Goal: Information Seeking & Learning: Learn about a topic

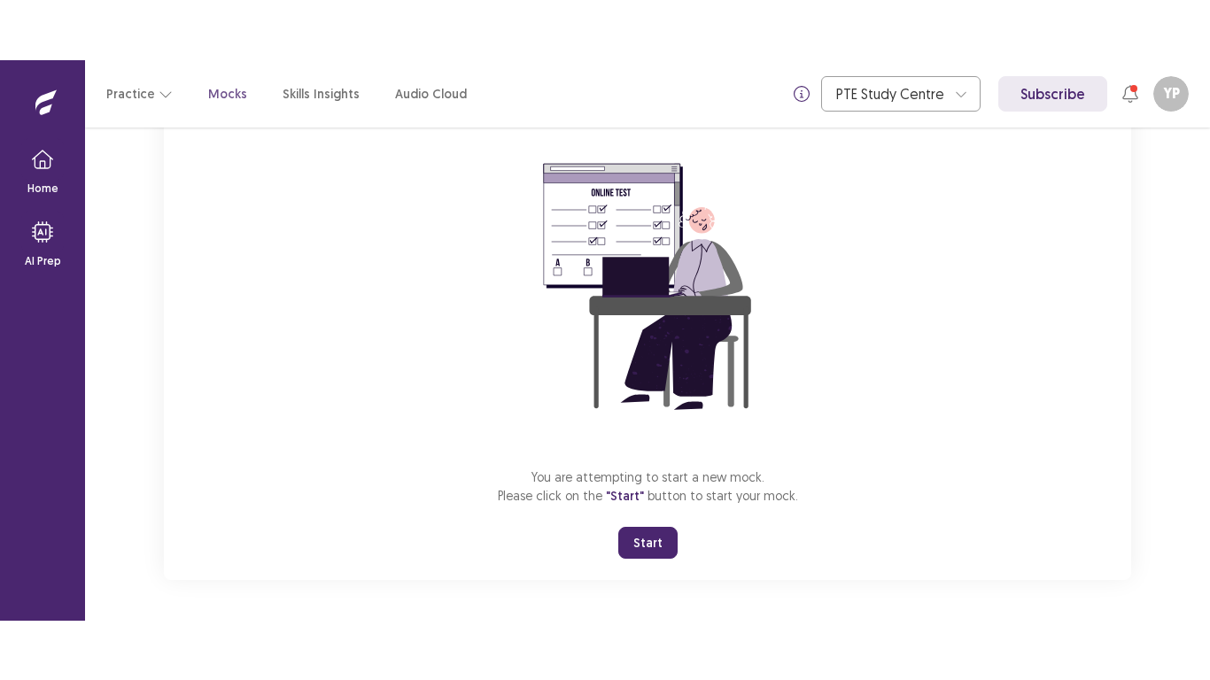
scroll to position [140, 0]
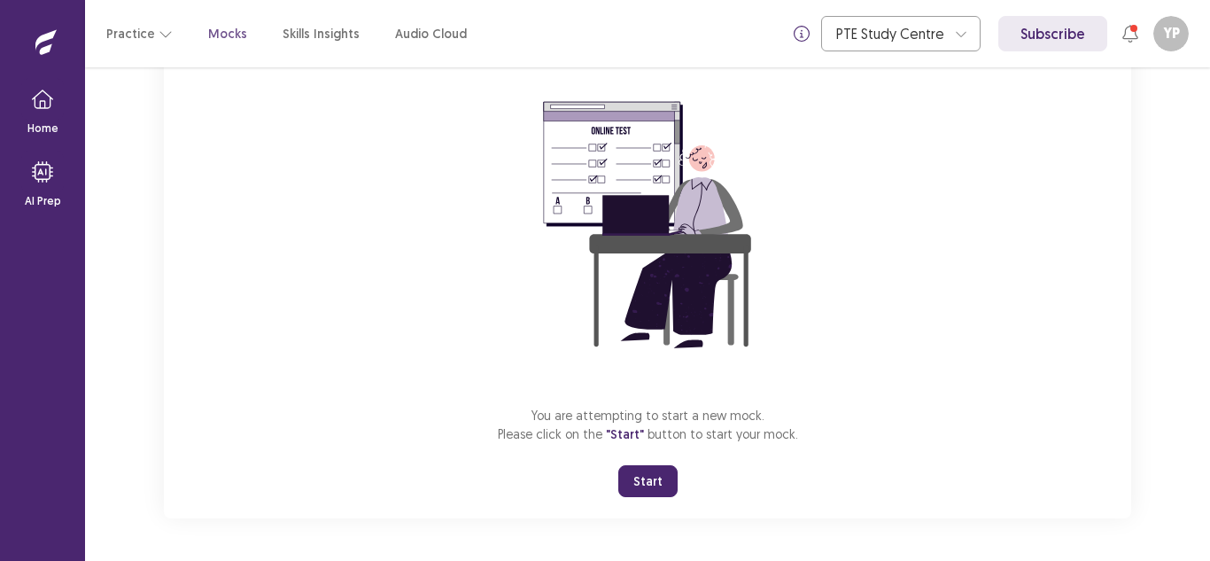
click at [640, 470] on button "Start" at bounding box center [647, 481] width 59 height 32
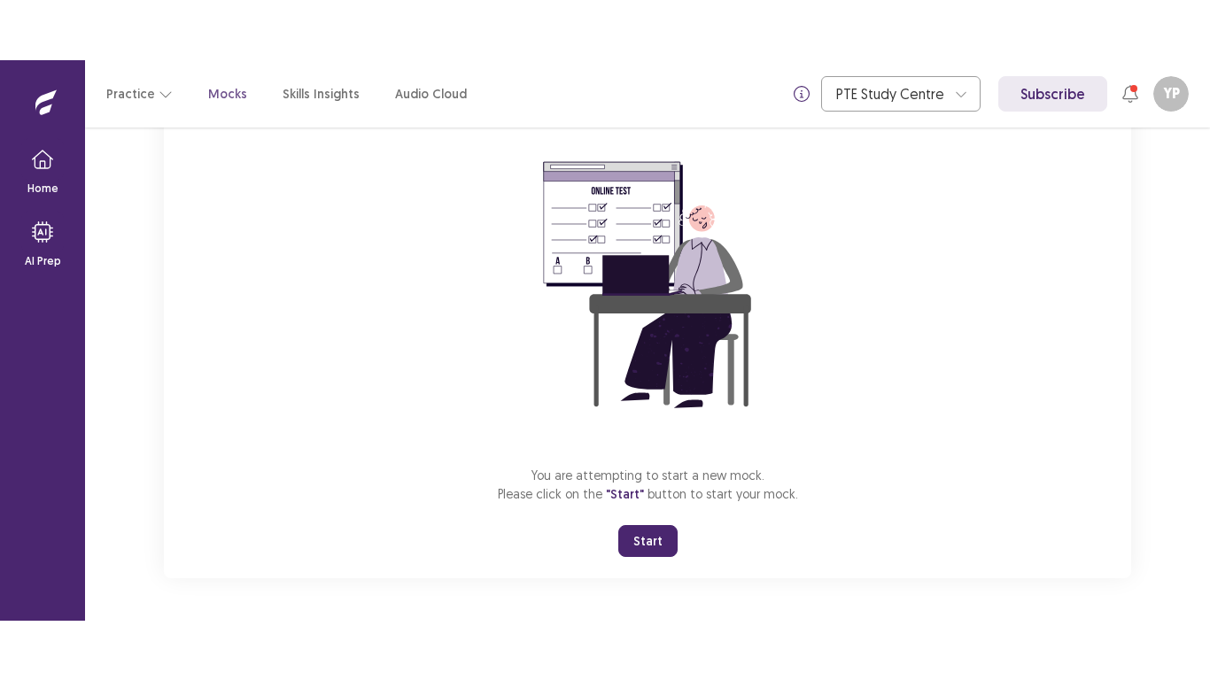
scroll to position [20, 0]
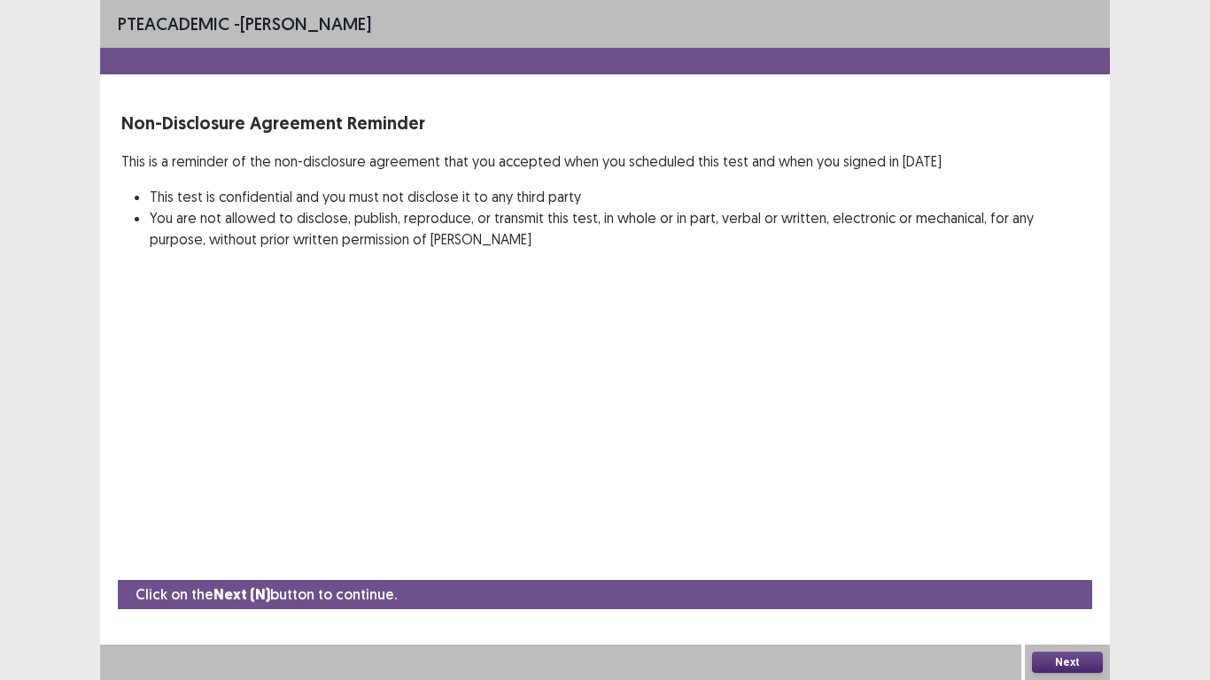
click at [1079, 560] on button "Next" at bounding box center [1067, 662] width 71 height 21
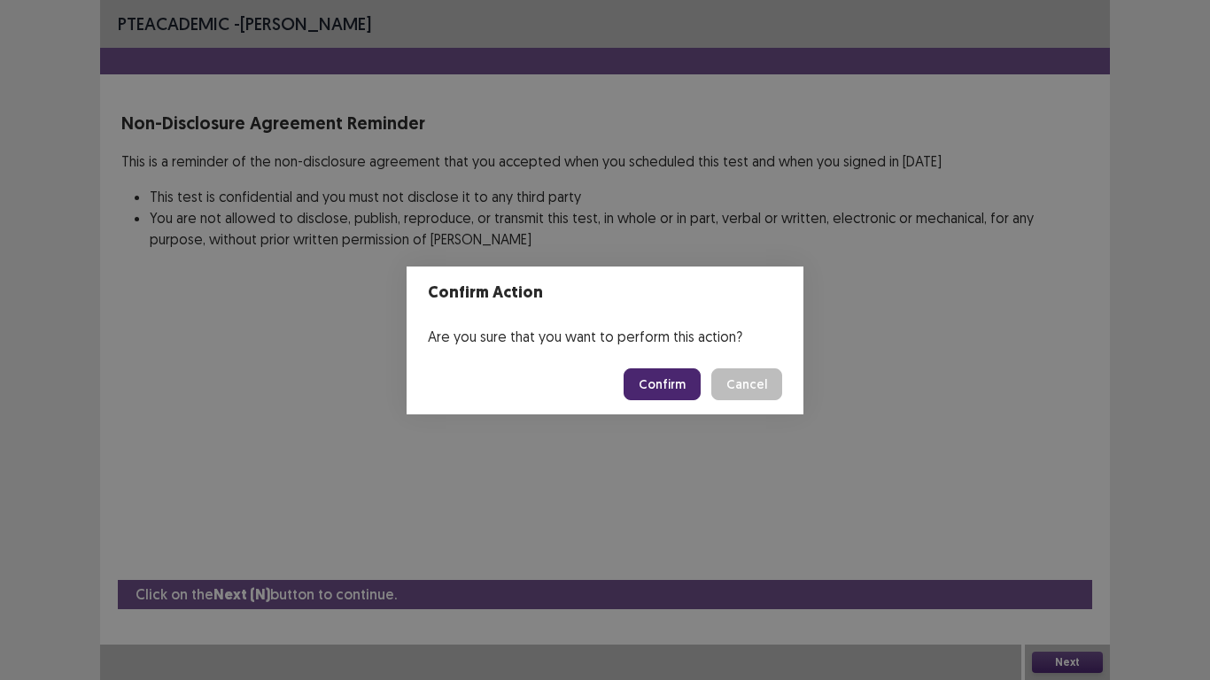
click at [654, 378] on button "Confirm" at bounding box center [661, 384] width 77 height 32
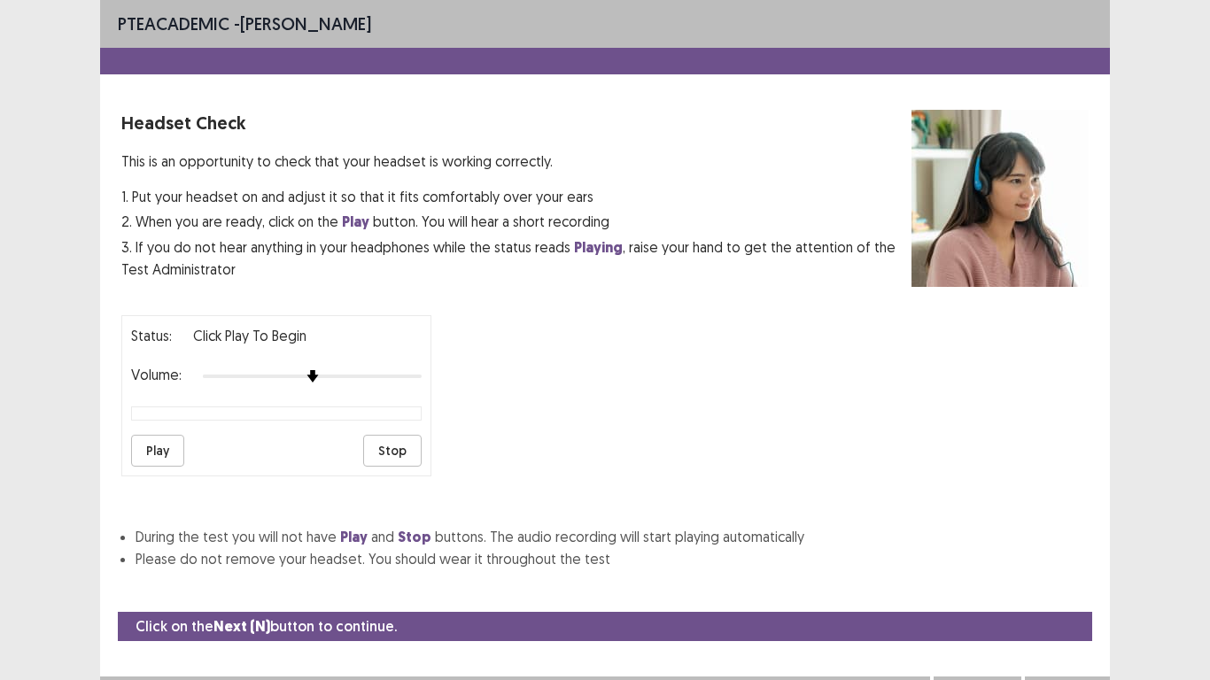
scroll to position [18, 0]
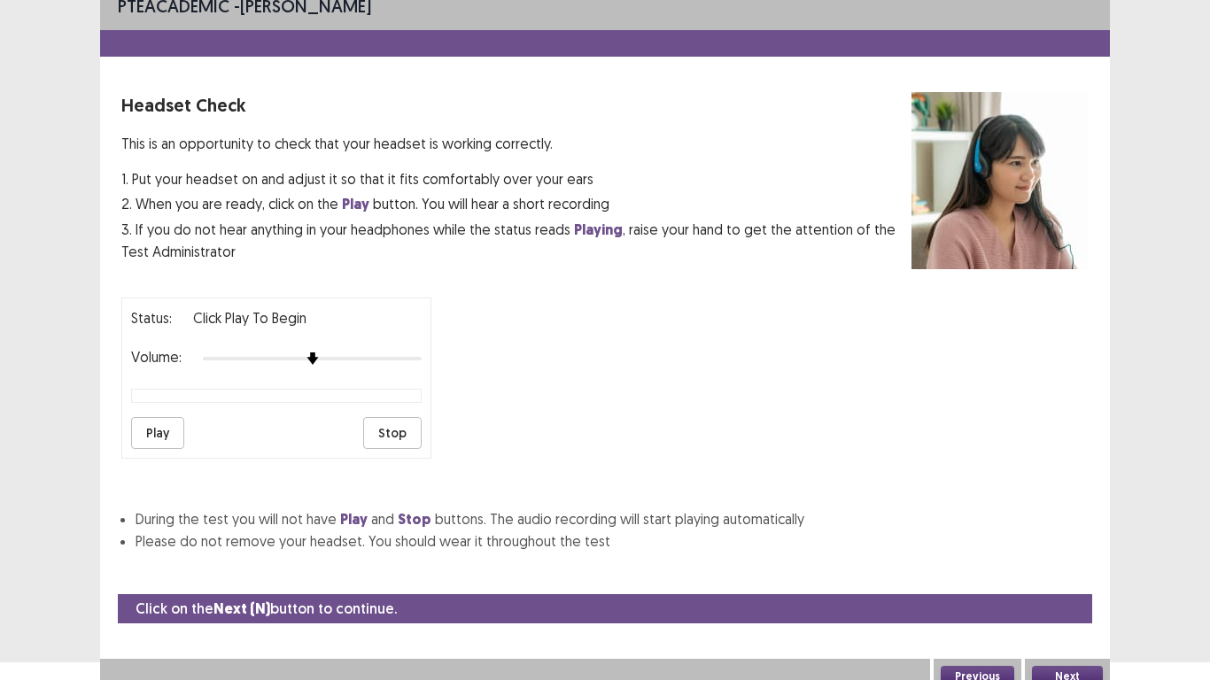
click at [151, 423] on button "Play" at bounding box center [157, 433] width 53 height 32
click at [166, 425] on button "Play" at bounding box center [157, 433] width 53 height 32
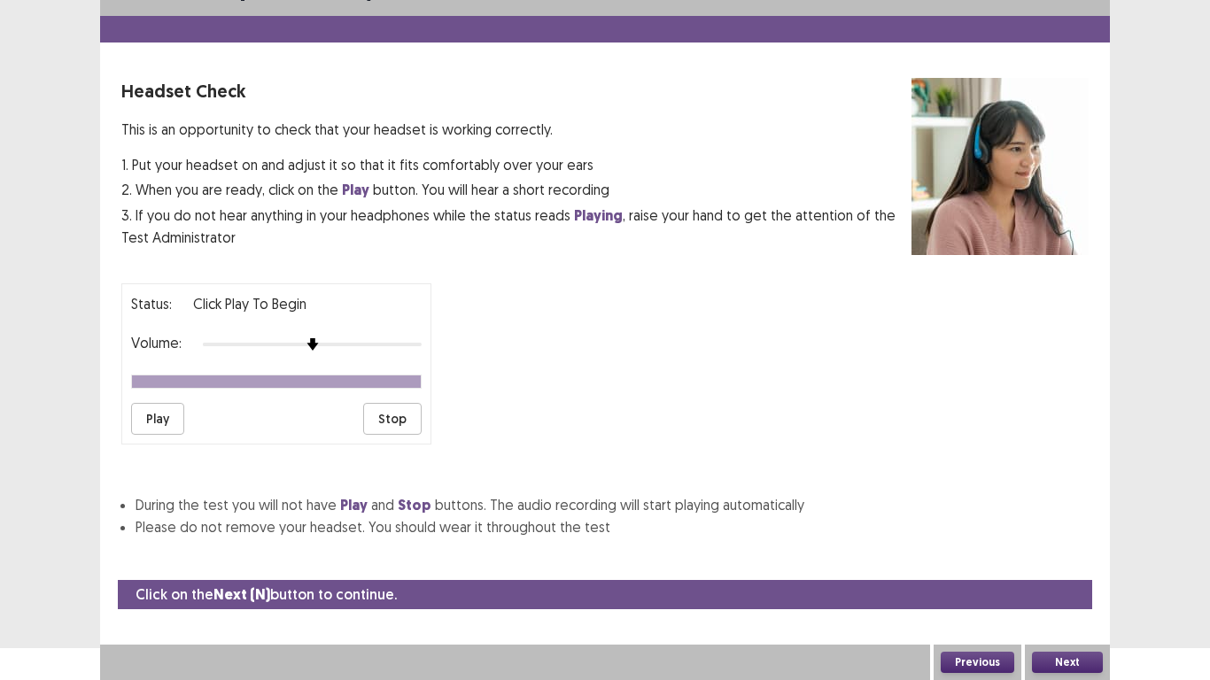
click at [1067, 560] on button "Next" at bounding box center [1067, 662] width 71 height 21
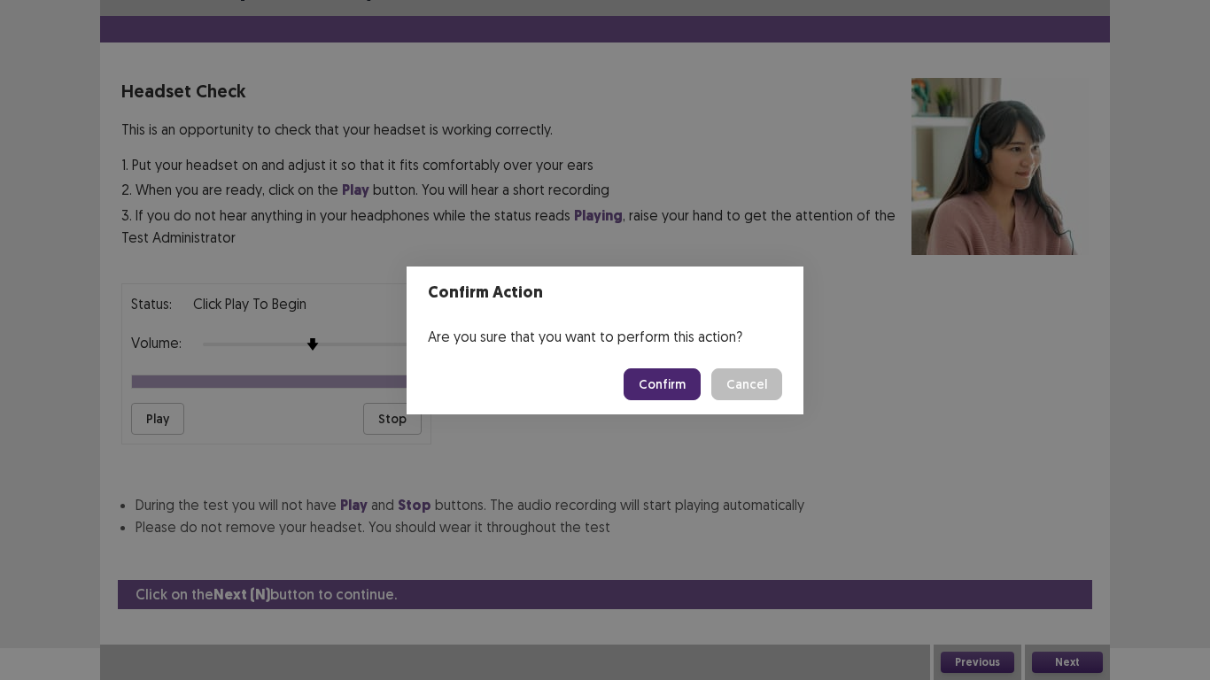
click at [671, 382] on button "Confirm" at bounding box center [661, 384] width 77 height 32
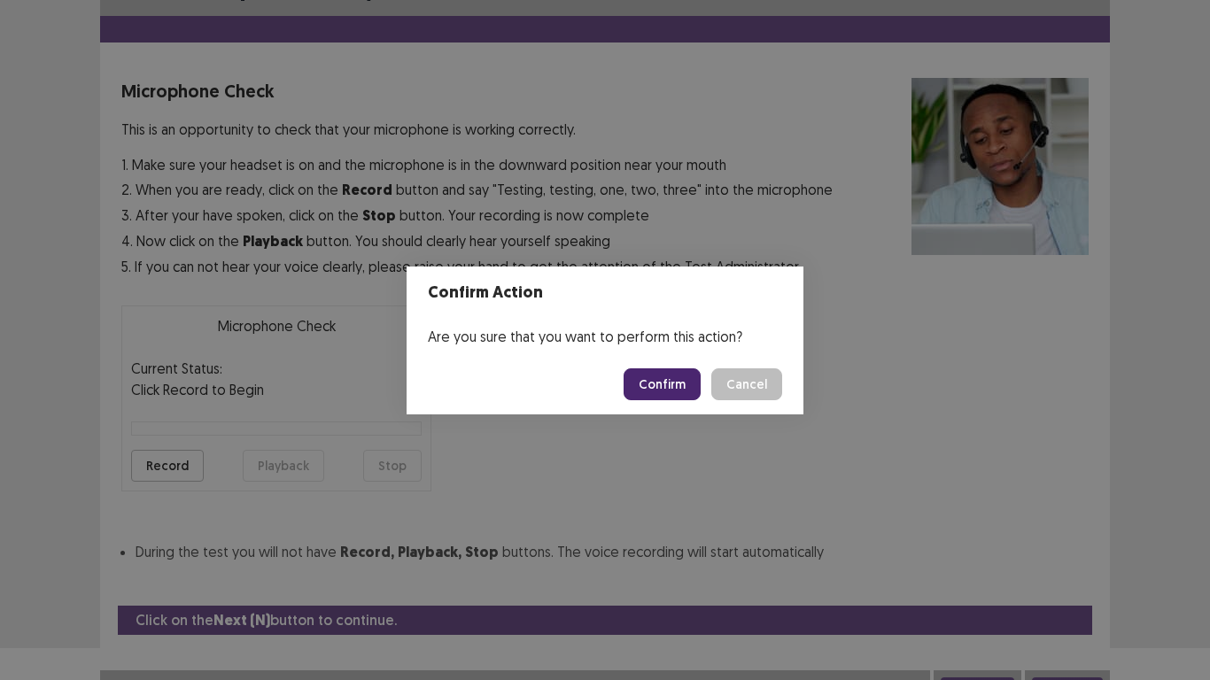
scroll to position [50, 0]
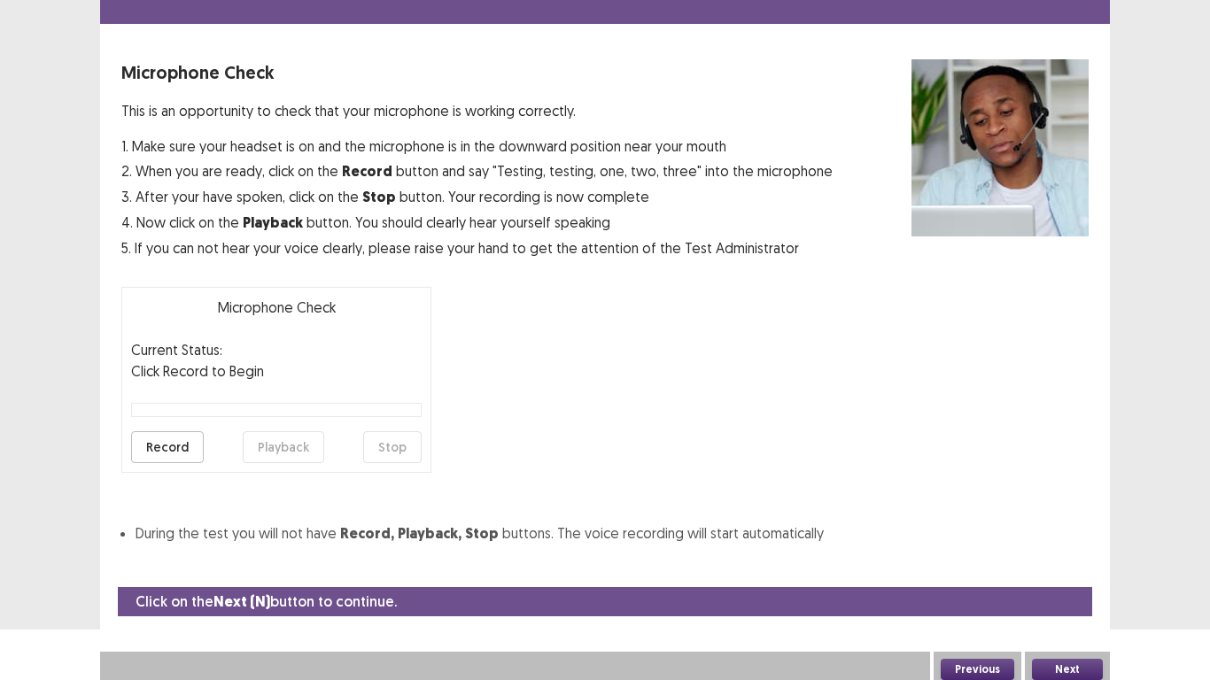
click at [187, 441] on button "Record" at bounding box center [167, 447] width 73 height 32
click at [394, 443] on button "Stop" at bounding box center [392, 447] width 58 height 32
click at [281, 454] on button "Playback" at bounding box center [283, 447] width 81 height 32
click at [1053, 560] on button "Next" at bounding box center [1067, 669] width 71 height 21
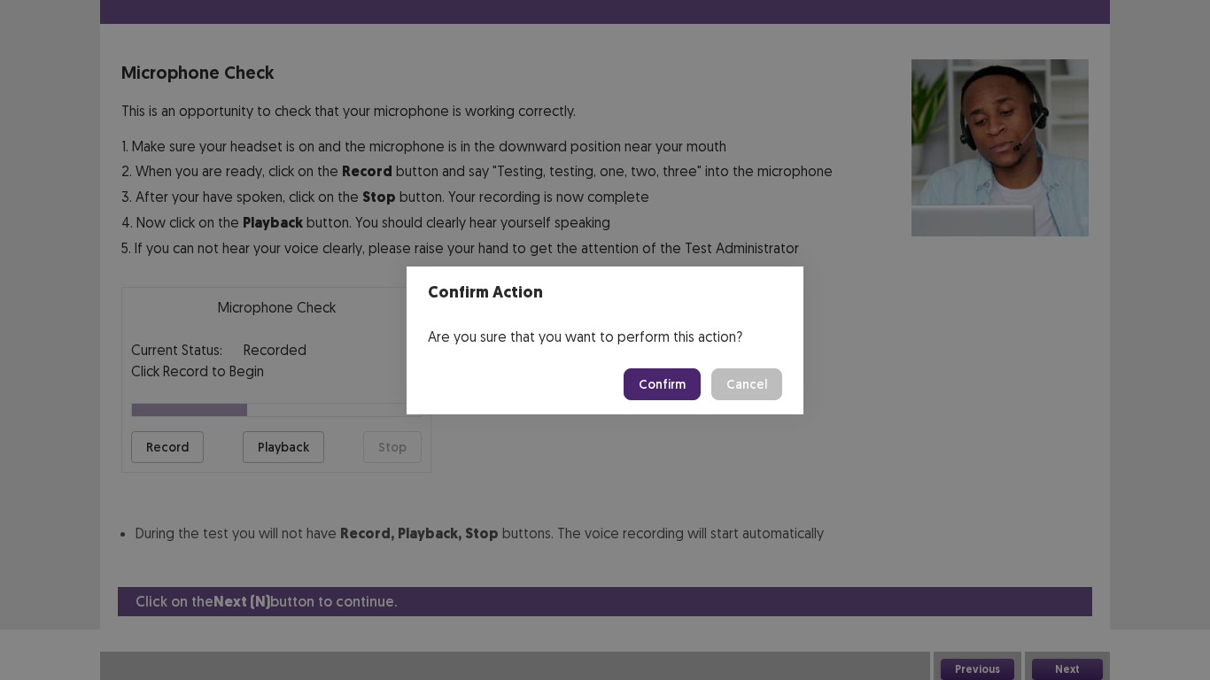
click at [665, 391] on button "Confirm" at bounding box center [661, 384] width 77 height 32
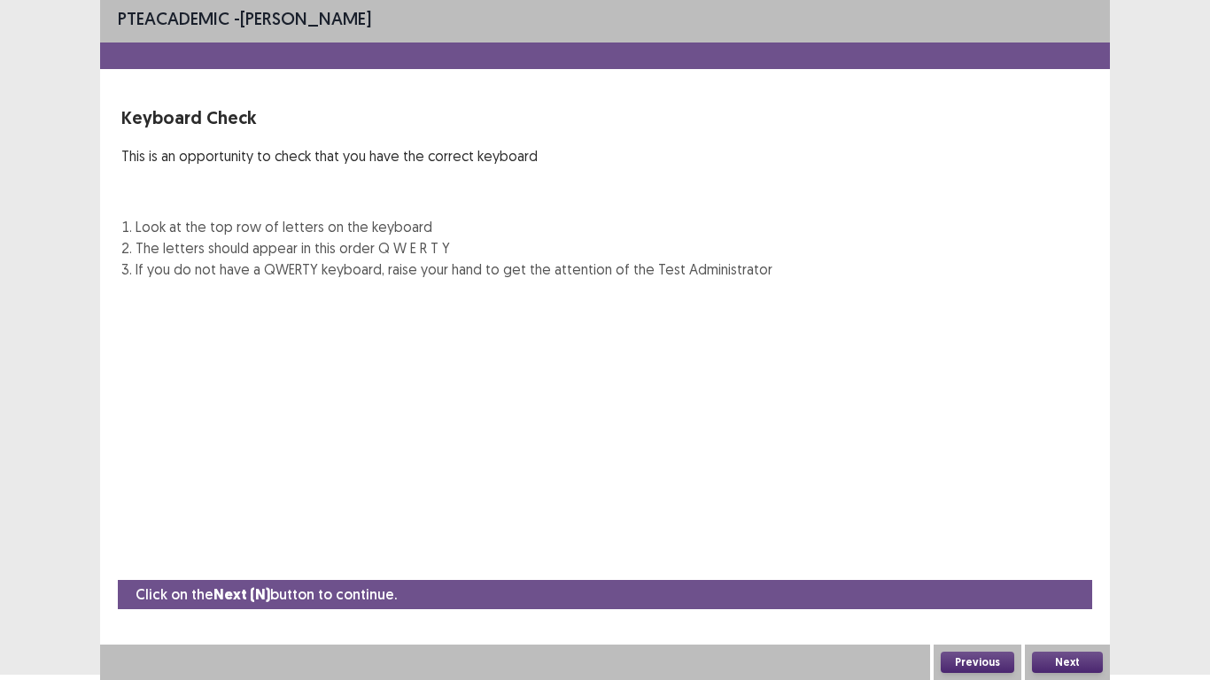
scroll to position [5, 0]
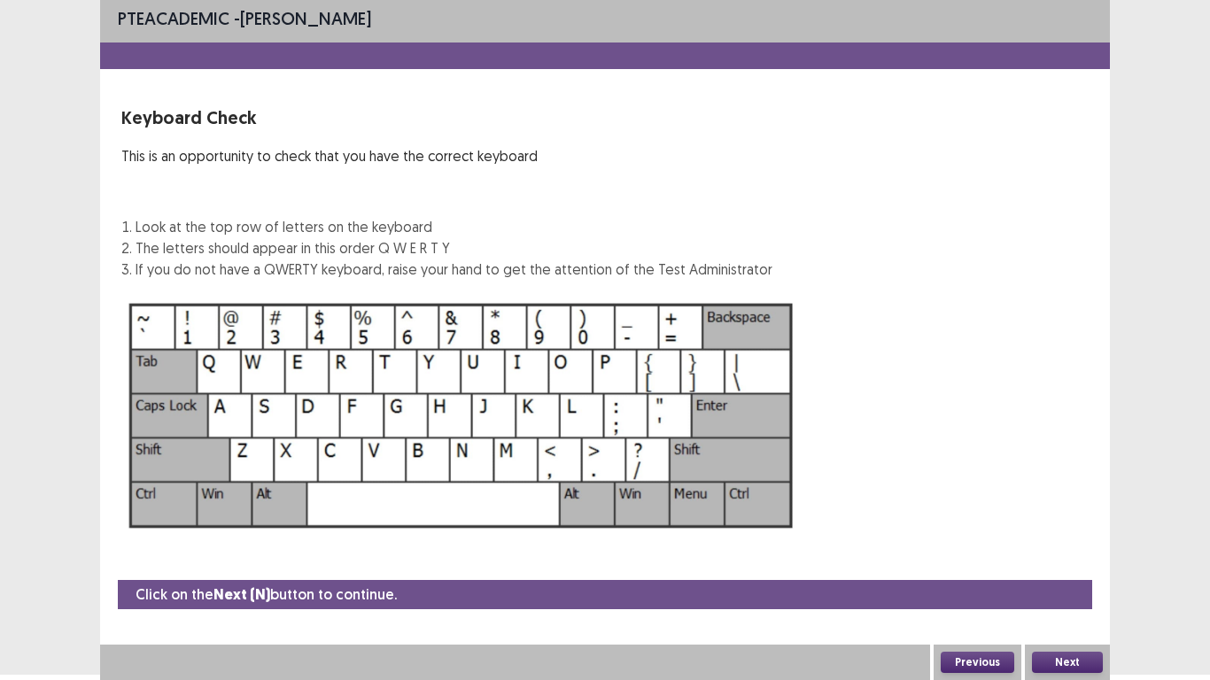
click at [1096, 560] on button "Next" at bounding box center [1067, 662] width 71 height 21
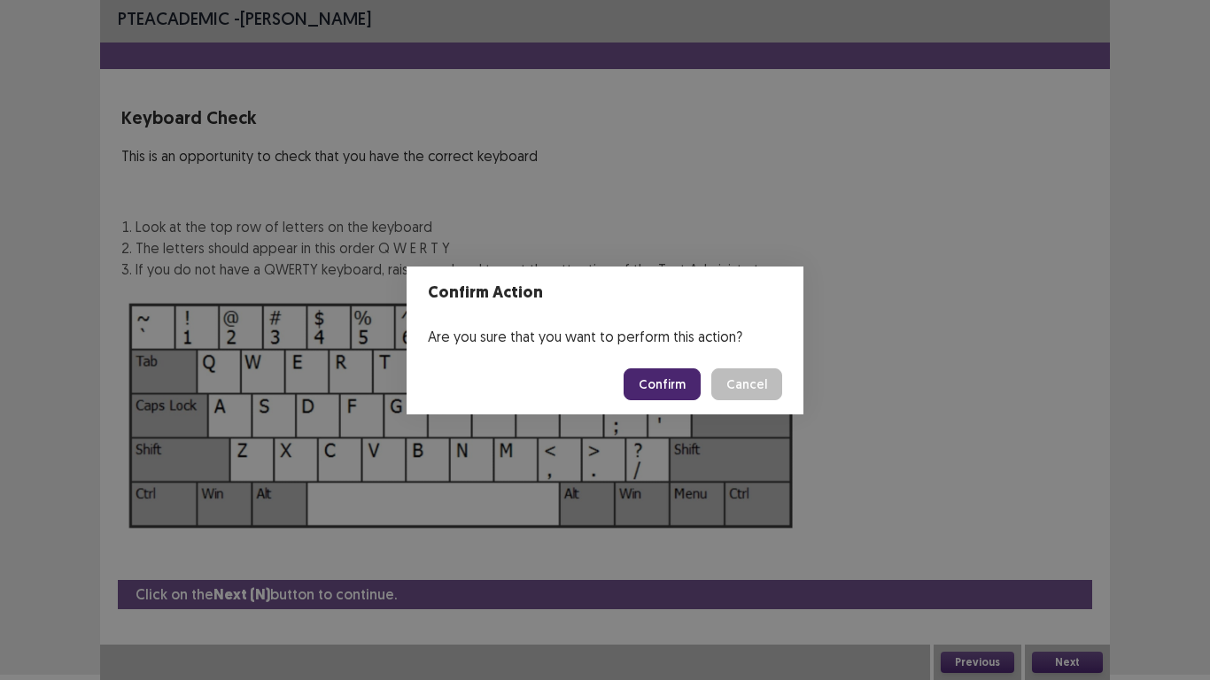
click at [665, 377] on button "Confirm" at bounding box center [661, 384] width 77 height 32
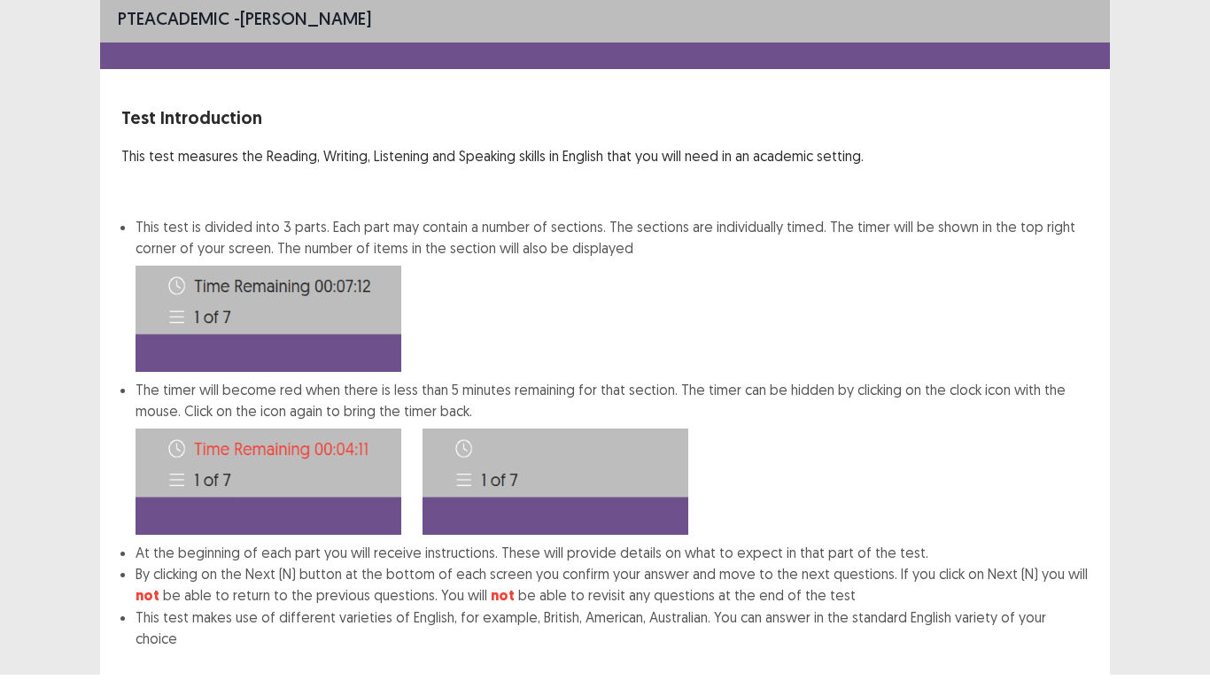
scroll to position [96, 0]
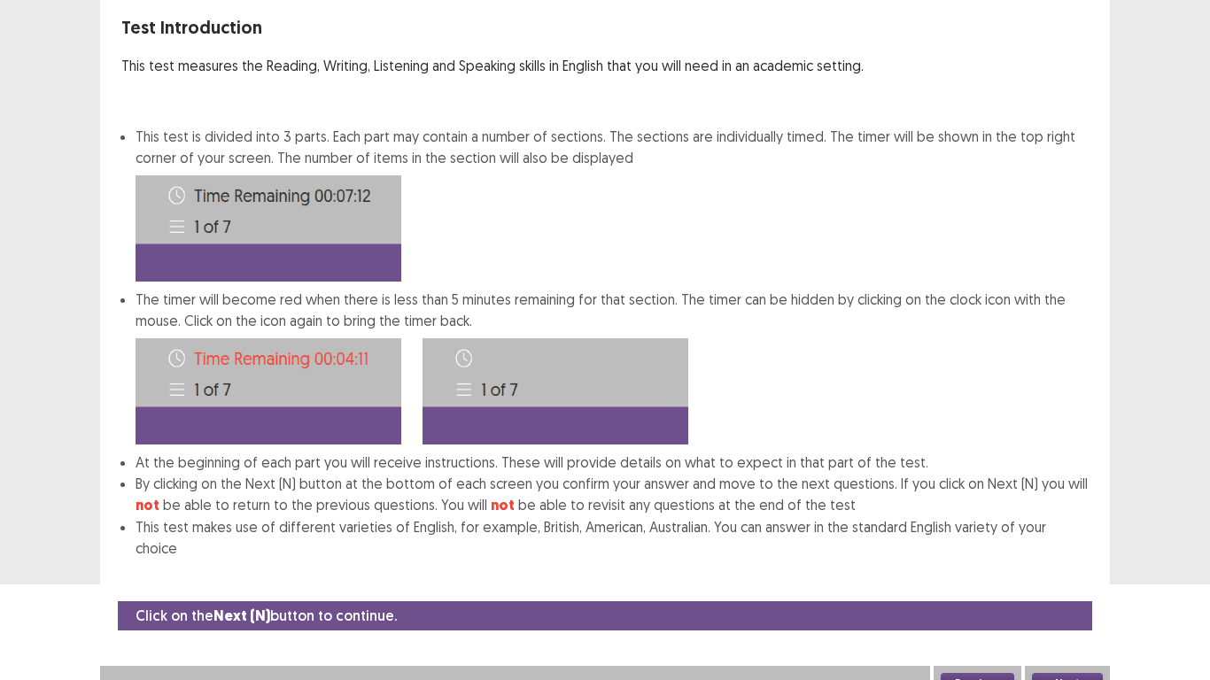
click at [1076, 560] on button "Next" at bounding box center [1067, 683] width 71 height 21
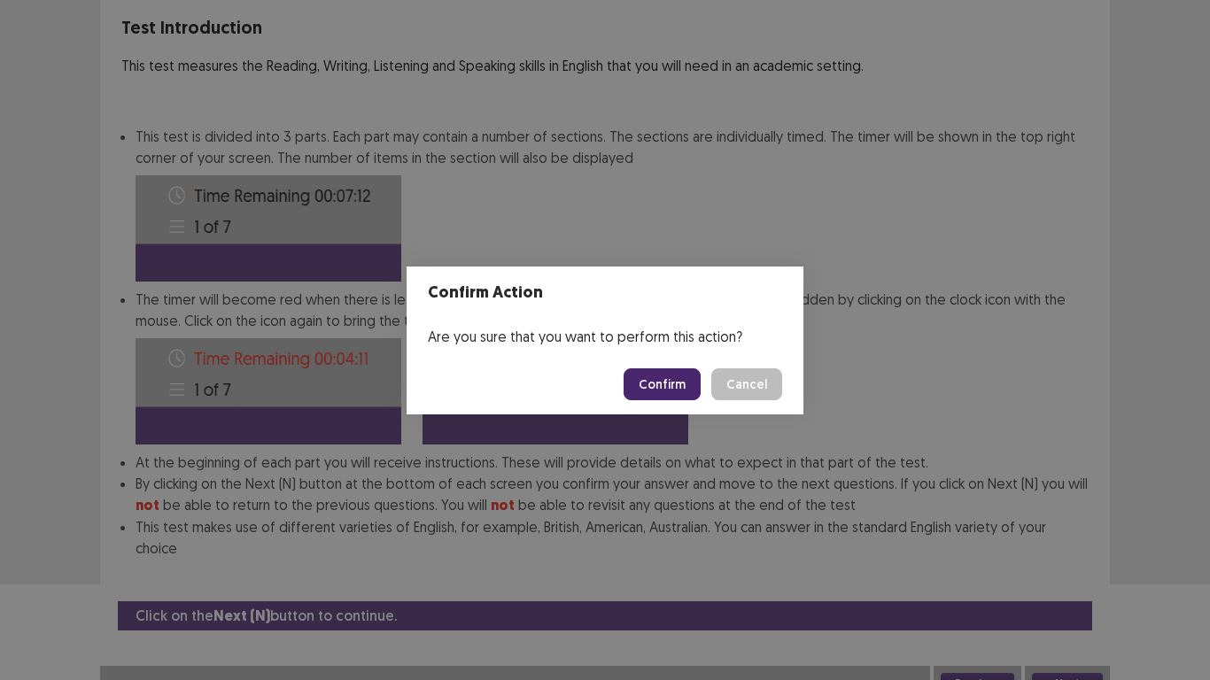
click at [650, 385] on button "Confirm" at bounding box center [661, 384] width 77 height 32
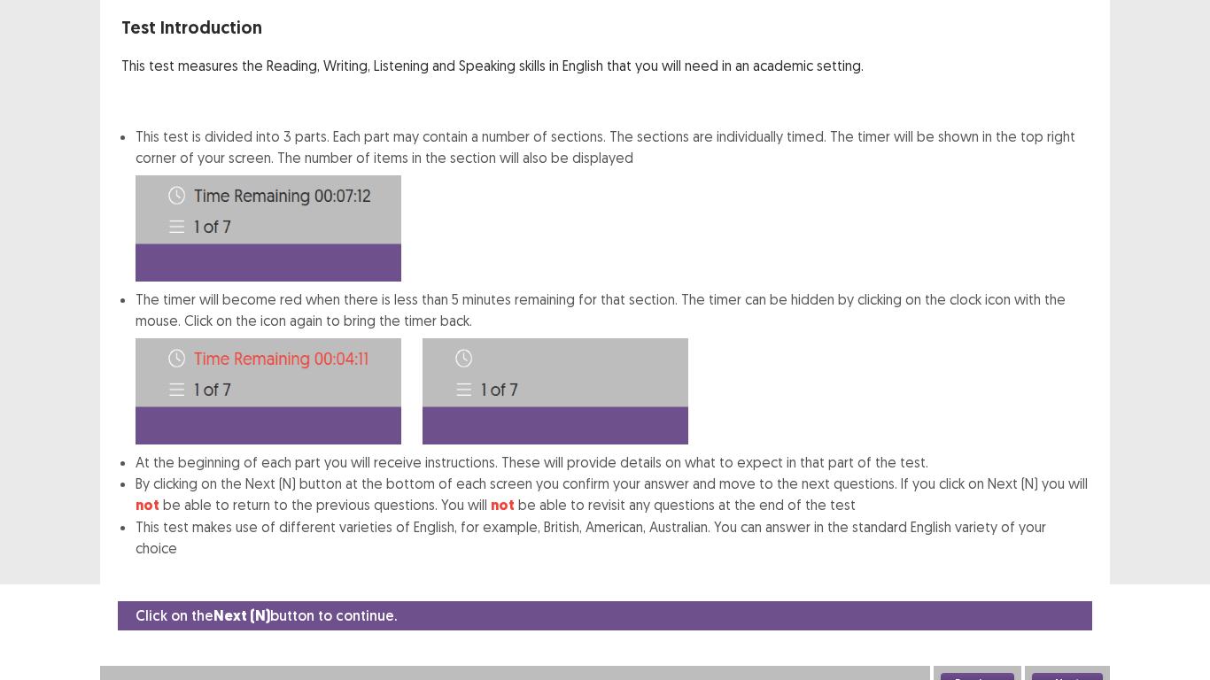
scroll to position [0, 0]
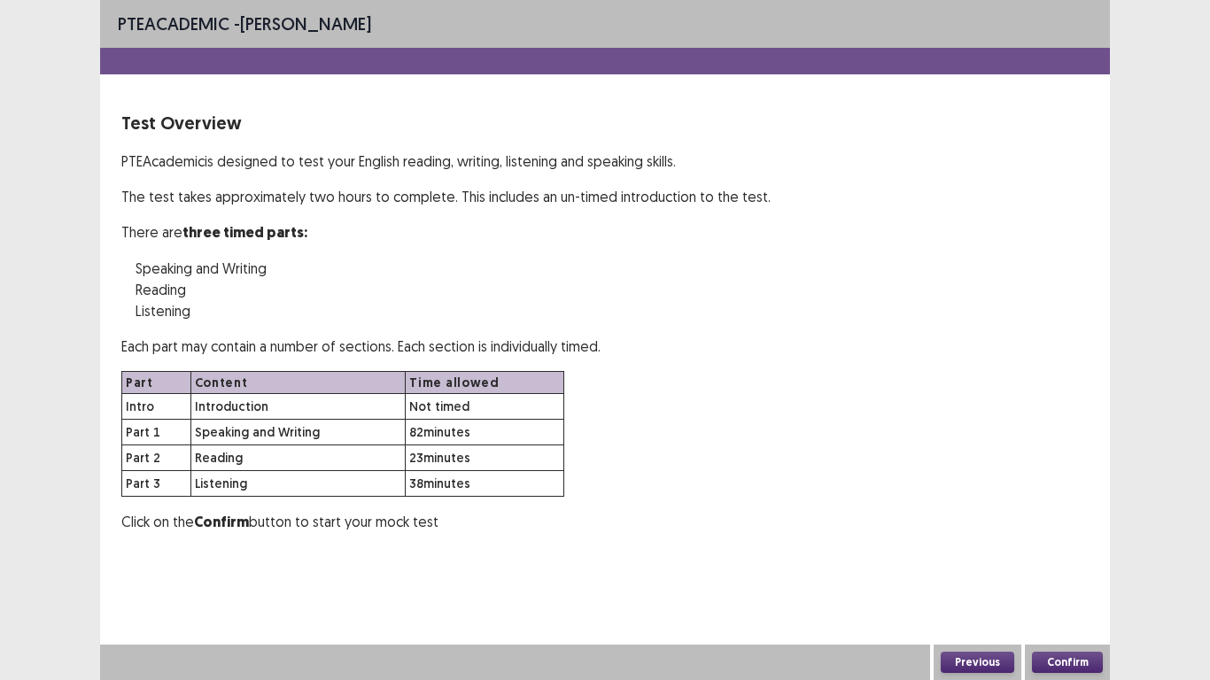
click at [1067, 560] on div "Confirm" at bounding box center [1067, 662] width 85 height 35
click at [1084, 560] on button "Confirm" at bounding box center [1067, 662] width 71 height 21
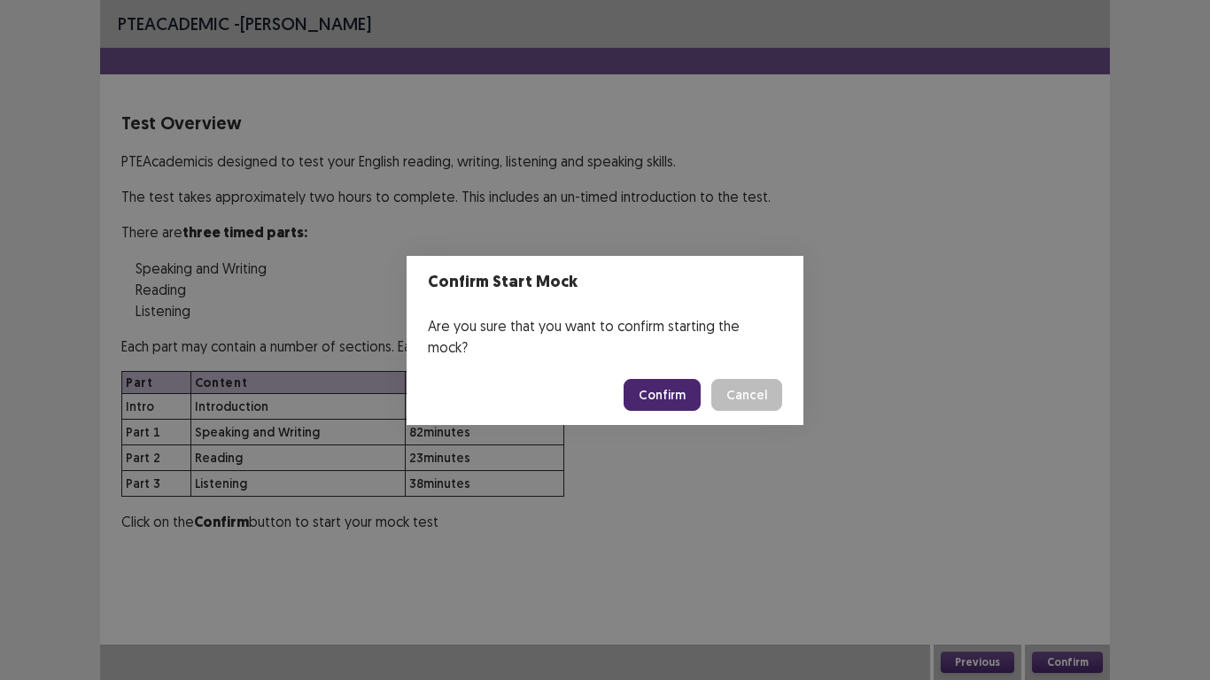
click at [653, 367] on footer "Confirm Cancel" at bounding box center [604, 395] width 397 height 60
click at [654, 379] on button "Confirm" at bounding box center [661, 395] width 77 height 32
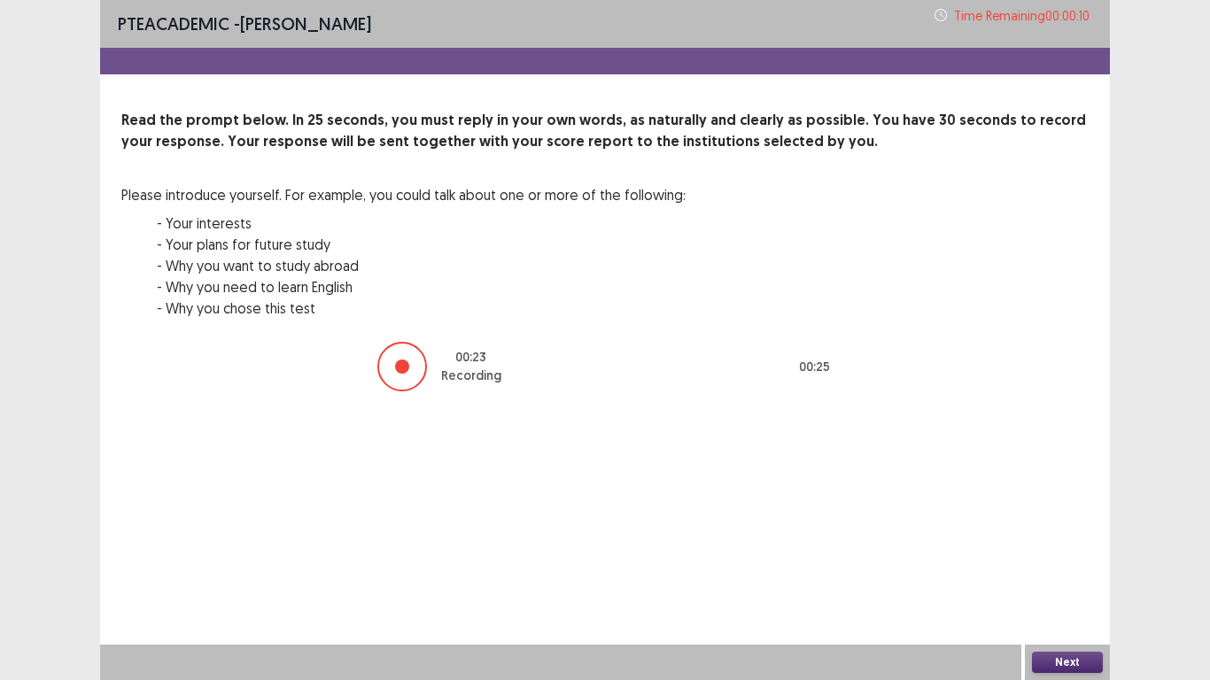
click at [1074, 560] on button "Next" at bounding box center [1067, 662] width 71 height 21
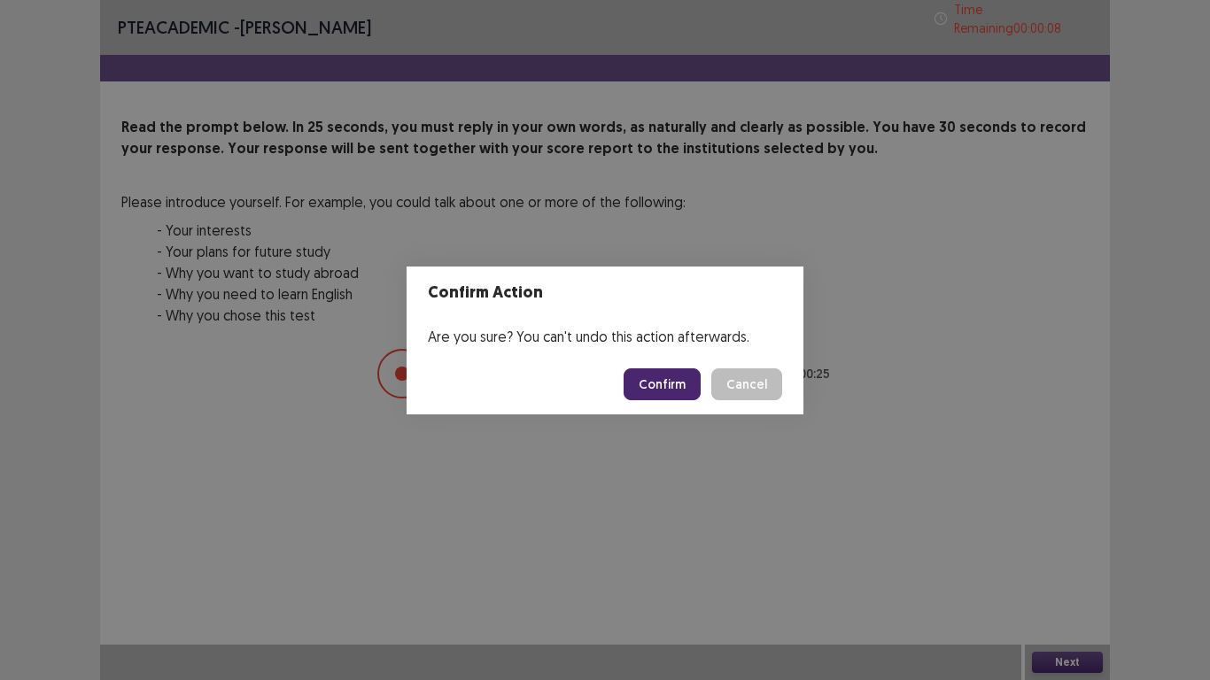
click at [646, 367] on footer "Confirm Cancel" at bounding box center [604, 384] width 397 height 60
click at [751, 378] on button "Cancel" at bounding box center [746, 384] width 71 height 32
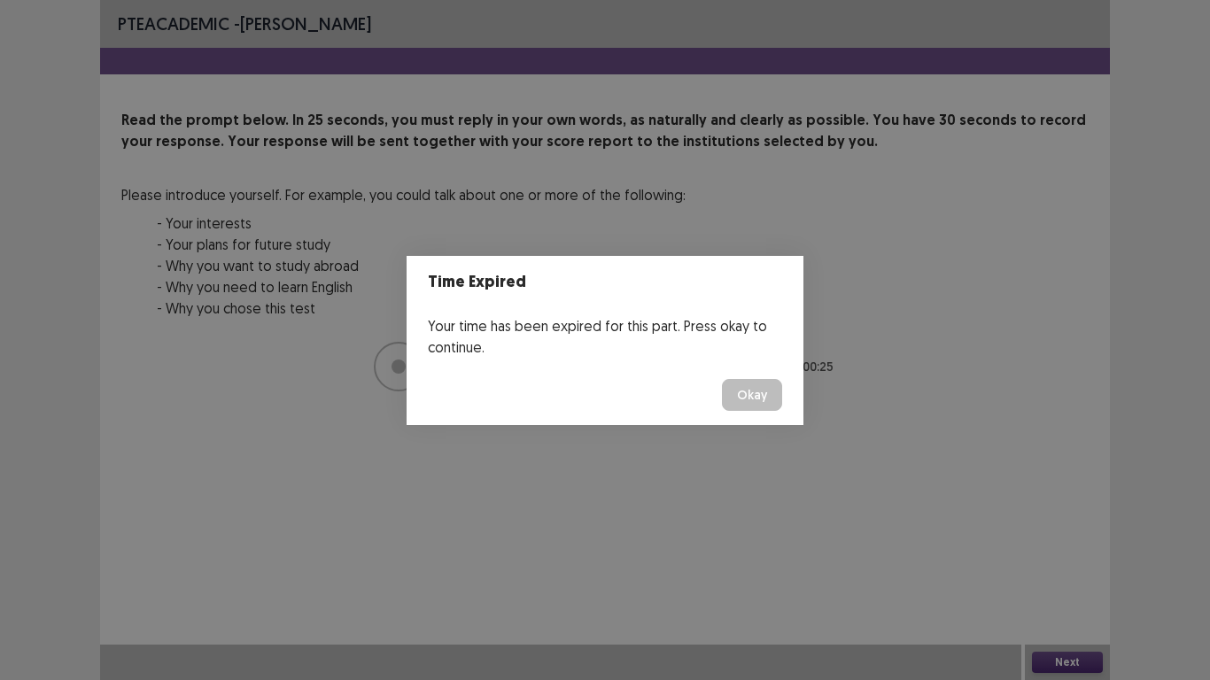
click at [742, 412] on footer "Okay" at bounding box center [604, 395] width 397 height 60
click at [1069, 560] on div "Time Expired Your time has been expired for this part. Press okay to continue. …" at bounding box center [605, 340] width 1210 height 680
click at [1068, 560] on div "Time Expired Your time has been expired for this part. Press okay to continue. …" at bounding box center [605, 340] width 1210 height 680
drag, startPoint x: 729, startPoint y: 392, endPoint x: 741, endPoint y: 398, distance: 13.9
click at [729, 393] on button "Okay" at bounding box center [752, 395] width 60 height 32
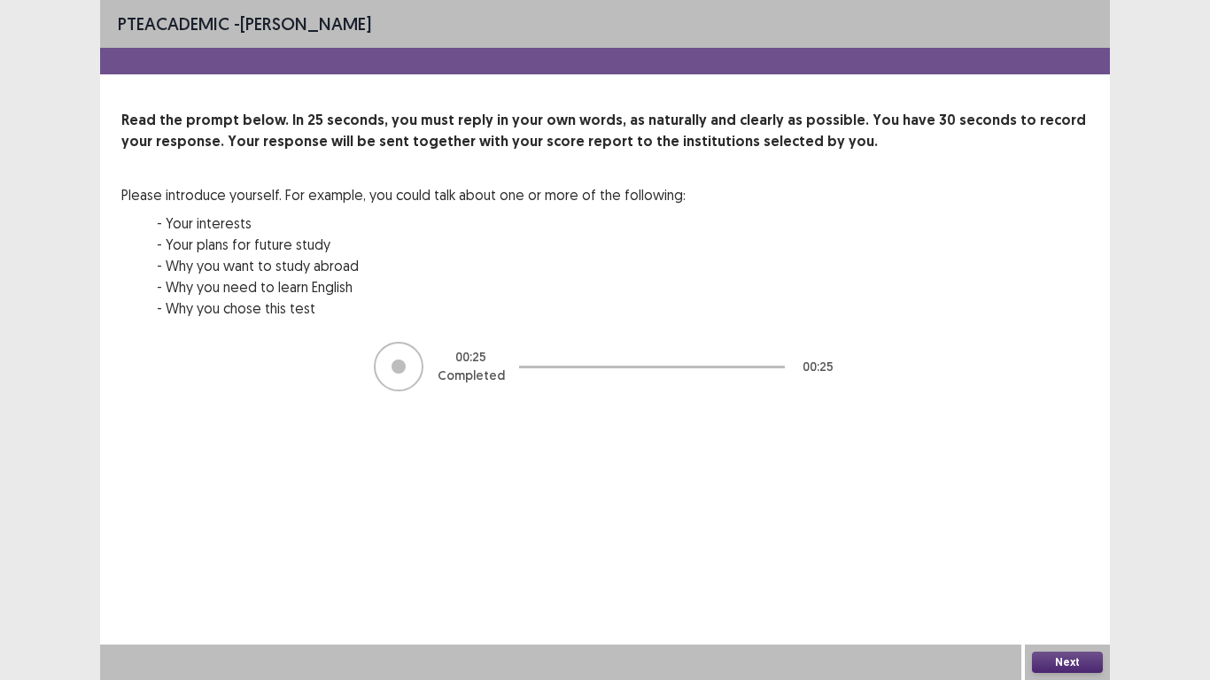
click at [1069, 560] on button "Next" at bounding box center [1067, 662] width 71 height 21
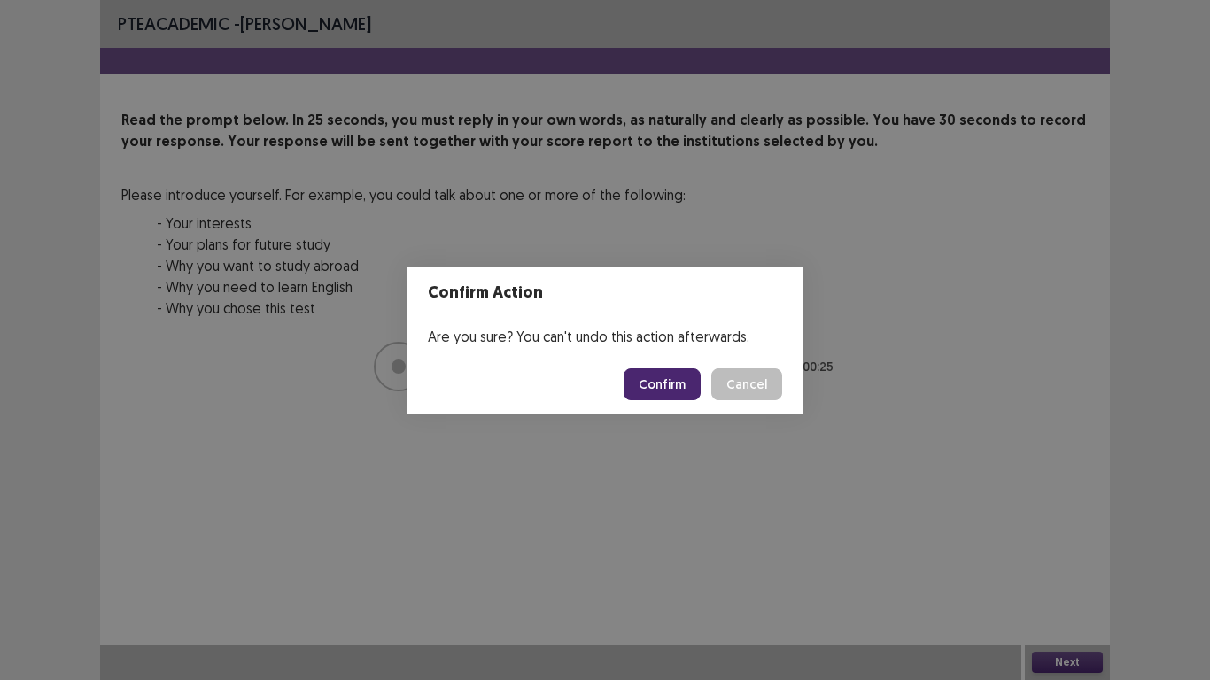
click at [669, 373] on button "Confirm" at bounding box center [661, 384] width 77 height 32
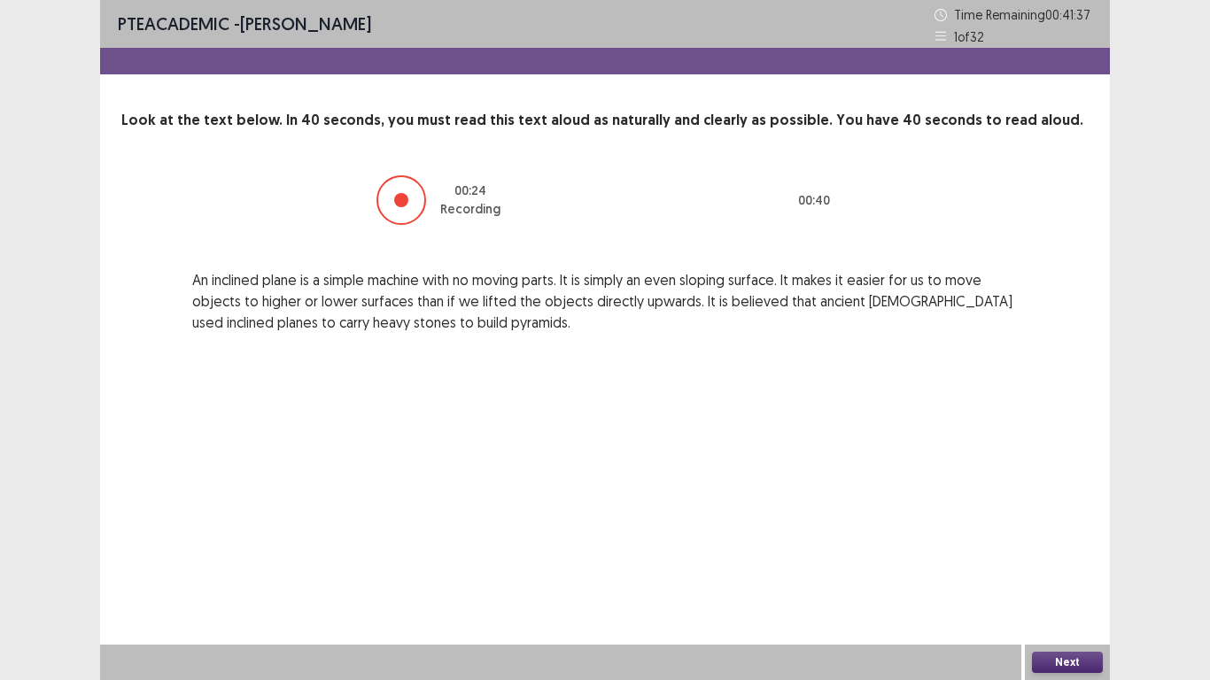
click at [1077, 560] on button "Next" at bounding box center [1067, 662] width 71 height 21
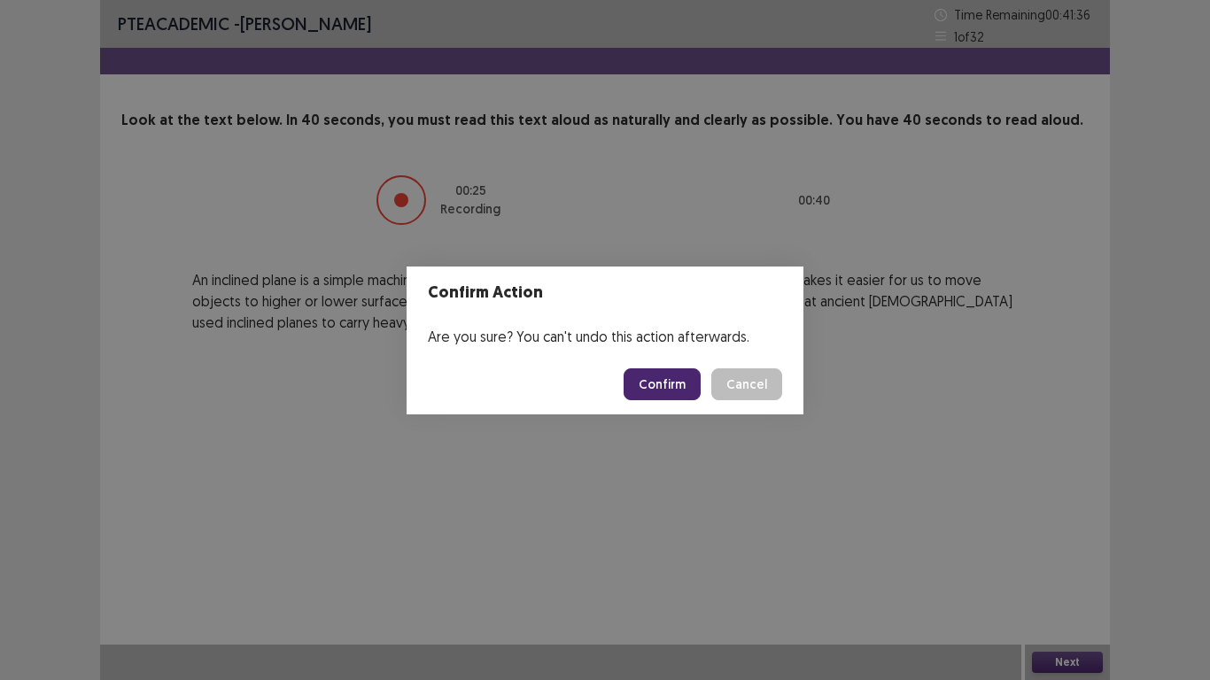
click at [668, 398] on button "Confirm" at bounding box center [661, 384] width 77 height 32
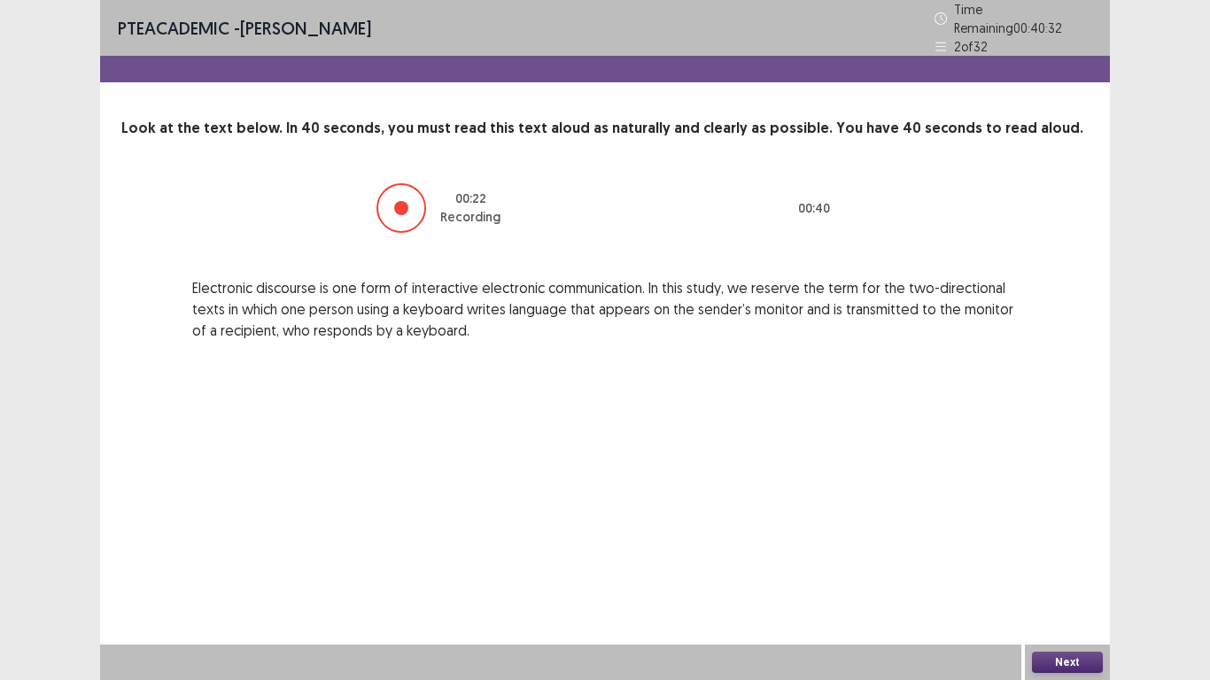
click at [1055, 560] on button "Next" at bounding box center [1067, 662] width 71 height 21
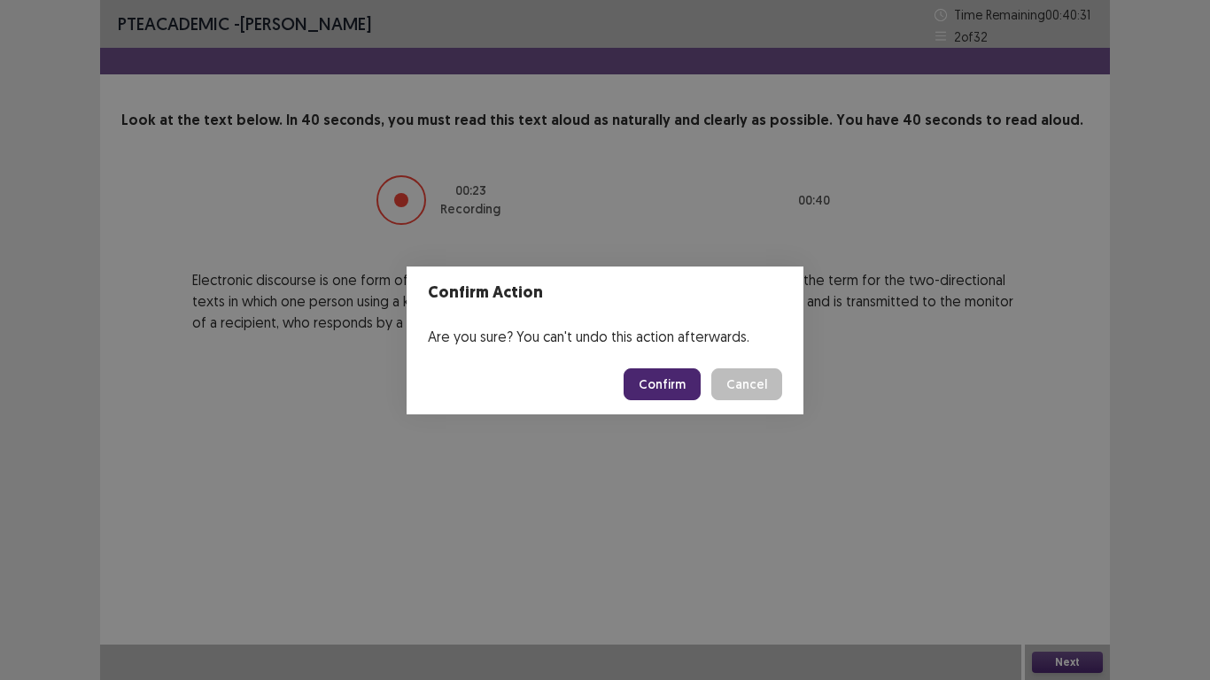
click at [651, 391] on button "Confirm" at bounding box center [661, 384] width 77 height 32
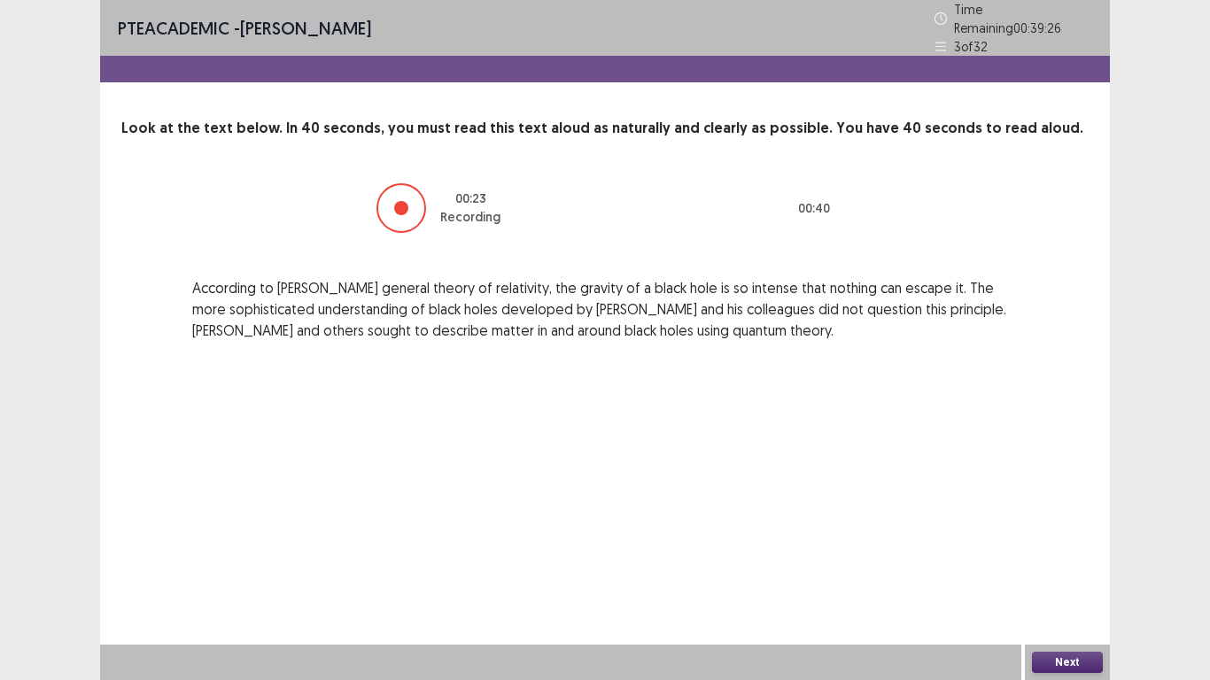
click at [1090, 560] on button "Next" at bounding box center [1067, 662] width 71 height 21
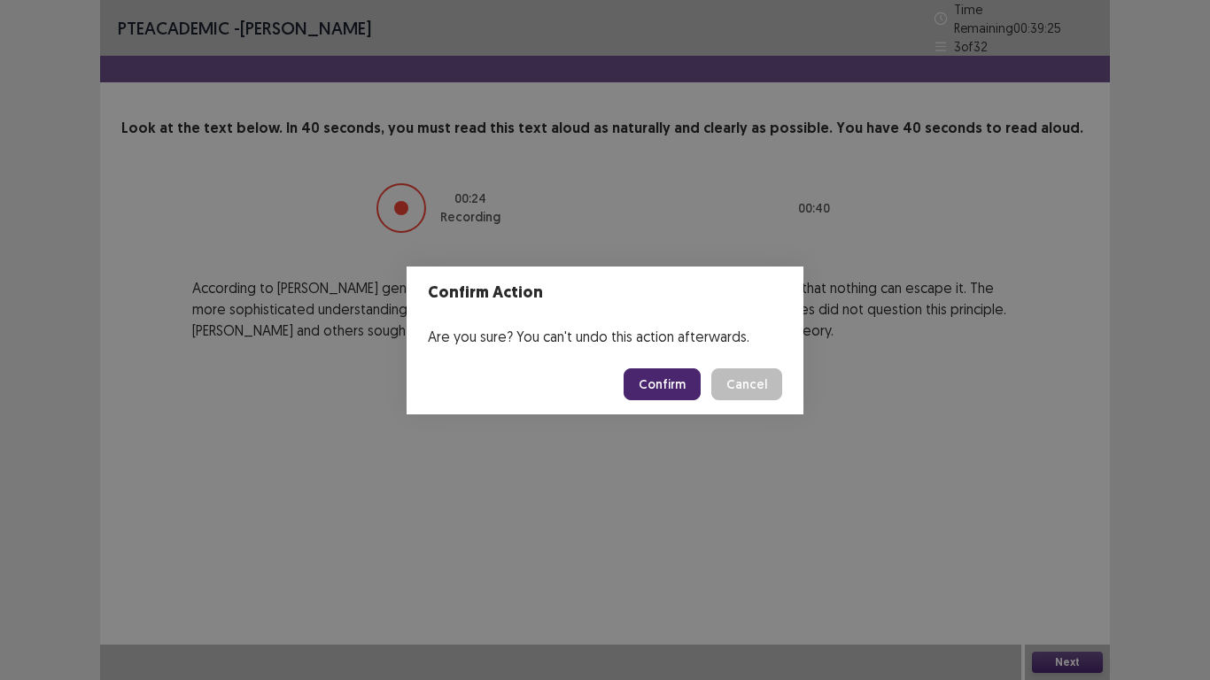
click at [649, 375] on button "Confirm" at bounding box center [661, 384] width 77 height 32
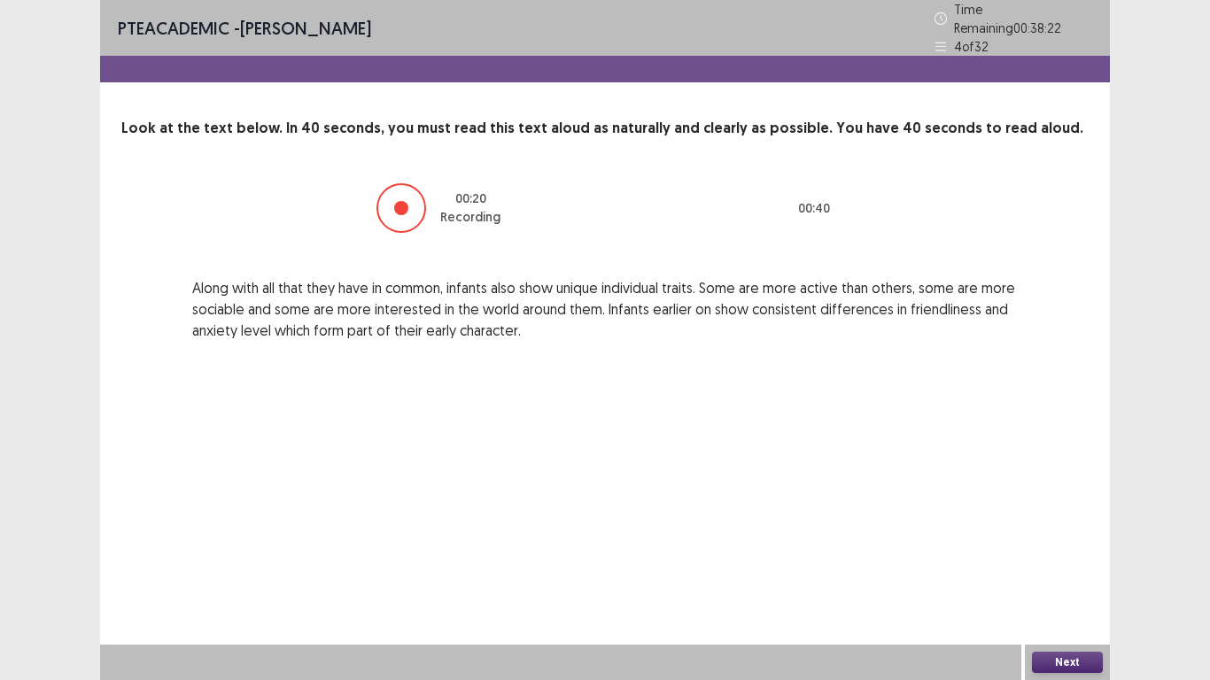
click at [1063, 560] on button "Next" at bounding box center [1067, 662] width 71 height 21
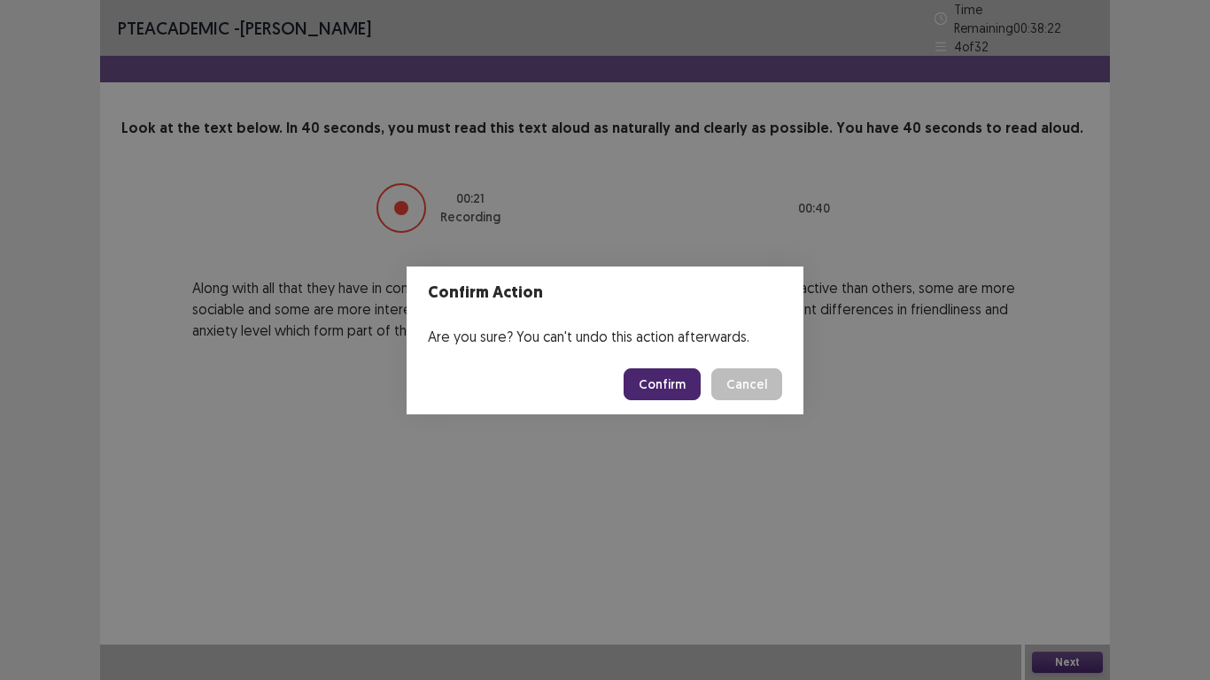
click at [647, 382] on button "Confirm" at bounding box center [661, 384] width 77 height 32
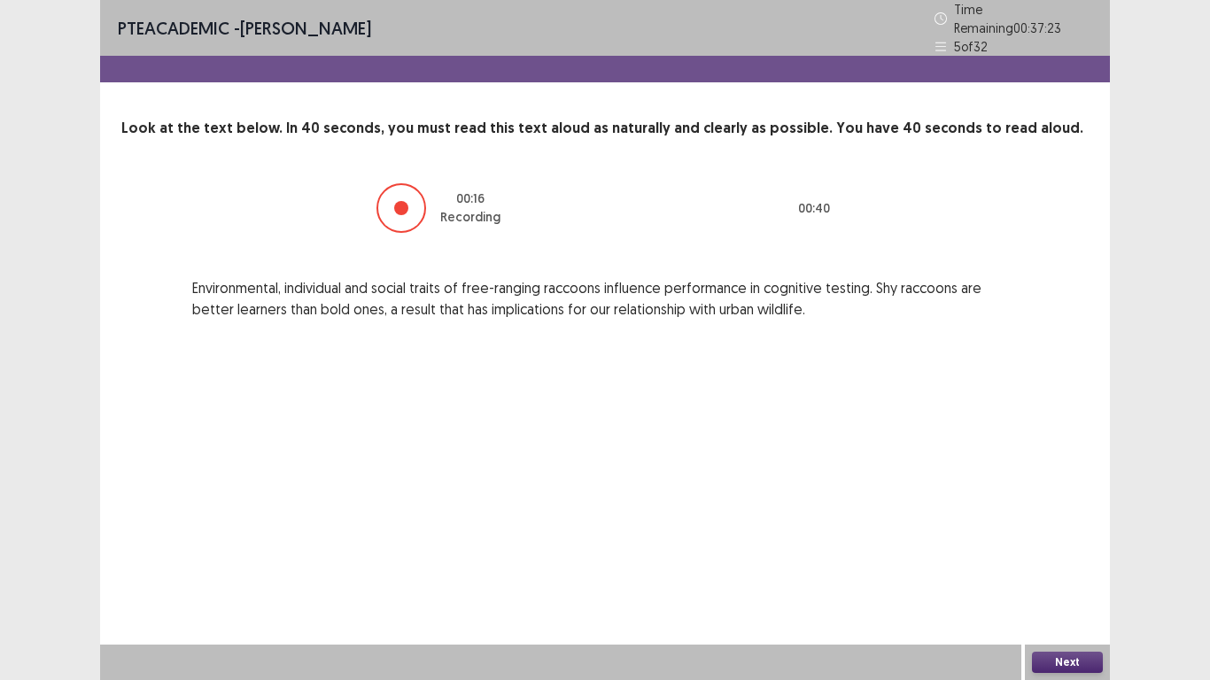
click at [1070, 560] on button "Next" at bounding box center [1067, 662] width 71 height 21
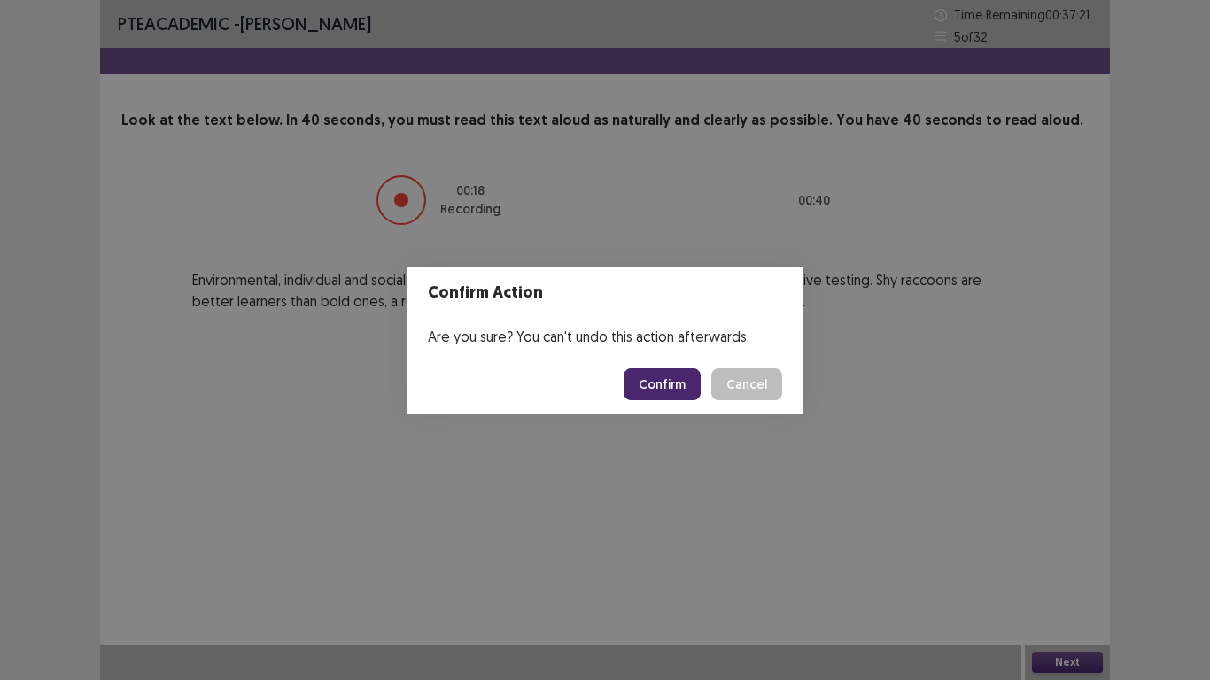
click at [687, 388] on button "Confirm" at bounding box center [661, 384] width 77 height 32
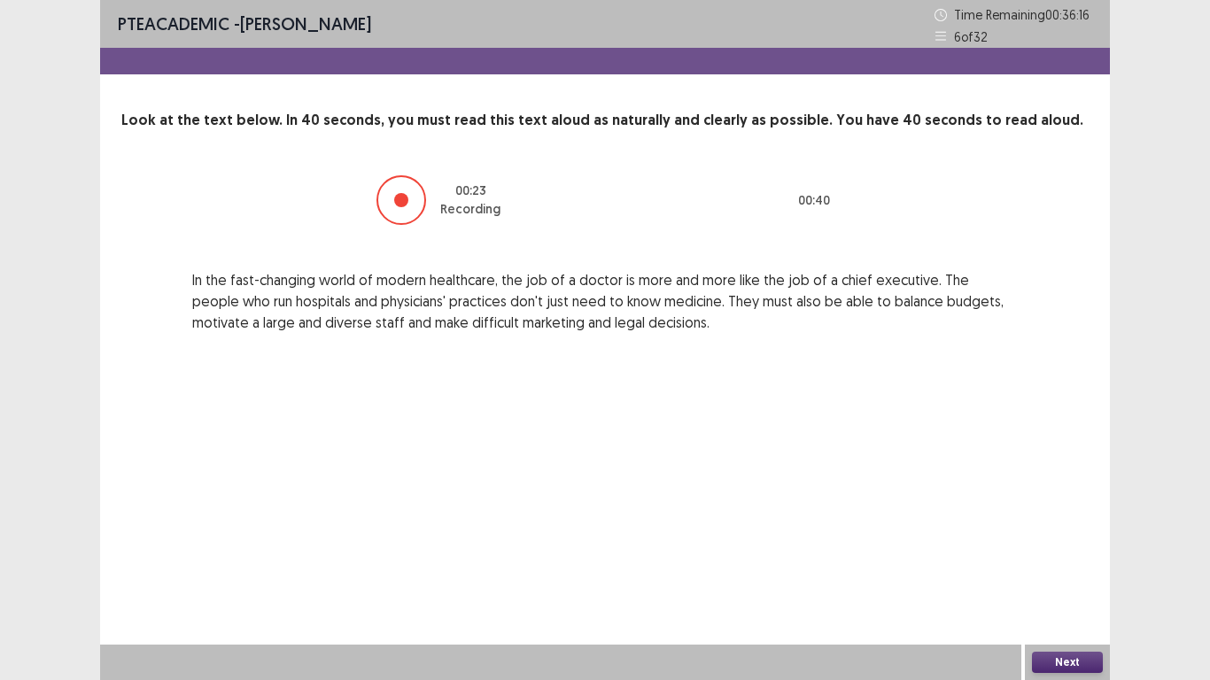
click at [1061, 560] on button "Next" at bounding box center [1067, 662] width 71 height 21
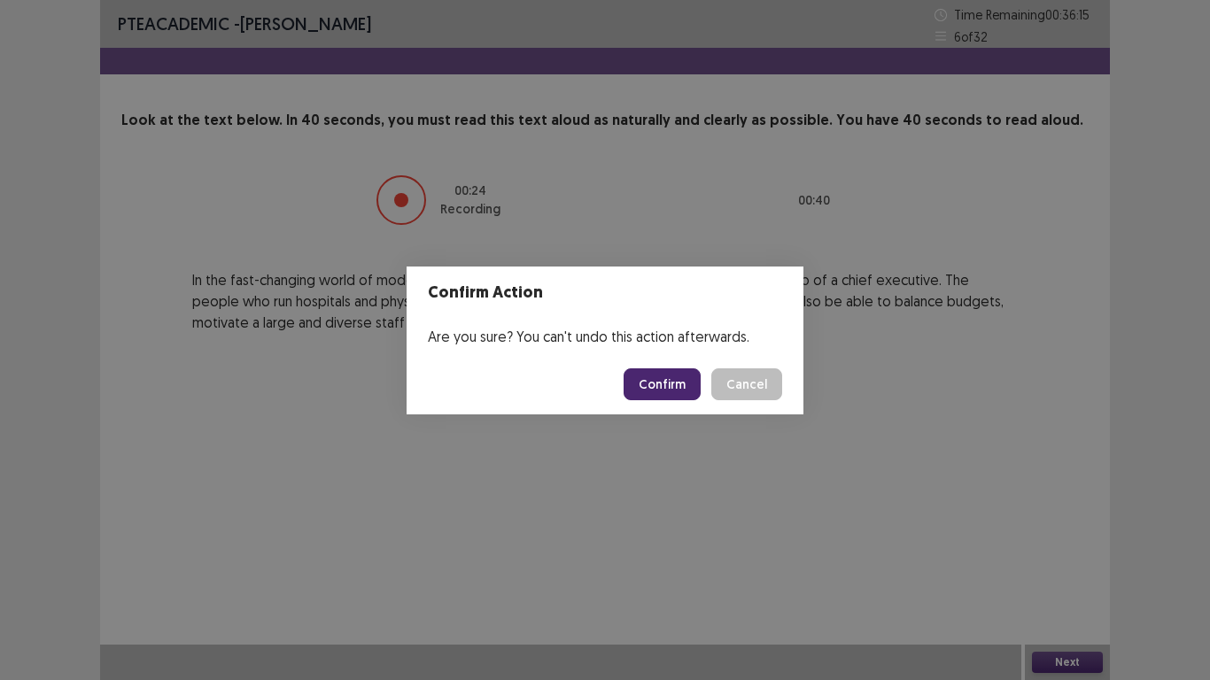
click at [668, 380] on button "Confirm" at bounding box center [661, 384] width 77 height 32
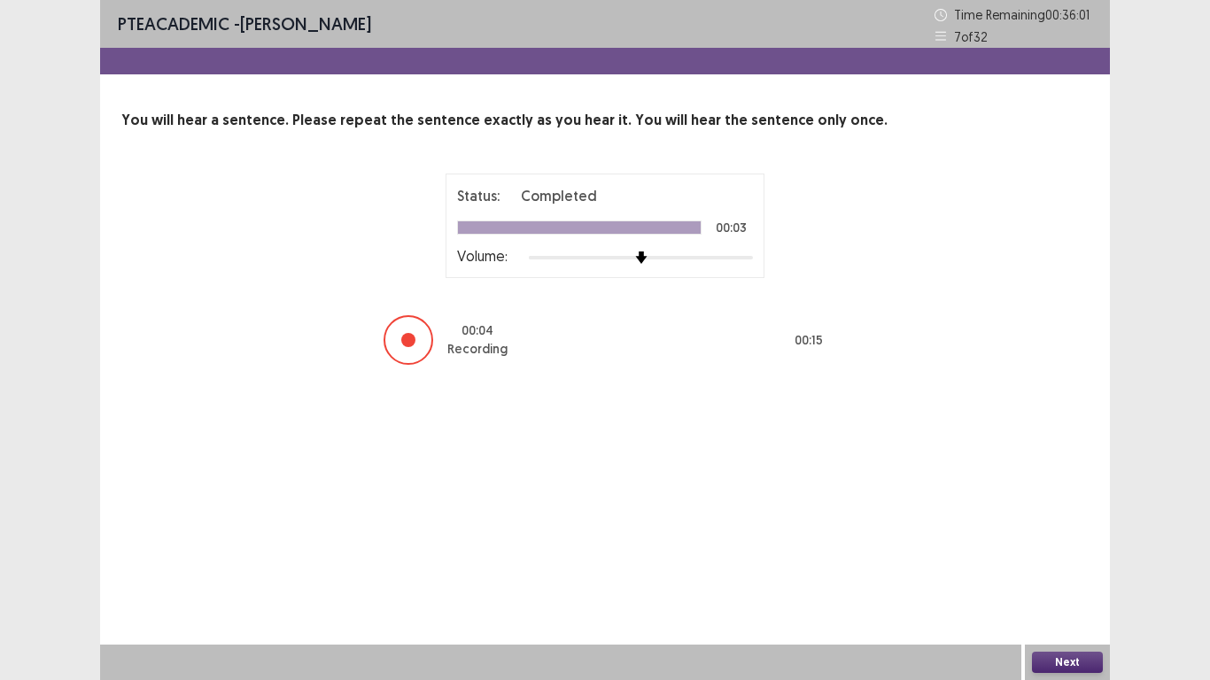
click at [1040, 560] on button "Next" at bounding box center [1067, 662] width 71 height 21
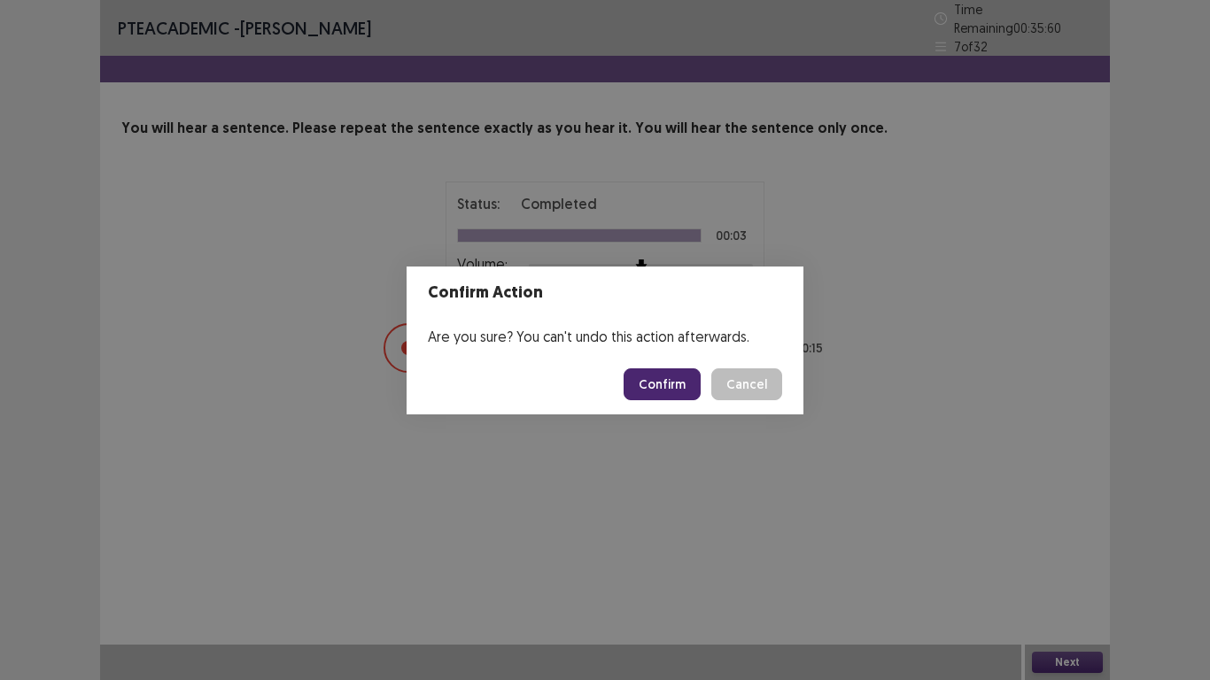
click at [662, 392] on button "Confirm" at bounding box center [661, 384] width 77 height 32
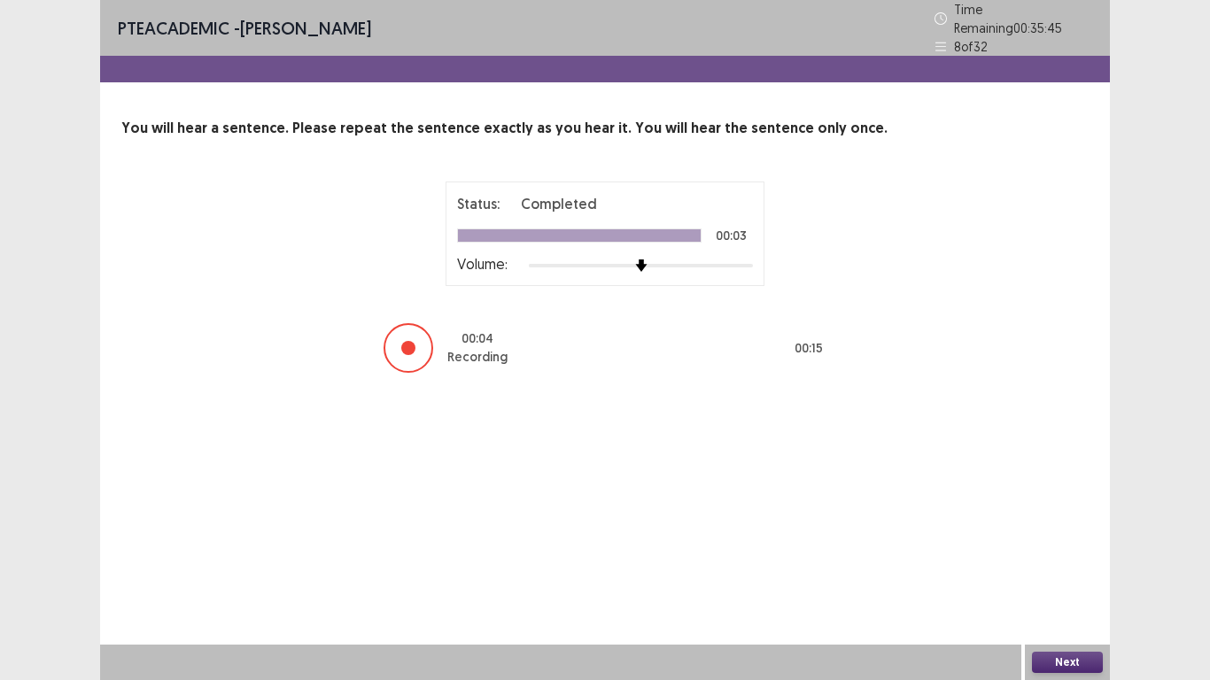
click at [1063, 560] on button "Next" at bounding box center [1067, 662] width 71 height 21
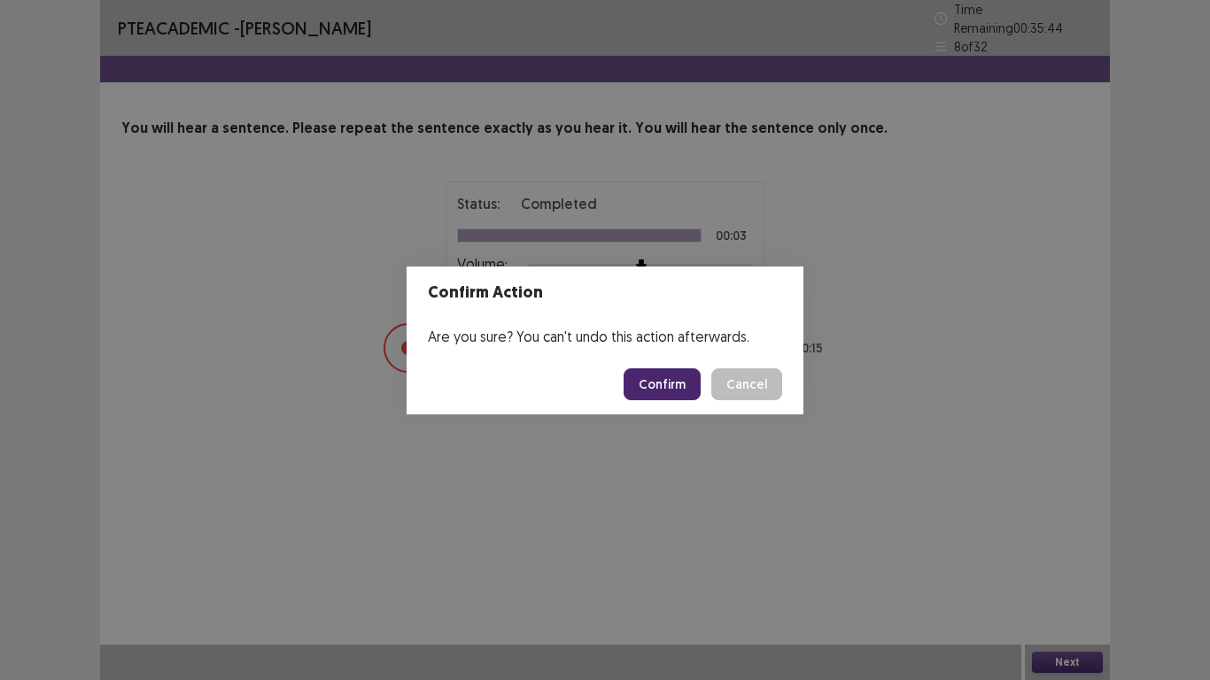
click at [653, 380] on button "Confirm" at bounding box center [661, 384] width 77 height 32
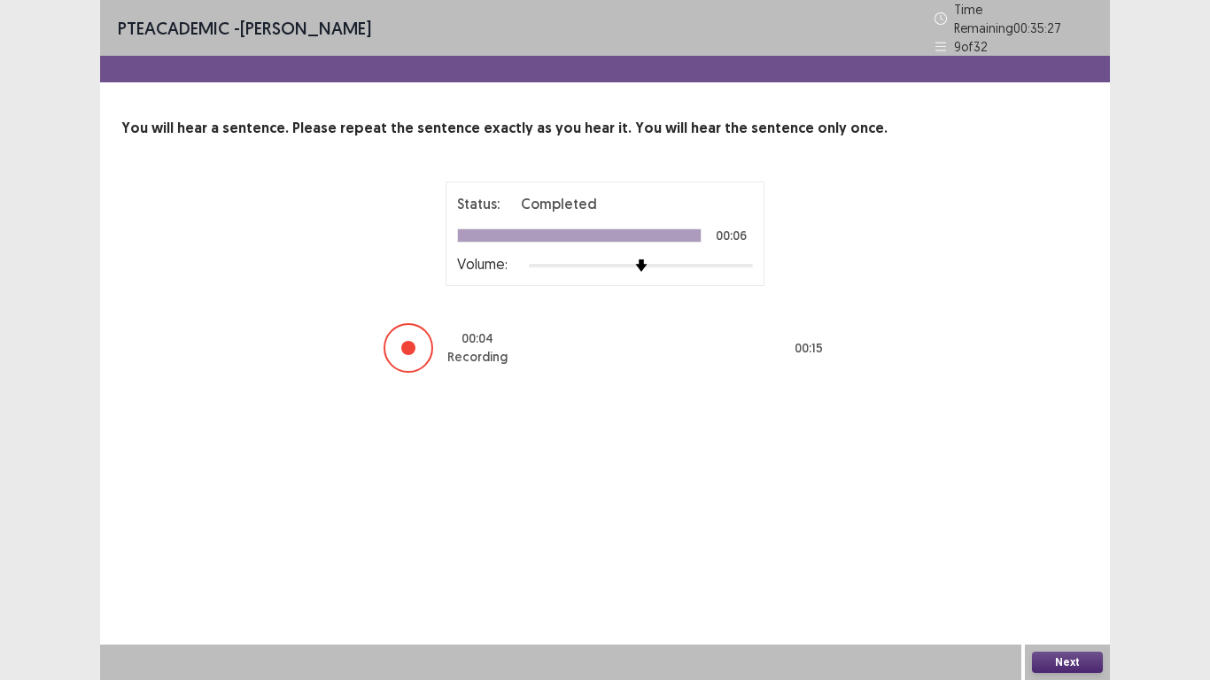
click at [1057, 560] on button "Next" at bounding box center [1067, 662] width 71 height 21
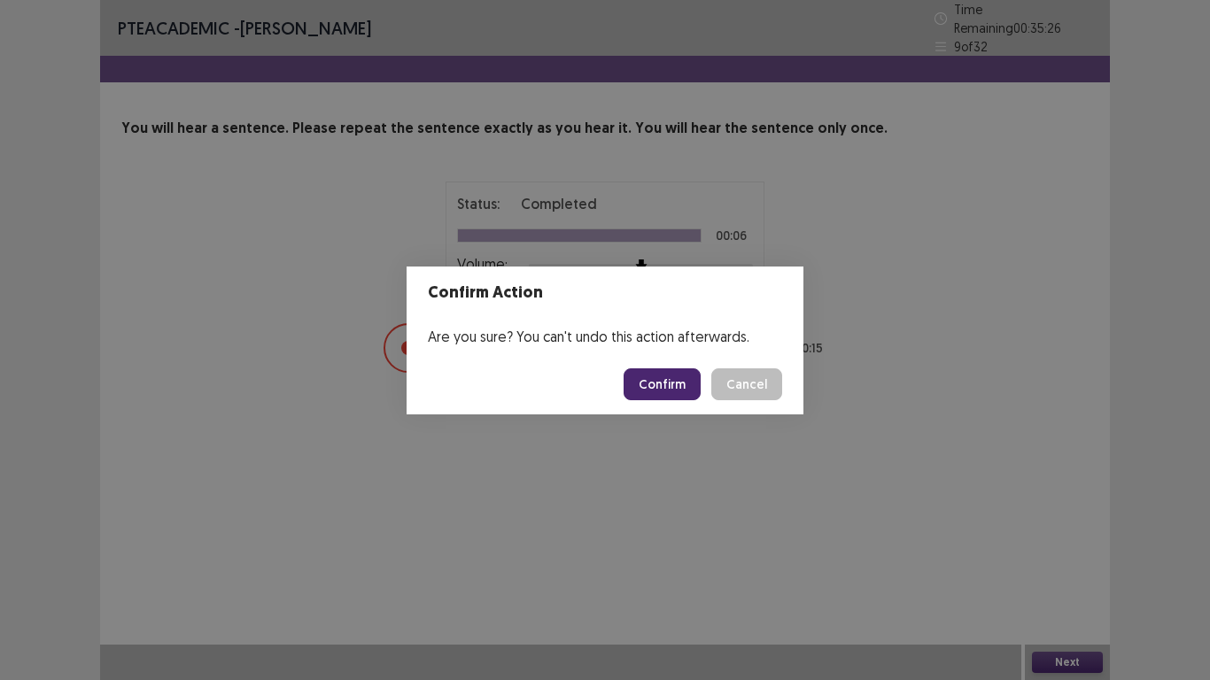
click at [676, 383] on button "Confirm" at bounding box center [661, 384] width 77 height 32
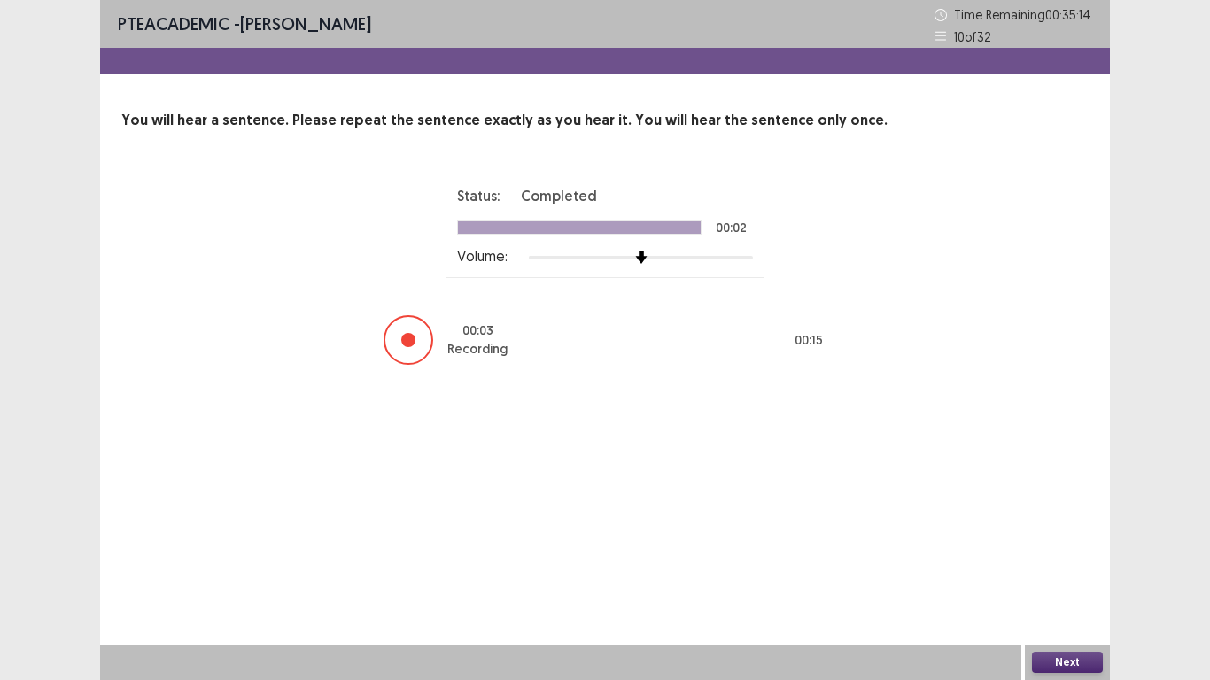
click at [1092, 560] on button "Next" at bounding box center [1067, 662] width 71 height 21
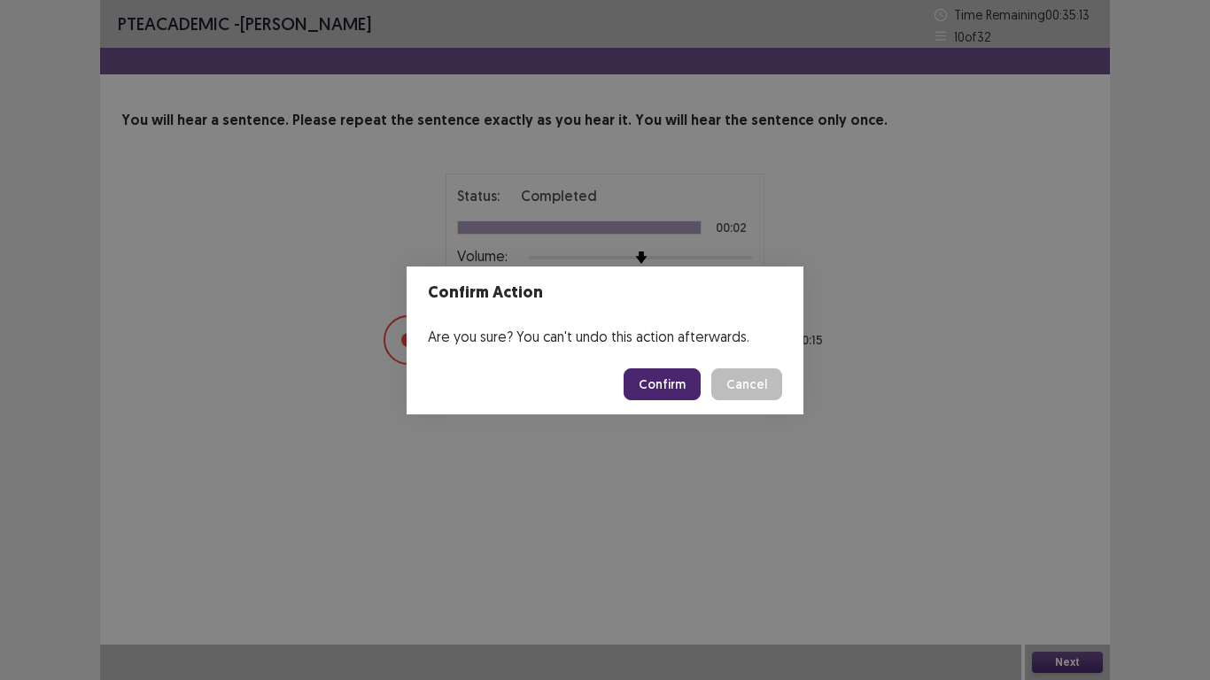
click at [639, 383] on button "Confirm" at bounding box center [661, 384] width 77 height 32
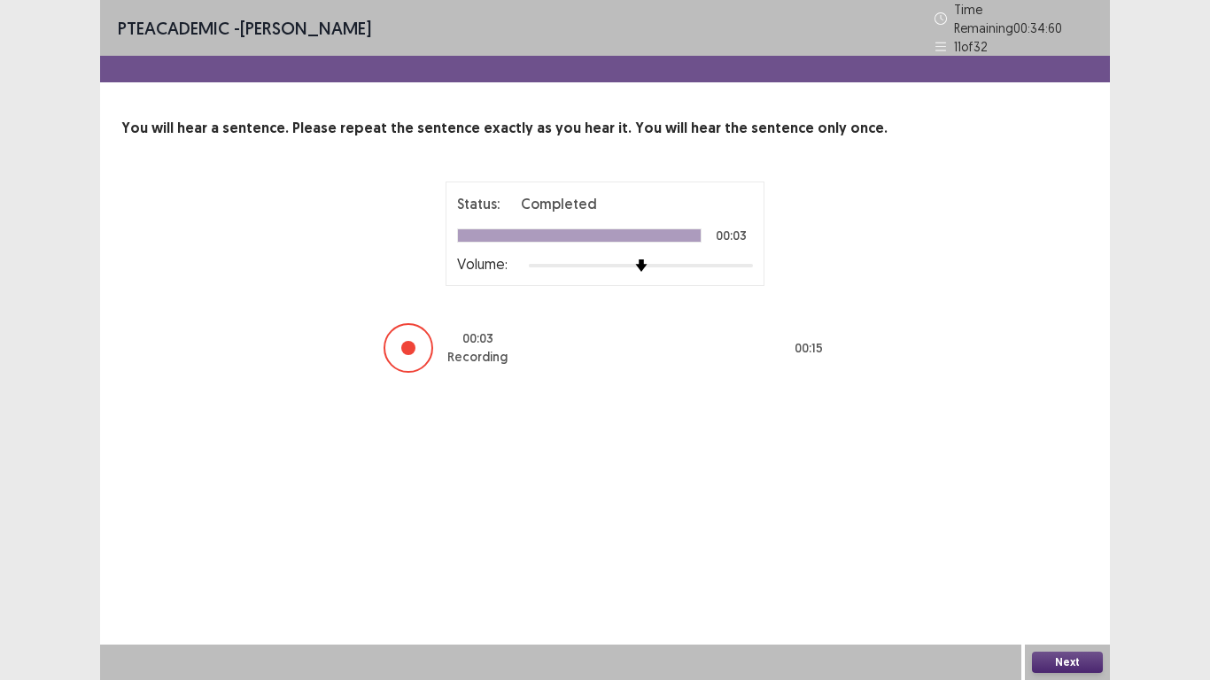
click at [1071, 560] on button "Next" at bounding box center [1067, 662] width 71 height 21
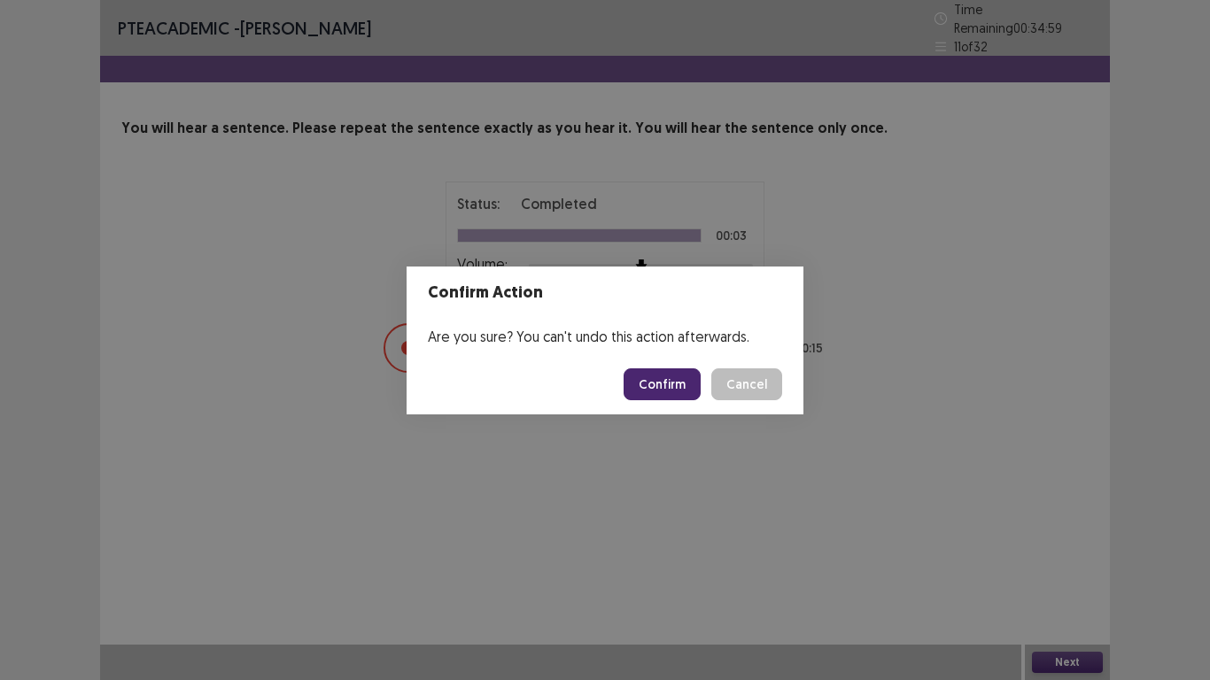
click at [654, 371] on button "Confirm" at bounding box center [661, 384] width 77 height 32
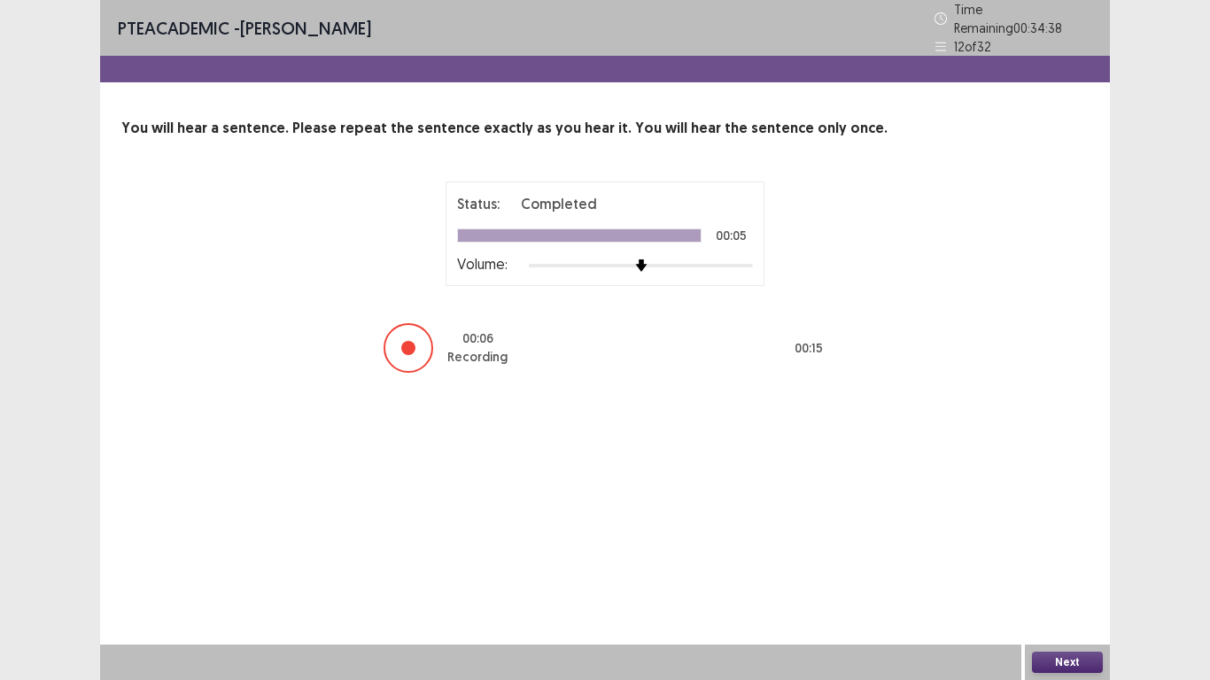
click at [1083, 560] on button "Next" at bounding box center [1067, 662] width 71 height 21
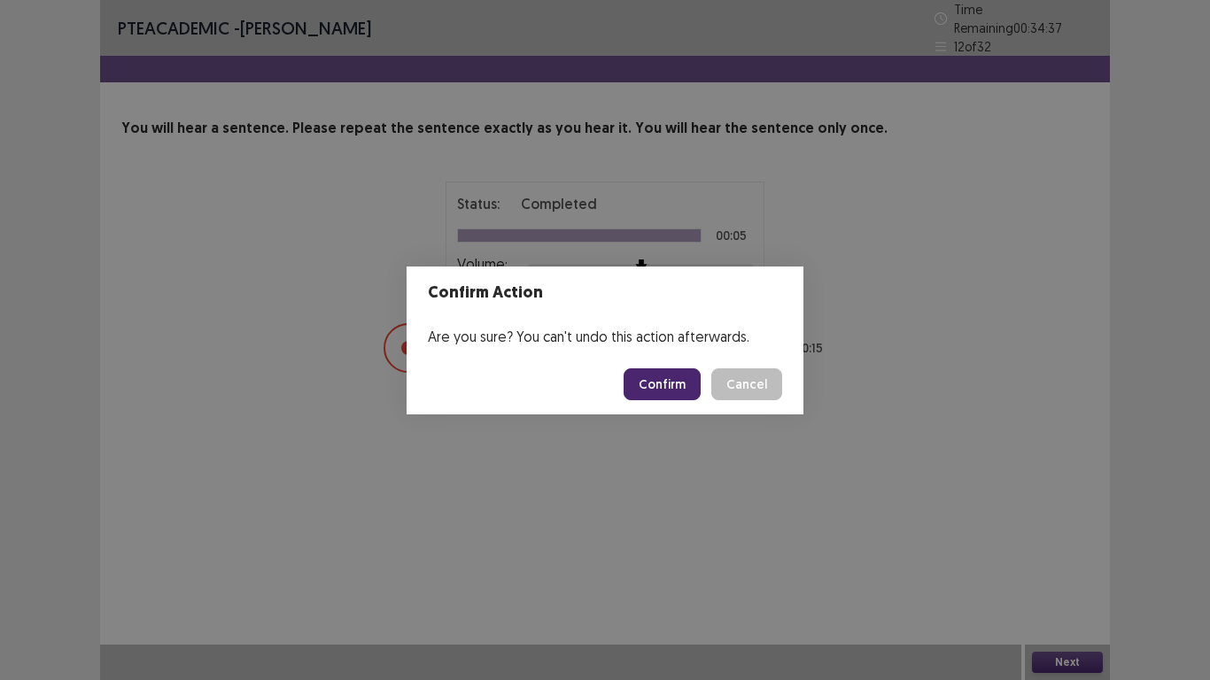
click at [686, 382] on button "Confirm" at bounding box center [661, 384] width 77 height 32
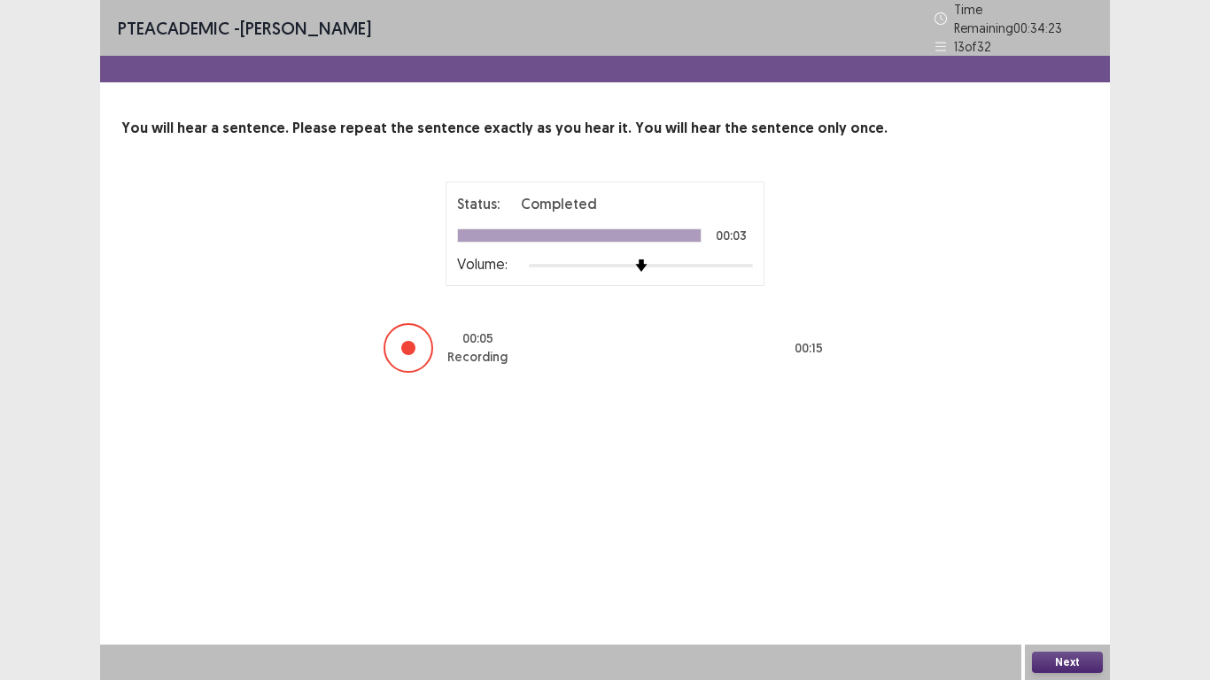
click at [1063, 560] on button "Next" at bounding box center [1067, 662] width 71 height 21
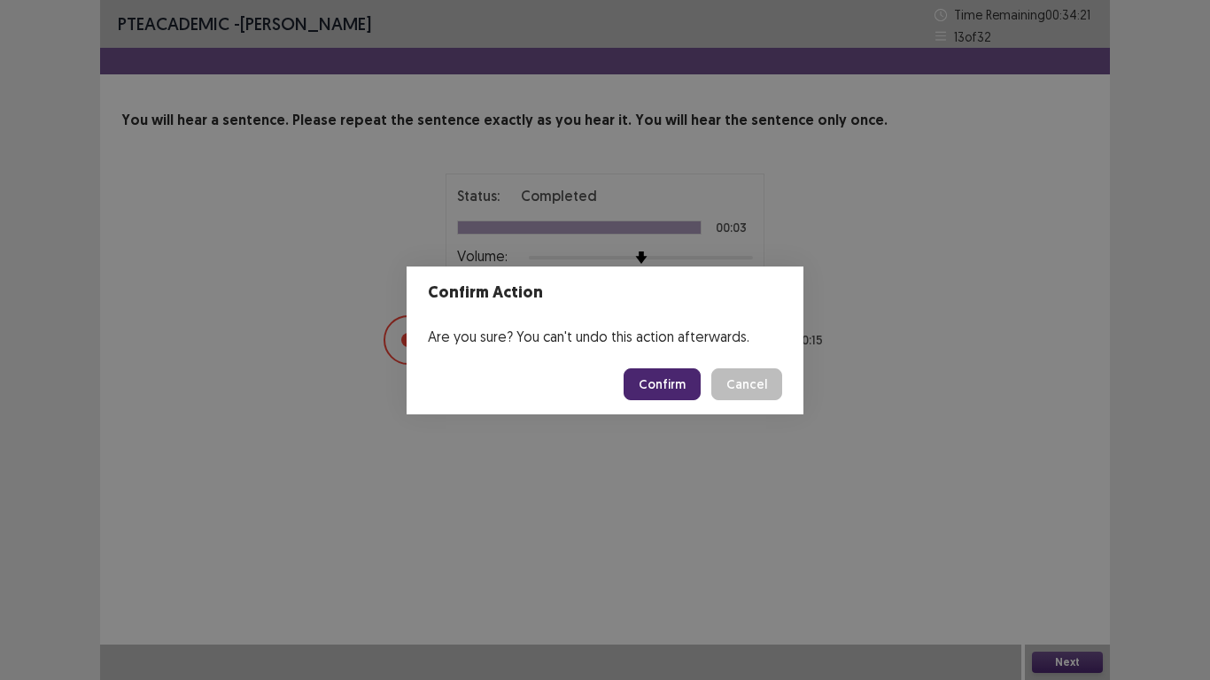
click at [646, 367] on footer "Confirm Cancel" at bounding box center [604, 384] width 397 height 60
click at [646, 376] on button "Confirm" at bounding box center [661, 384] width 77 height 32
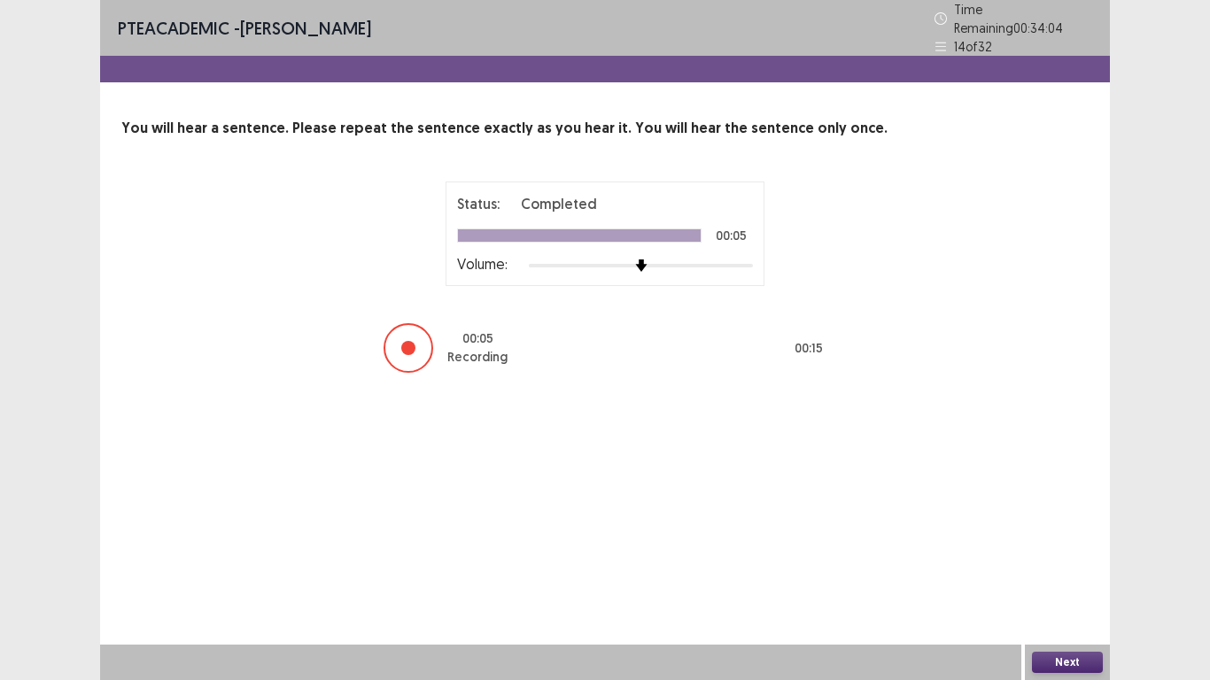
click at [1071, 560] on button "Next" at bounding box center [1067, 662] width 71 height 21
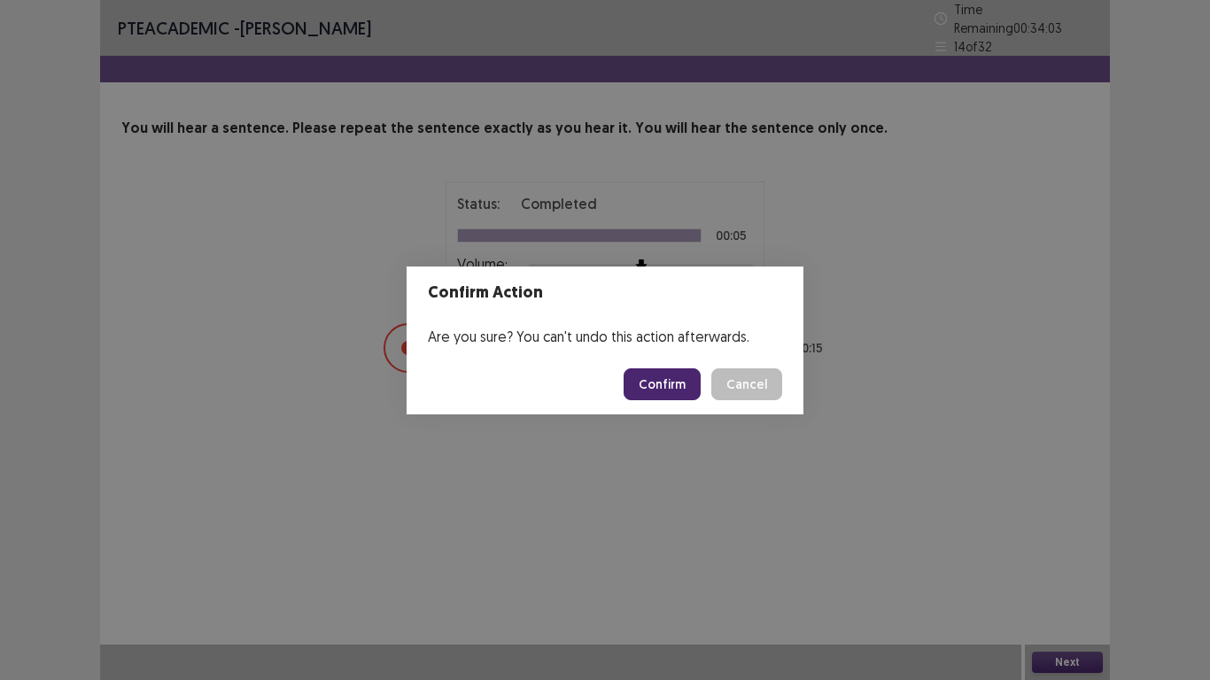
click at [672, 376] on button "Confirm" at bounding box center [661, 384] width 77 height 32
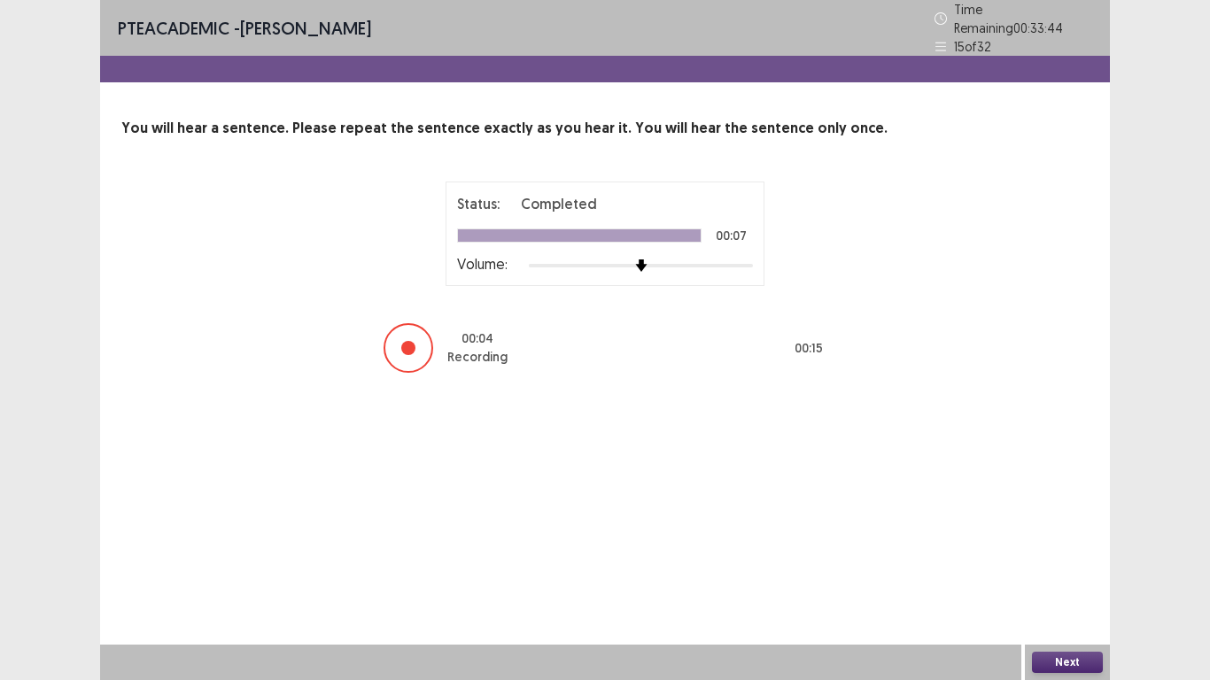
click at [1064, 560] on button "Next" at bounding box center [1067, 662] width 71 height 21
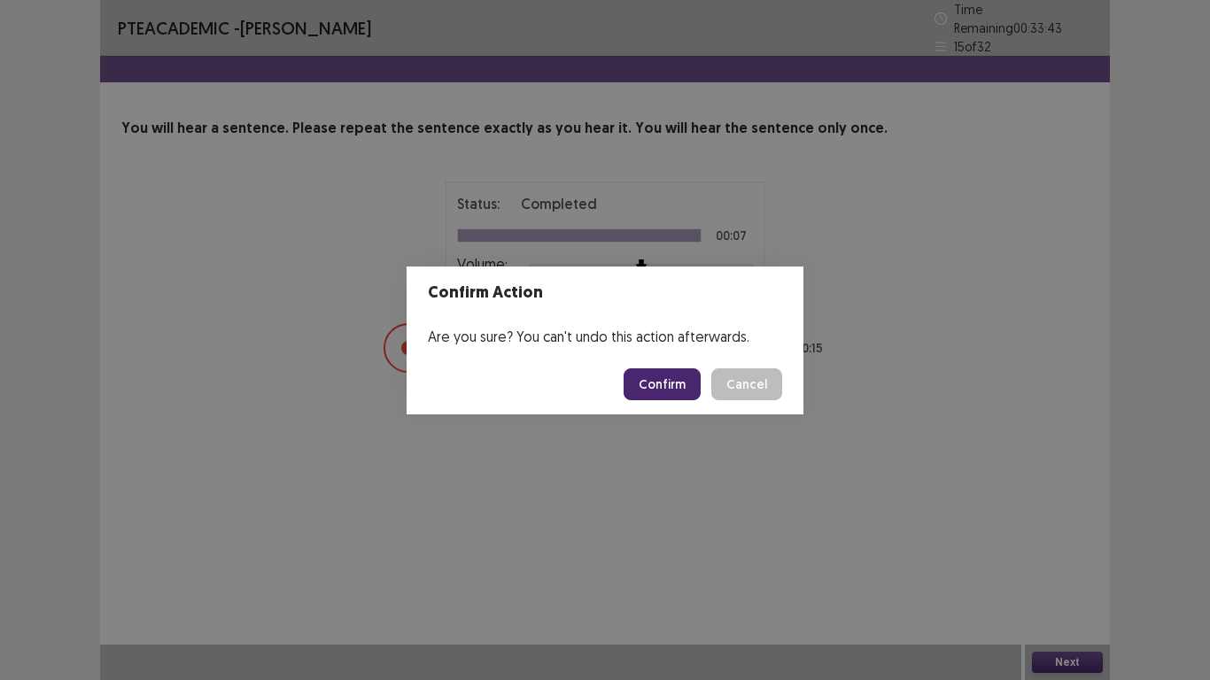
click at [661, 388] on button "Confirm" at bounding box center [661, 384] width 77 height 32
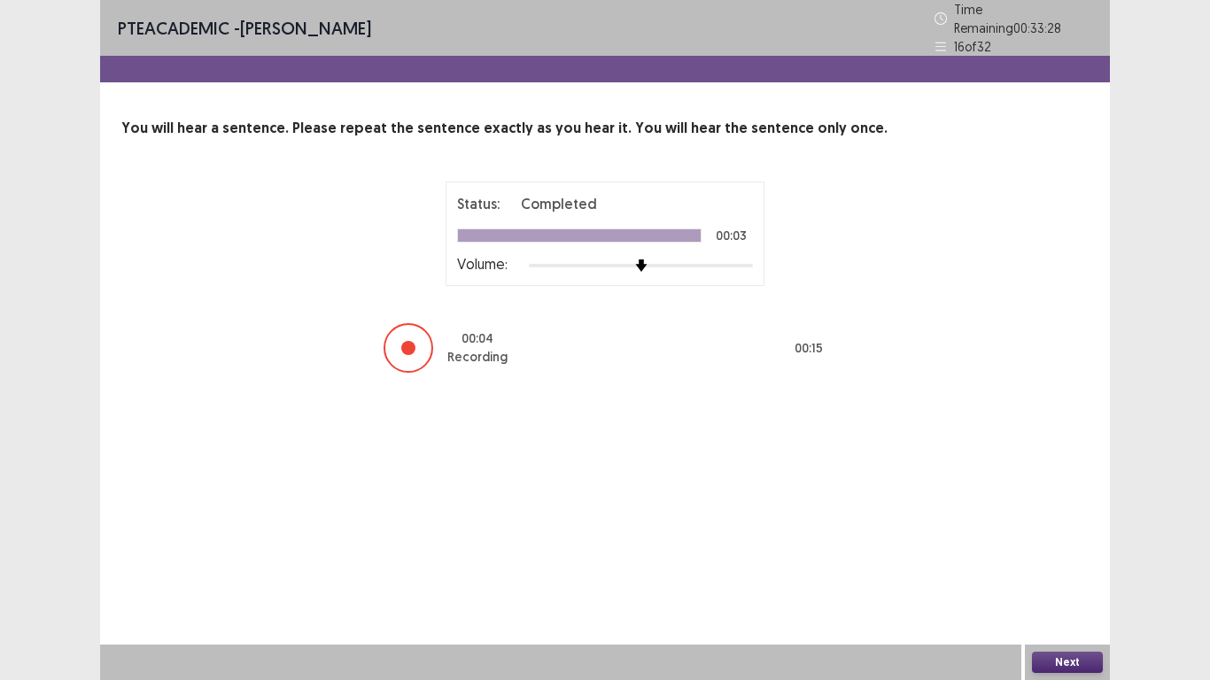
click at [1089, 560] on button "Next" at bounding box center [1067, 662] width 71 height 21
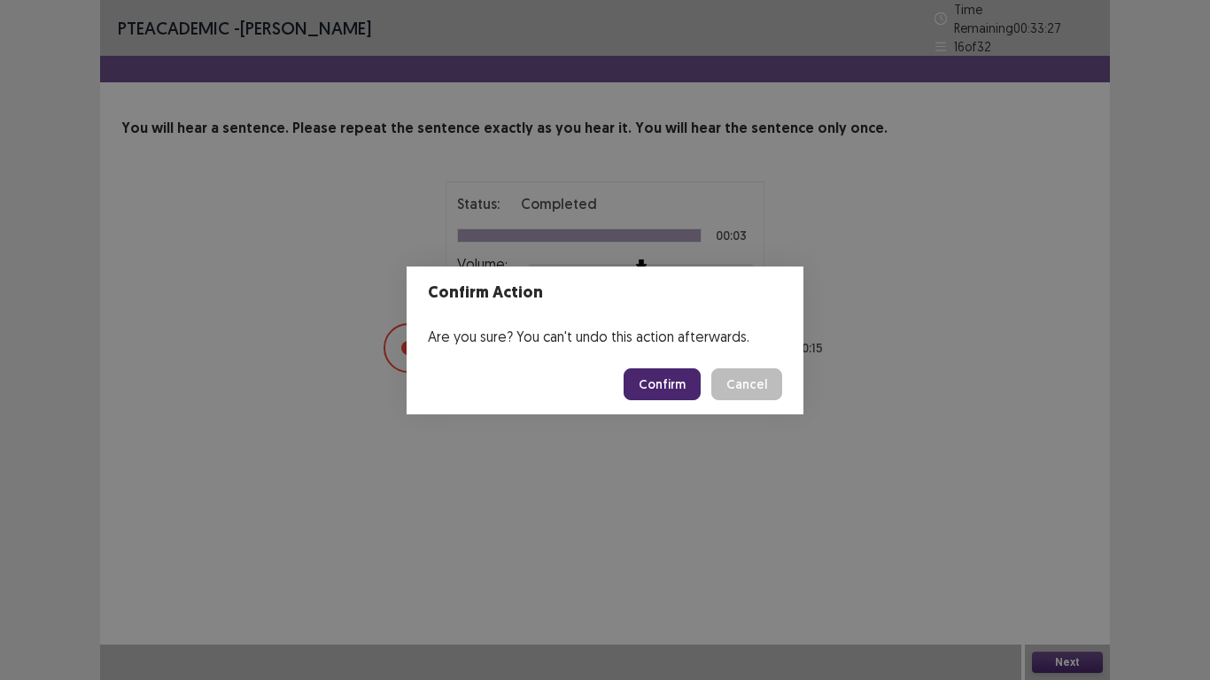
click at [706, 381] on div "Confirm Cancel" at bounding box center [702, 384] width 159 height 32
click at [681, 383] on button "Confirm" at bounding box center [661, 384] width 77 height 32
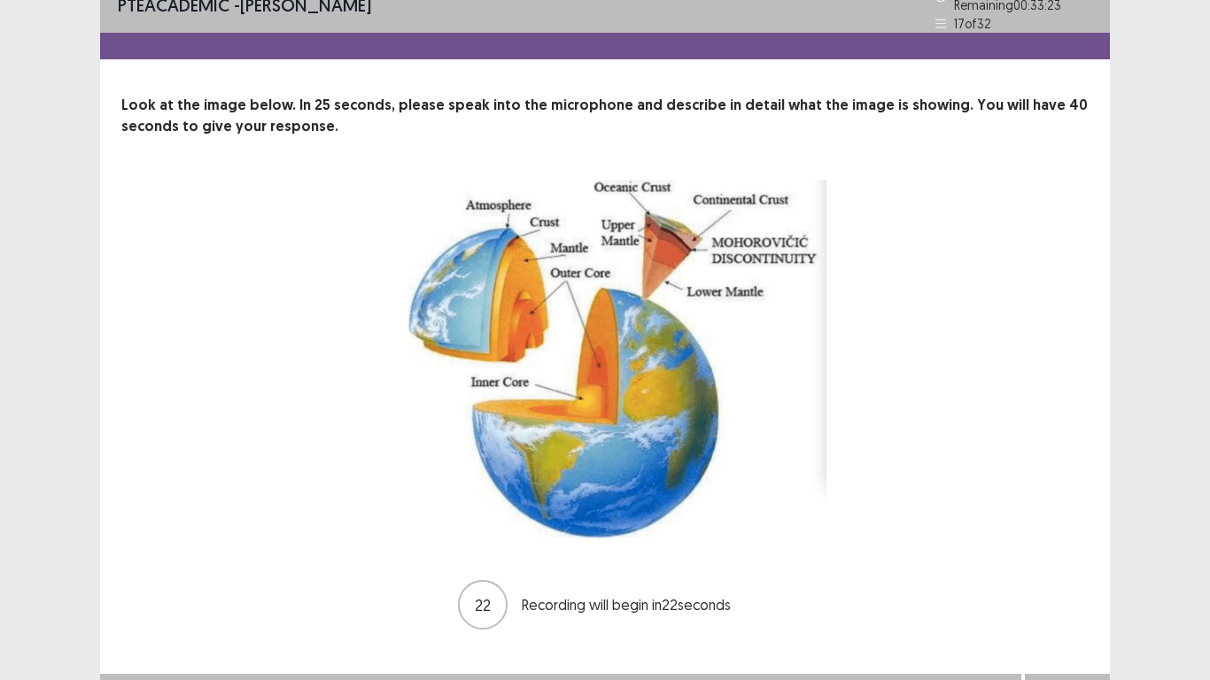
scroll to position [44, 0]
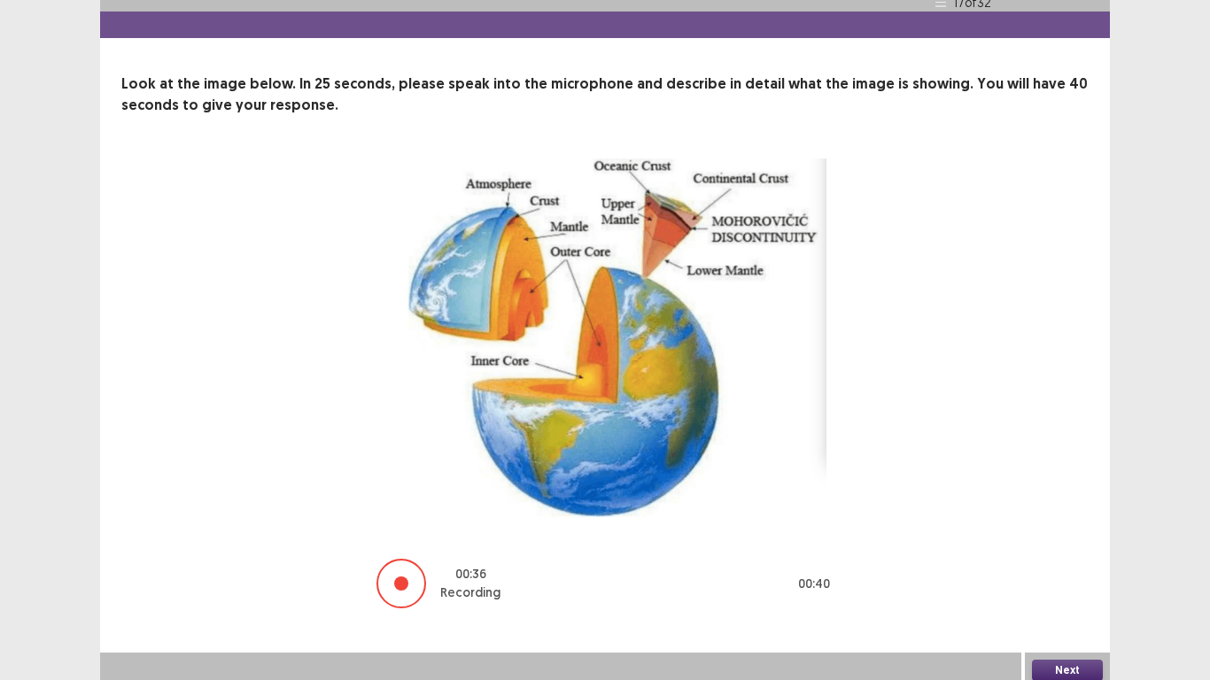
click at [1062, 560] on button "Next" at bounding box center [1067, 670] width 71 height 21
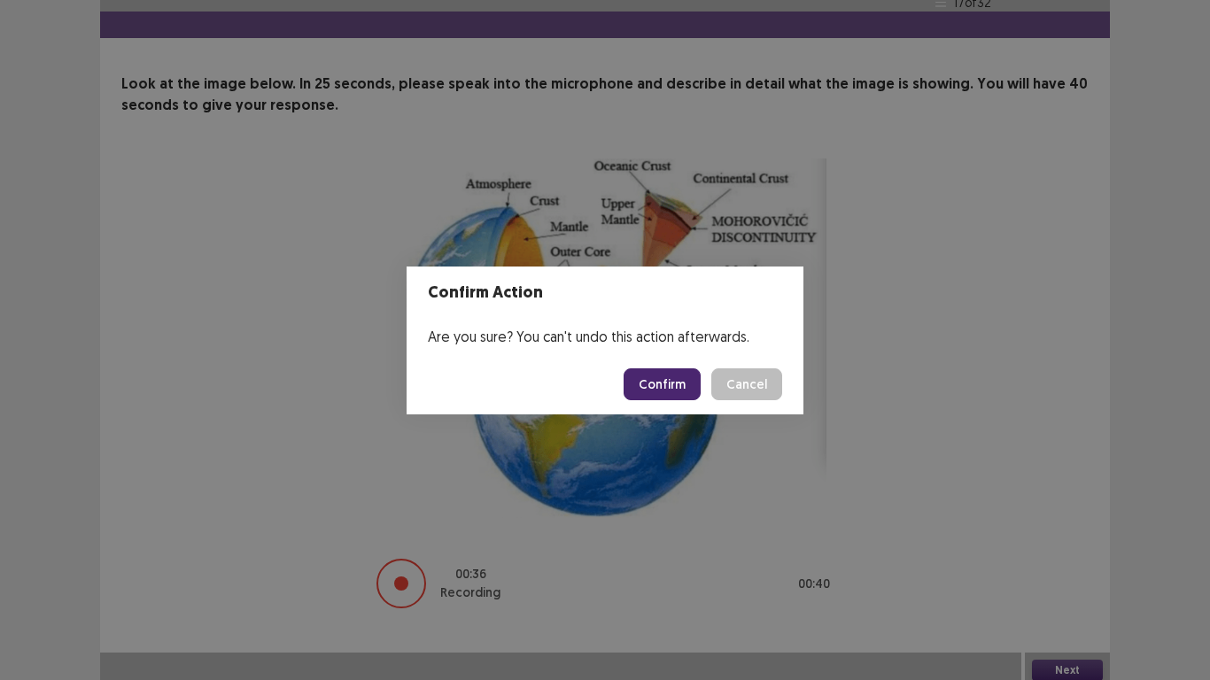
click at [671, 391] on button "Confirm" at bounding box center [661, 384] width 77 height 32
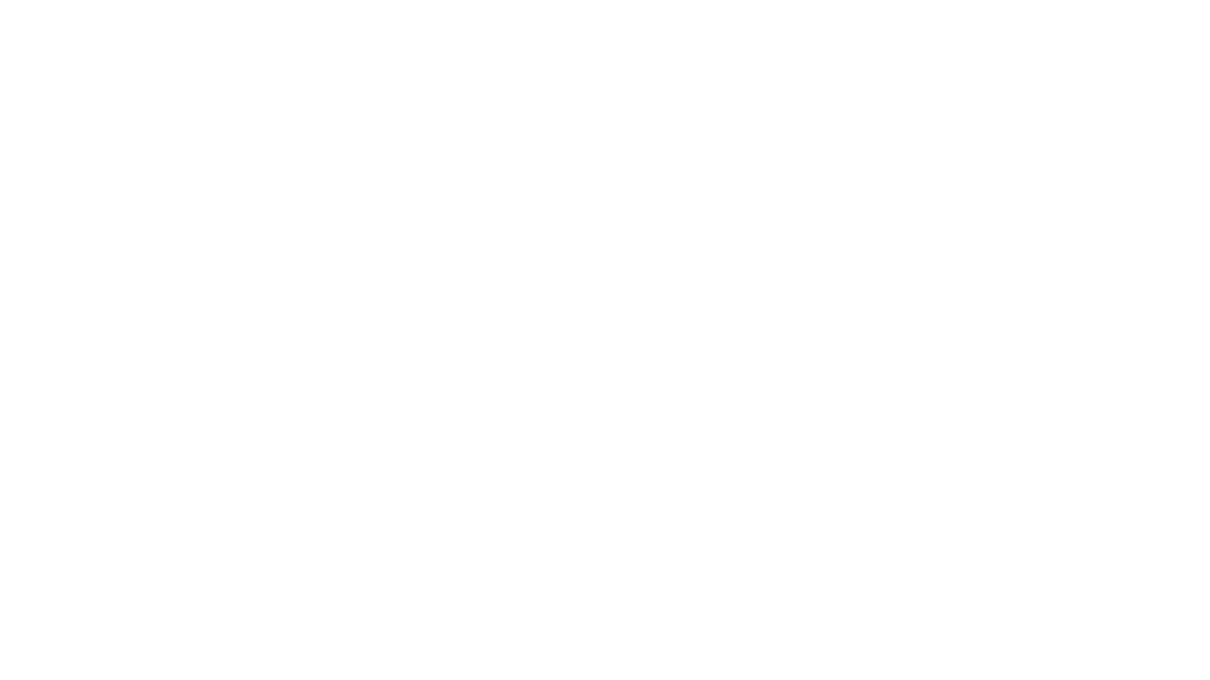
scroll to position [0, 0]
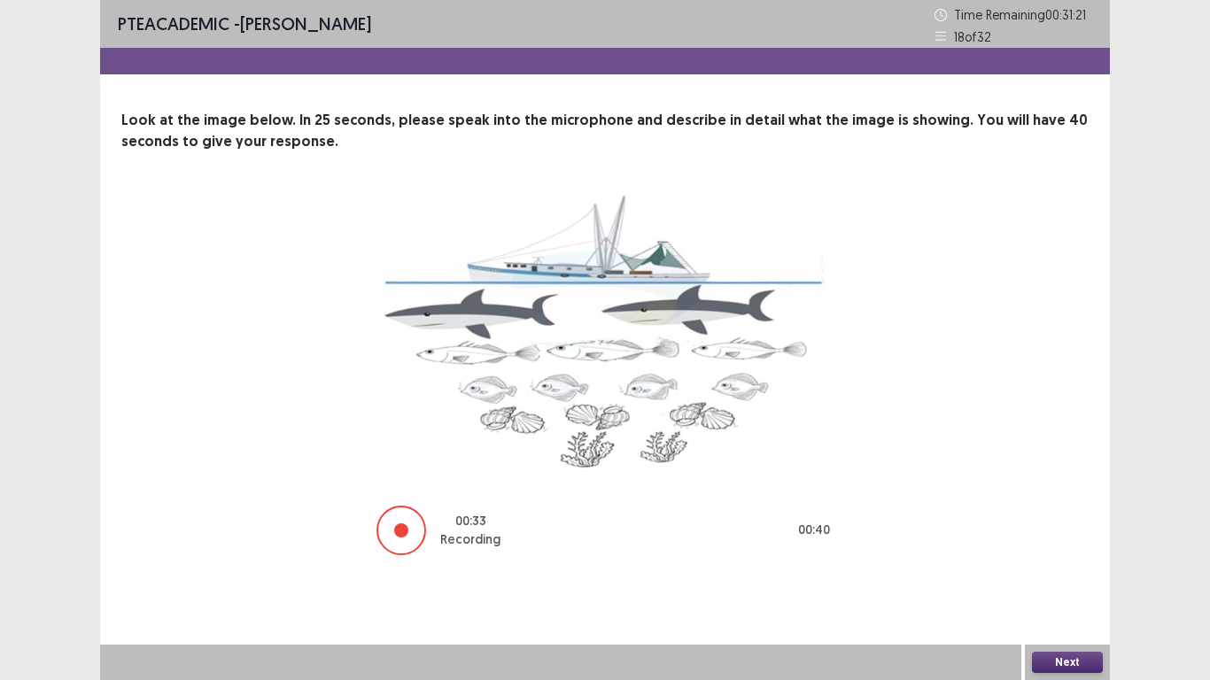
click at [1065, 560] on button "Next" at bounding box center [1067, 662] width 71 height 21
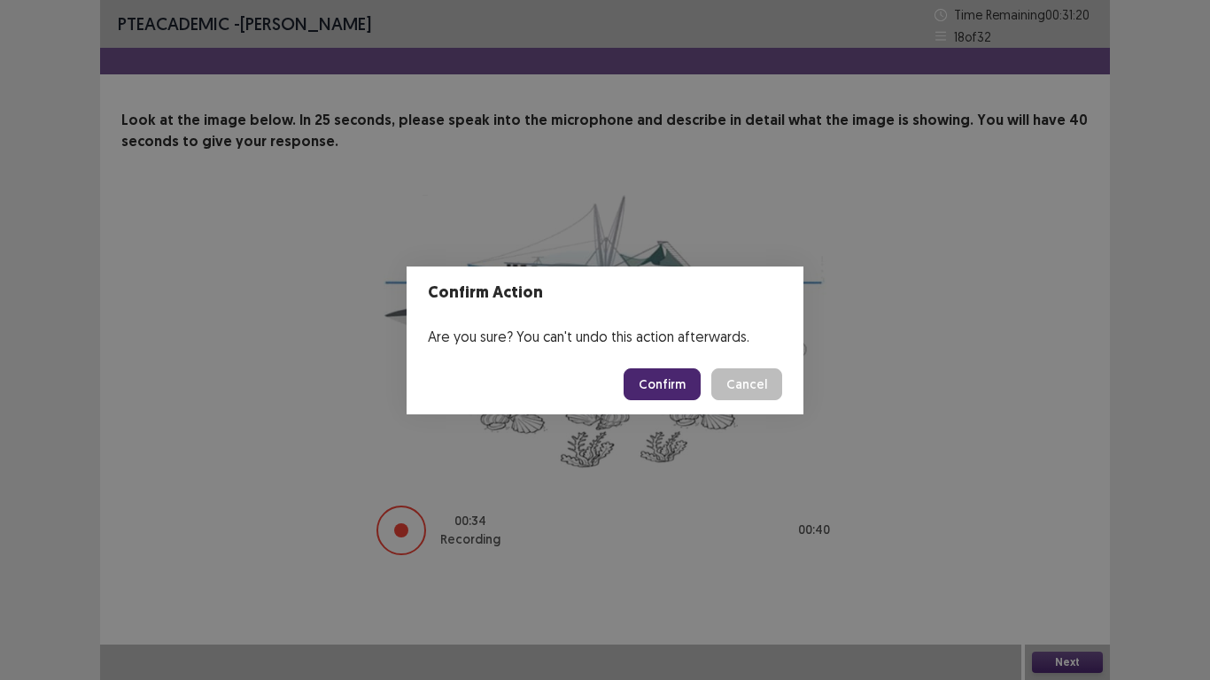
click at [650, 386] on button "Confirm" at bounding box center [661, 384] width 77 height 32
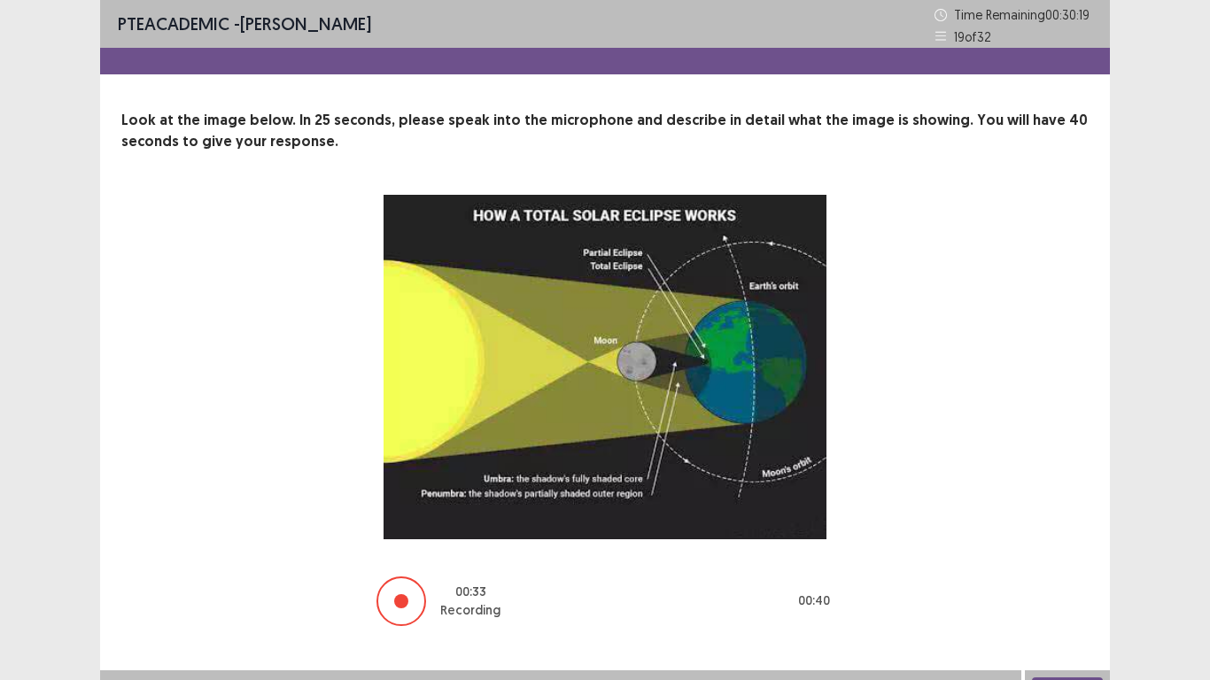
scroll to position [26, 0]
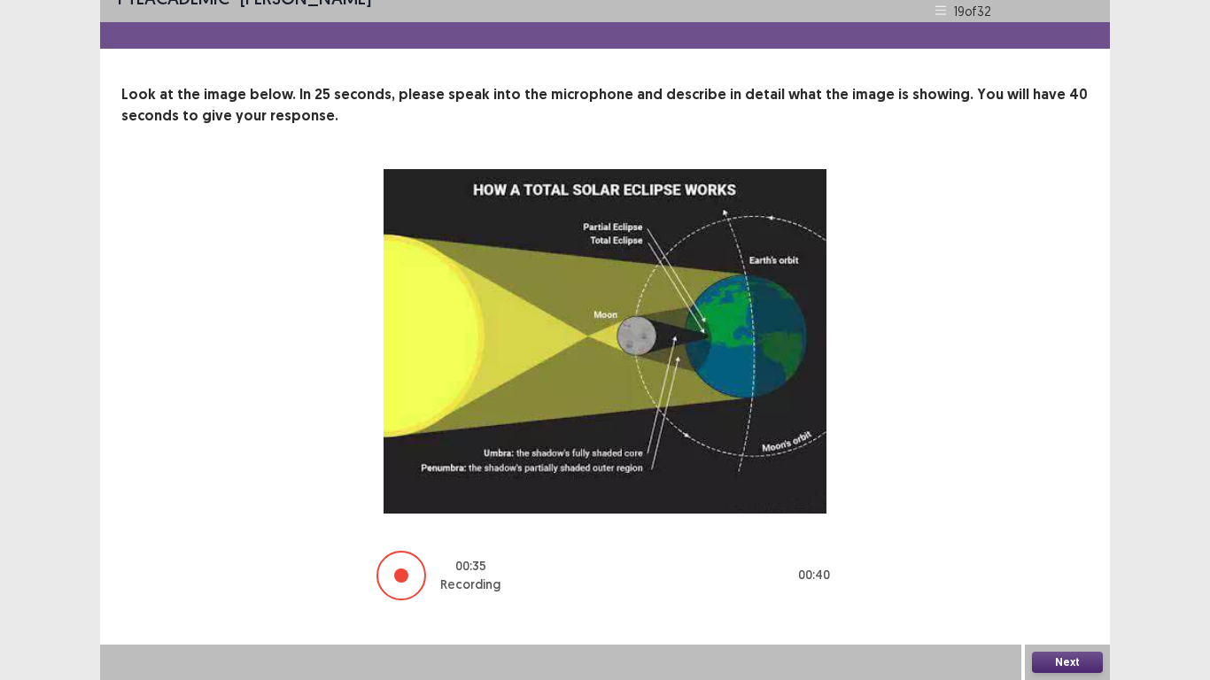
click at [1068, 560] on button "Next" at bounding box center [1067, 662] width 71 height 21
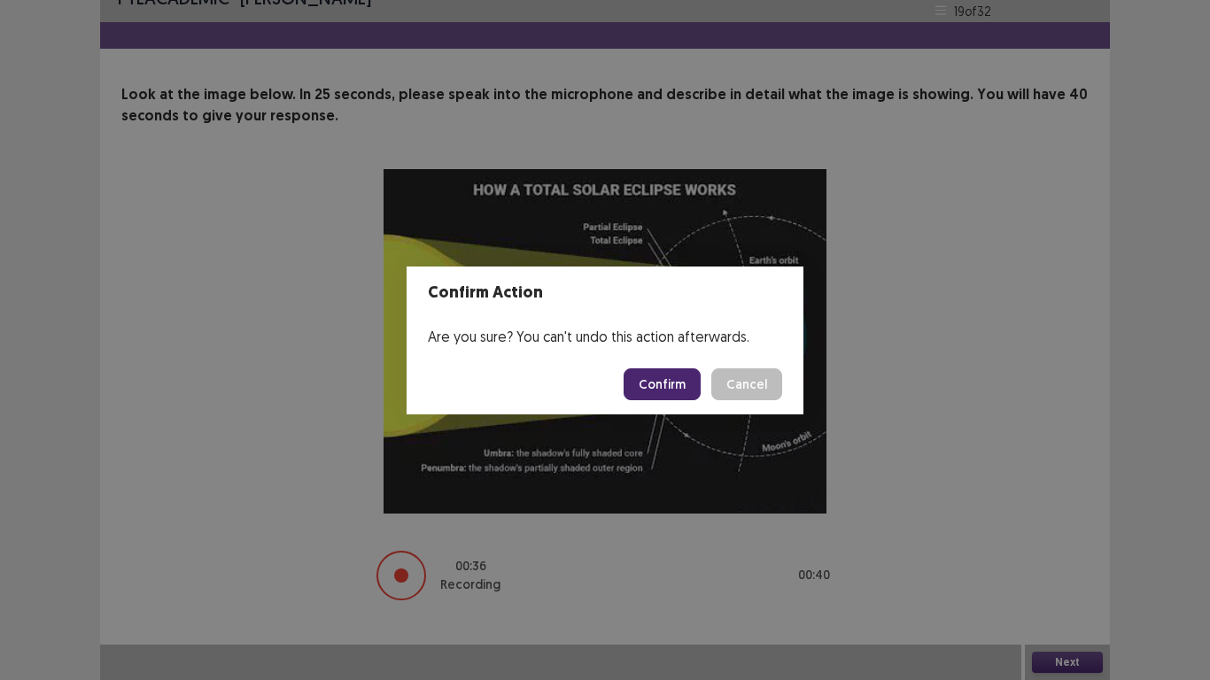
click at [653, 383] on button "Confirm" at bounding box center [661, 384] width 77 height 32
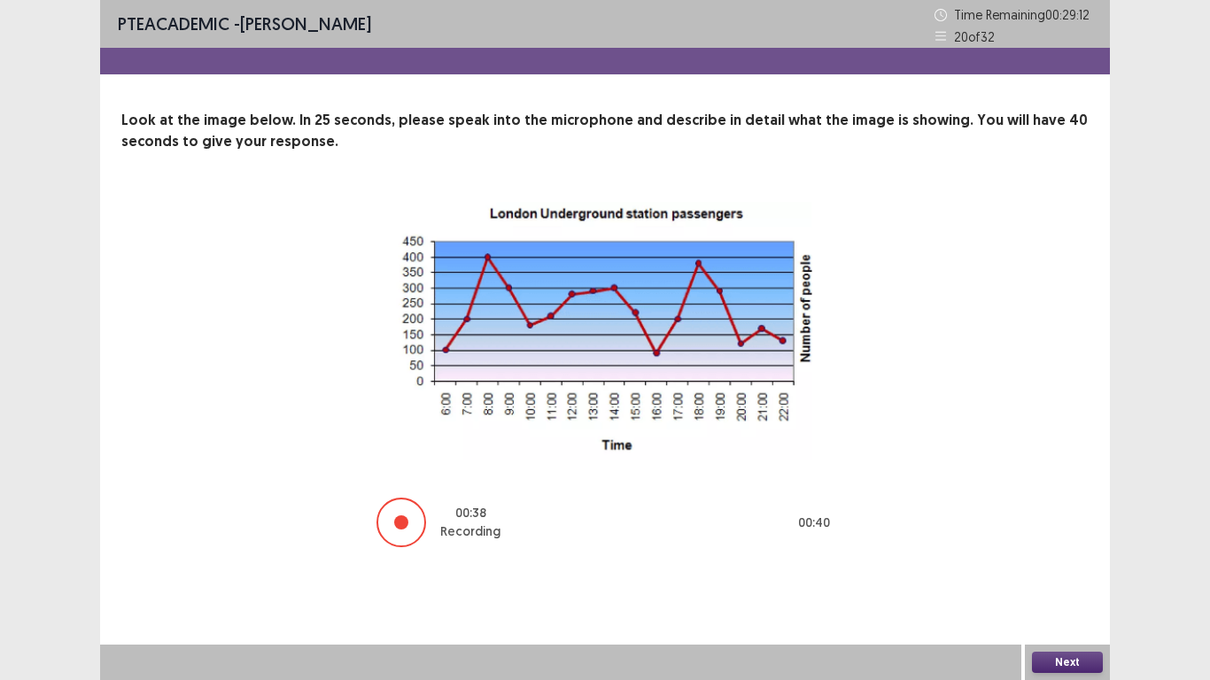
click at [1085, 560] on button "Next" at bounding box center [1067, 662] width 71 height 21
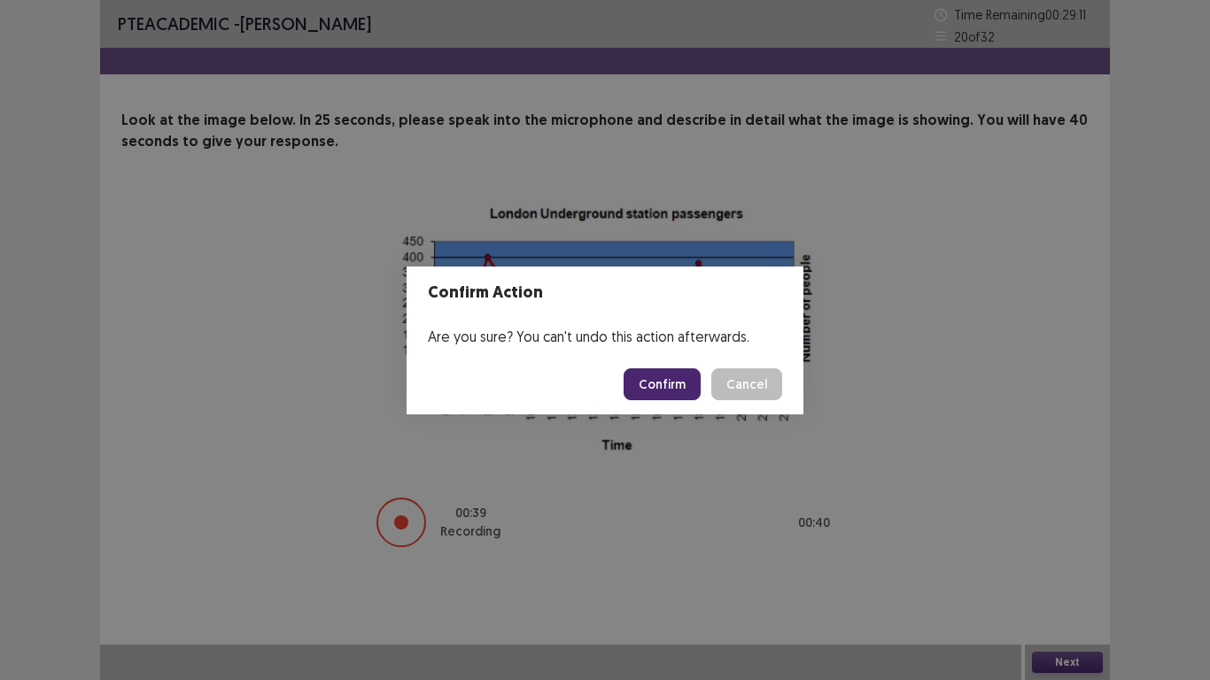
click at [706, 383] on div "Confirm Cancel" at bounding box center [702, 384] width 159 height 32
click at [691, 383] on button "Confirm" at bounding box center [661, 384] width 77 height 32
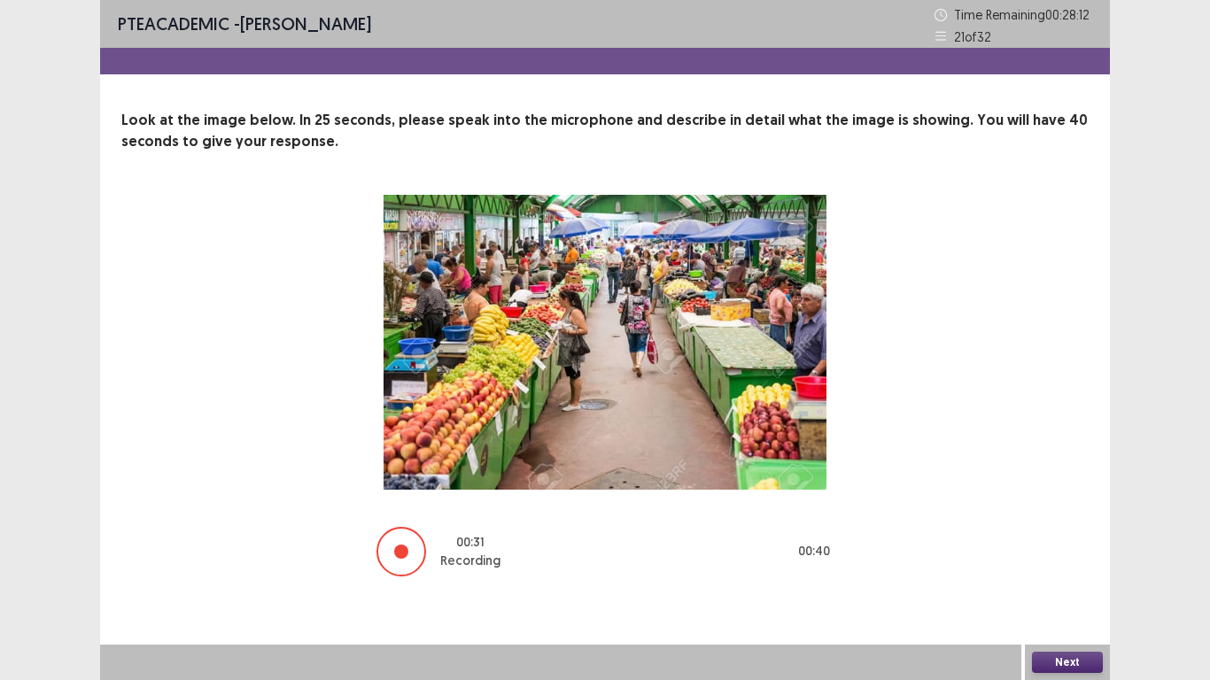
click at [1081, 560] on button "Next" at bounding box center [1067, 662] width 71 height 21
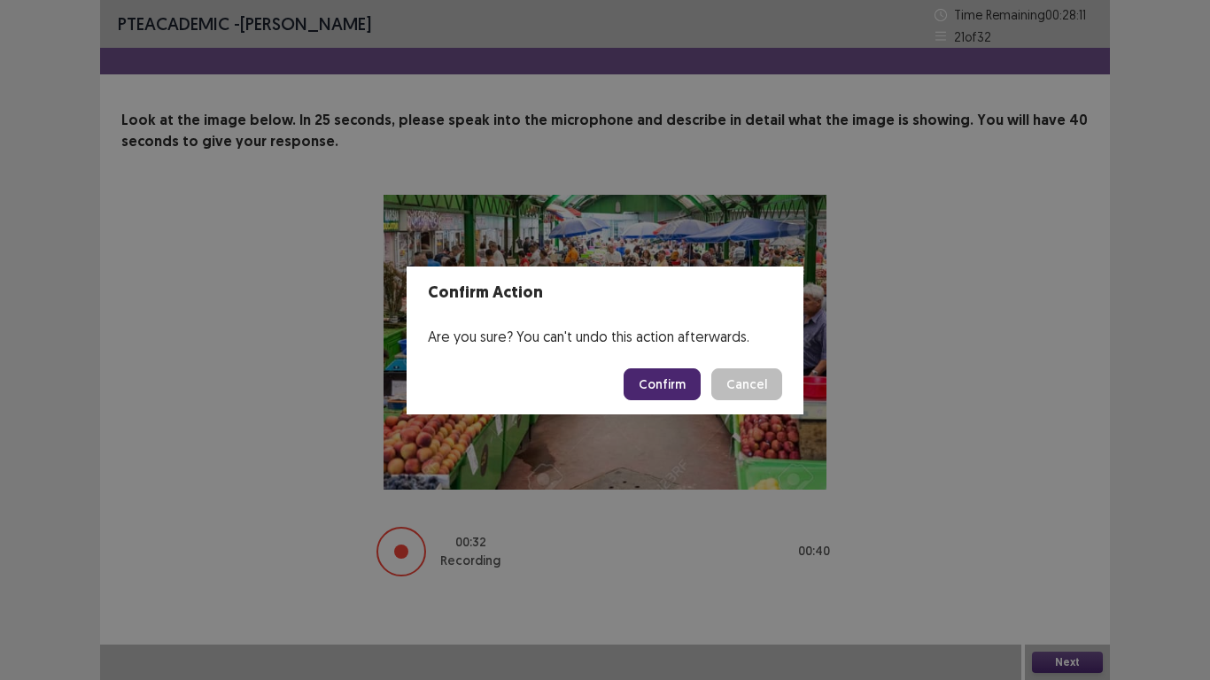
click at [648, 398] on button "Confirm" at bounding box center [661, 384] width 77 height 32
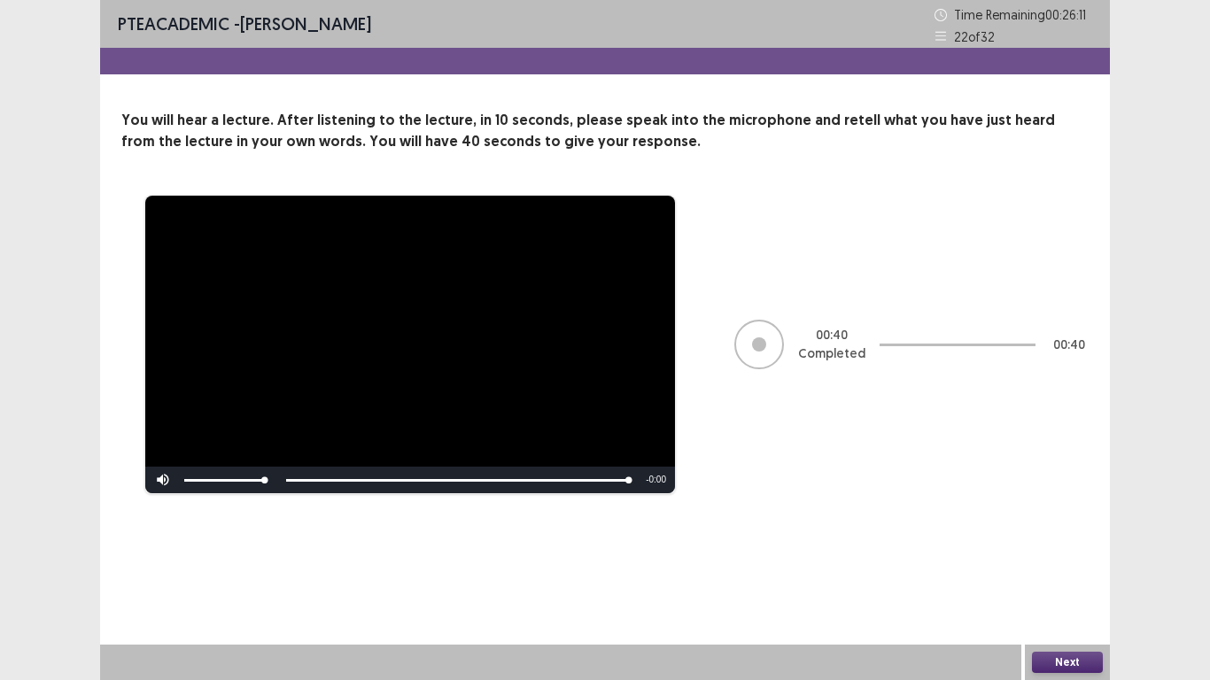
click at [1067, 560] on button "Next" at bounding box center [1067, 662] width 71 height 21
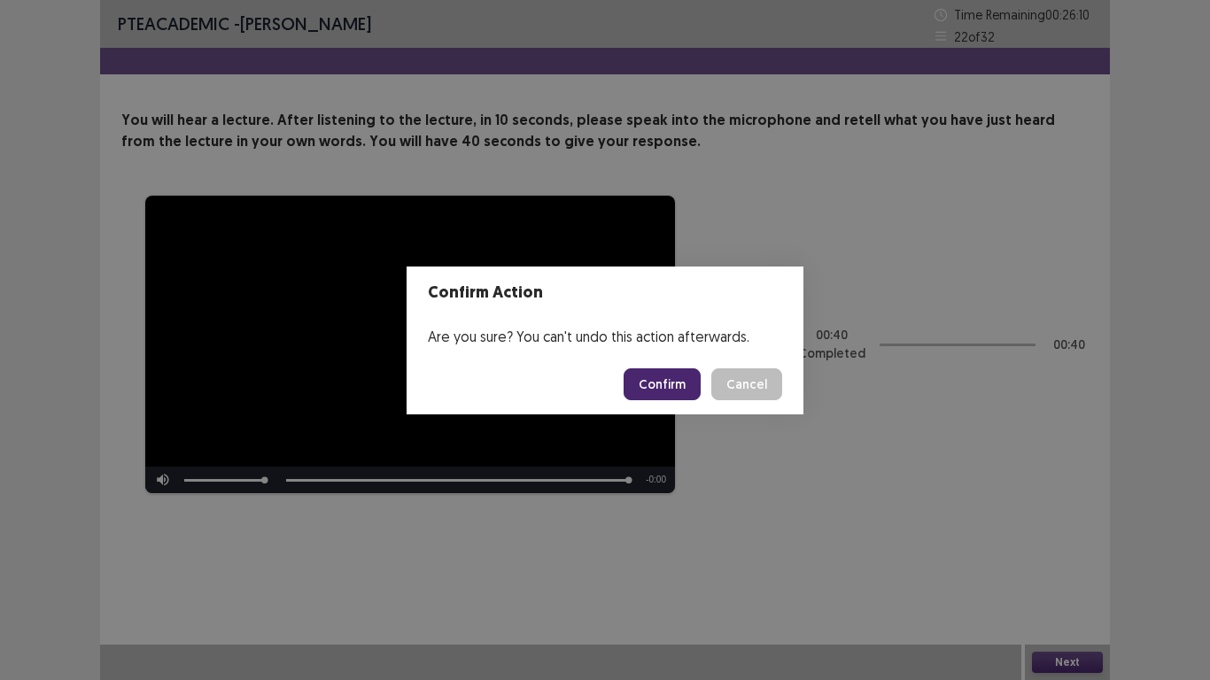
click at [682, 368] on button "Confirm" at bounding box center [661, 384] width 77 height 32
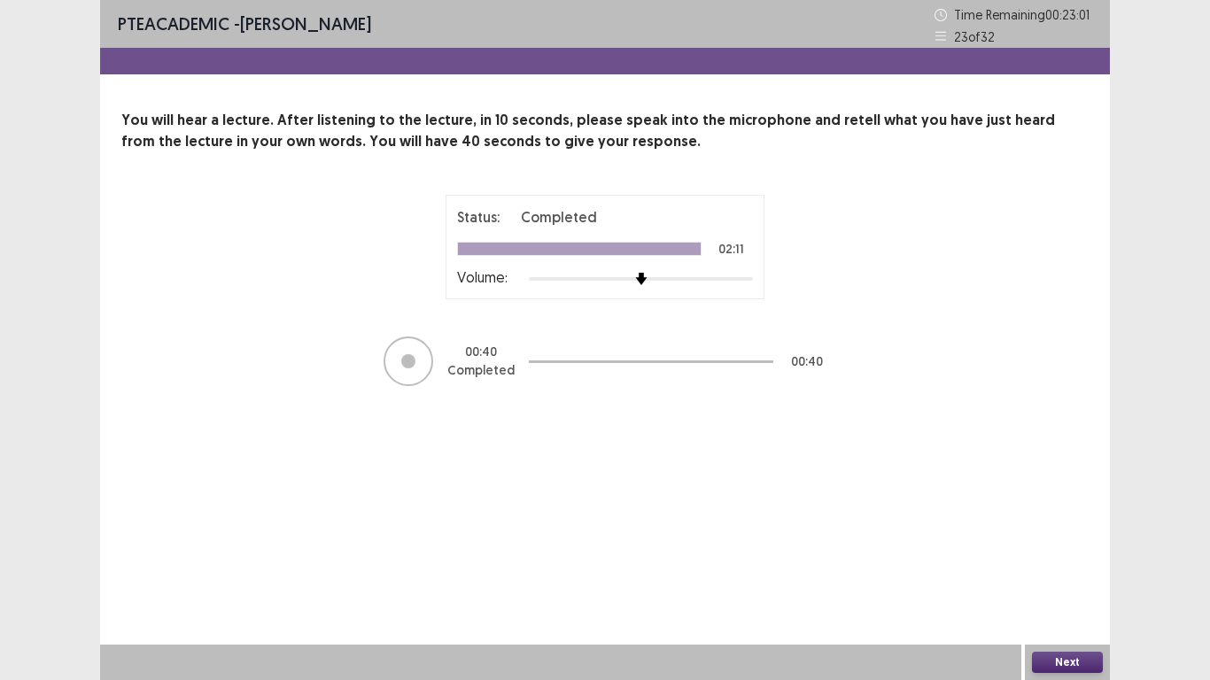
click at [1087, 560] on button "Next" at bounding box center [1067, 662] width 71 height 21
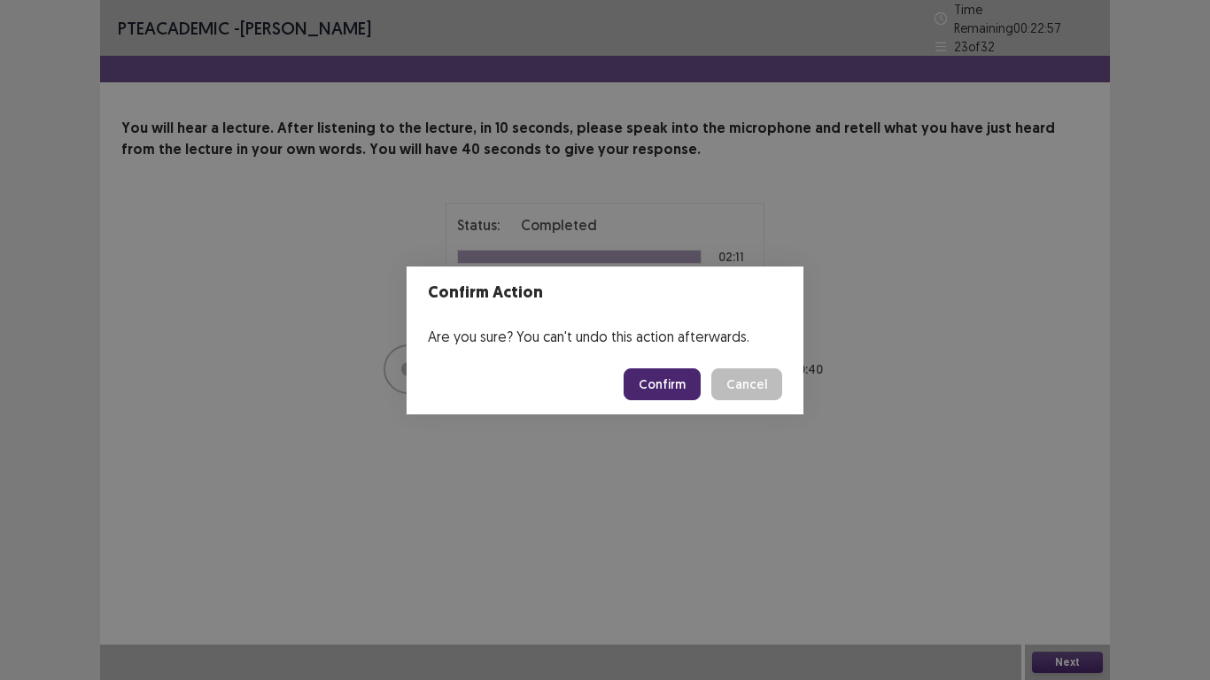
click at [657, 377] on button "Confirm" at bounding box center [661, 384] width 77 height 32
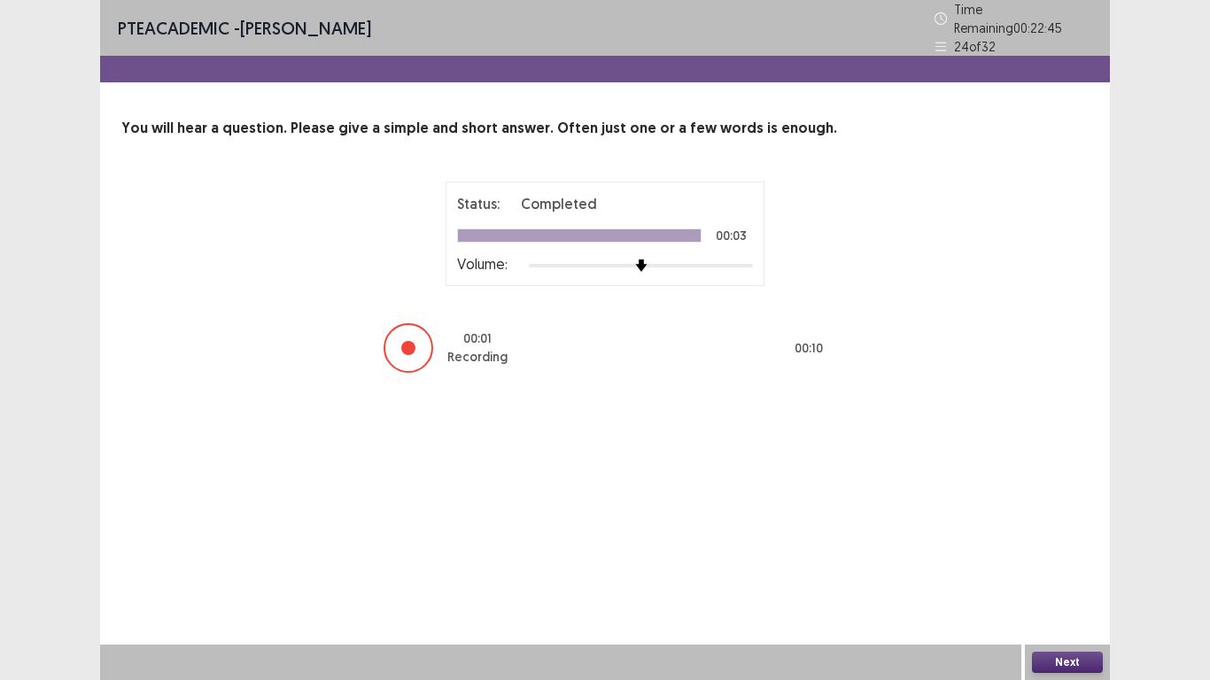
click at [1078, 560] on button "Next" at bounding box center [1067, 662] width 71 height 21
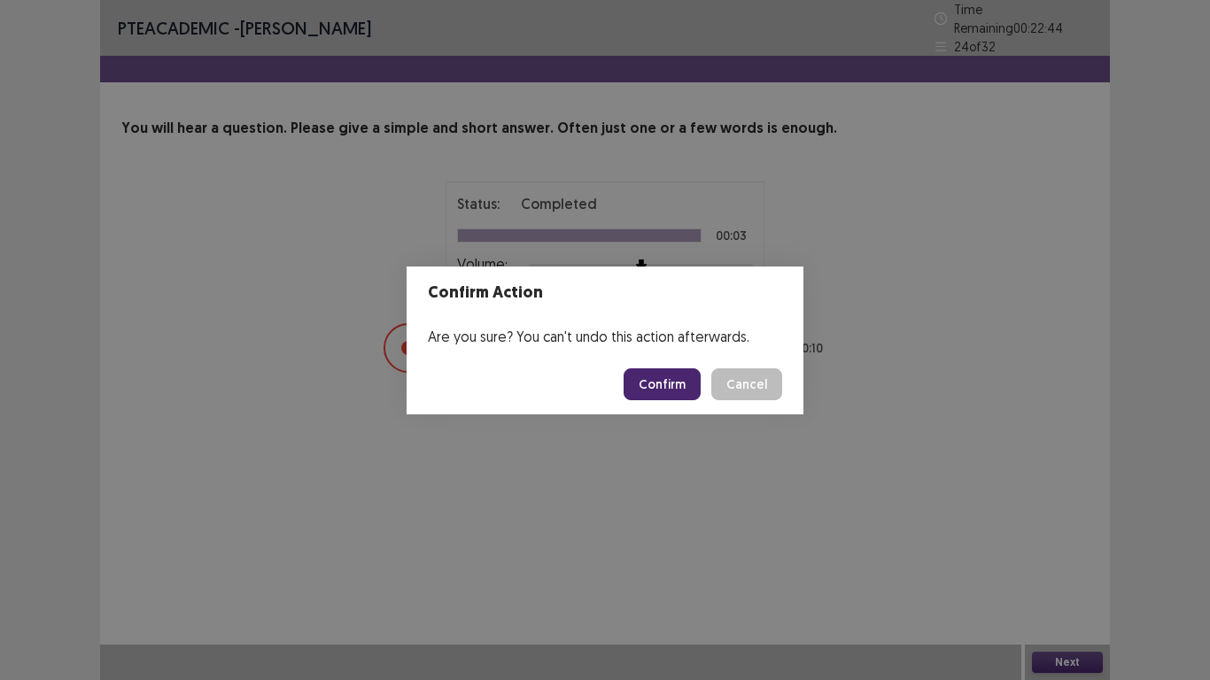
click at [639, 388] on button "Confirm" at bounding box center [661, 384] width 77 height 32
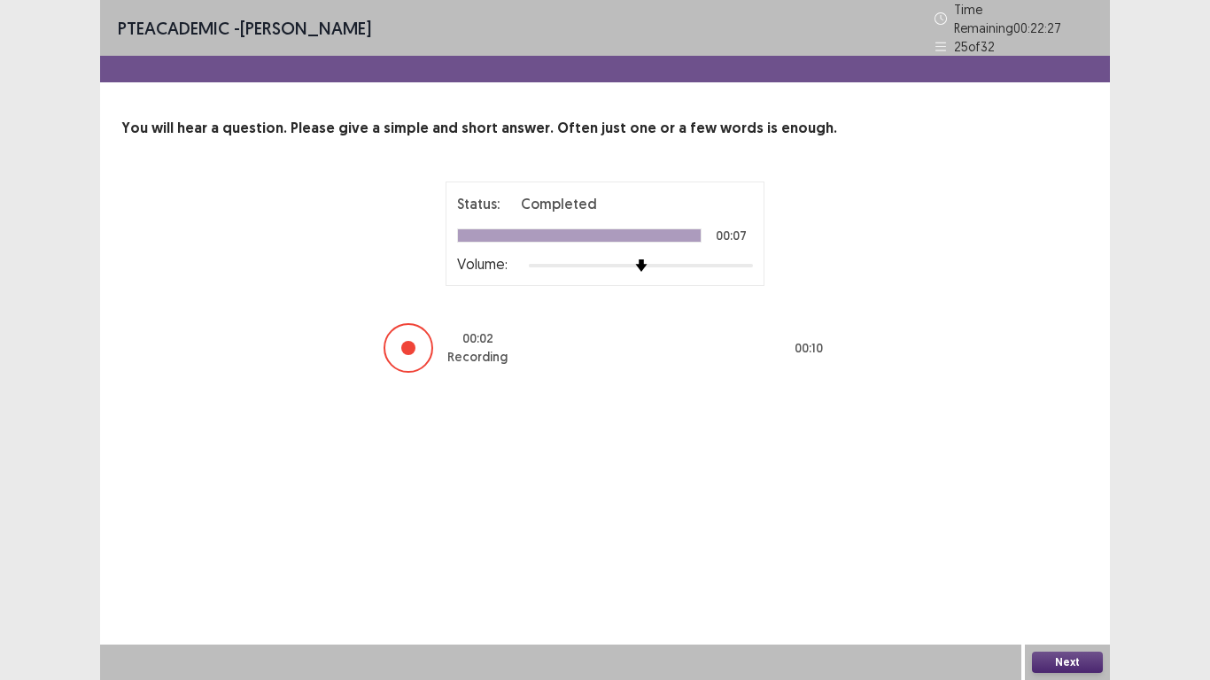
click at [1079, 560] on button "Next" at bounding box center [1067, 662] width 71 height 21
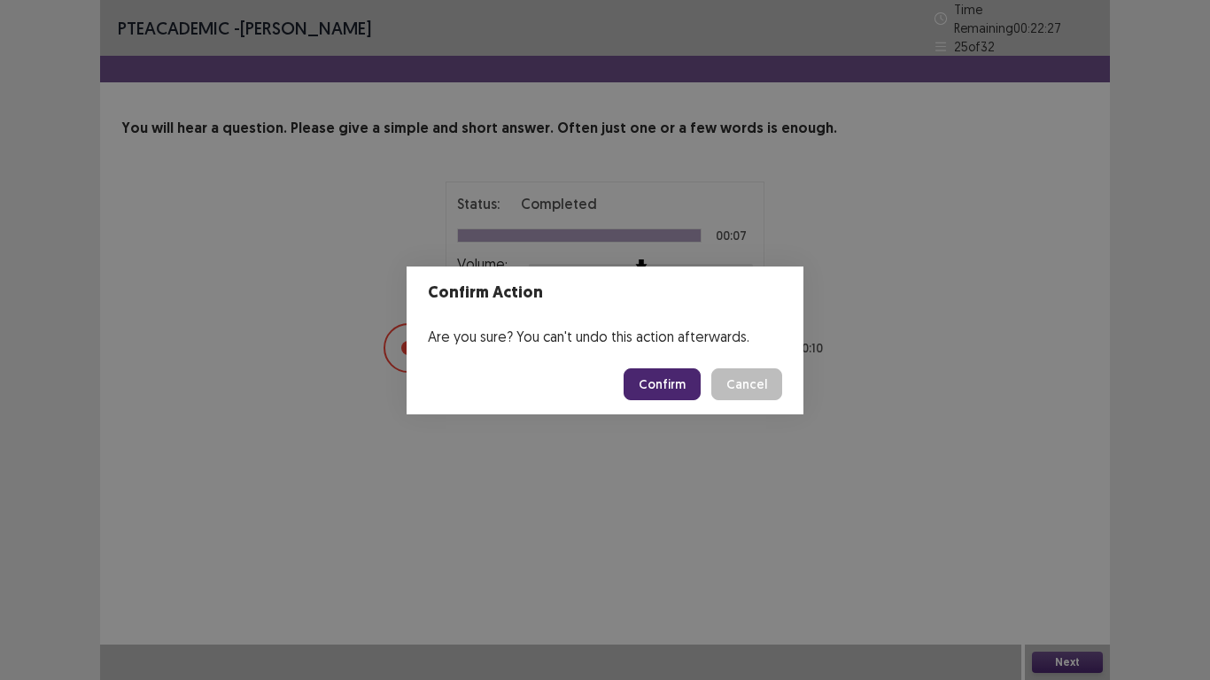
click at [661, 374] on button "Confirm" at bounding box center [661, 384] width 77 height 32
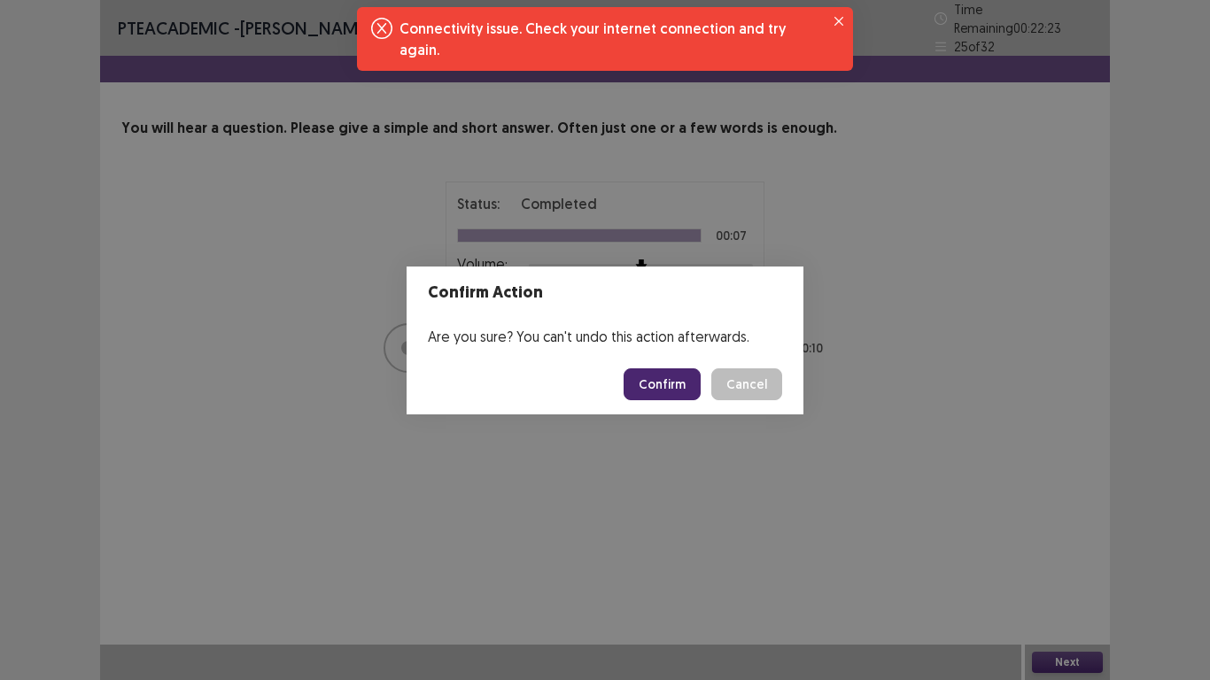
click at [662, 392] on button "Confirm" at bounding box center [661, 384] width 77 height 32
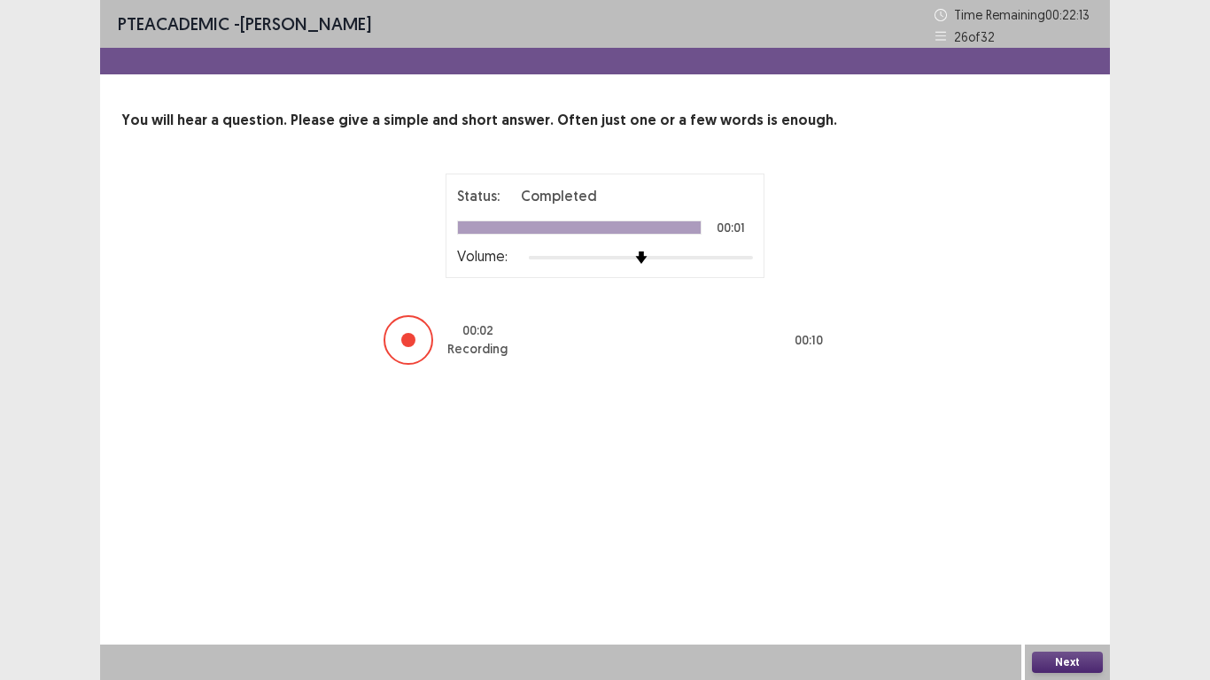
click at [1049, 560] on button "Next" at bounding box center [1067, 662] width 71 height 21
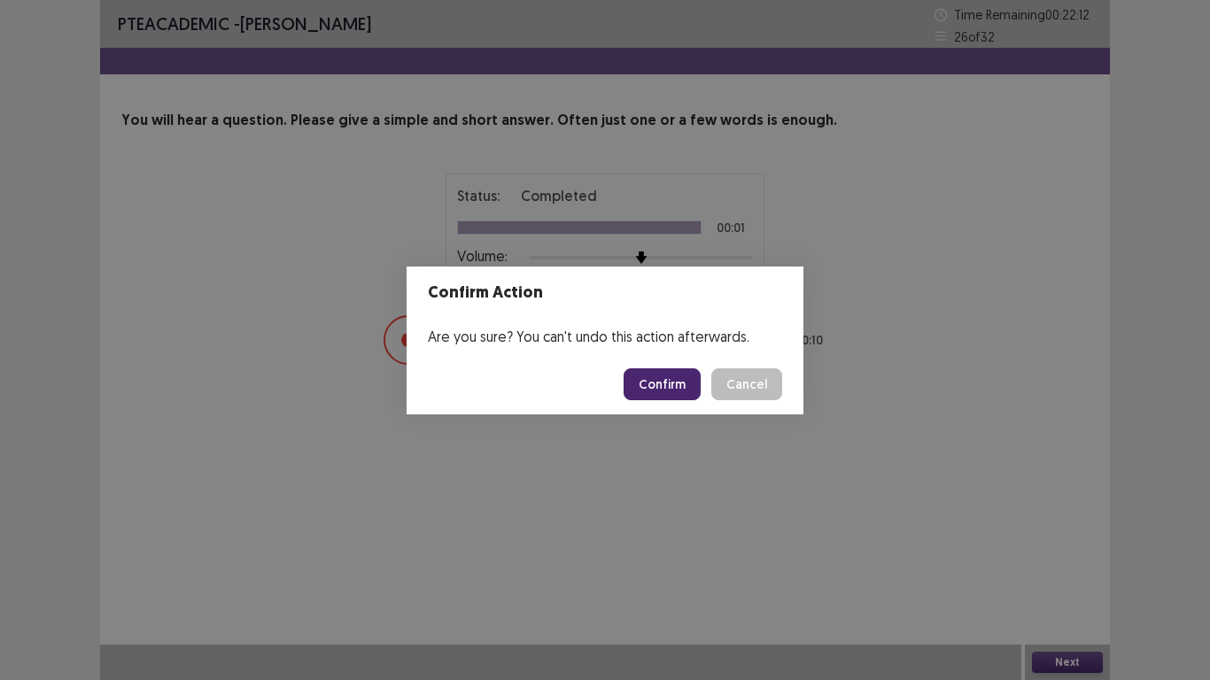
click at [644, 385] on button "Confirm" at bounding box center [661, 384] width 77 height 32
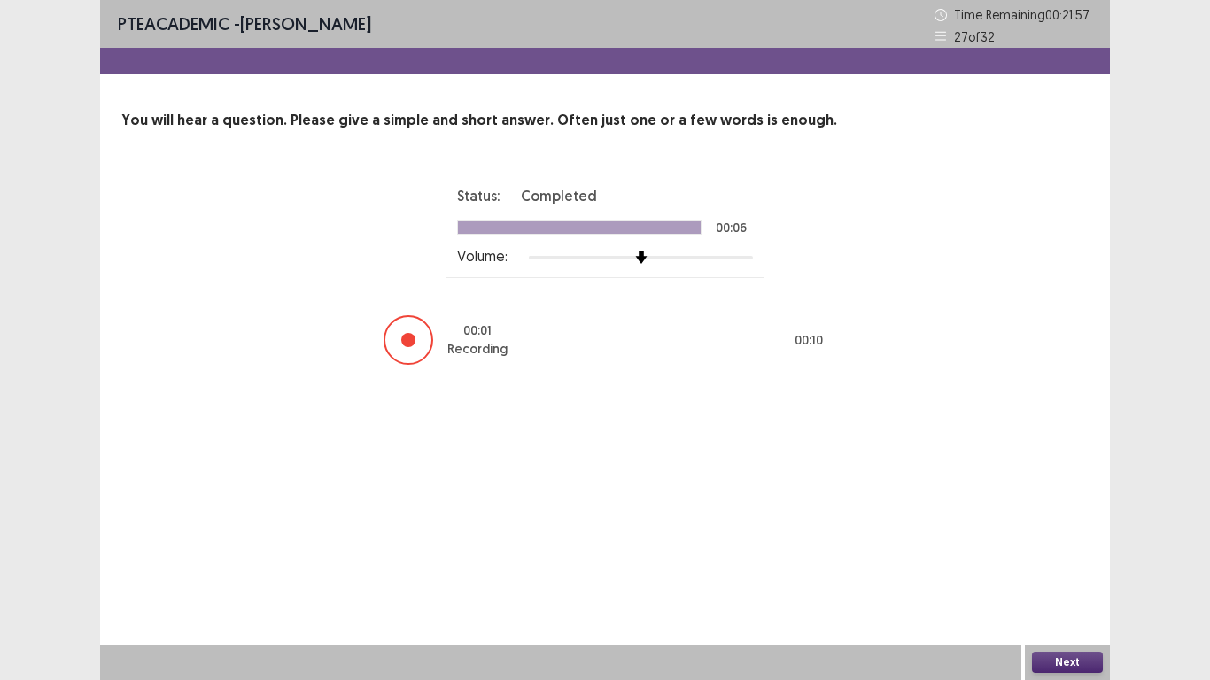
click at [1087, 560] on button "Next" at bounding box center [1067, 662] width 71 height 21
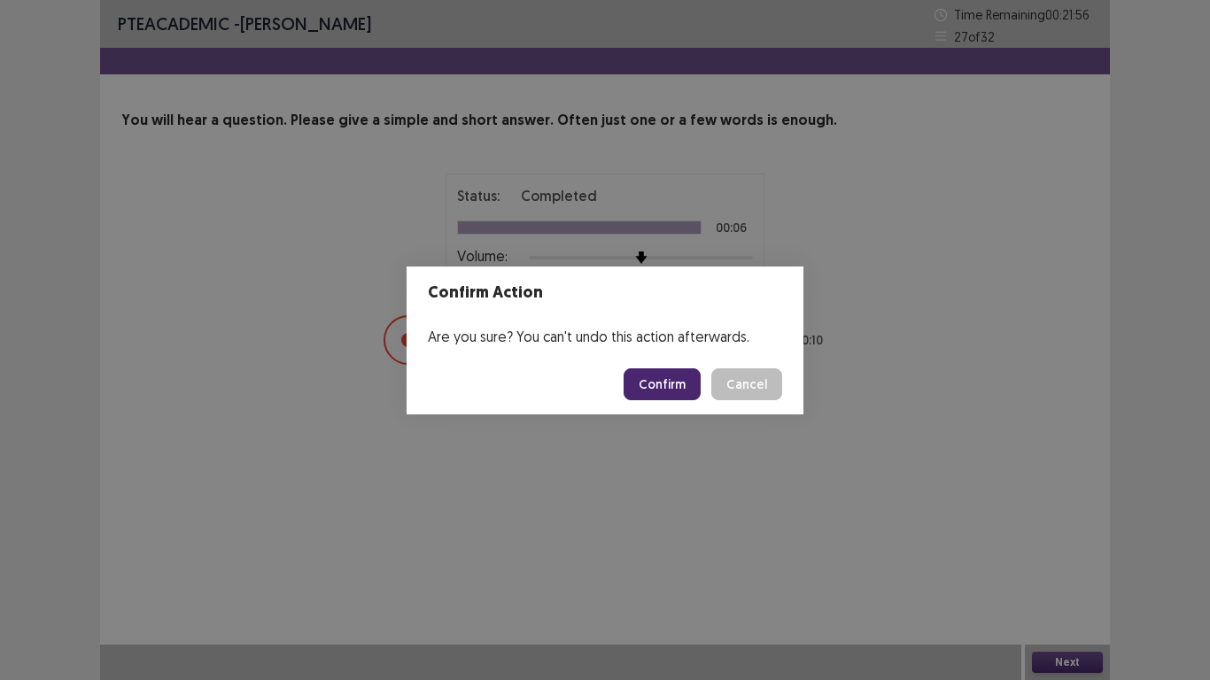
click at [680, 387] on button "Confirm" at bounding box center [661, 384] width 77 height 32
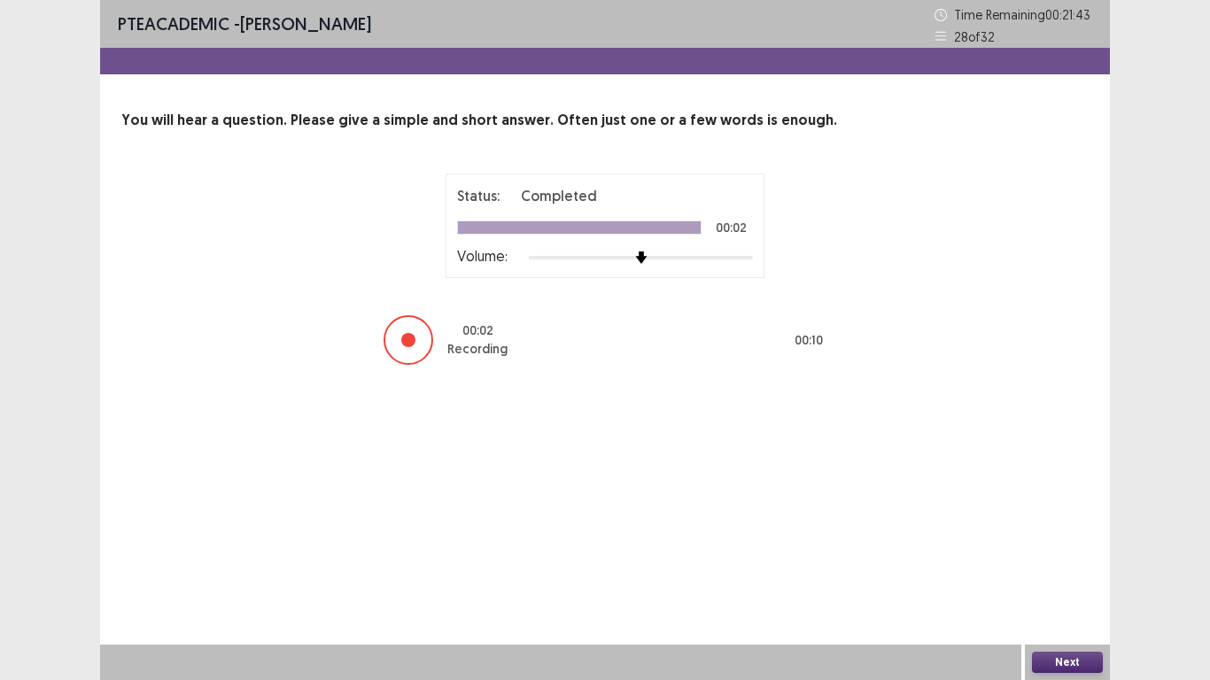
click at [1048, 560] on button "Next" at bounding box center [1067, 662] width 71 height 21
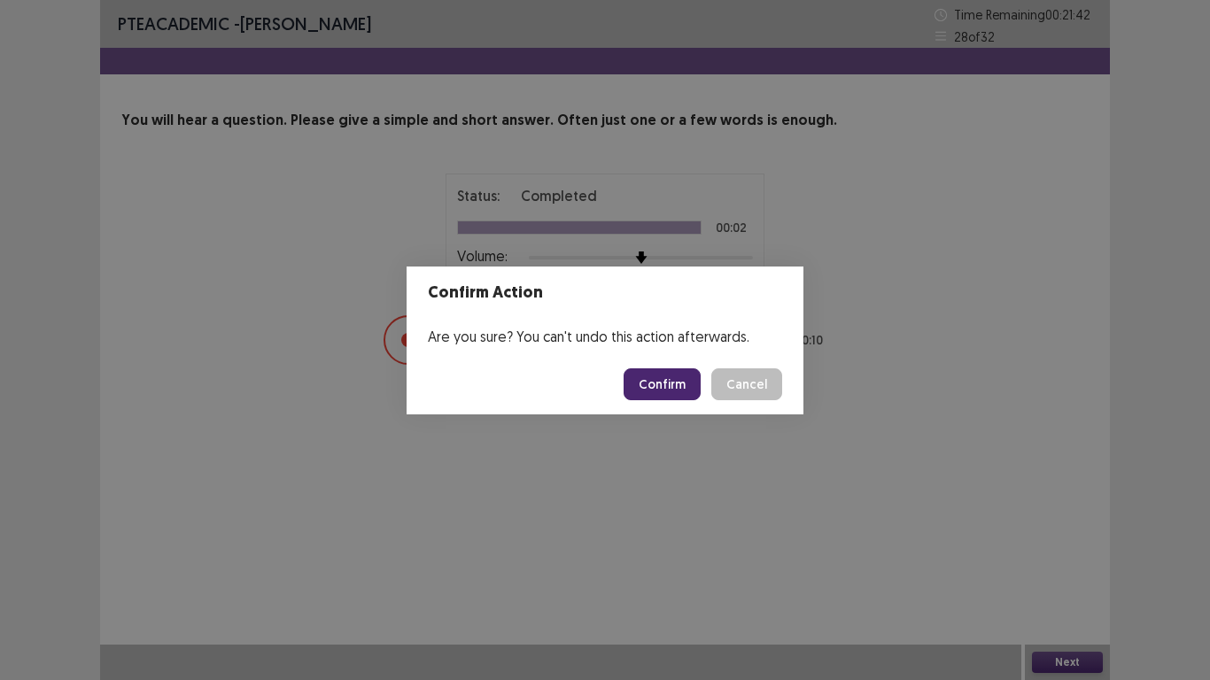
click at [679, 388] on button "Confirm" at bounding box center [661, 384] width 77 height 32
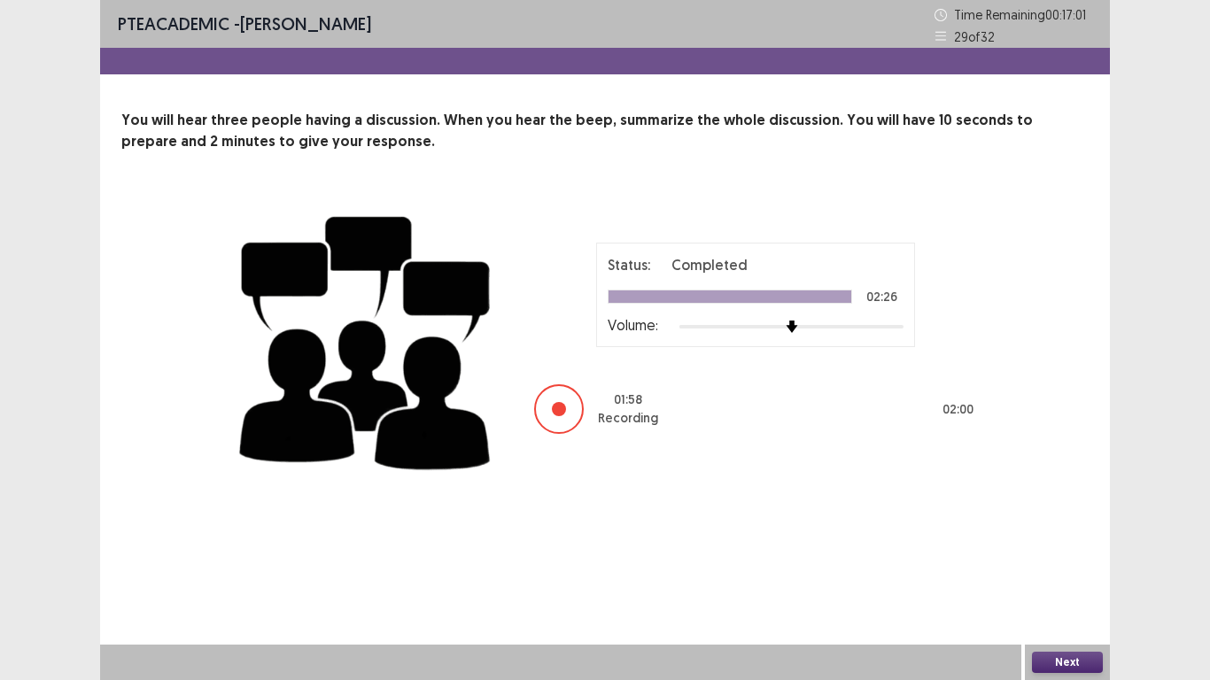
click at [1063, 560] on button "Next" at bounding box center [1067, 662] width 71 height 21
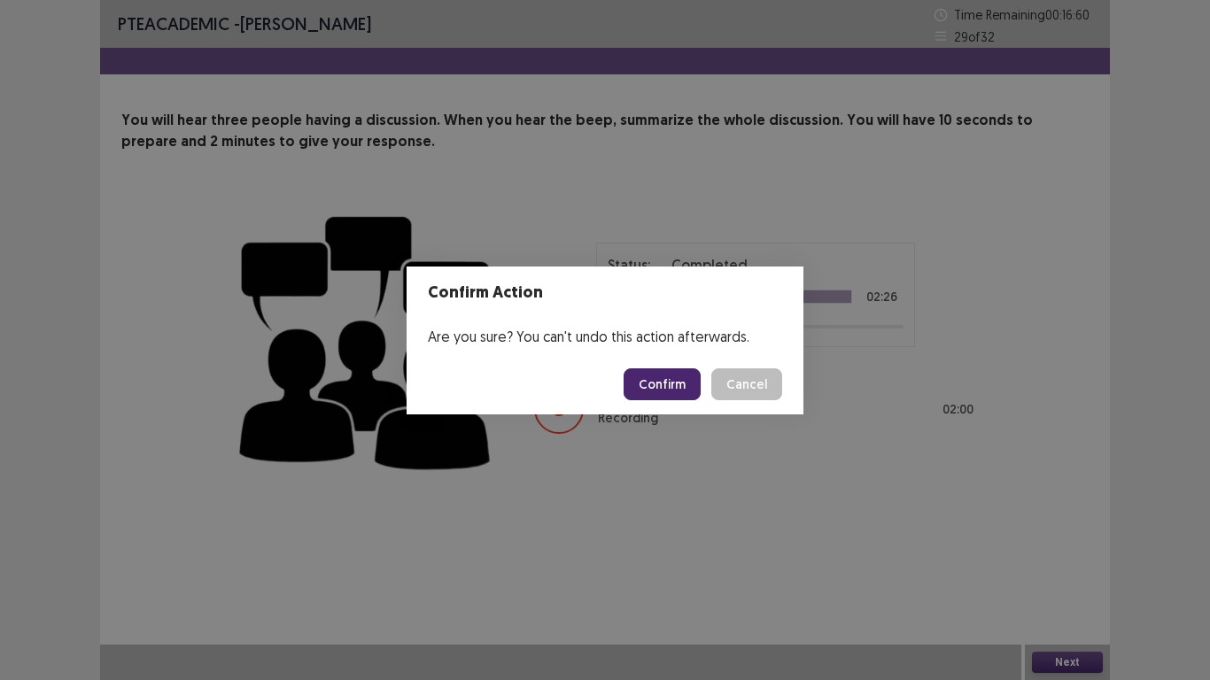
click at [682, 387] on button "Confirm" at bounding box center [661, 384] width 77 height 32
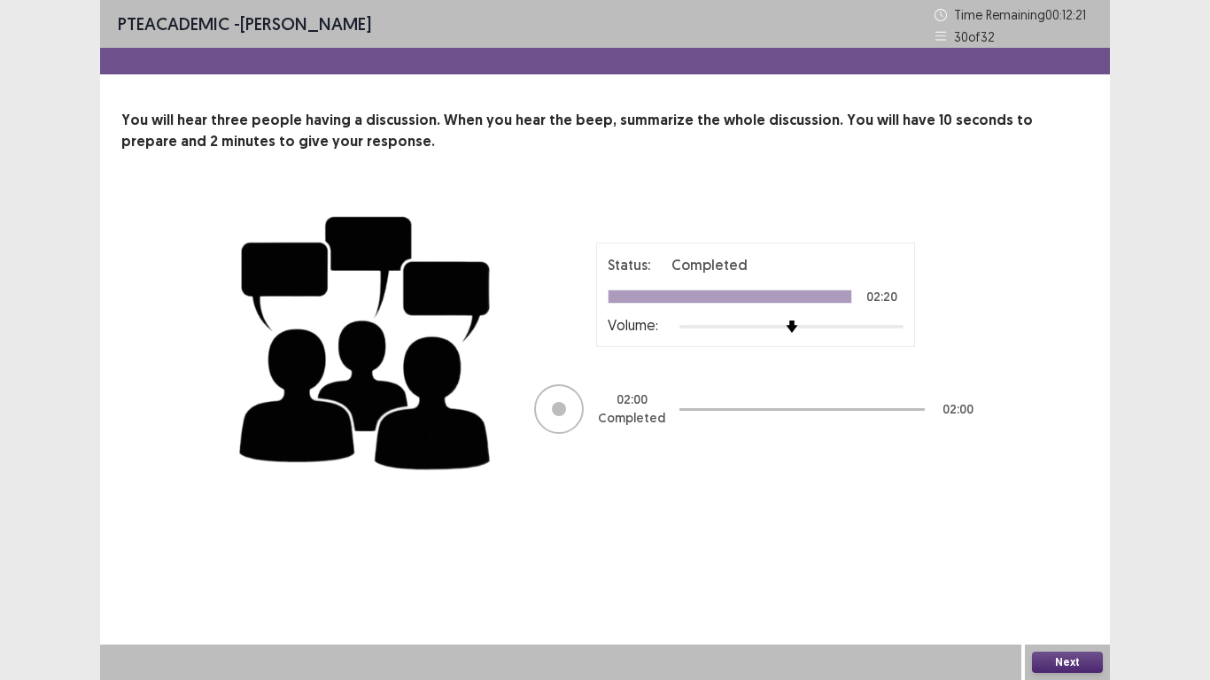
click at [1091, 560] on button "Next" at bounding box center [1067, 662] width 71 height 21
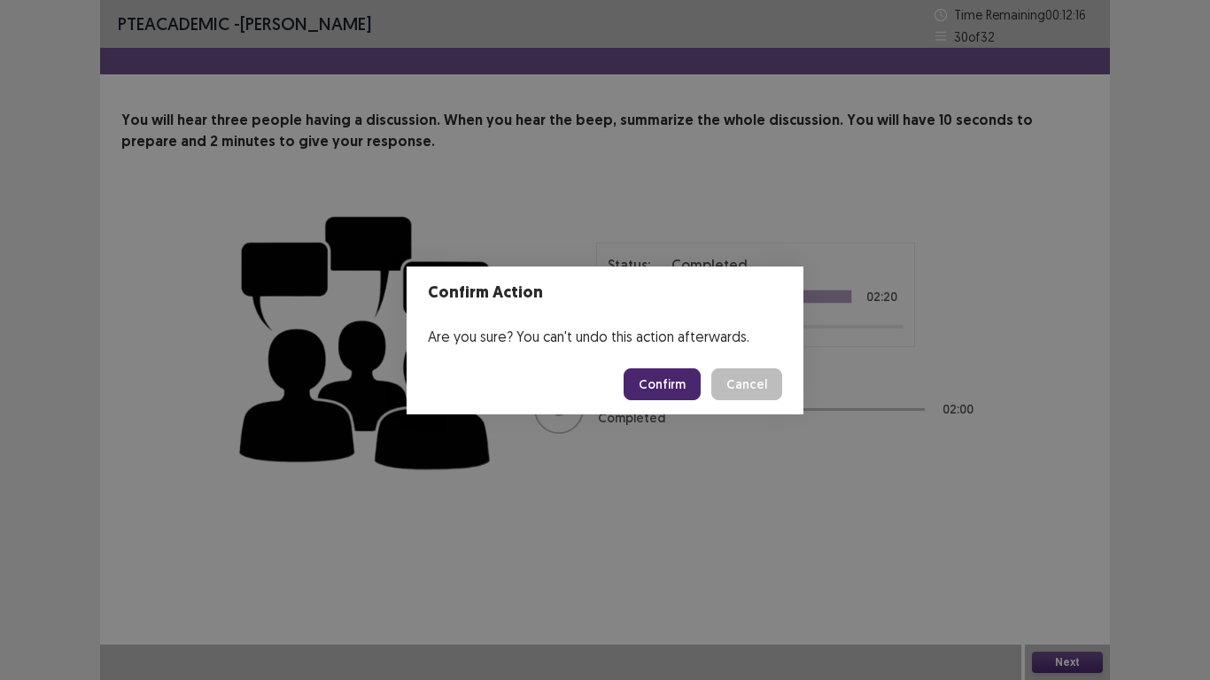
click at [683, 375] on button "Confirm" at bounding box center [661, 384] width 77 height 32
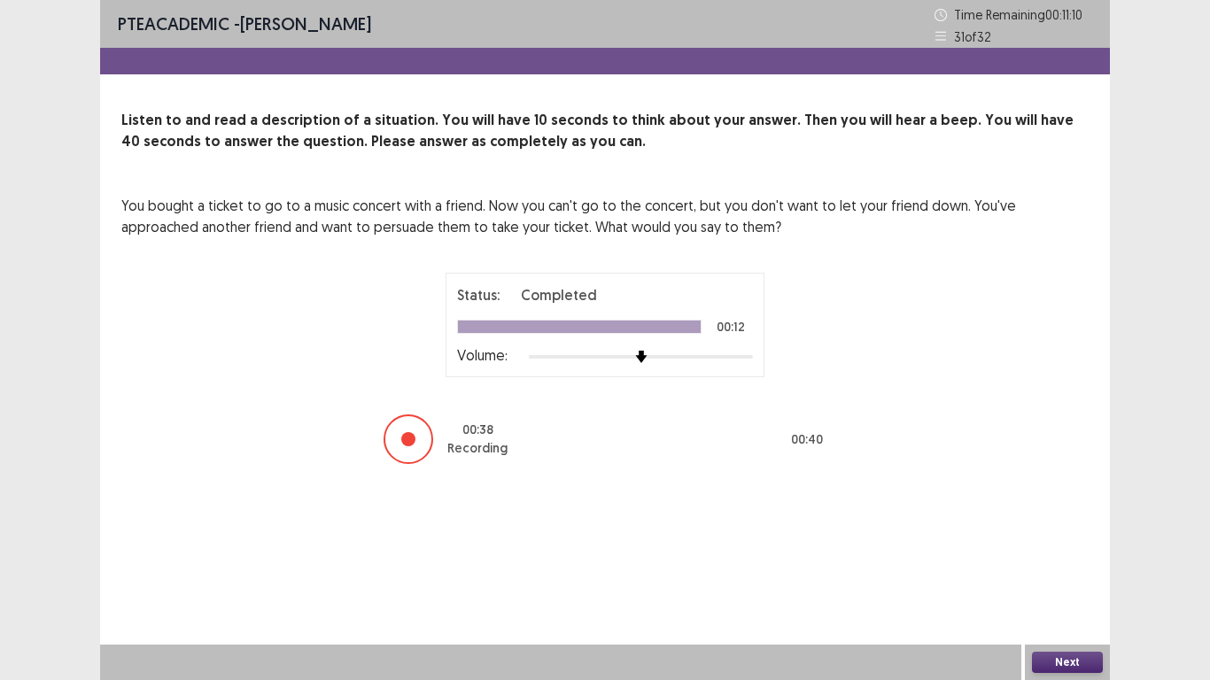
click at [1074, 560] on div "Next" at bounding box center [1067, 662] width 85 height 35
click at [1083, 560] on button "Next" at bounding box center [1067, 662] width 71 height 21
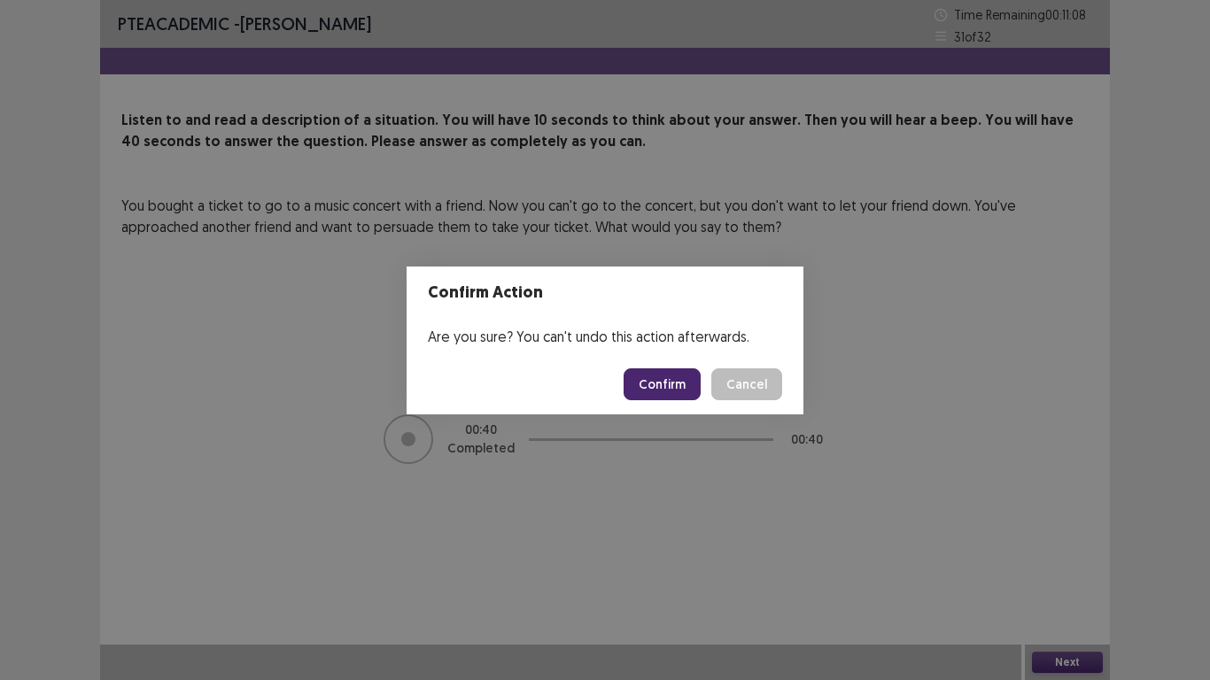
click at [677, 378] on button "Confirm" at bounding box center [661, 384] width 77 height 32
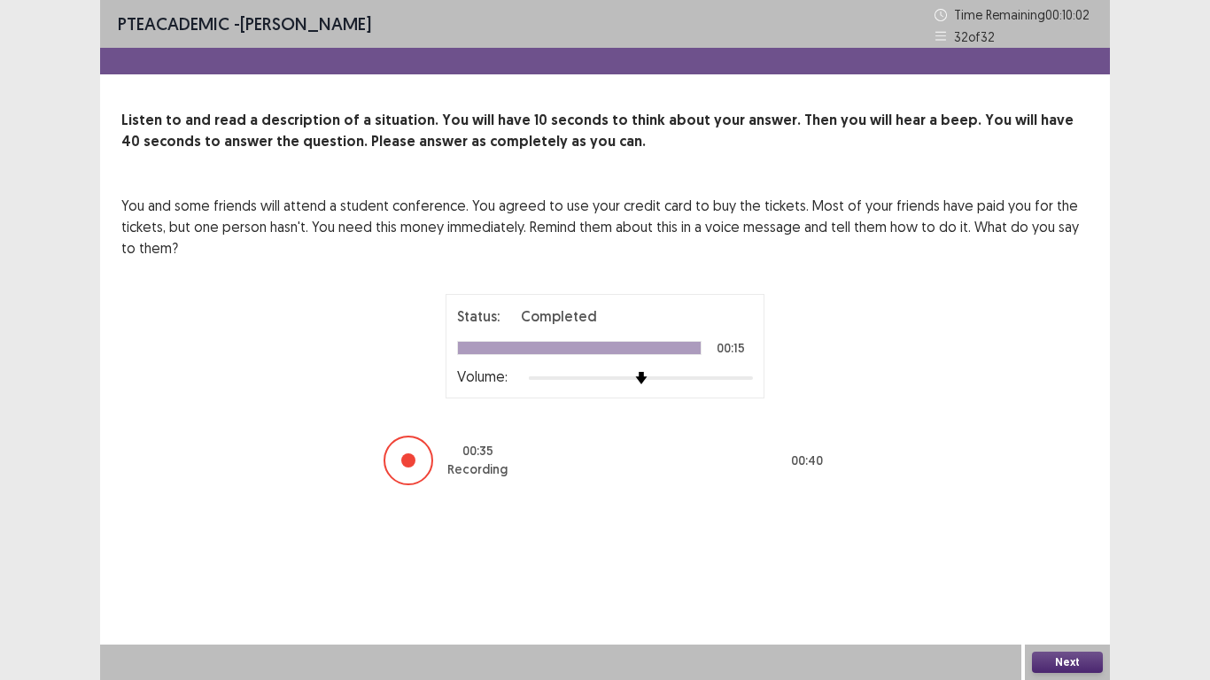
click at [1054, 560] on button "Next" at bounding box center [1067, 662] width 71 height 21
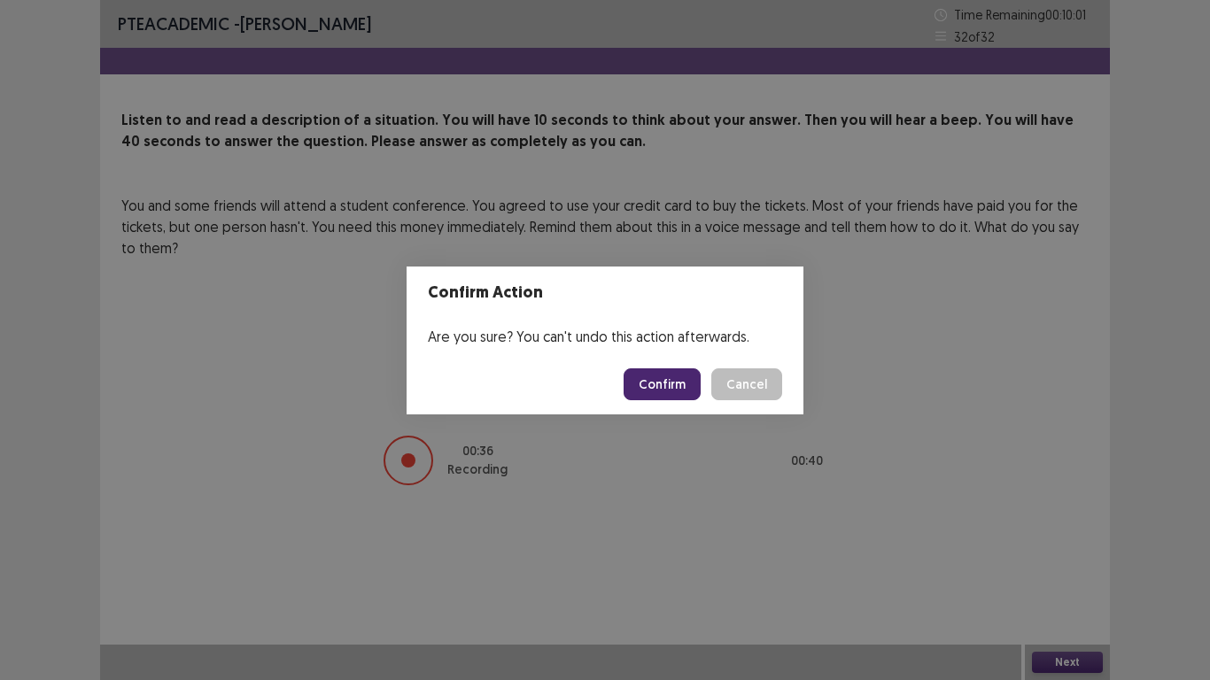
click at [669, 377] on button "Confirm" at bounding box center [661, 384] width 77 height 32
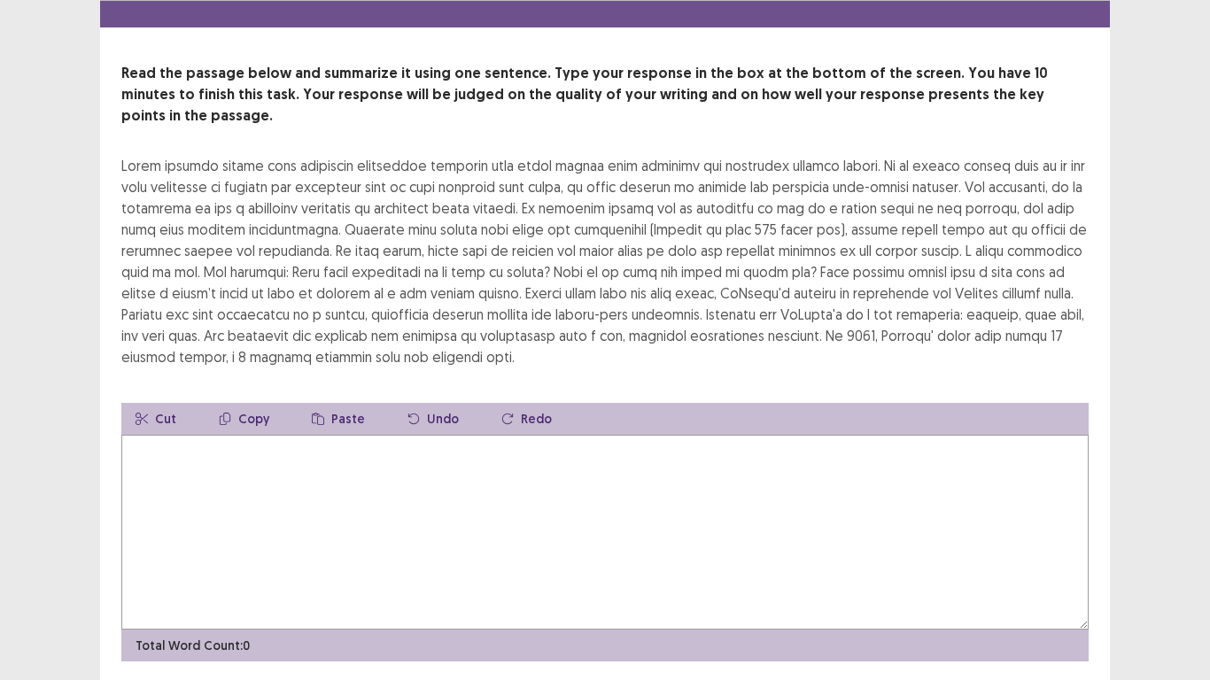
scroll to position [85, 0]
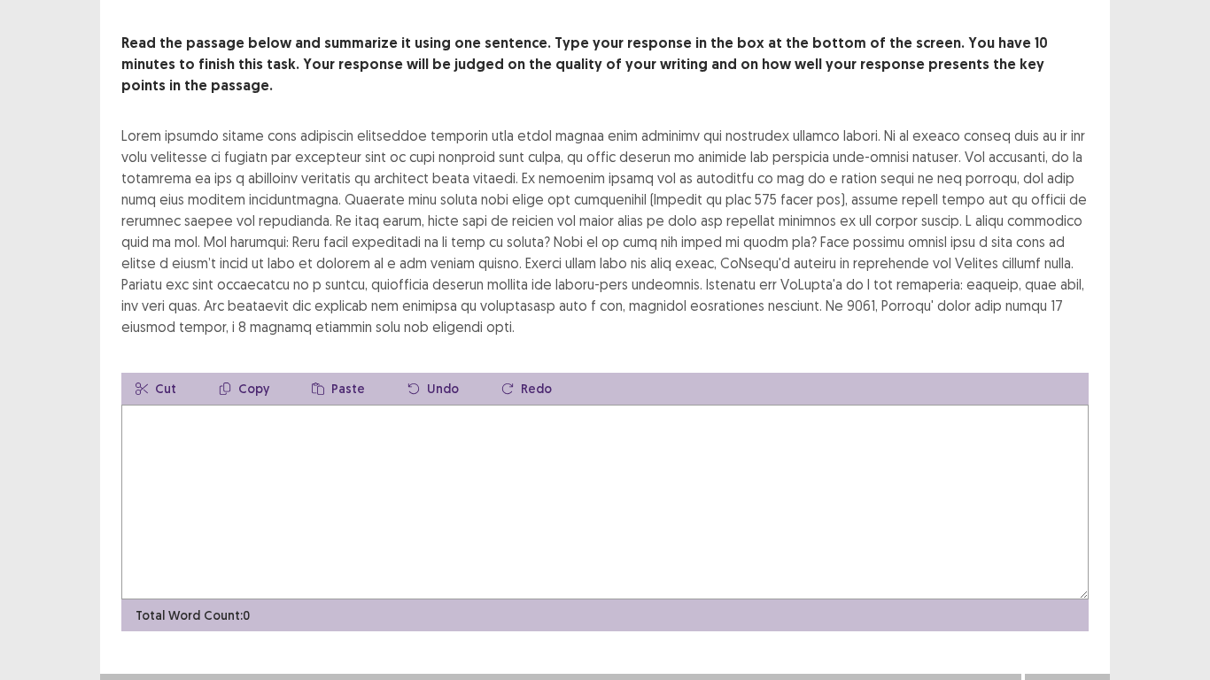
click at [220, 411] on textarea at bounding box center [604, 502] width 967 height 195
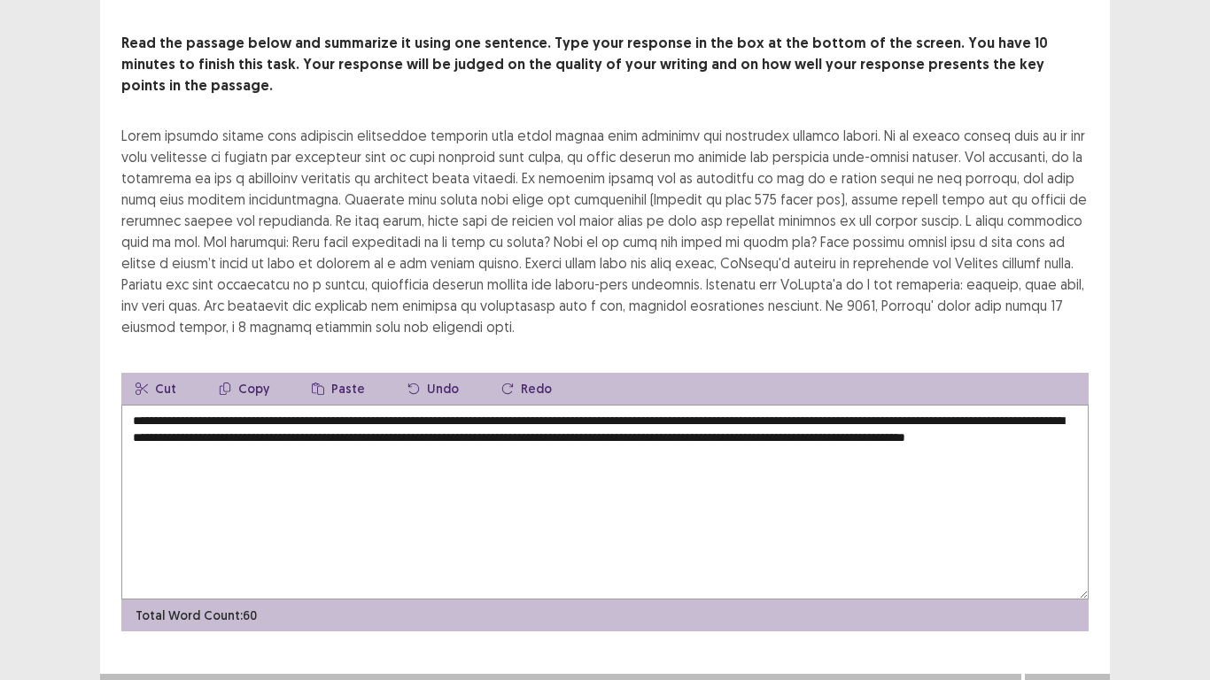
click at [849, 406] on textarea "**********" at bounding box center [604, 502] width 967 height 195
click at [398, 434] on textarea "**********" at bounding box center [604, 502] width 967 height 195
click at [526, 429] on textarea "**********" at bounding box center [604, 502] width 967 height 195
drag, startPoint x: 544, startPoint y: 430, endPoint x: 396, endPoint y: 429, distance: 147.9
click at [396, 429] on textarea "**********" at bounding box center [604, 502] width 967 height 195
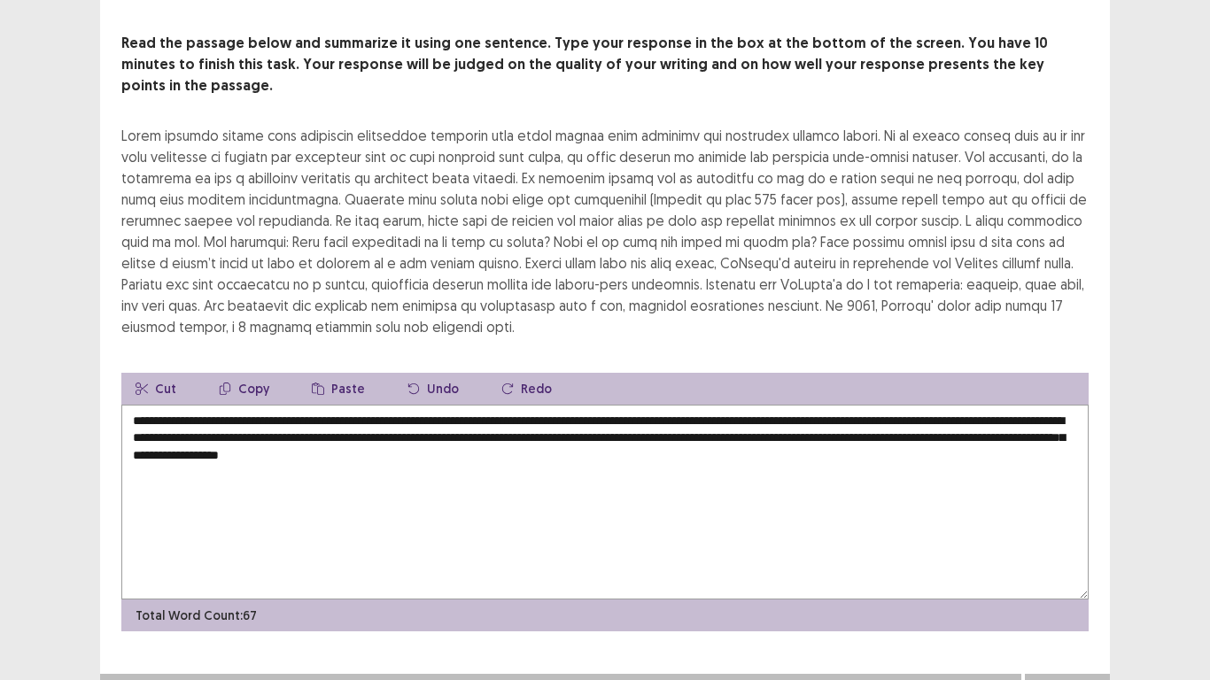
click at [621, 428] on textarea "**********" at bounding box center [604, 502] width 967 height 195
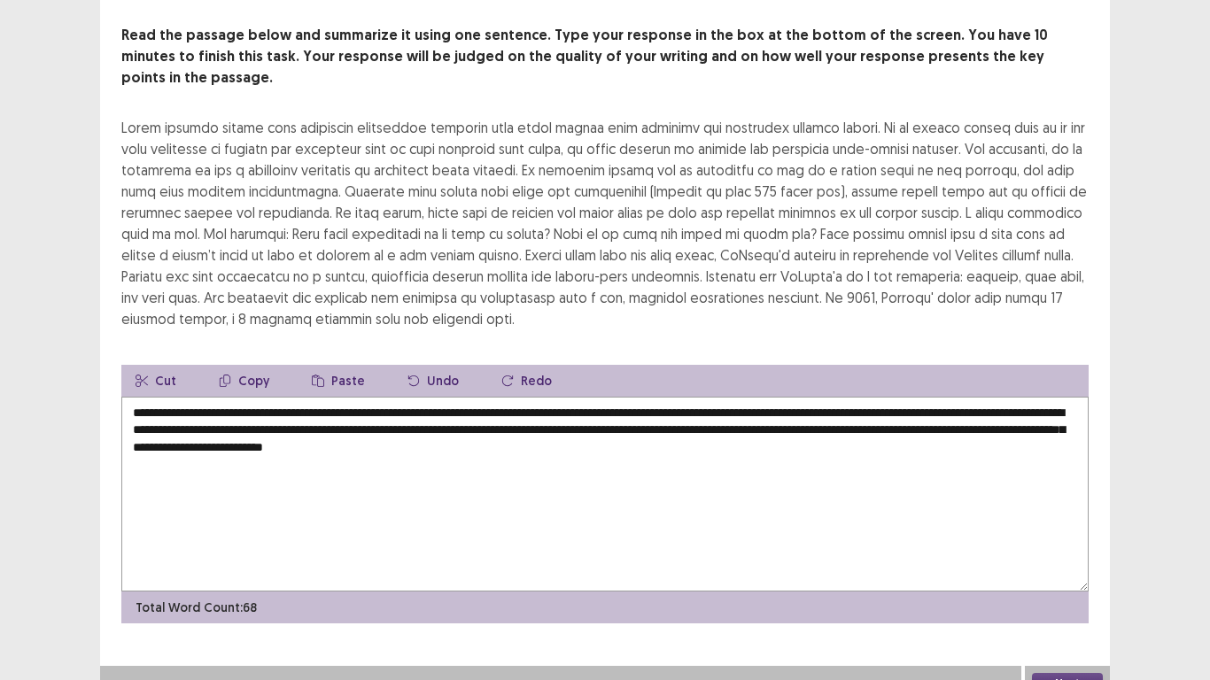
click at [575, 428] on textarea "**********" at bounding box center [604, 494] width 967 height 195
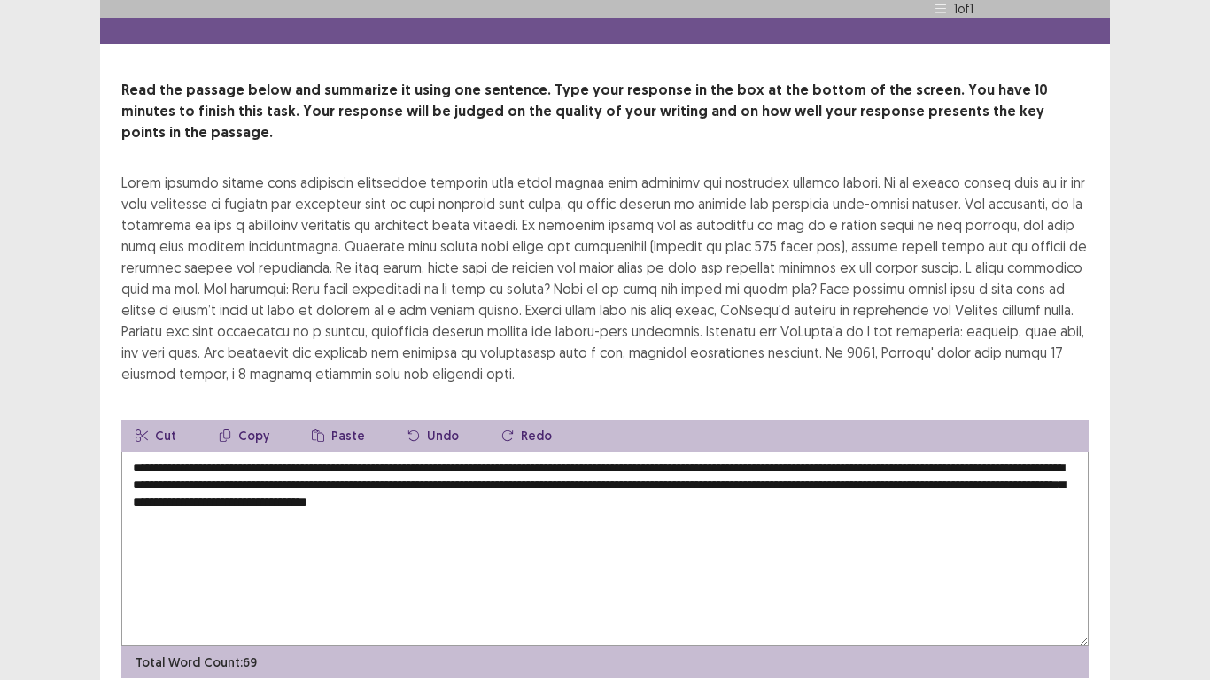
scroll to position [0, 0]
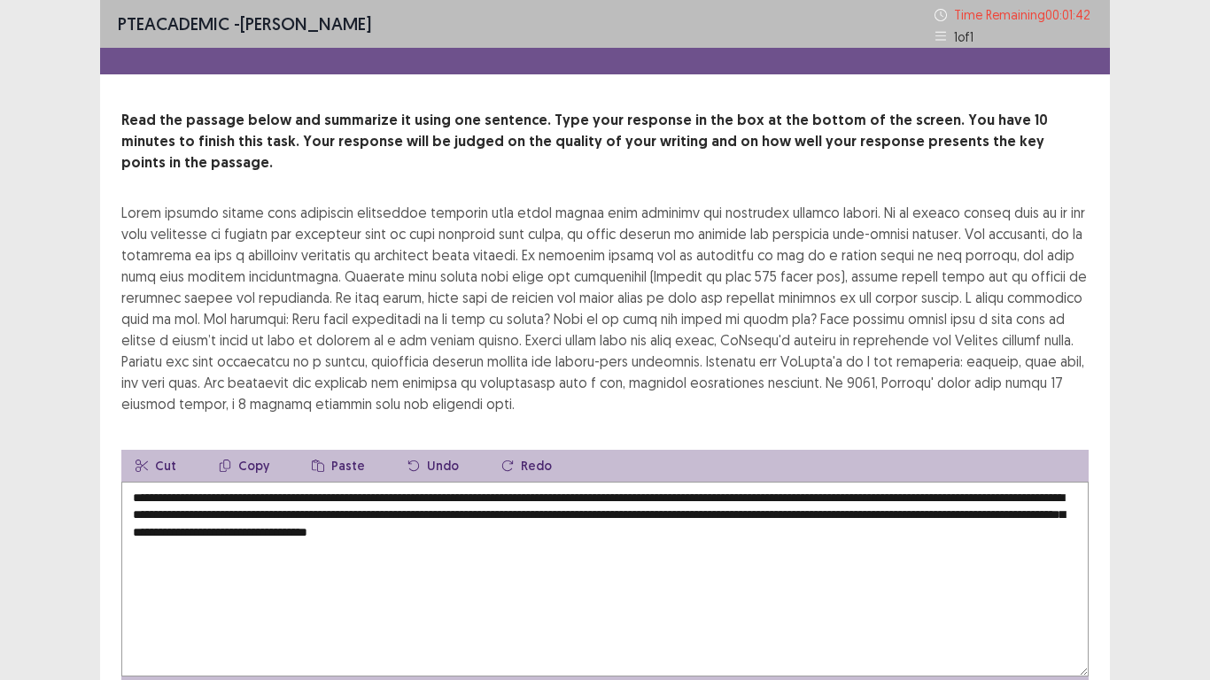
click at [468, 511] on textarea "**********" at bounding box center [604, 579] width 967 height 195
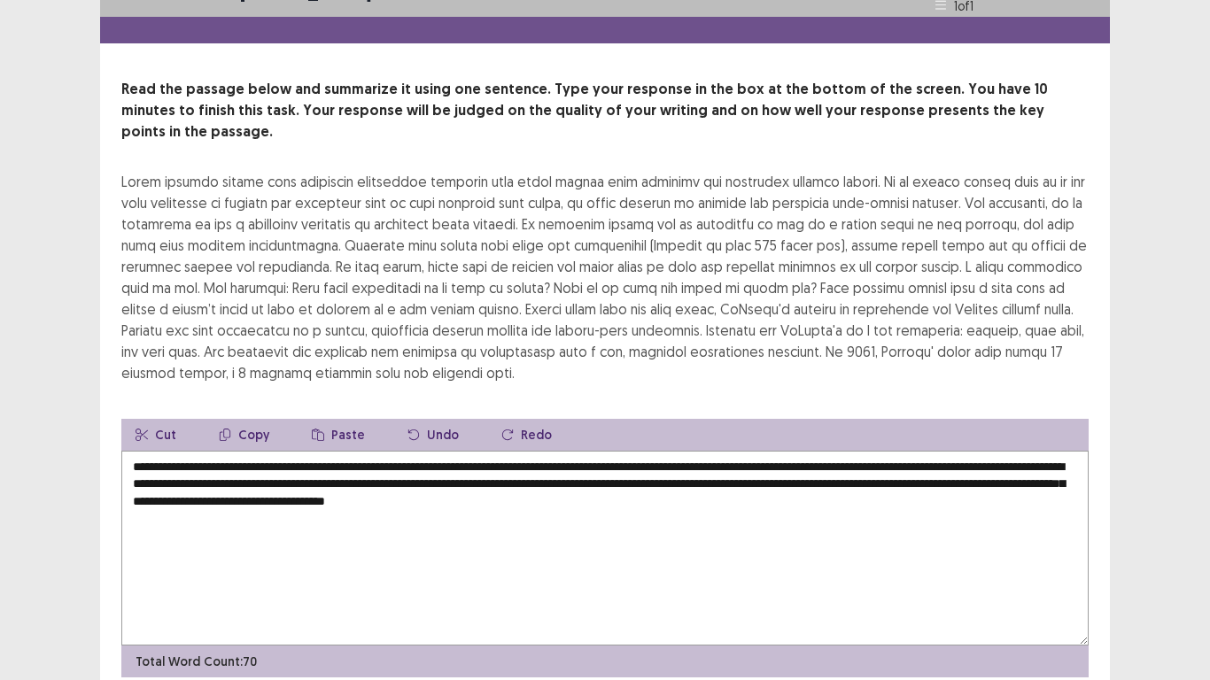
scroll to position [85, 0]
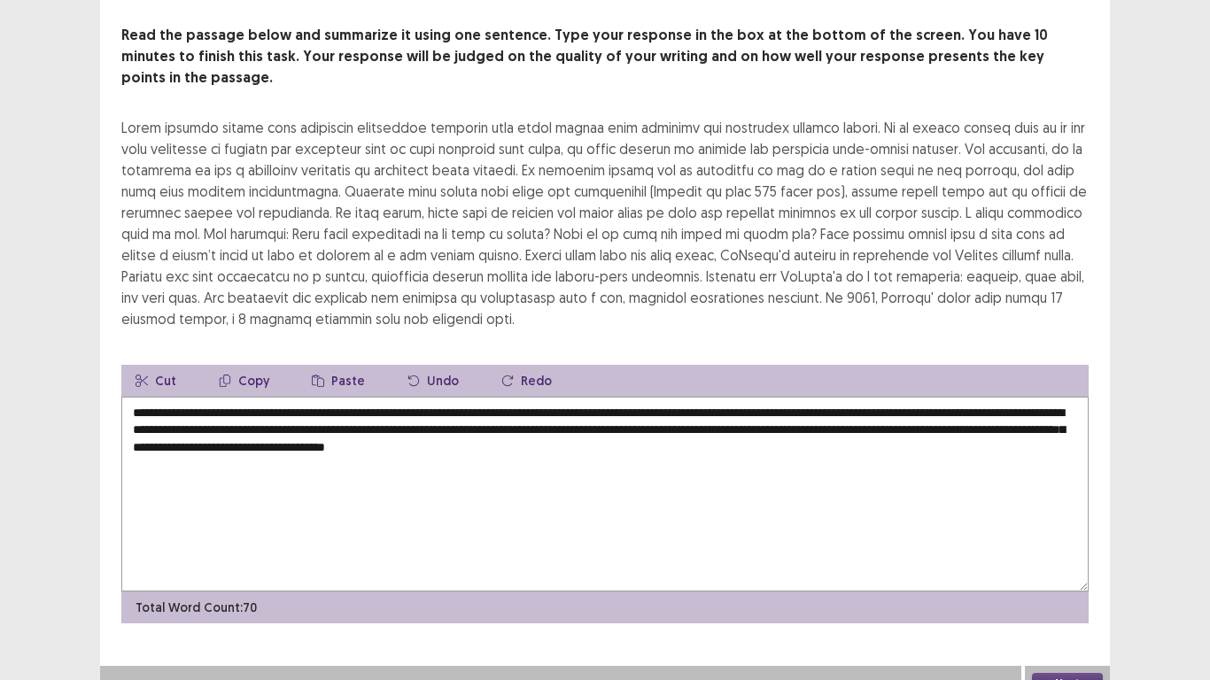
type textarea "**********"
click at [1050, 560] on button "Next" at bounding box center [1067, 683] width 71 height 21
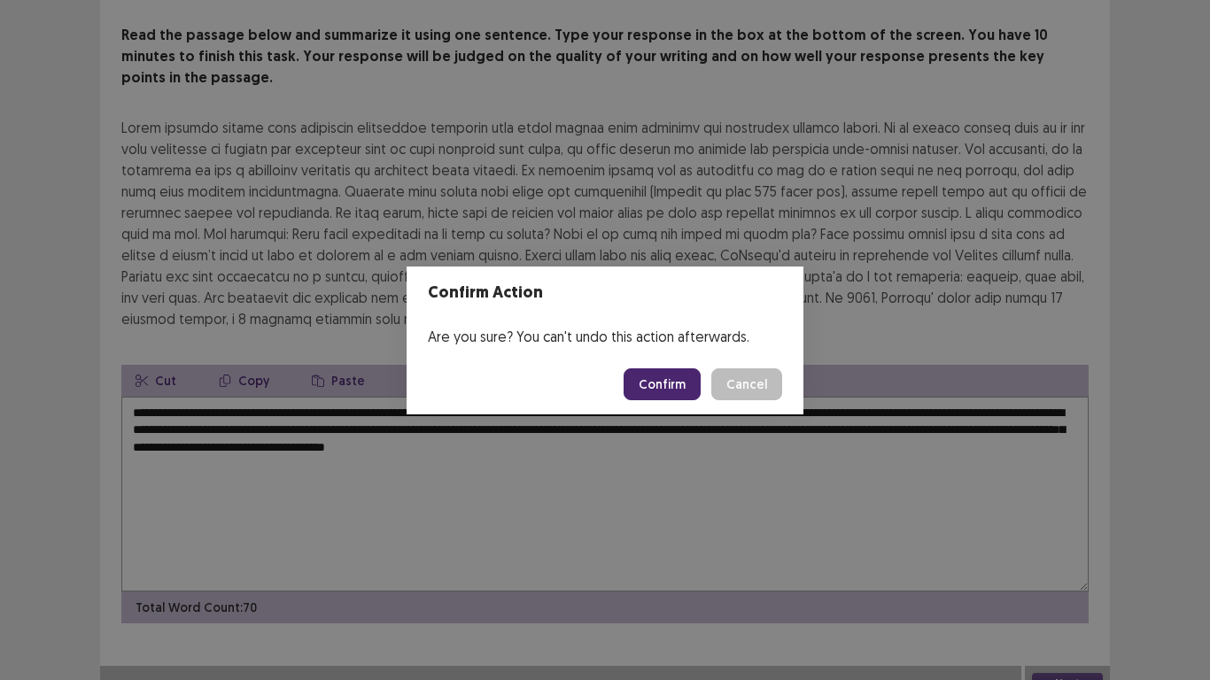
click at [671, 381] on button "Confirm" at bounding box center [661, 384] width 77 height 32
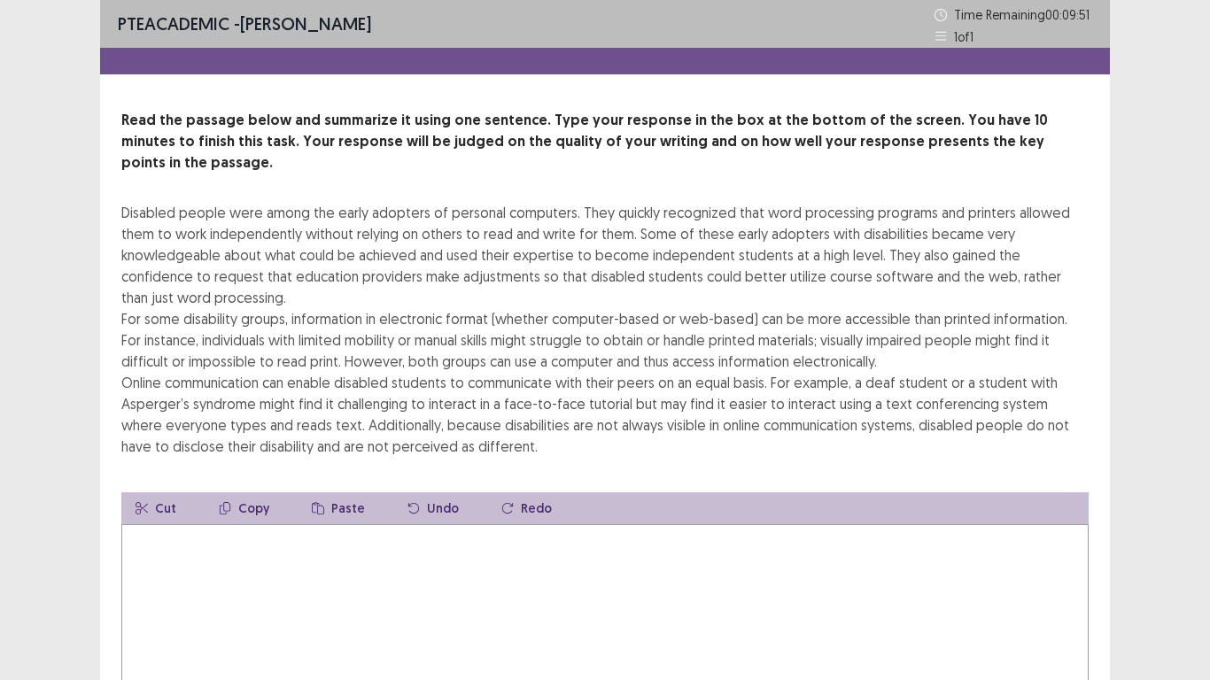
click at [239, 560] on textarea at bounding box center [604, 621] width 967 height 195
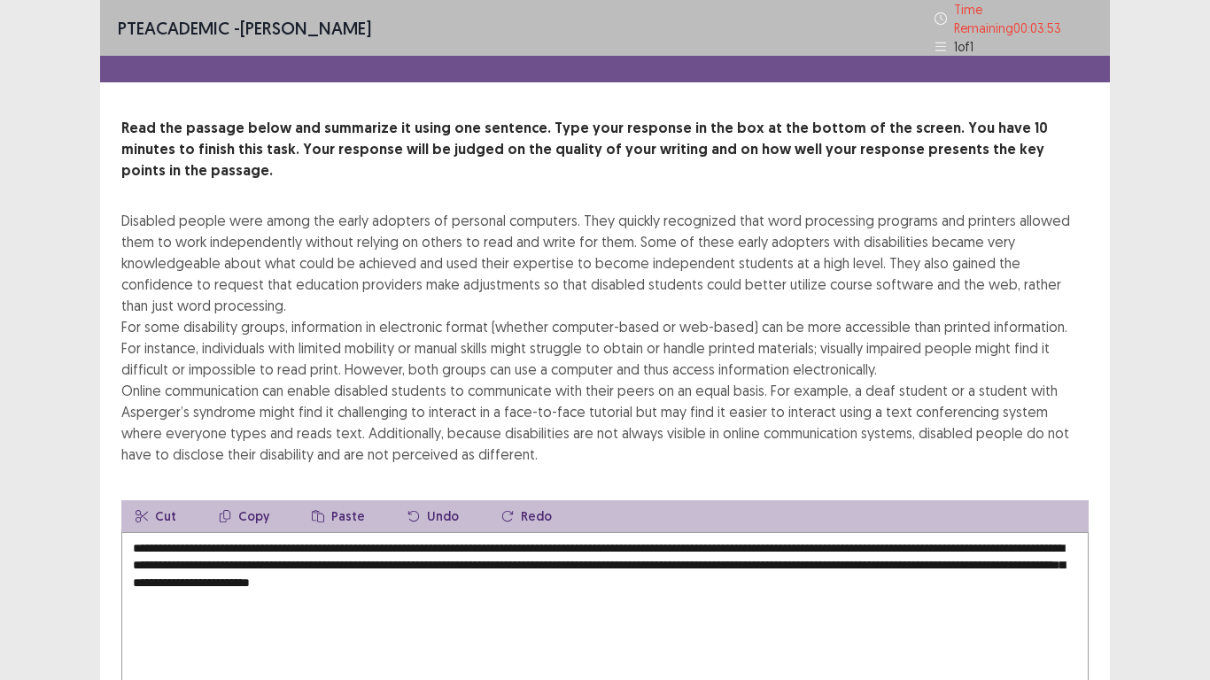
click at [660, 554] on textarea "**********" at bounding box center [604, 629] width 967 height 195
drag, startPoint x: 800, startPoint y: 552, endPoint x: 751, endPoint y: 552, distance: 49.6
click at [751, 552] on textarea "**********" at bounding box center [604, 629] width 967 height 195
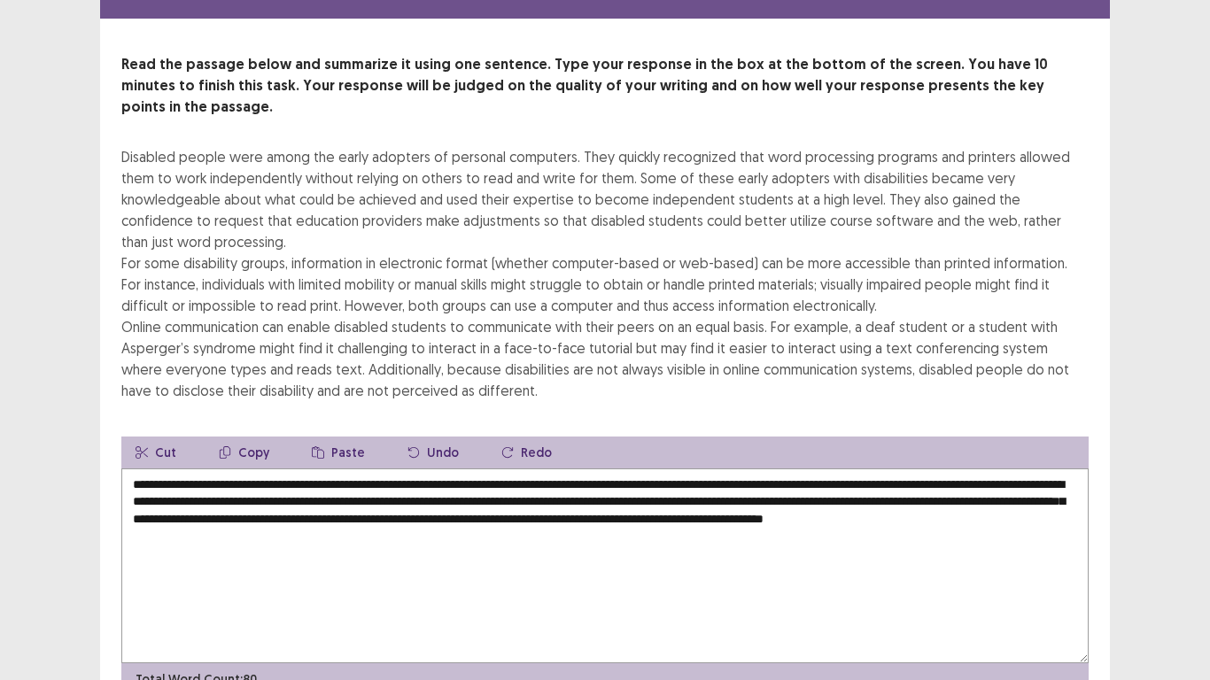
scroll to position [128, 0]
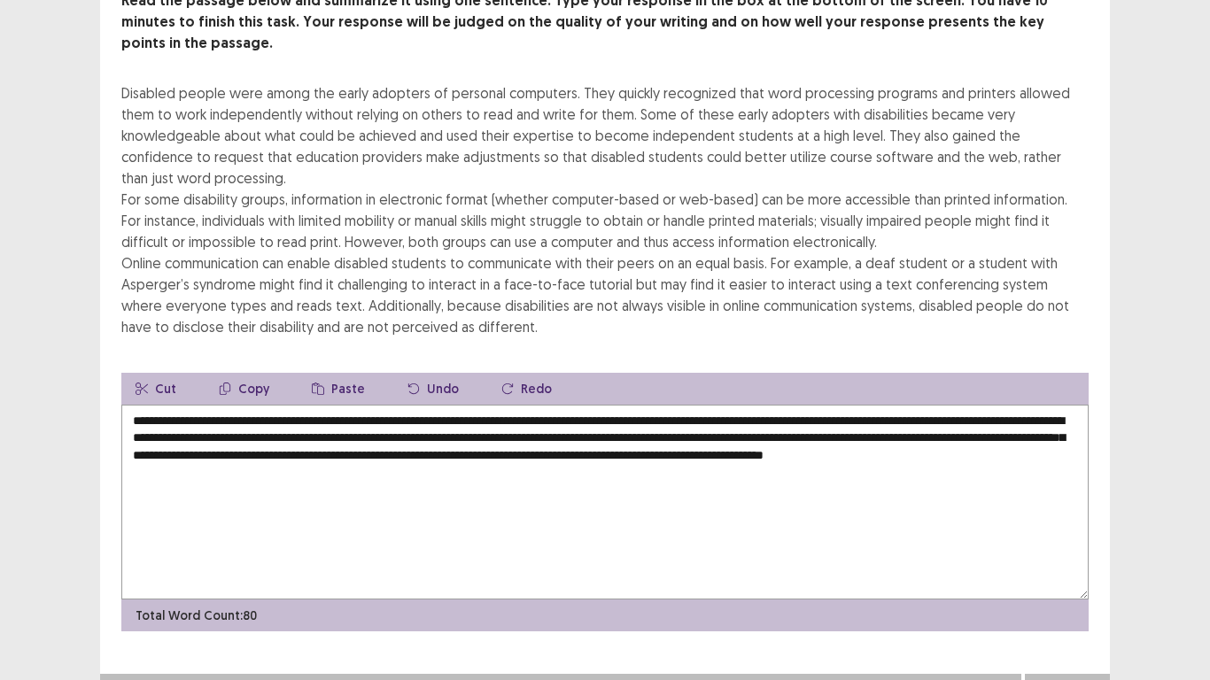
drag, startPoint x: 519, startPoint y: 457, endPoint x: 215, endPoint y: 455, distance: 303.7
click at [215, 455] on textarea "**********" at bounding box center [604, 502] width 967 height 195
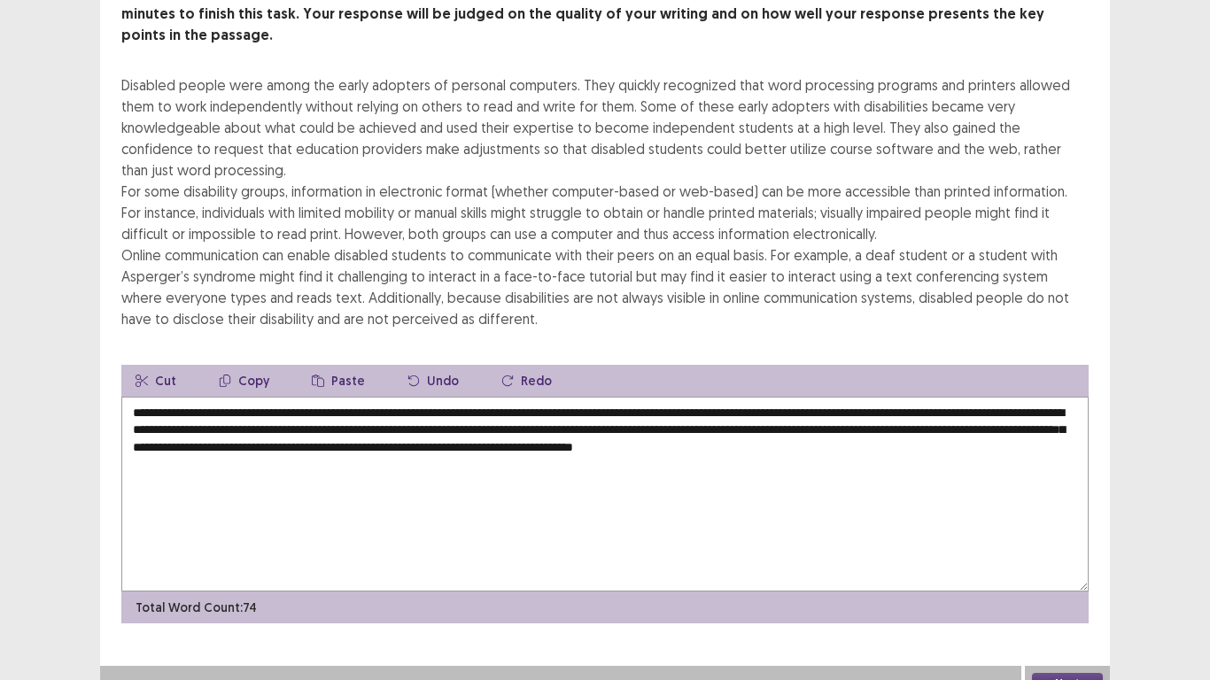
drag, startPoint x: 282, startPoint y: 425, endPoint x: 132, endPoint y: 424, distance: 150.5
click at [132, 424] on textarea "**********" at bounding box center [604, 494] width 967 height 195
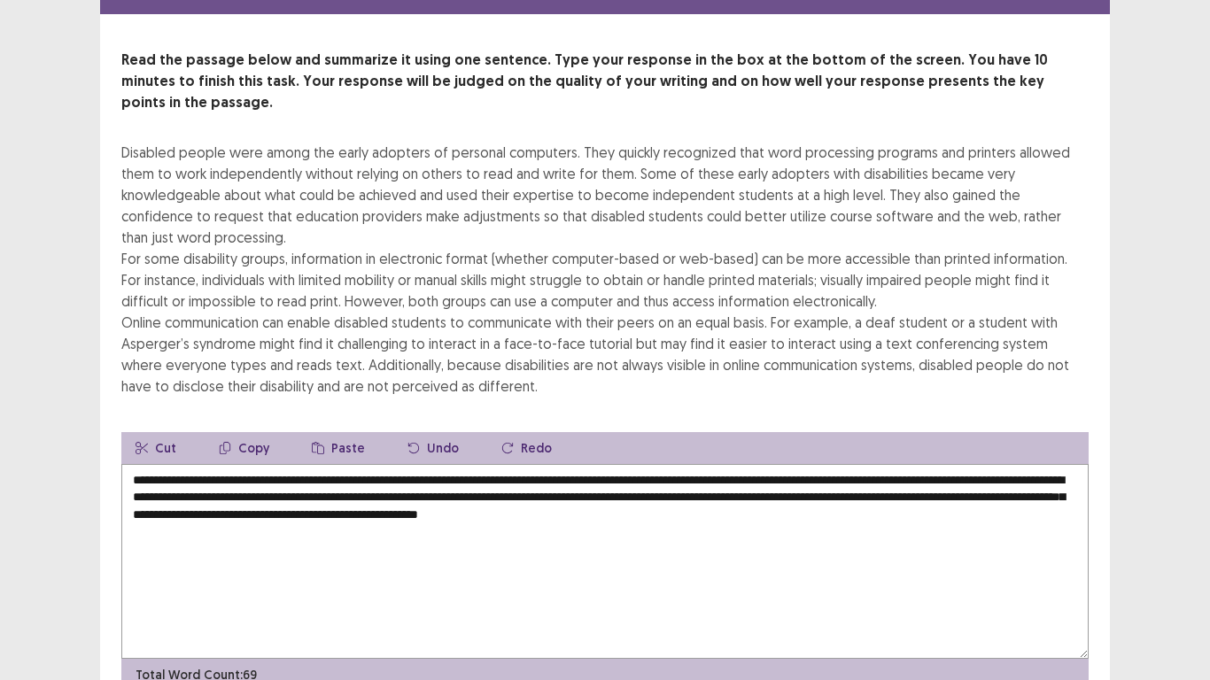
scroll to position [89, 0]
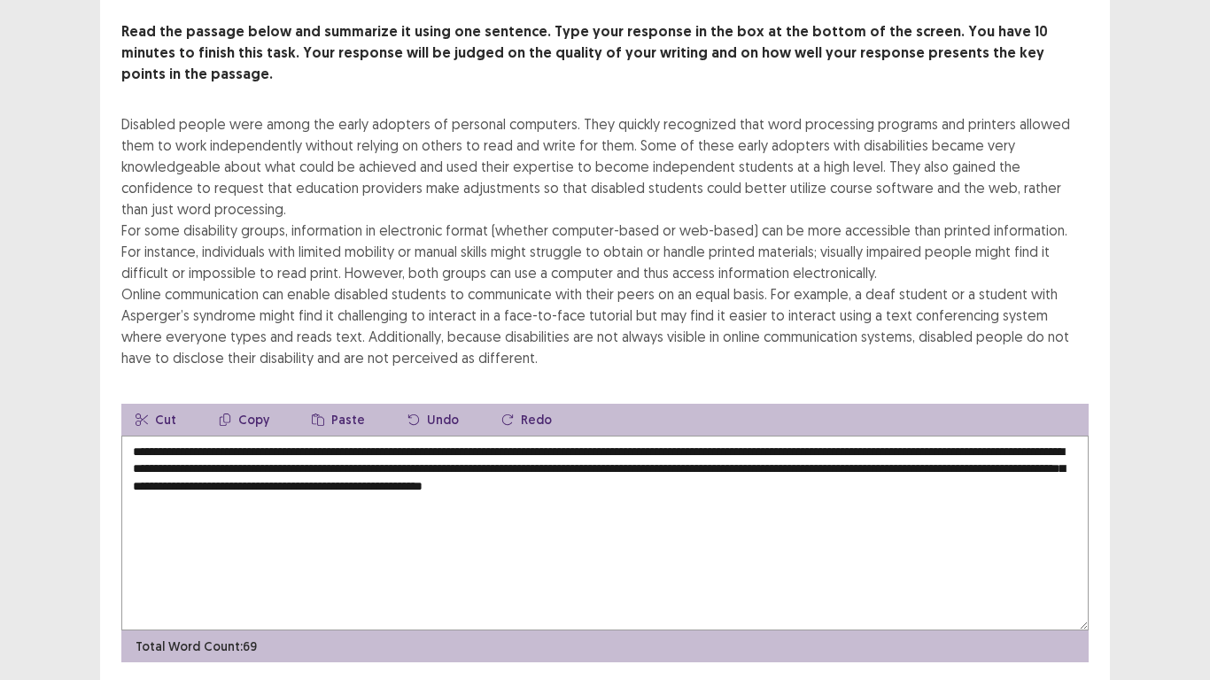
click at [558, 468] on textarea "**********" at bounding box center [604, 533] width 967 height 195
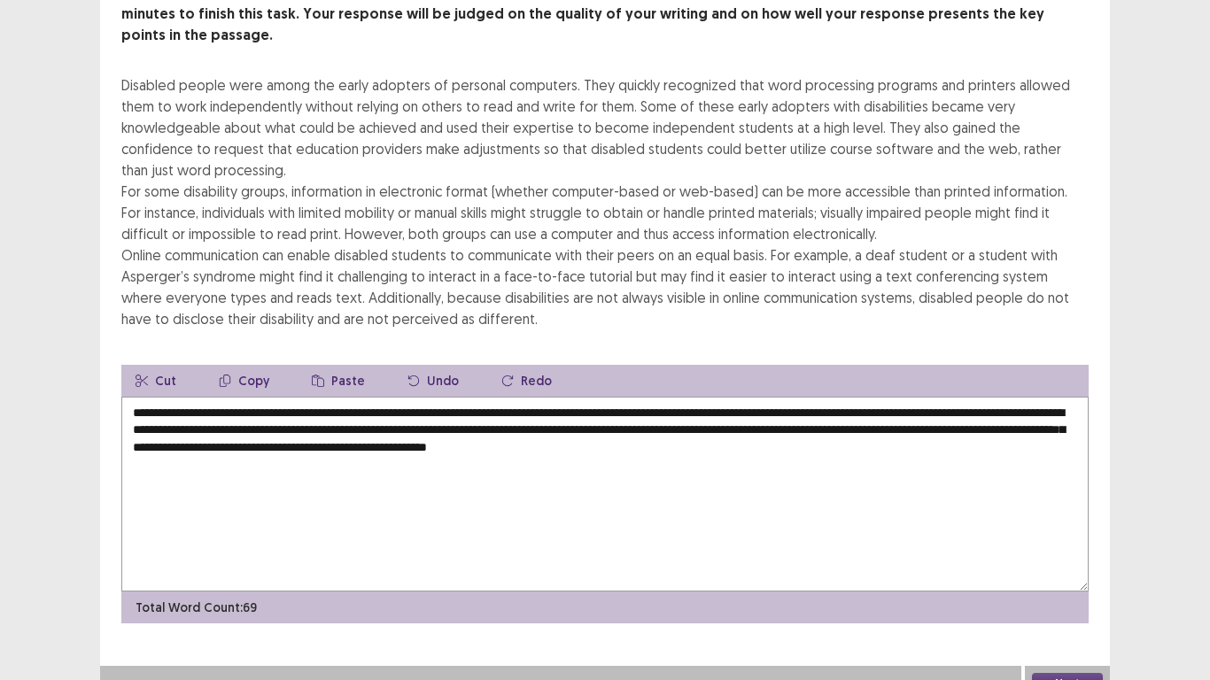
type textarea "**********"
click at [1092, 560] on button "Next" at bounding box center [1067, 683] width 71 height 21
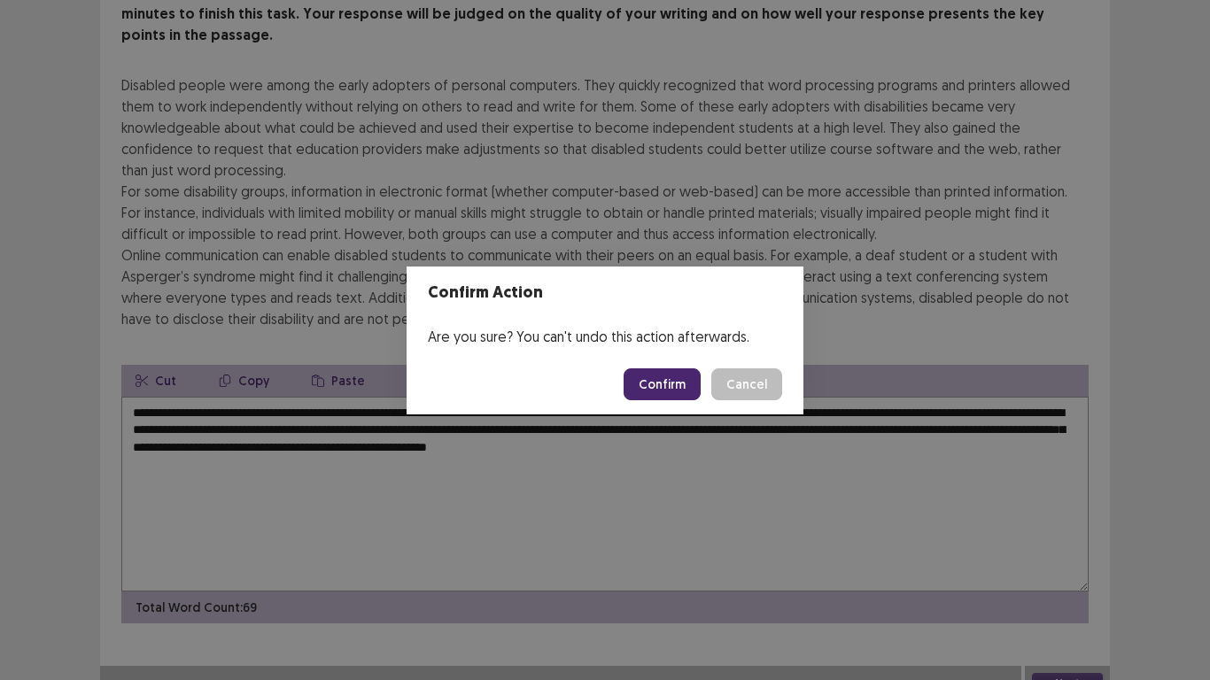
click at [685, 384] on button "Confirm" at bounding box center [661, 384] width 77 height 32
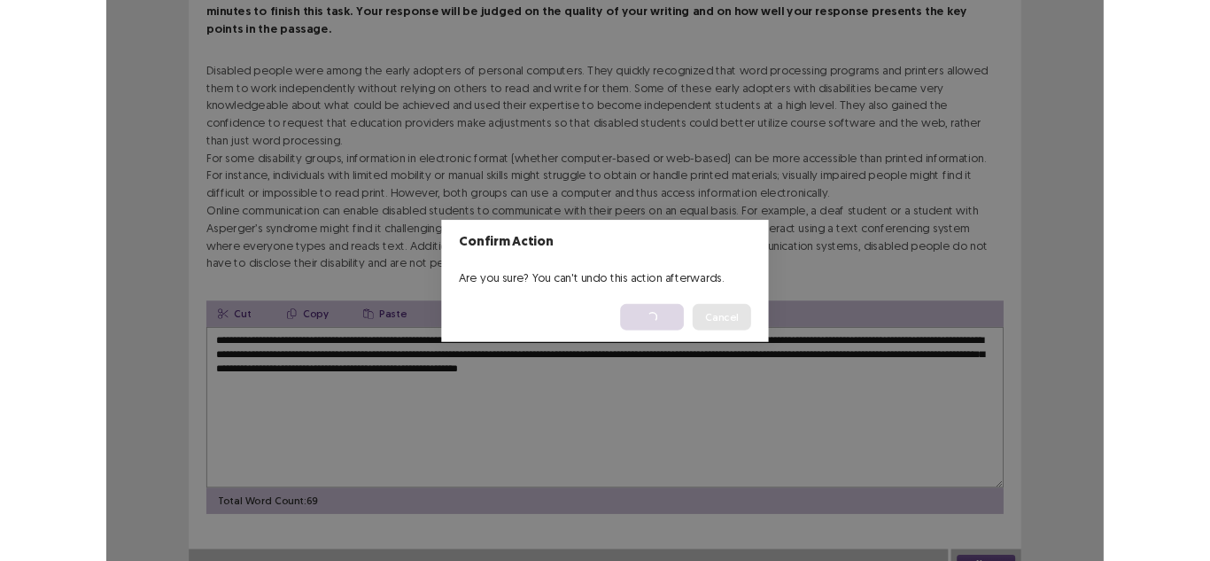
scroll to position [0, 0]
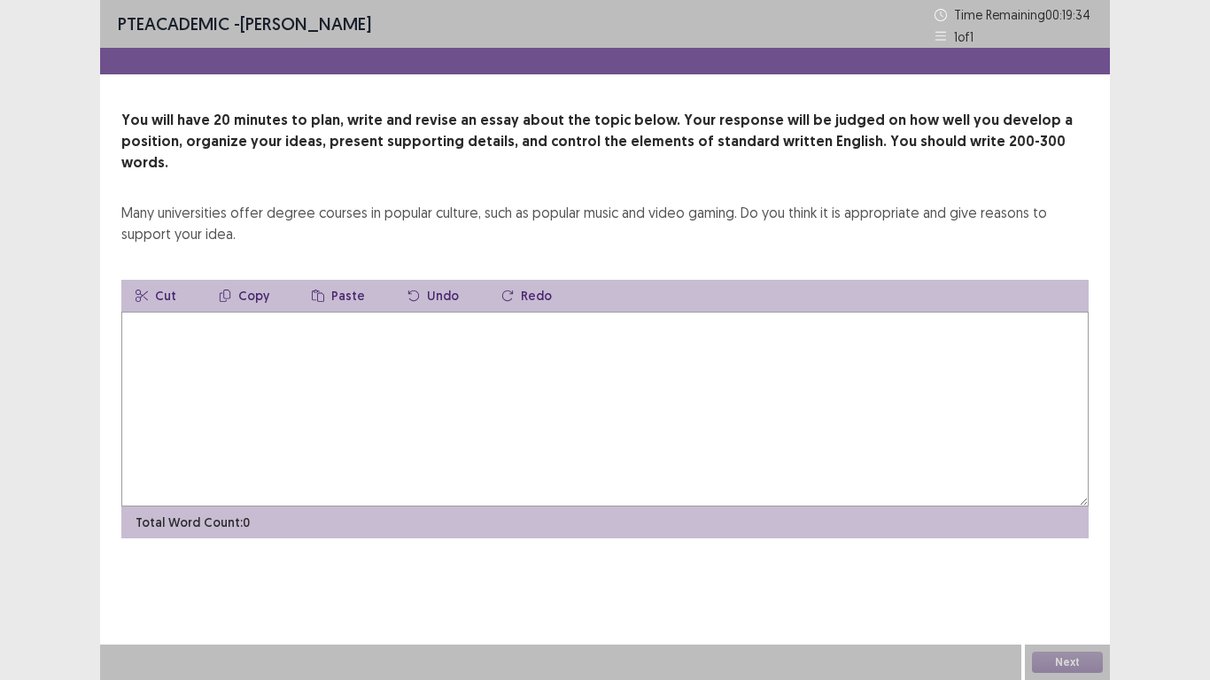
click at [259, 312] on textarea at bounding box center [604, 409] width 967 height 195
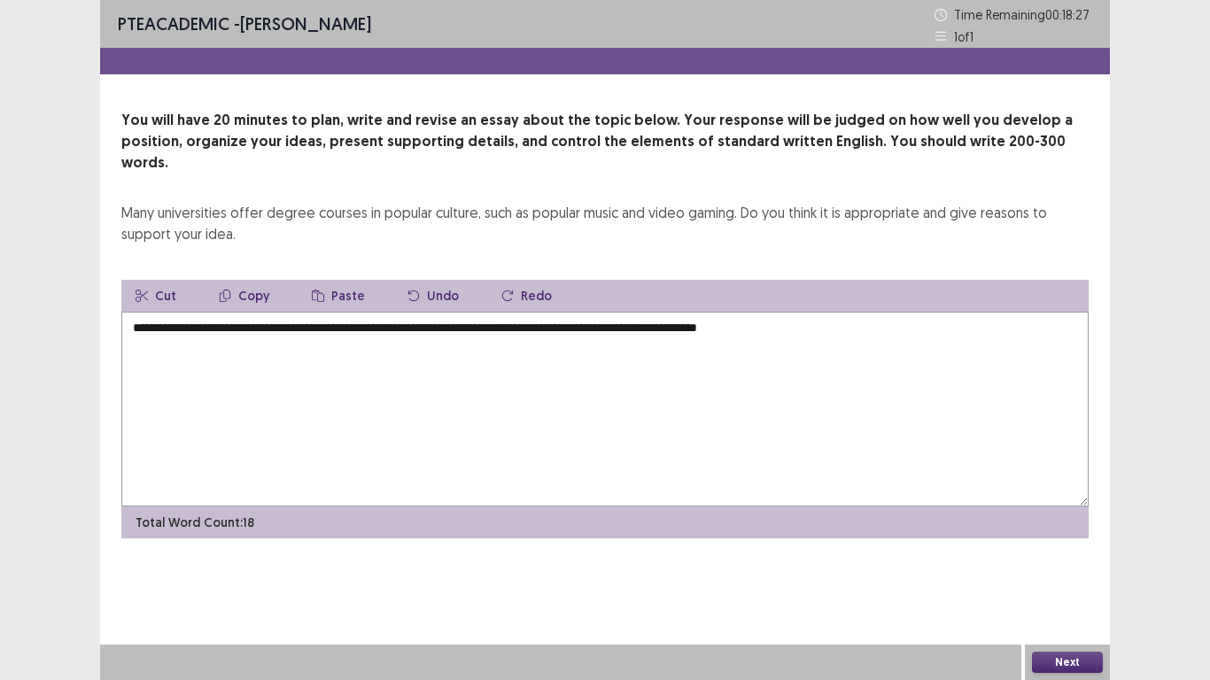
click at [777, 312] on textarea "**********" at bounding box center [604, 409] width 967 height 195
click at [882, 312] on textarea "**********" at bounding box center [604, 409] width 967 height 195
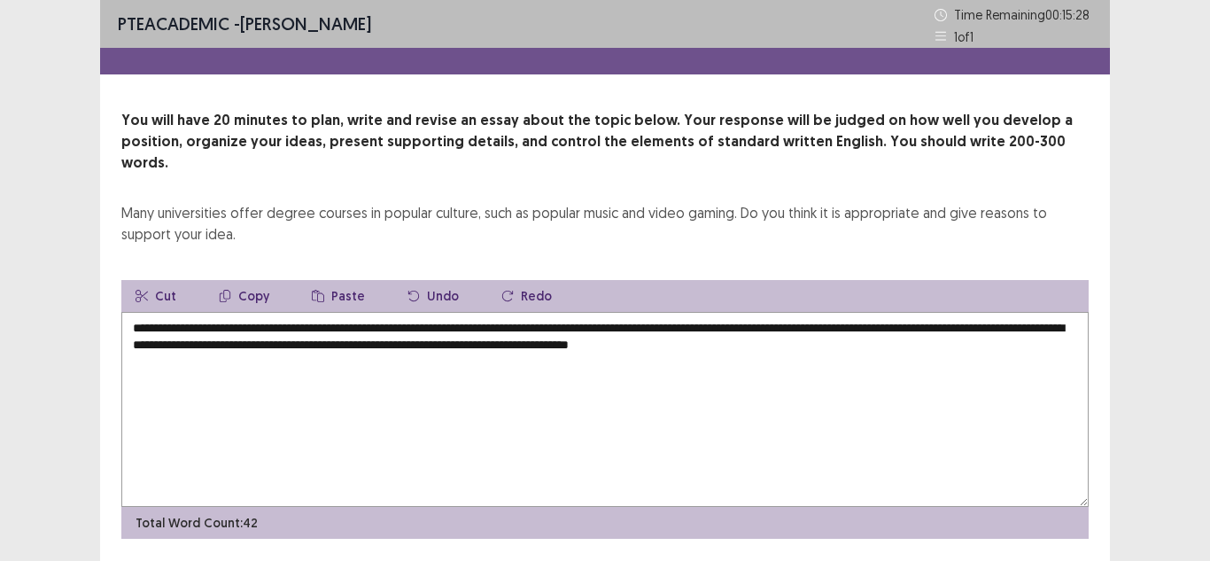
click at [916, 321] on textarea "**********" at bounding box center [604, 409] width 967 height 195
drag, startPoint x: 975, startPoint y: 324, endPoint x: 909, endPoint y: 327, distance: 65.6
click at [909, 327] on textarea "**********" at bounding box center [604, 409] width 967 height 195
click at [277, 356] on textarea "**********" at bounding box center [604, 409] width 967 height 195
click at [290, 358] on textarea "**********" at bounding box center [604, 409] width 967 height 195
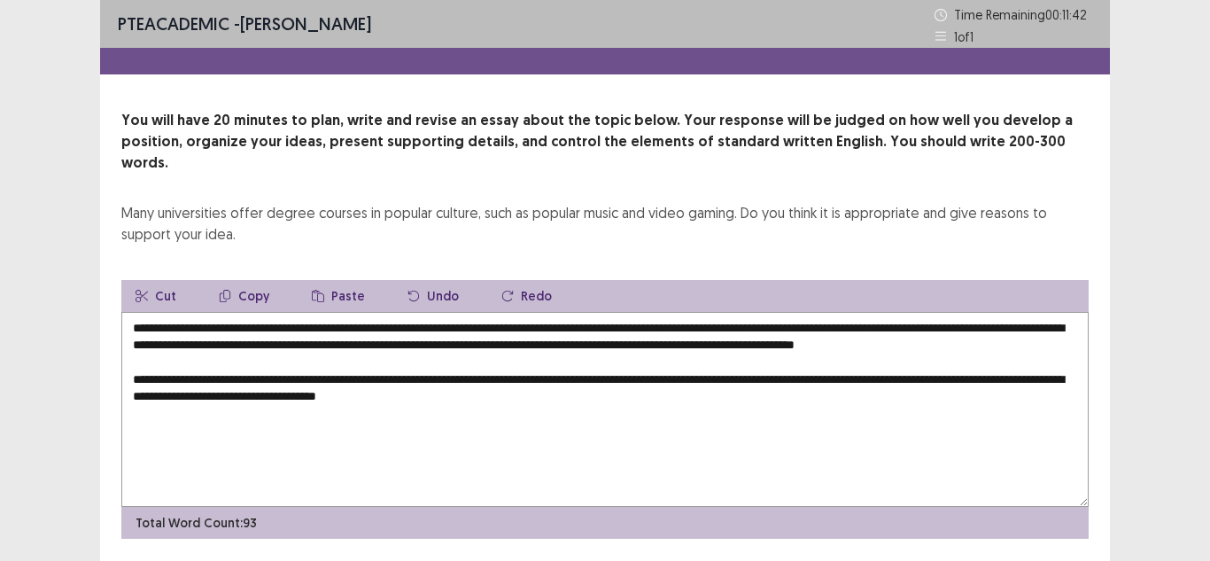
click at [435, 391] on textarea "**********" at bounding box center [604, 409] width 967 height 195
click at [588, 394] on textarea "**********" at bounding box center [604, 409] width 967 height 195
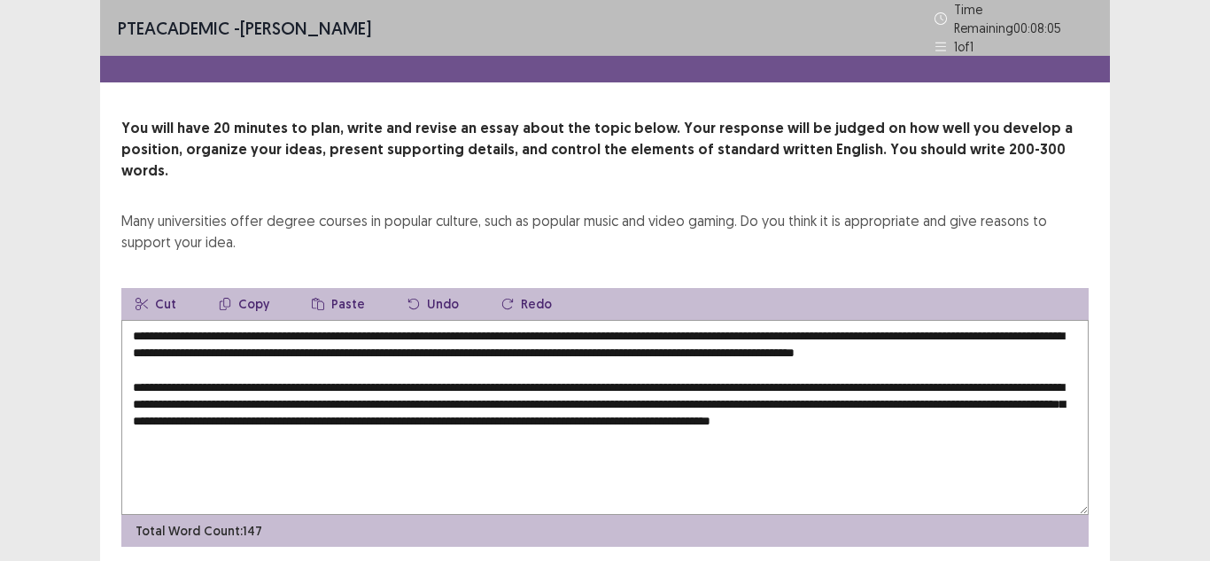
click at [274, 429] on textarea "**********" at bounding box center [604, 417] width 967 height 195
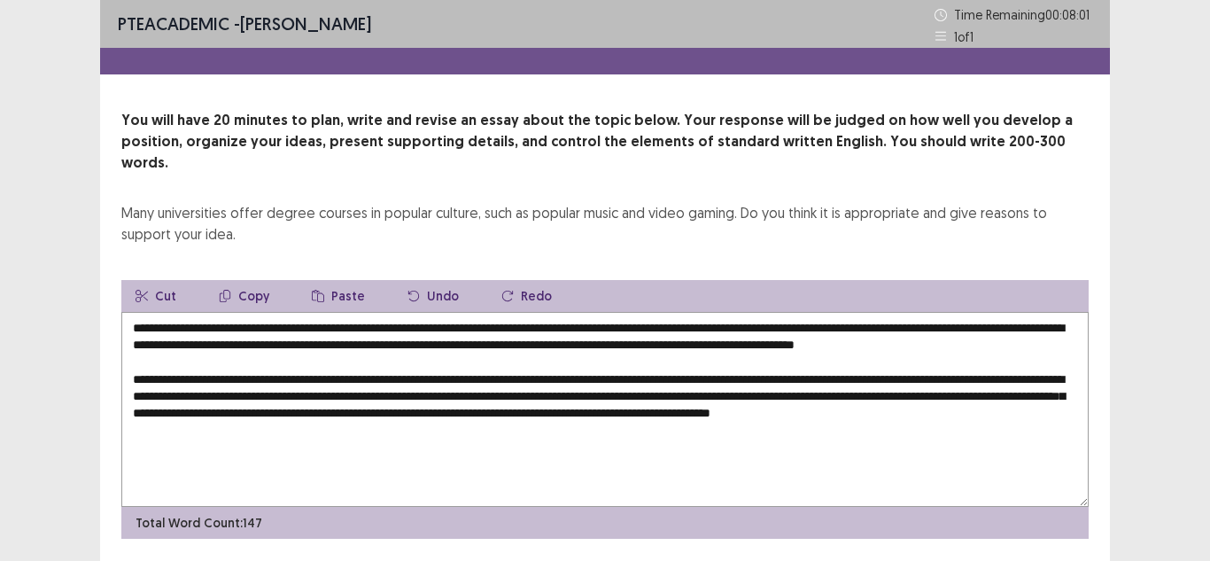
click at [340, 429] on textarea "**********" at bounding box center [604, 409] width 967 height 195
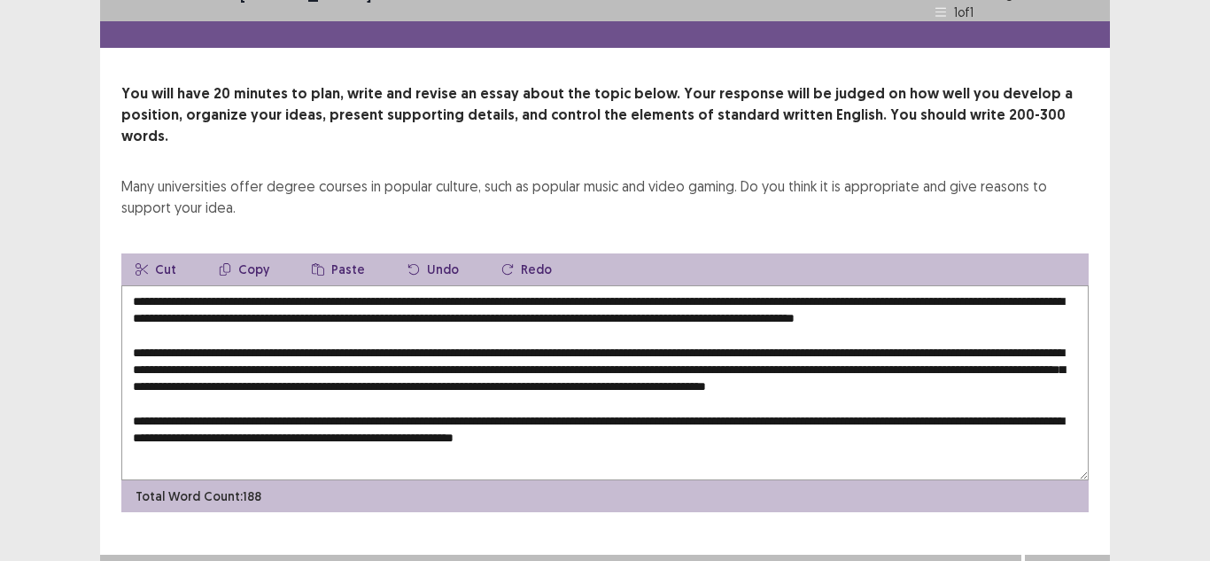
scroll to position [26, 0]
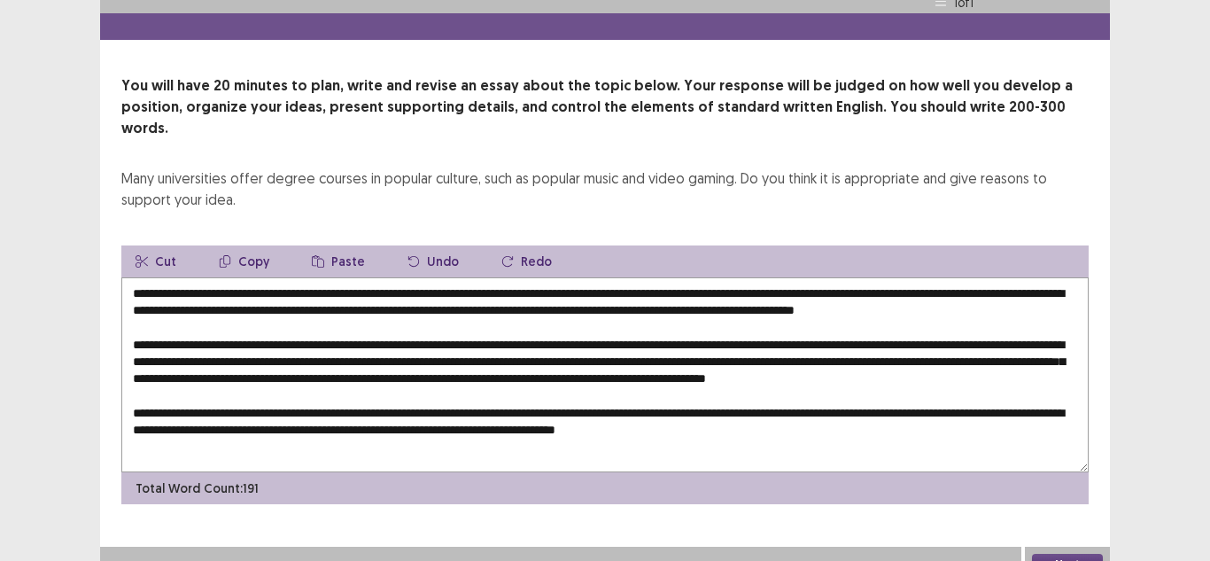
click at [687, 418] on textarea at bounding box center [604, 374] width 967 height 195
click at [795, 414] on textarea at bounding box center [604, 374] width 967 height 195
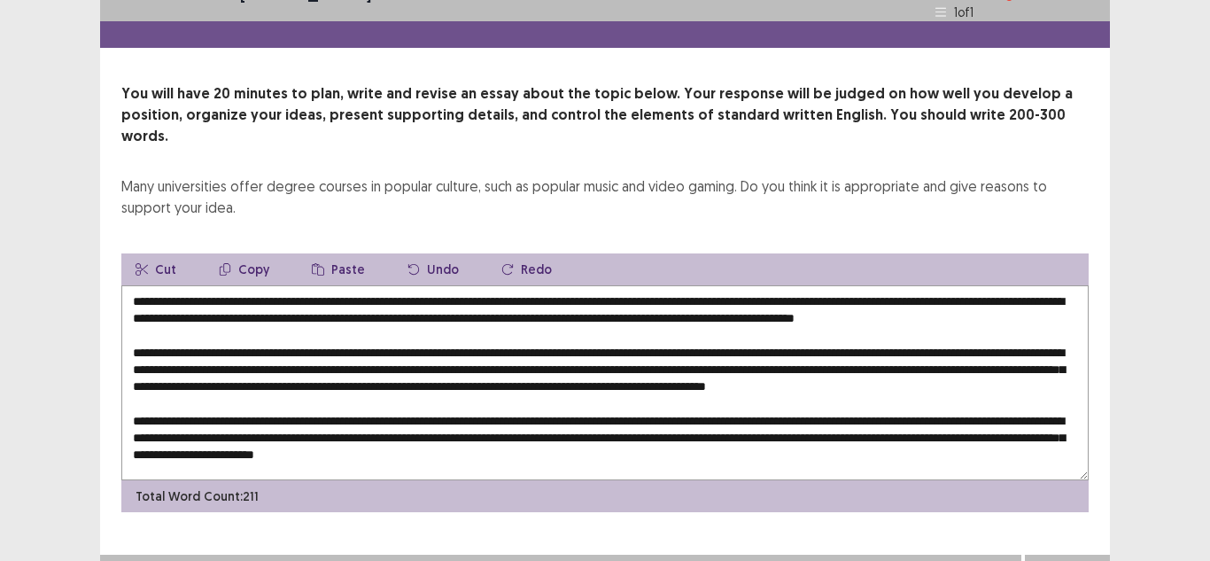
drag, startPoint x: 646, startPoint y: 437, endPoint x: 923, endPoint y: 414, distance: 277.2
click at [923, 414] on textarea at bounding box center [604, 382] width 967 height 195
click at [637, 419] on textarea at bounding box center [604, 382] width 967 height 195
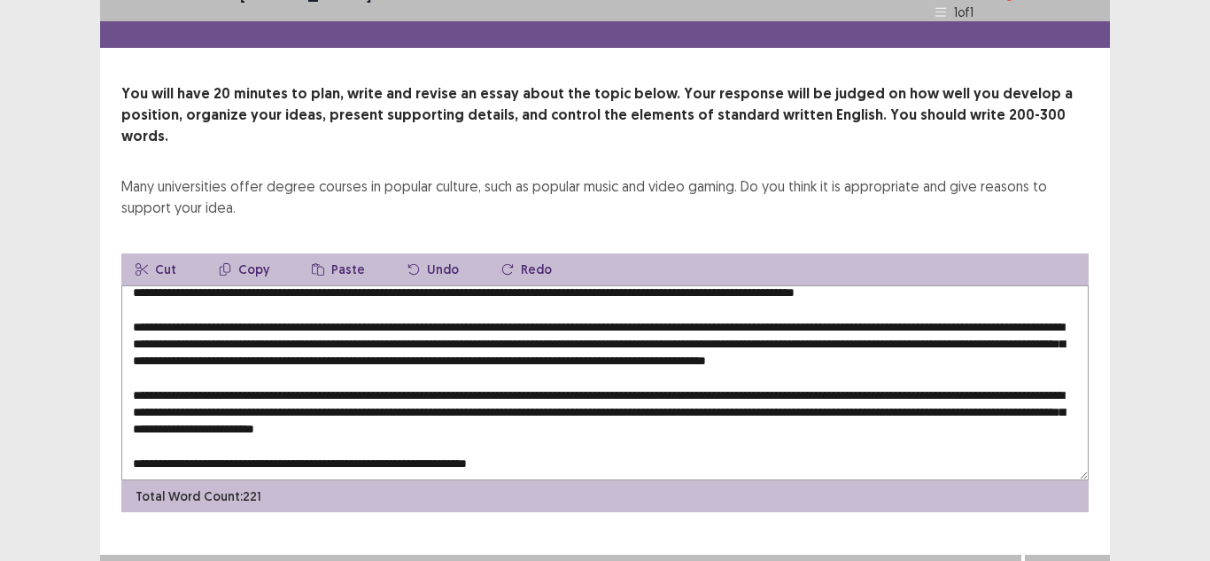
scroll to position [77, 0]
click at [346, 416] on textarea at bounding box center [604, 382] width 967 height 195
click at [875, 420] on textarea at bounding box center [604, 382] width 967 height 195
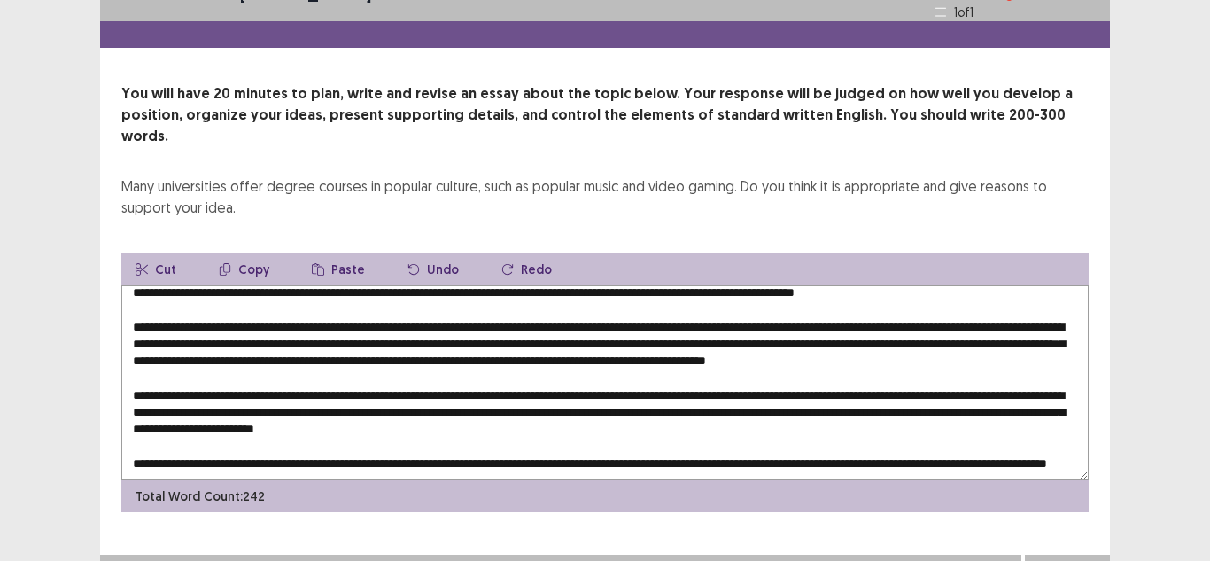
click at [694, 368] on textarea at bounding box center [604, 382] width 967 height 195
click at [294, 439] on textarea at bounding box center [604, 382] width 967 height 195
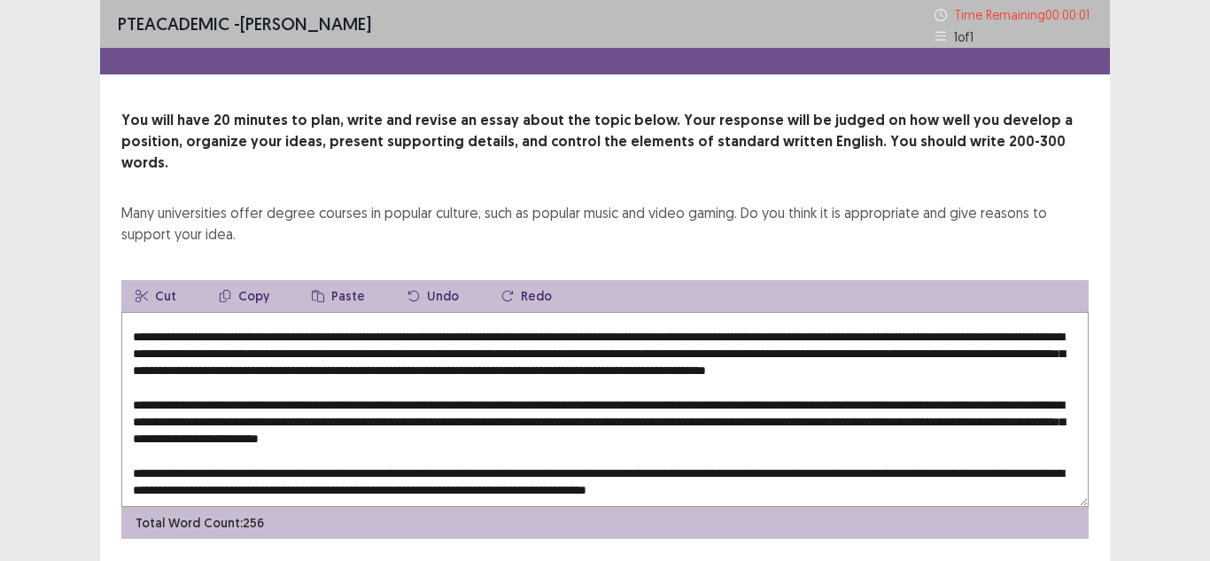
type textarea "**********"
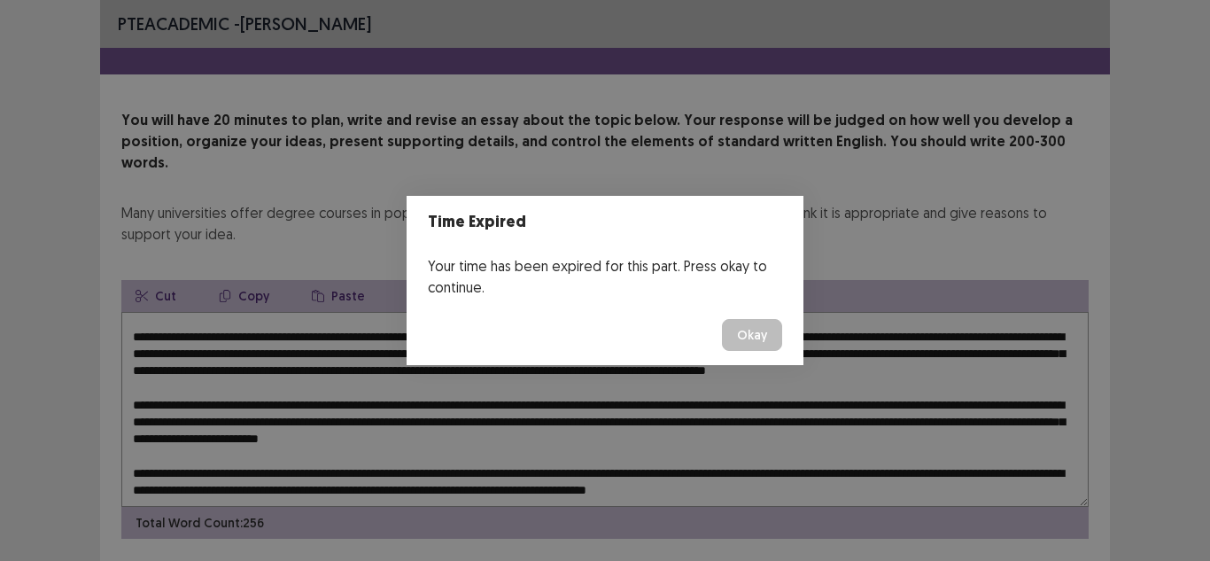
click at [746, 338] on button "Okay" at bounding box center [752, 335] width 60 height 32
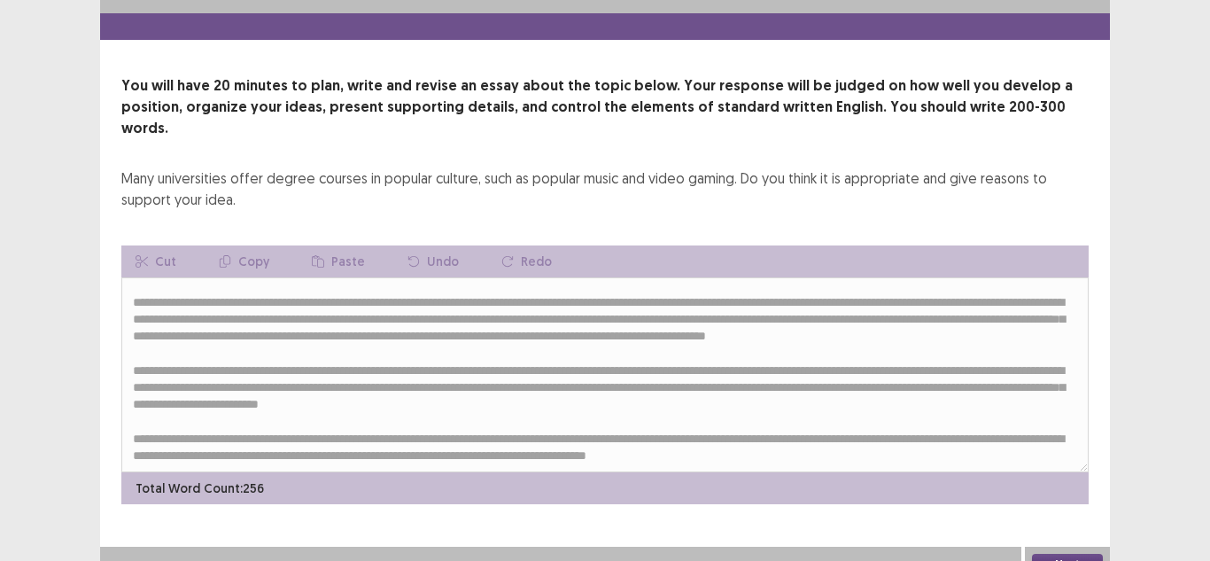
click at [1052, 553] on button "Next" at bounding box center [1067, 563] width 71 height 21
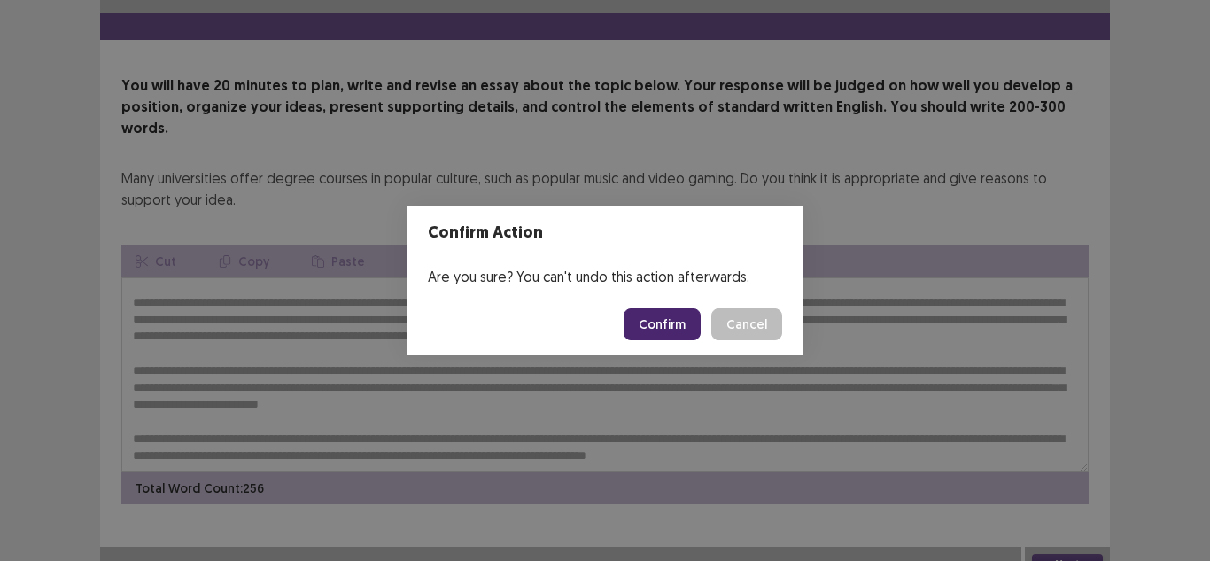
click at [677, 326] on button "Confirm" at bounding box center [661, 324] width 77 height 32
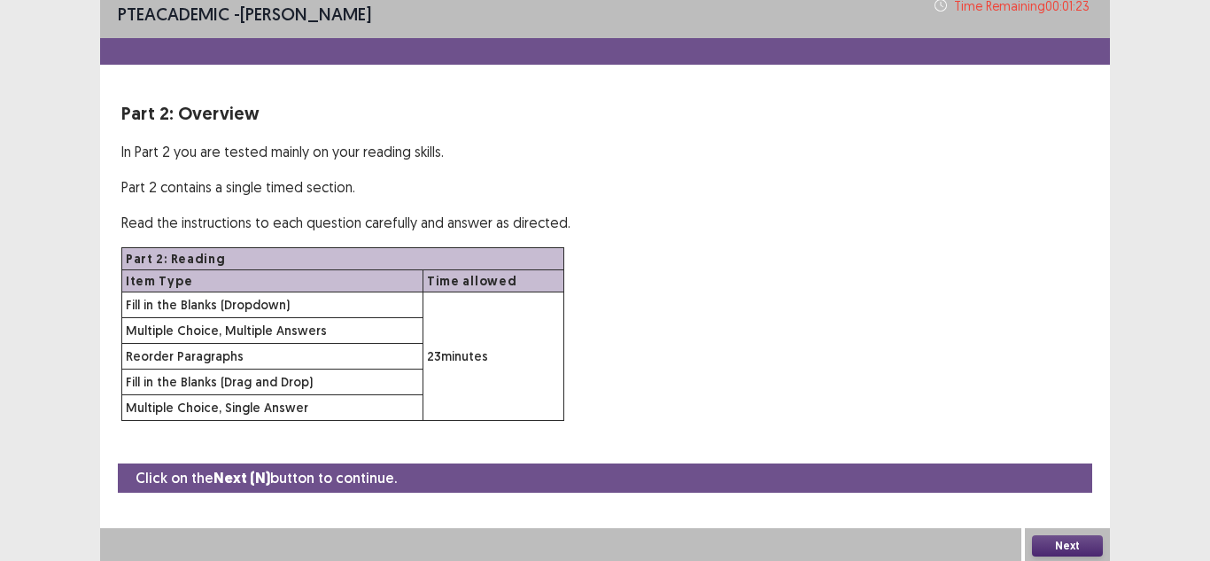
scroll to position [12, 0]
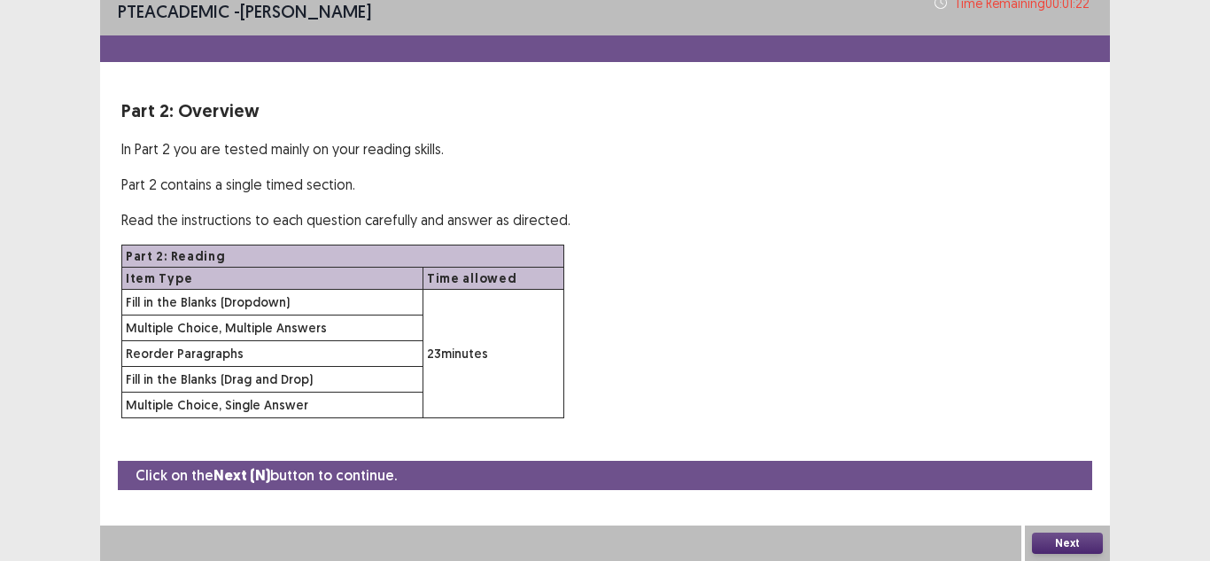
click at [1063, 539] on button "Next" at bounding box center [1067, 542] width 71 height 21
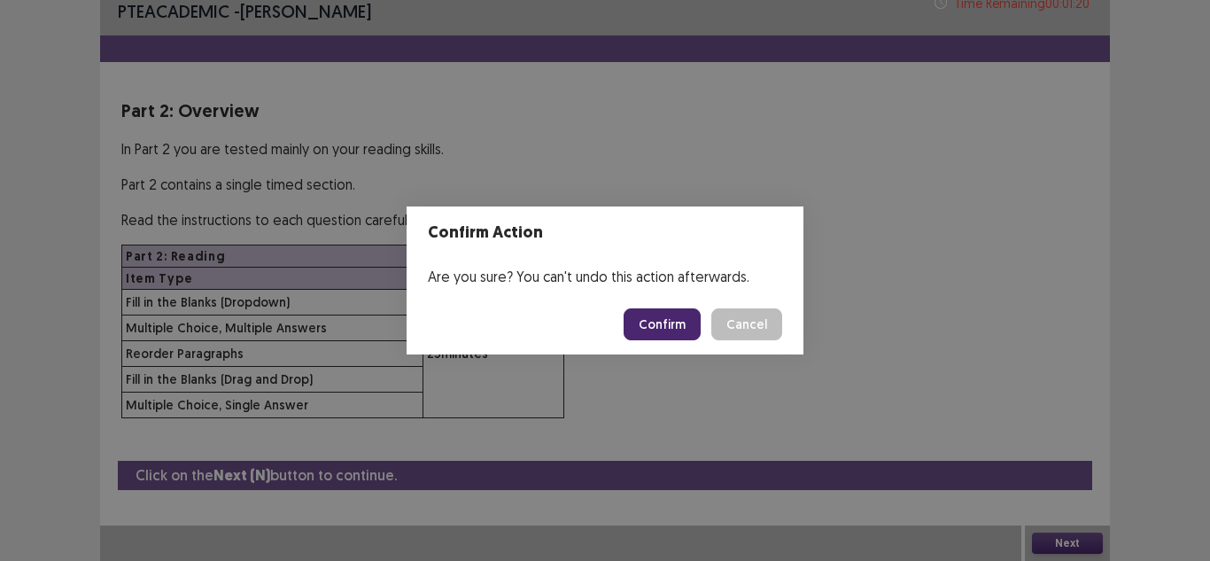
click at [673, 319] on button "Confirm" at bounding box center [661, 324] width 77 height 32
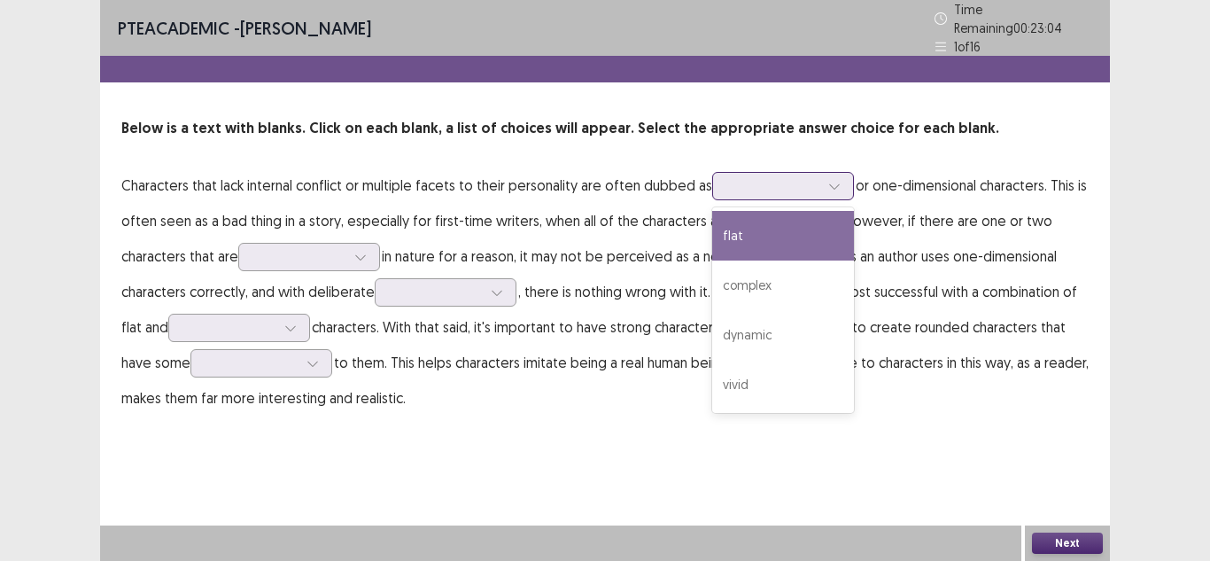
click at [821, 182] on div at bounding box center [834, 186] width 27 height 27
click at [808, 229] on div "flat" at bounding box center [783, 236] width 142 height 50
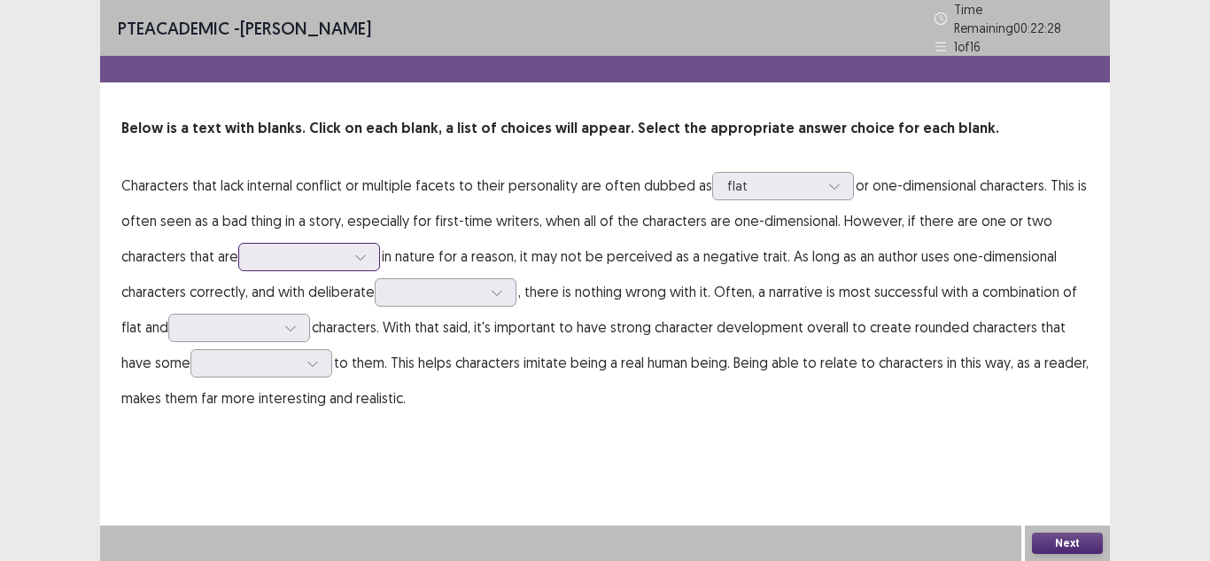
click at [335, 248] on div at bounding box center [299, 256] width 92 height 17
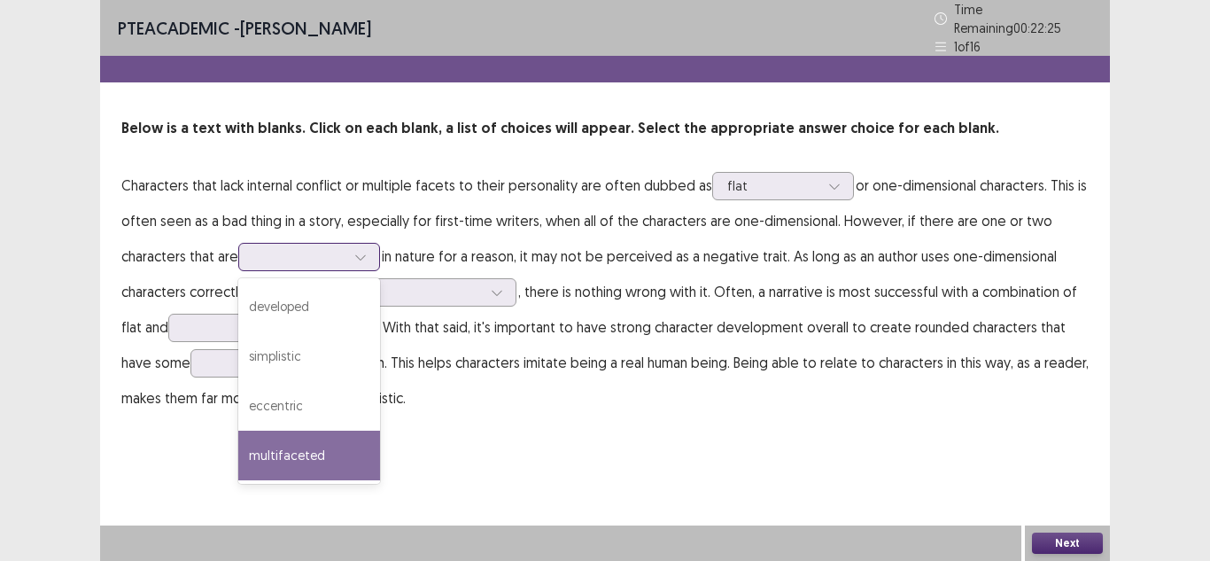
click at [329, 438] on div "multifaceted" at bounding box center [309, 455] width 142 height 50
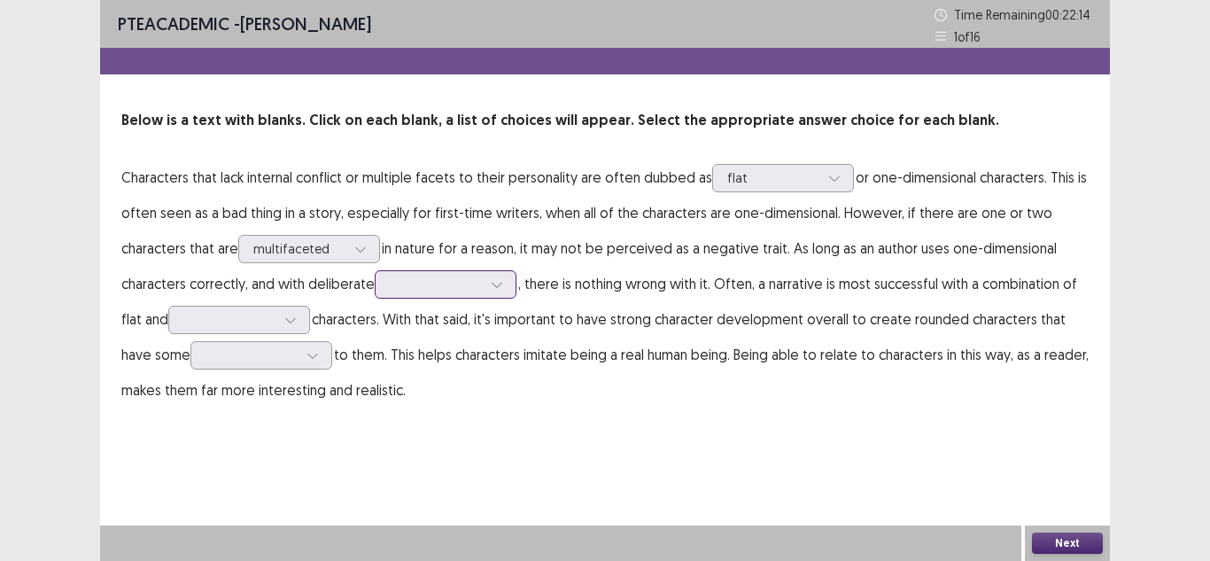
click at [439, 291] on div at bounding box center [436, 283] width 92 height 17
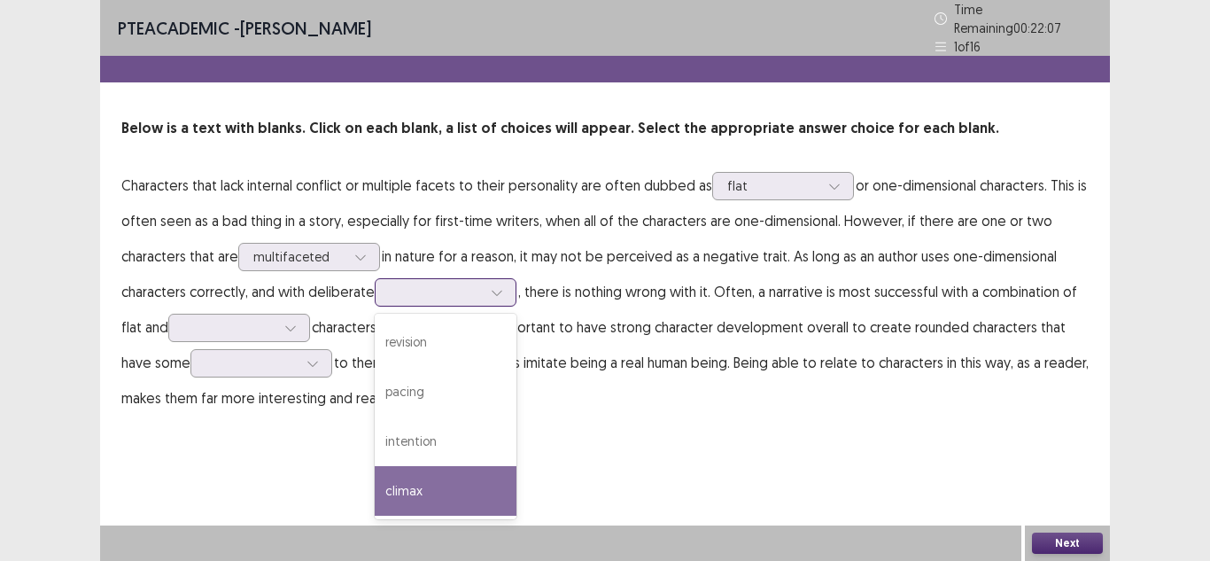
click at [487, 471] on div "climax" at bounding box center [446, 491] width 142 height 50
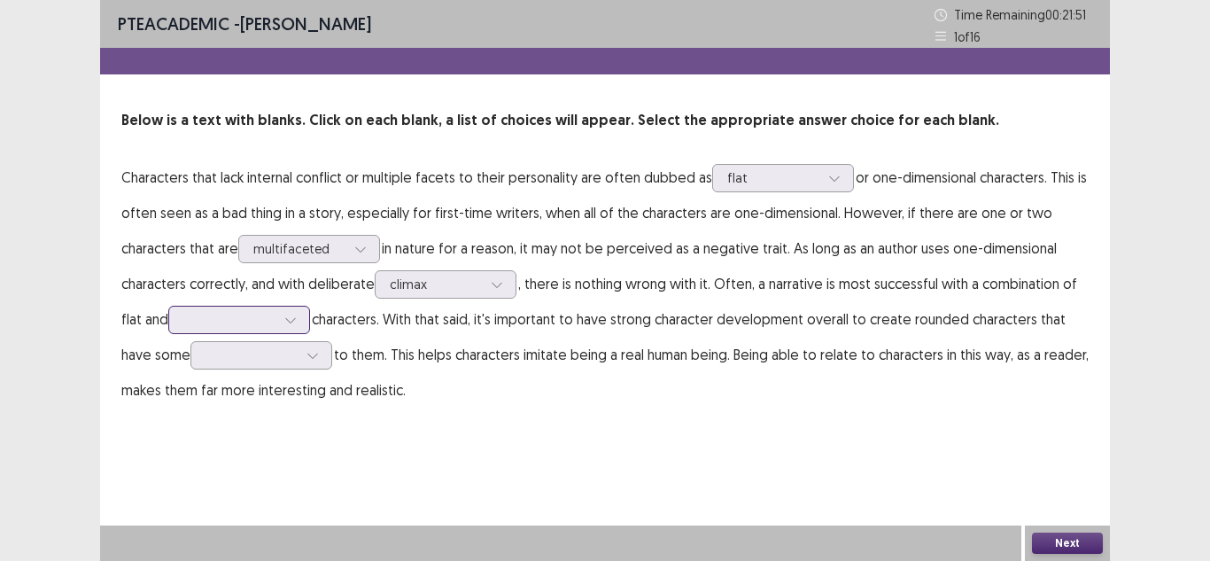
click at [200, 317] on div at bounding box center [229, 319] width 92 height 17
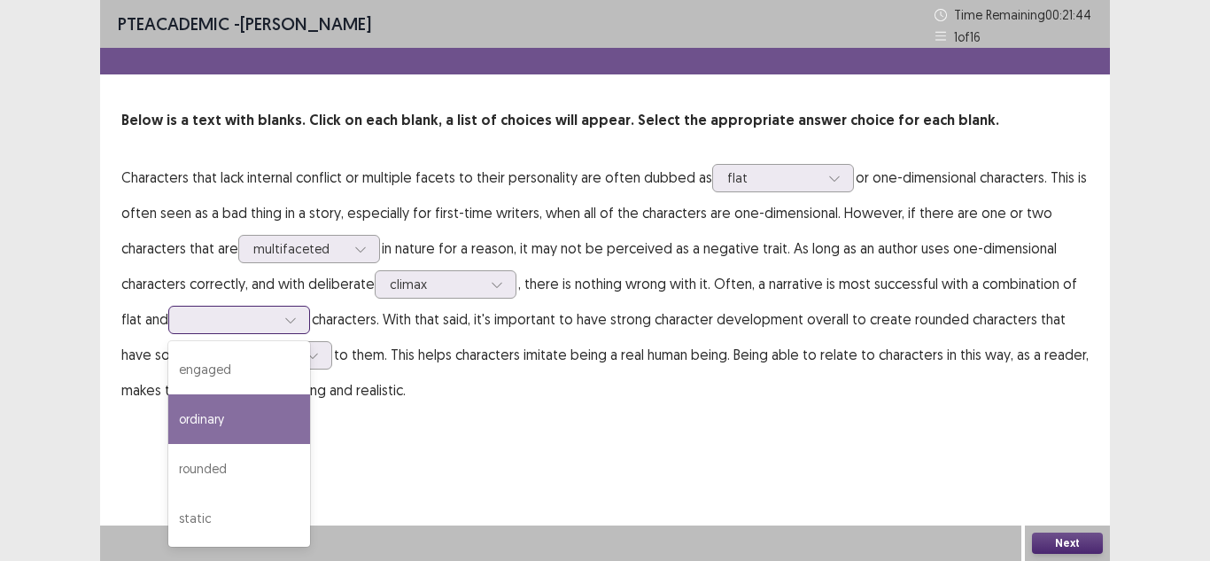
click at [278, 424] on div "ordinary" at bounding box center [239, 419] width 142 height 50
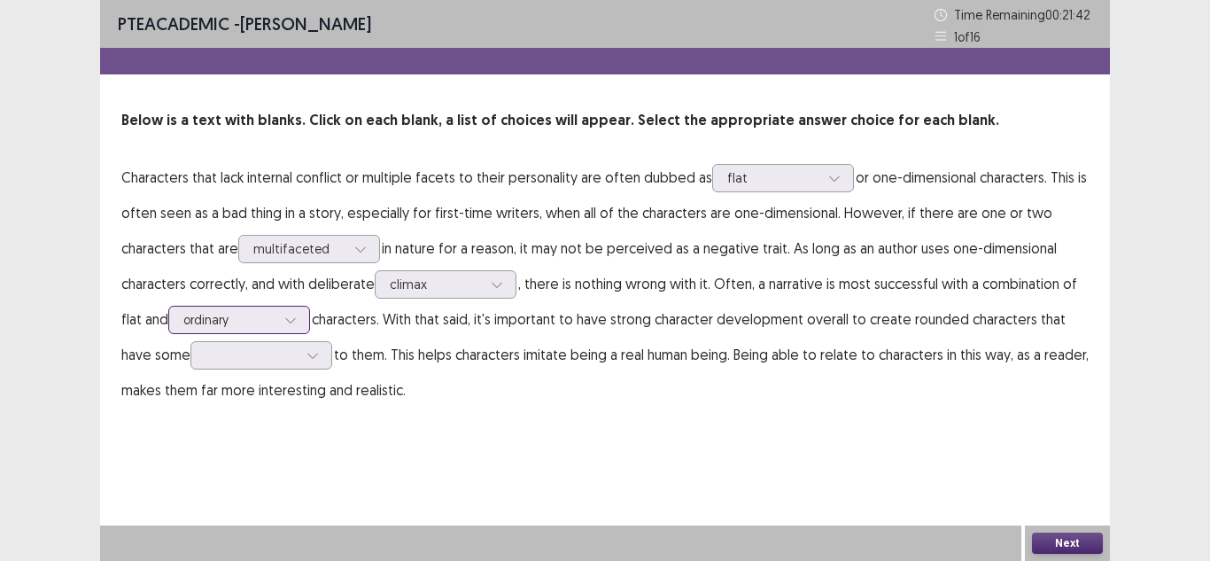
click at [302, 317] on div at bounding box center [290, 319] width 27 height 27
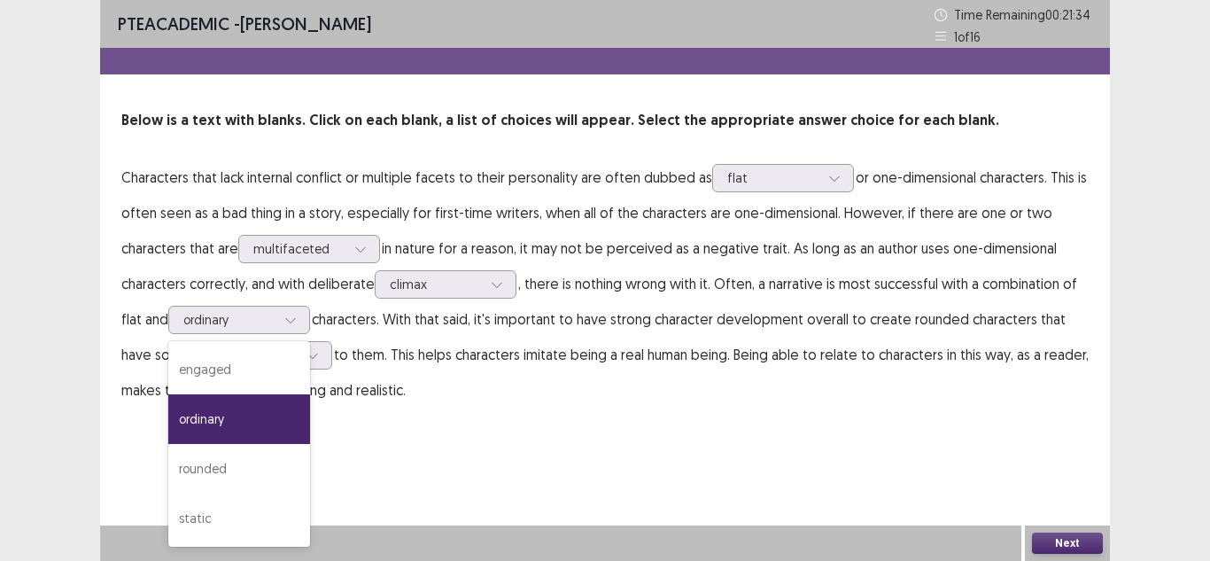
click at [445, 341] on p "Characters that lack internal conflict or multiple facets to their personality …" at bounding box center [604, 283] width 967 height 248
click at [287, 318] on icon at bounding box center [290, 319] width 12 height 12
click at [268, 466] on div "rounded" at bounding box center [239, 469] width 142 height 50
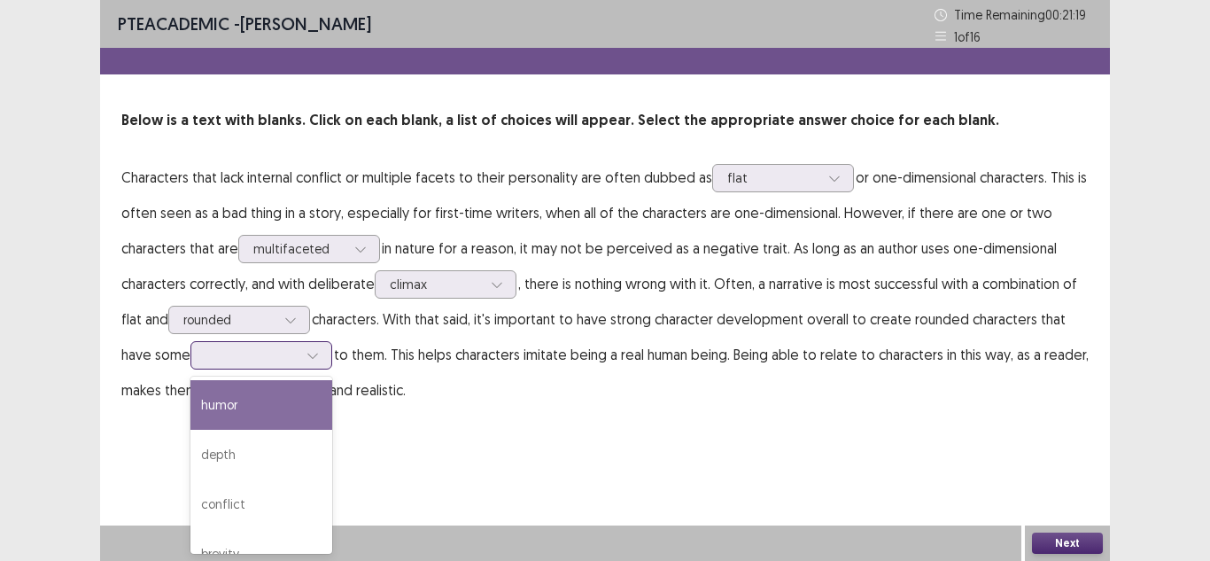
click at [275, 353] on div at bounding box center [251, 354] width 92 height 17
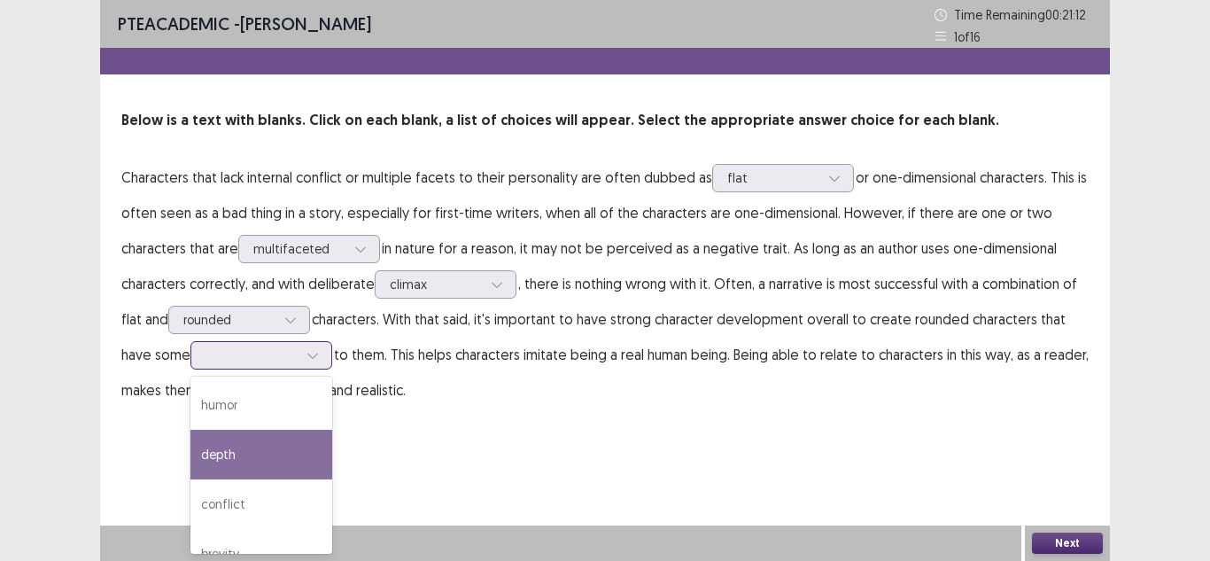
scroll to position [28, 0]
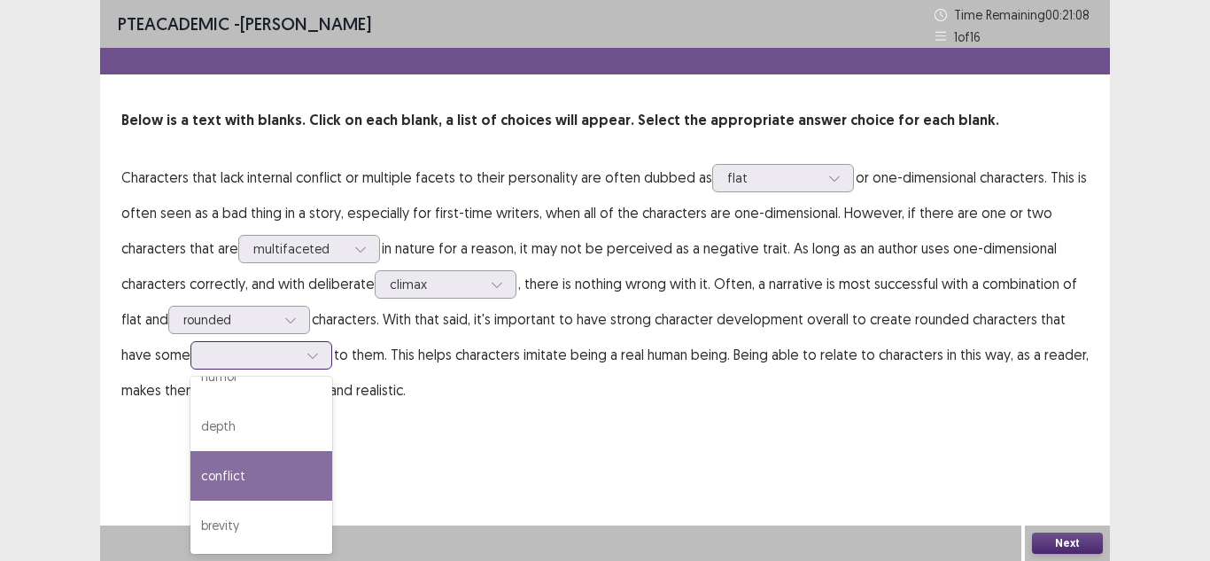
click at [299, 471] on div "conflict" at bounding box center [261, 476] width 142 height 50
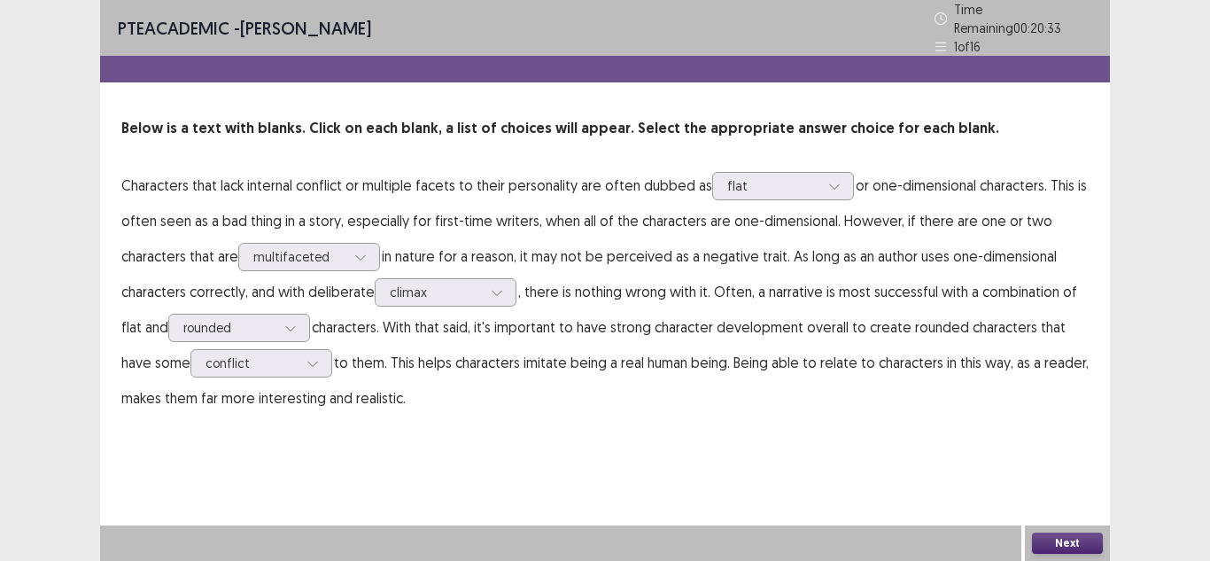
click at [1079, 542] on button "Next" at bounding box center [1067, 542] width 71 height 21
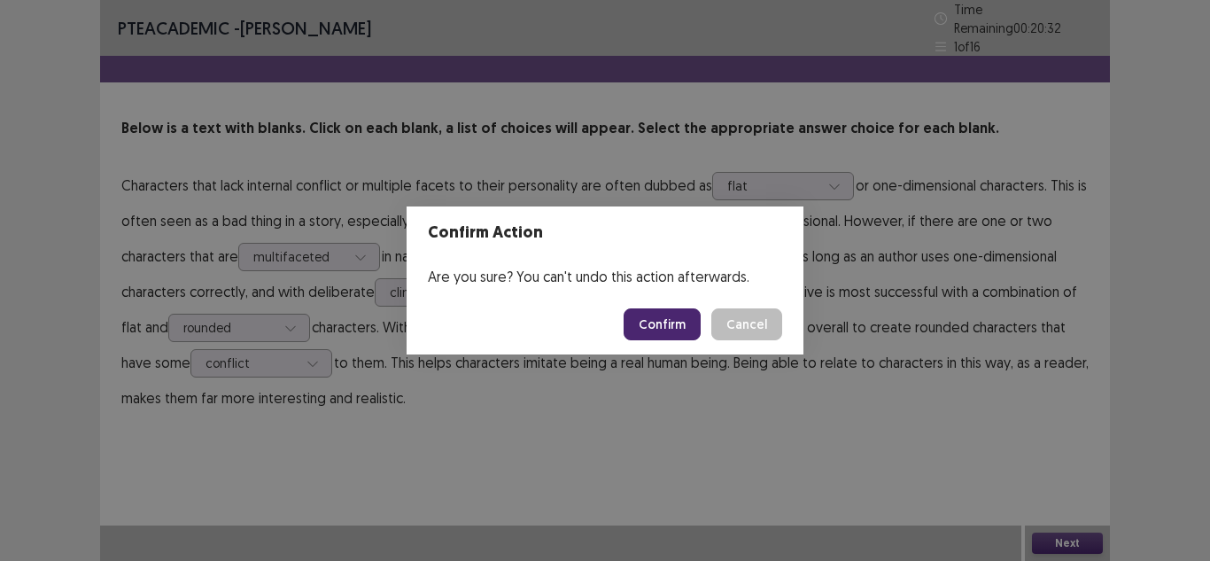
click at [696, 332] on button "Confirm" at bounding box center [661, 324] width 77 height 32
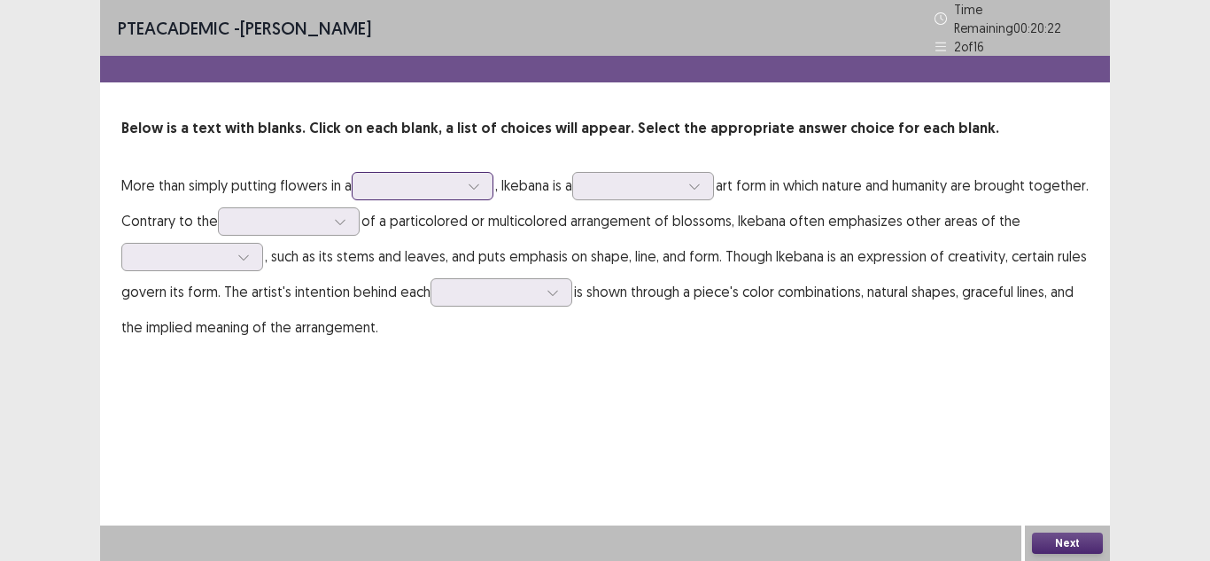
click at [443, 184] on div at bounding box center [413, 185] width 92 height 17
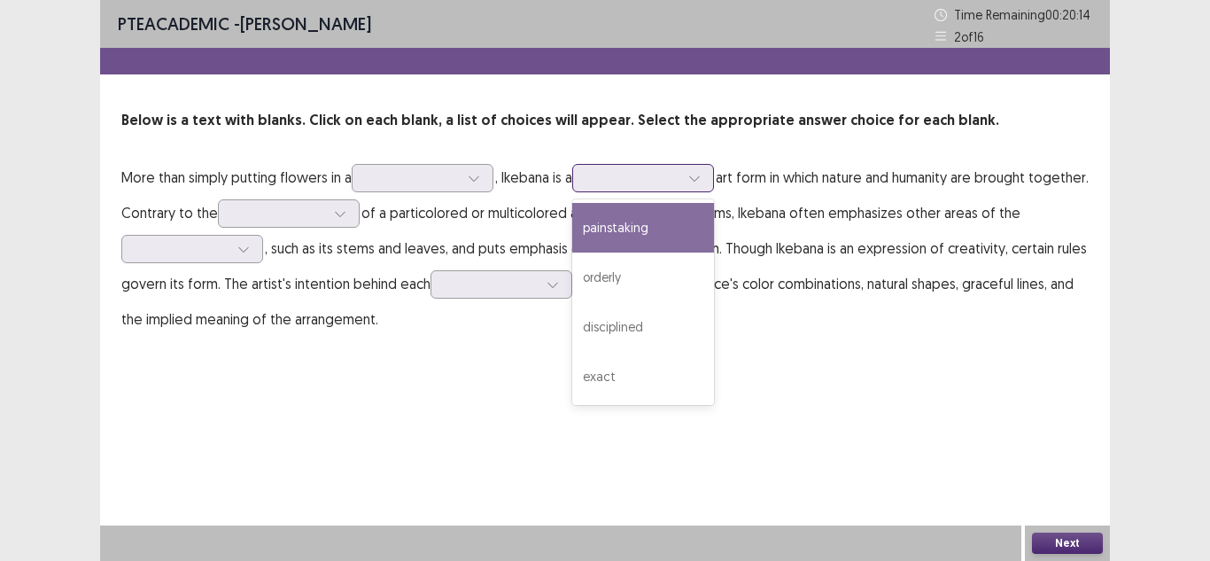
click at [630, 188] on div at bounding box center [633, 177] width 96 height 20
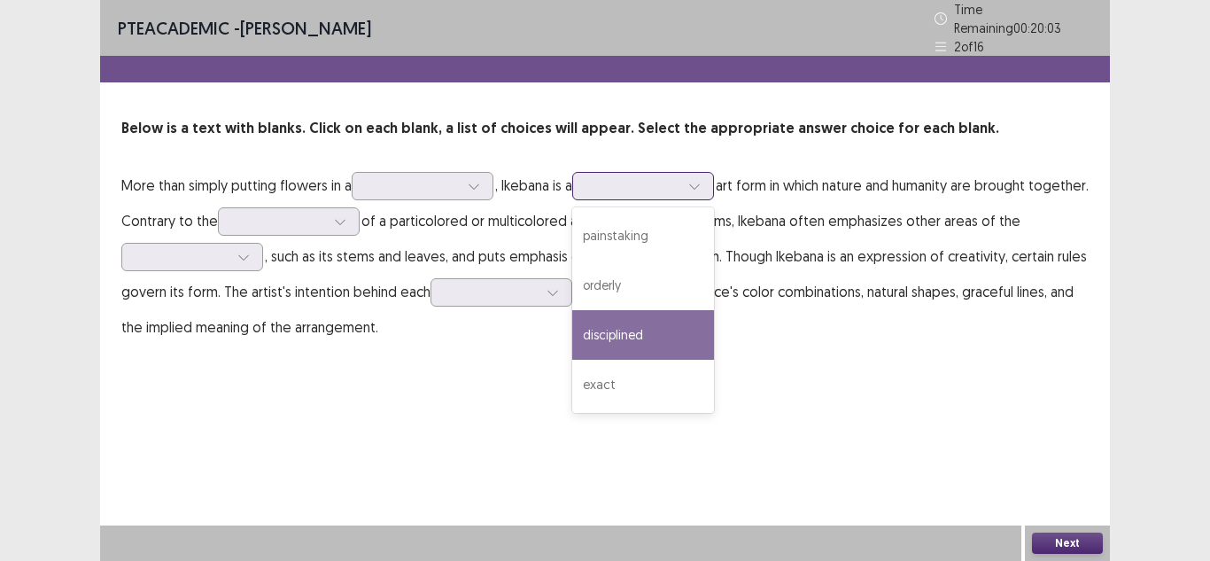
click at [638, 313] on div "disciplined" at bounding box center [643, 335] width 142 height 50
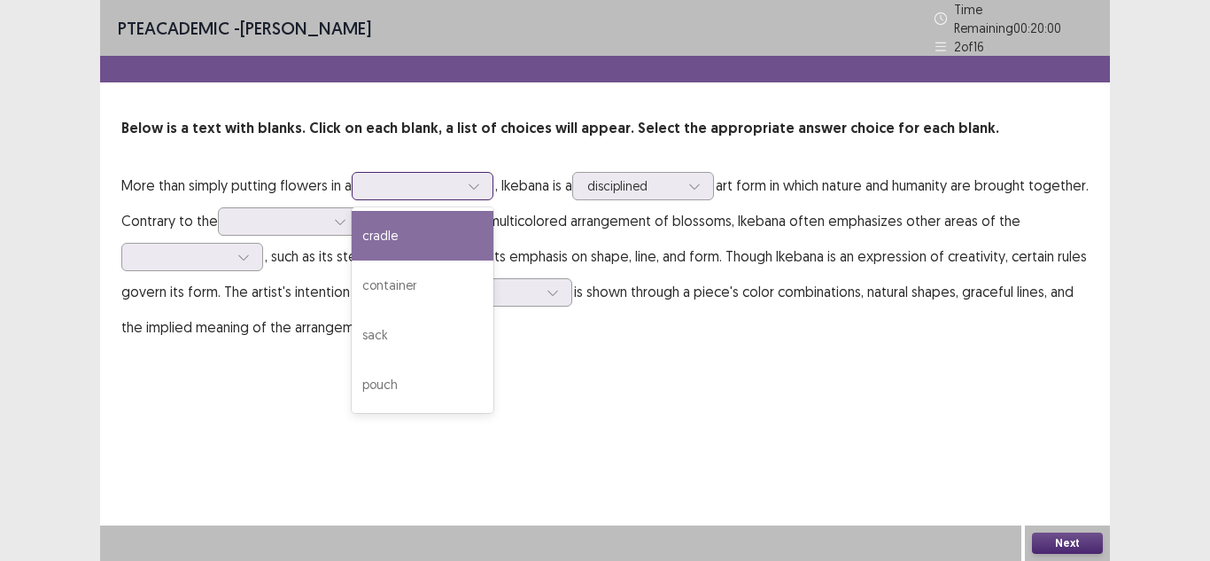
click at [471, 189] on div at bounding box center [473, 186] width 27 height 27
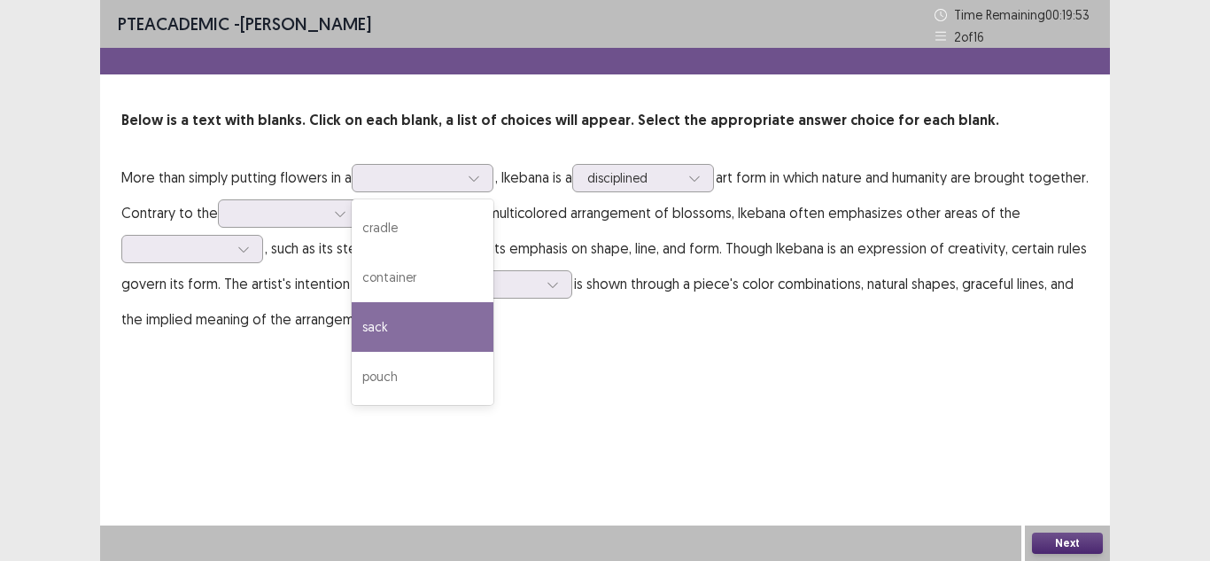
click at [747, 333] on p "More than simply putting flowers in a 4 results available. Use Up and Down to c…" at bounding box center [604, 247] width 967 height 177
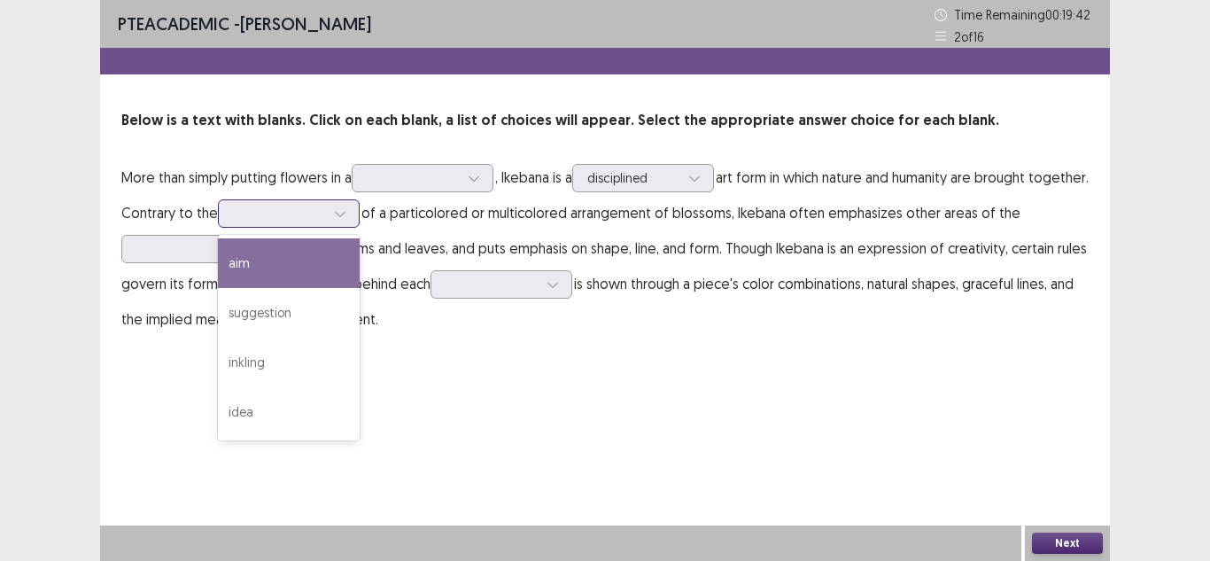
click at [346, 208] on icon at bounding box center [340, 213] width 12 height 12
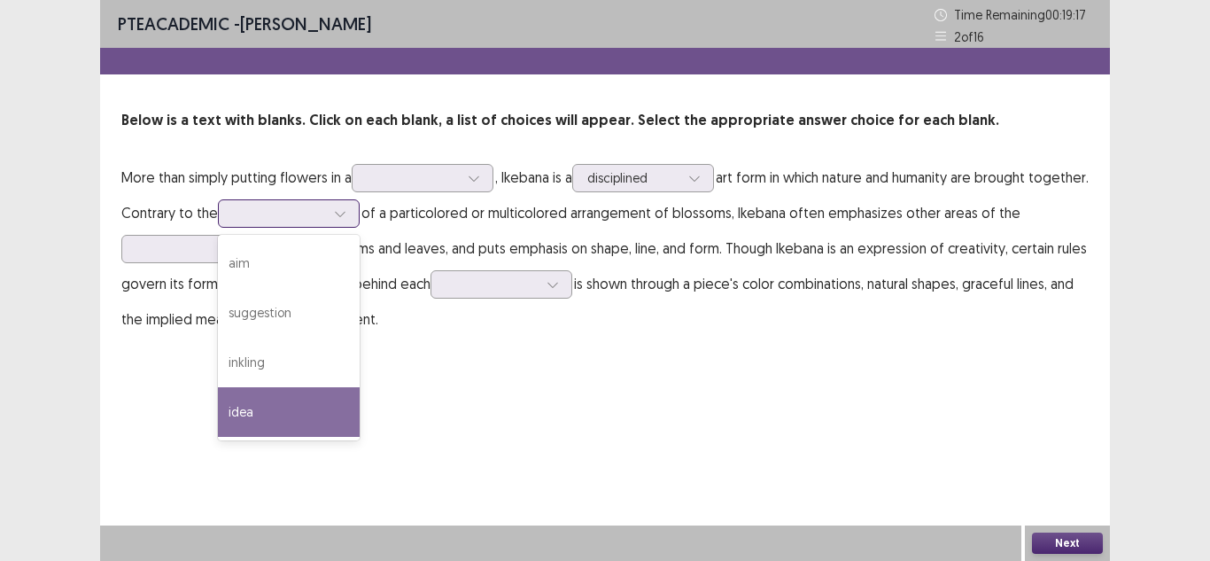
click at [350, 395] on div "idea" at bounding box center [289, 412] width 142 height 50
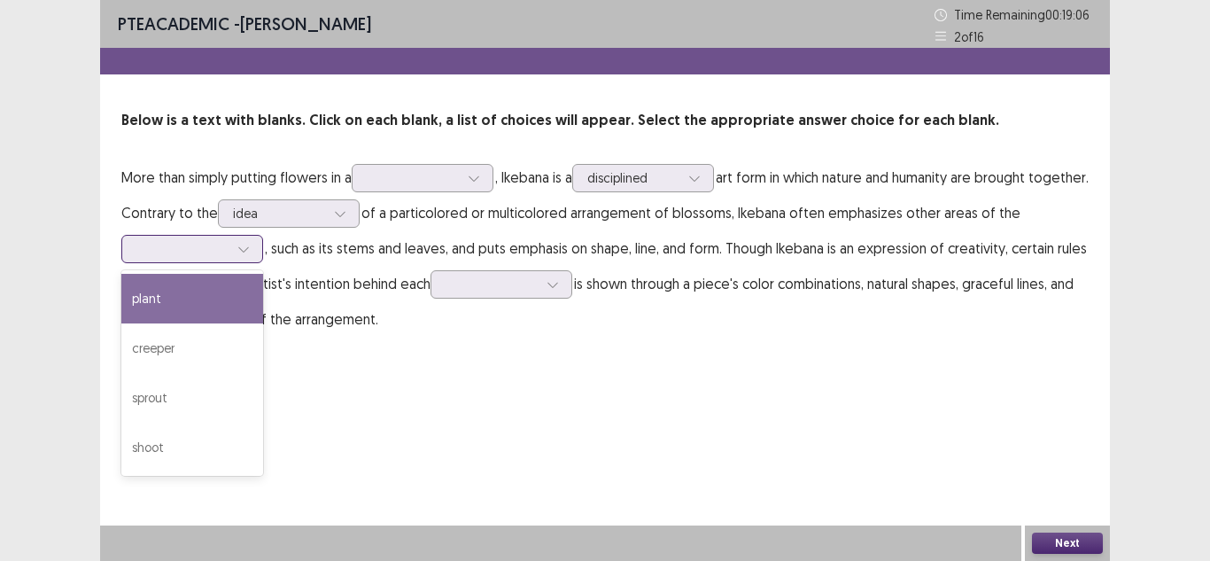
click at [229, 249] on div at bounding box center [183, 248] width 96 height 20
click at [219, 292] on div "plant" at bounding box center [192, 299] width 142 height 50
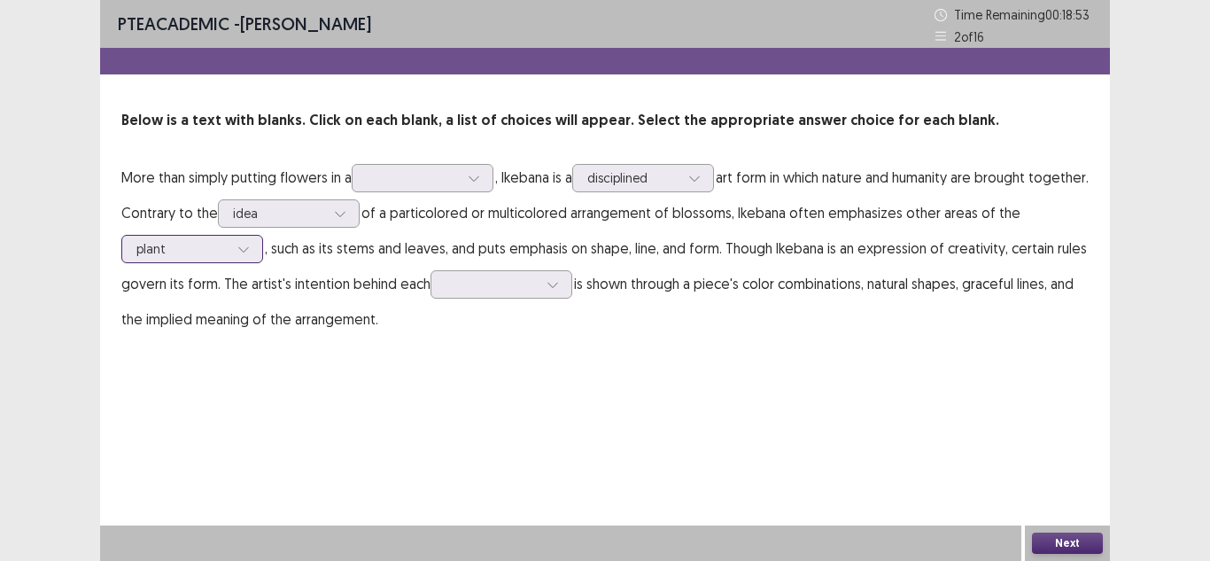
click at [201, 240] on div at bounding box center [182, 248] width 92 height 17
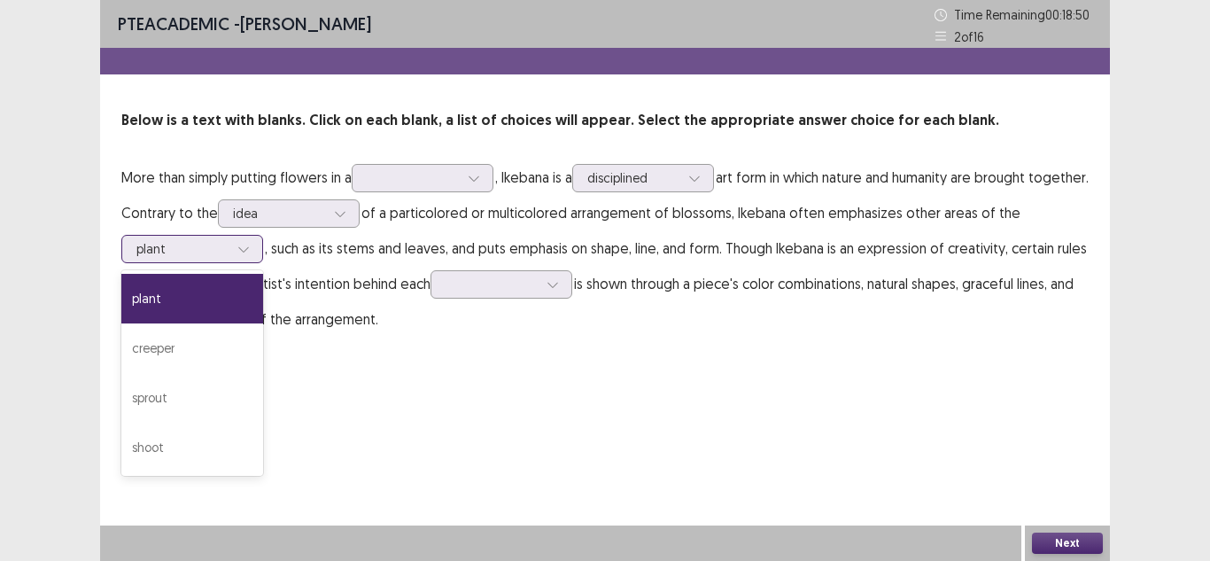
click at [200, 246] on div at bounding box center [182, 248] width 92 height 17
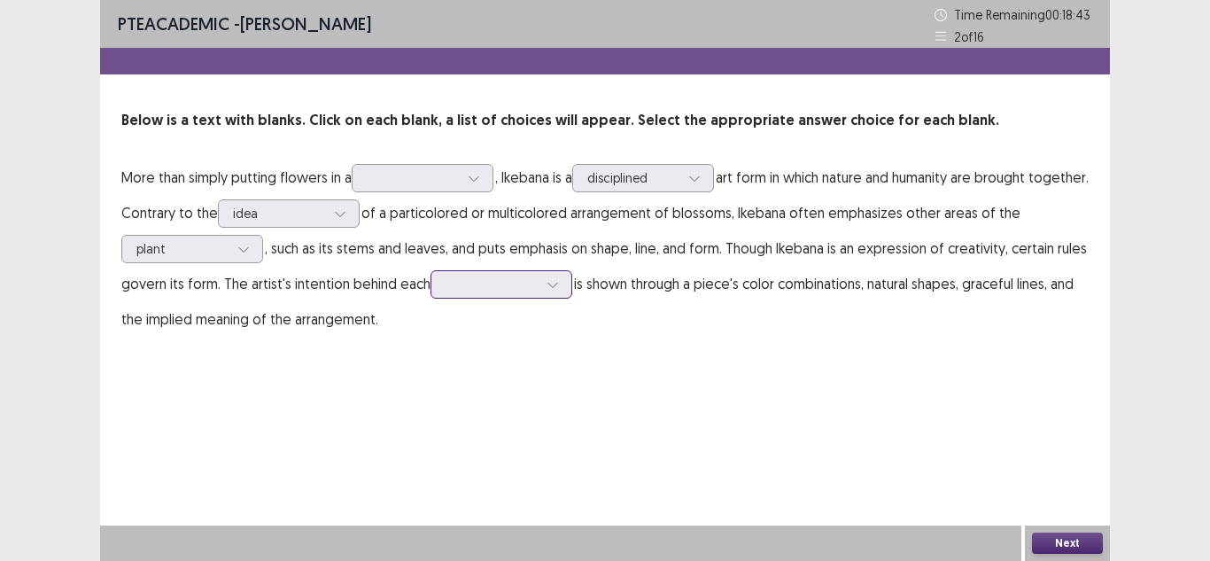
click at [534, 286] on div at bounding box center [491, 283] width 92 height 17
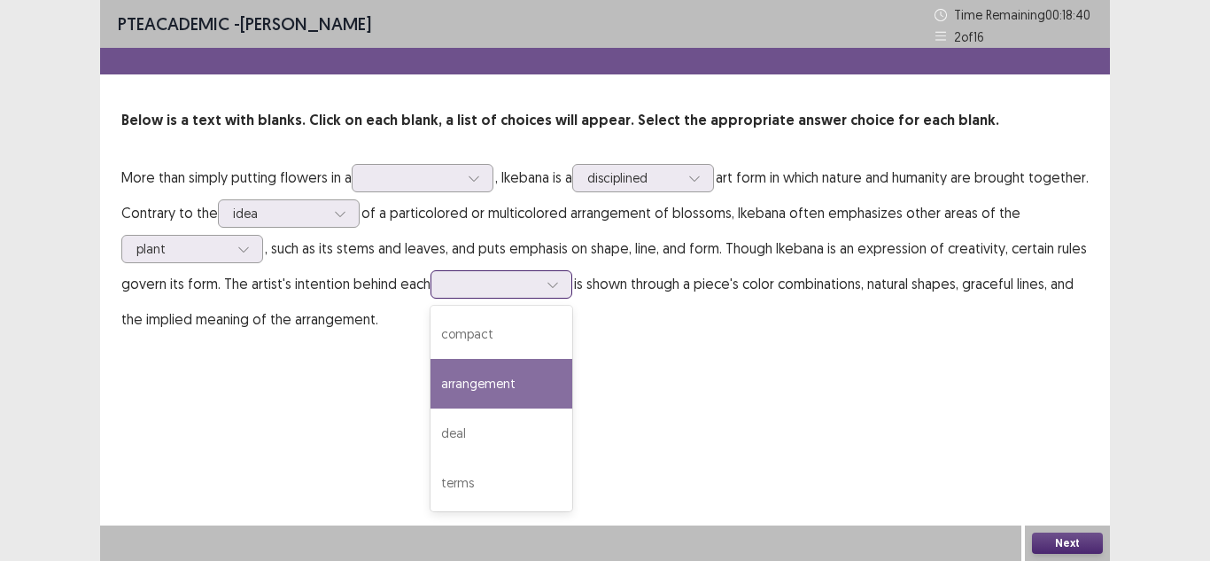
click at [525, 367] on div "arrangement" at bounding box center [501, 384] width 142 height 50
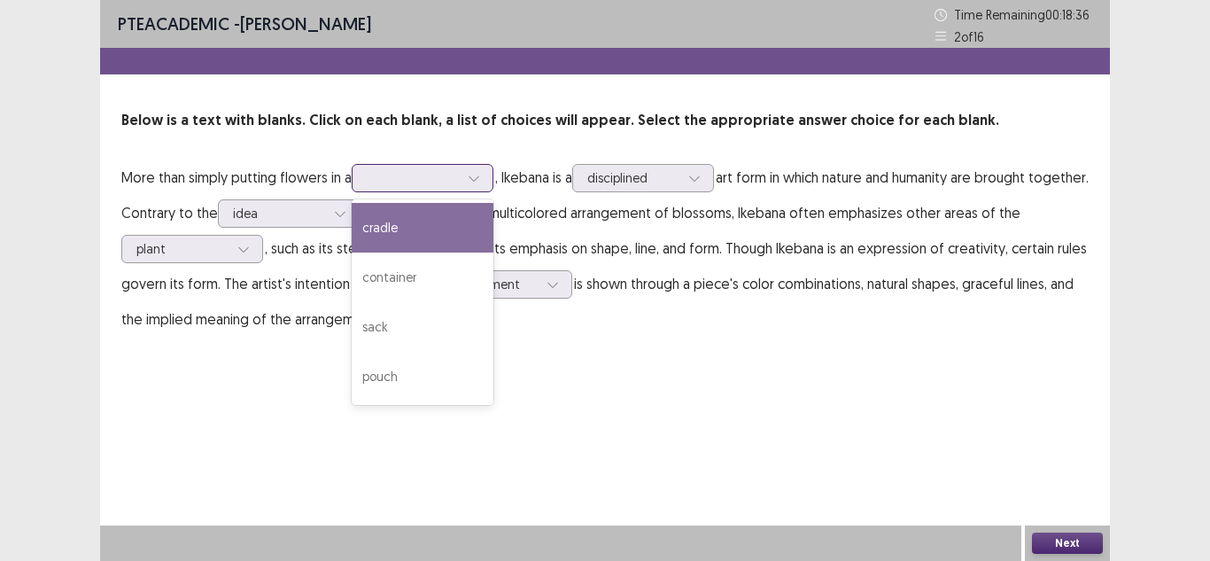
click at [430, 173] on div at bounding box center [413, 177] width 92 height 17
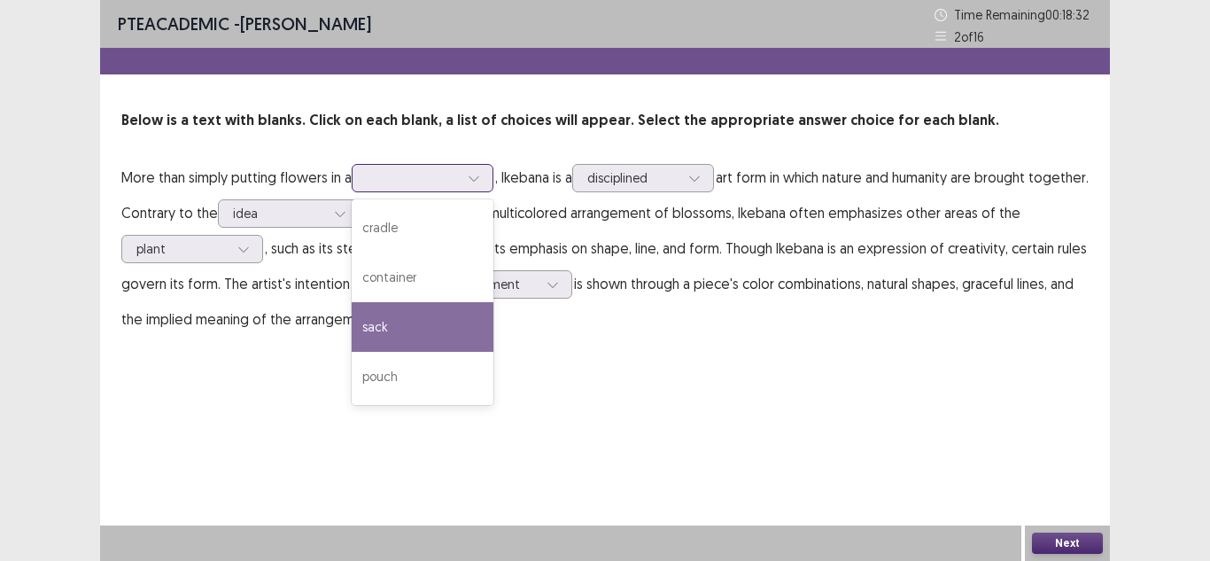
click at [409, 319] on div "sack" at bounding box center [423, 327] width 142 height 50
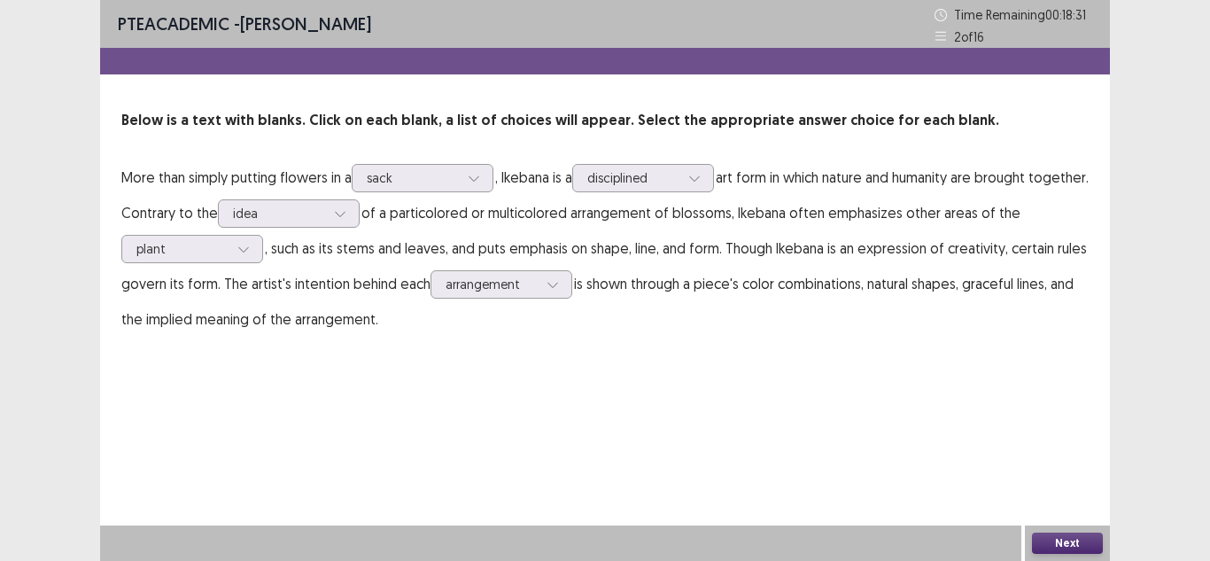
click at [1074, 546] on button "Next" at bounding box center [1067, 542] width 71 height 21
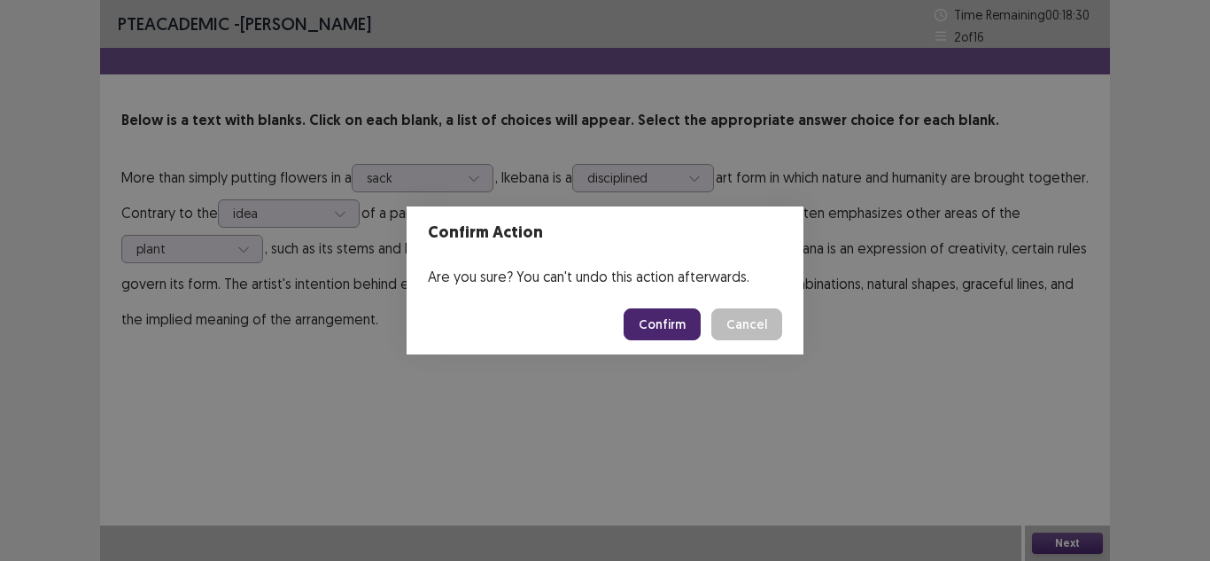
click at [672, 325] on button "Confirm" at bounding box center [661, 324] width 77 height 32
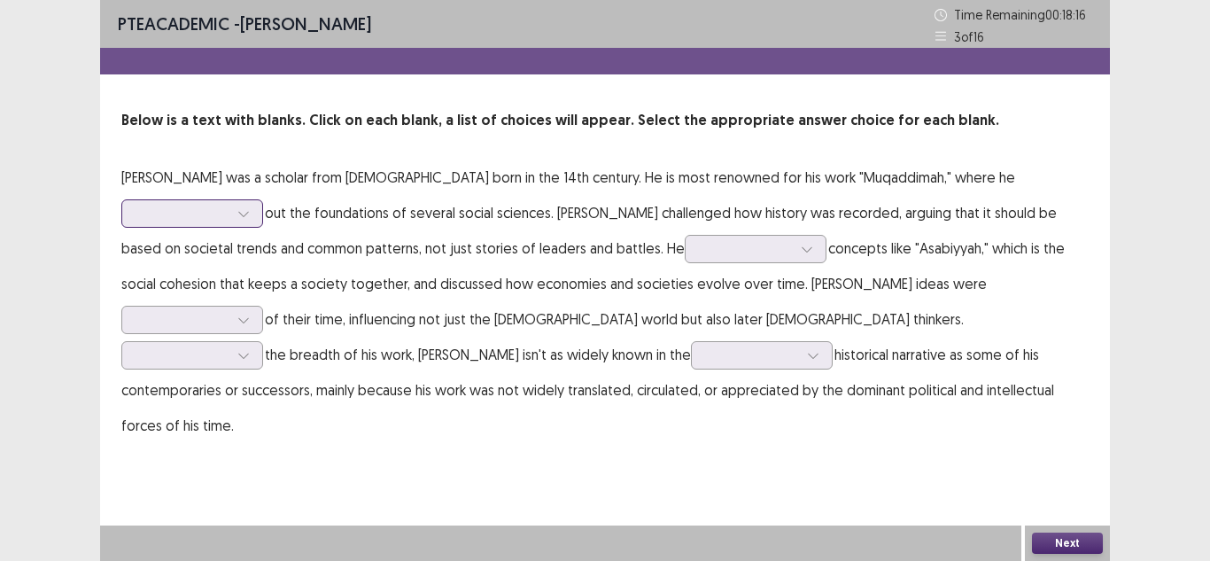
click at [228, 205] on div at bounding box center [182, 213] width 92 height 17
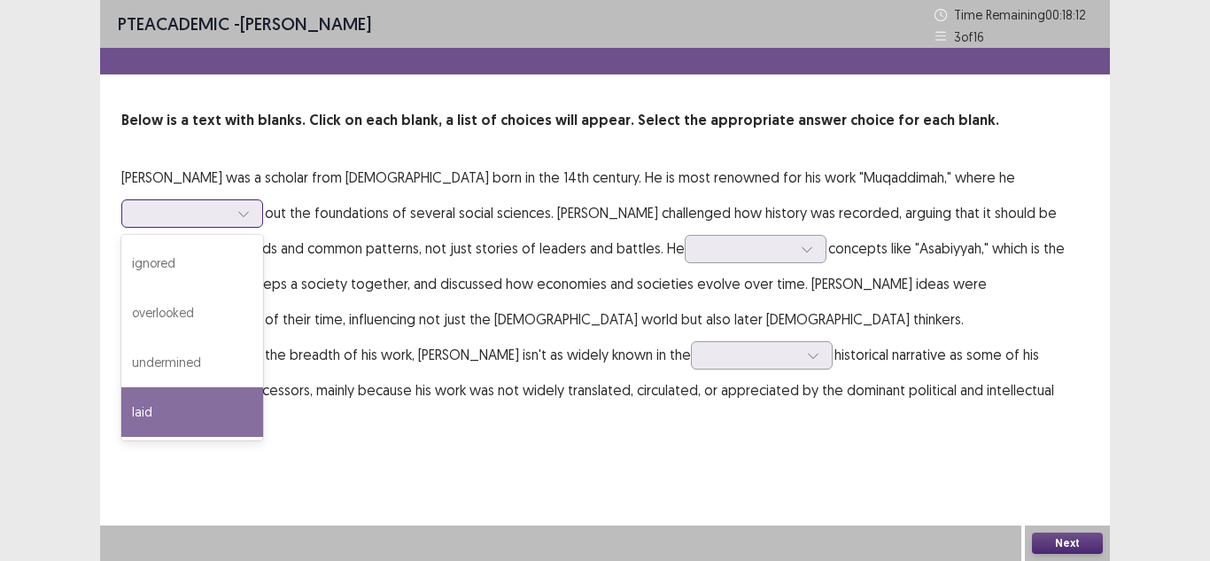
click at [263, 387] on div "laid" at bounding box center [192, 412] width 142 height 50
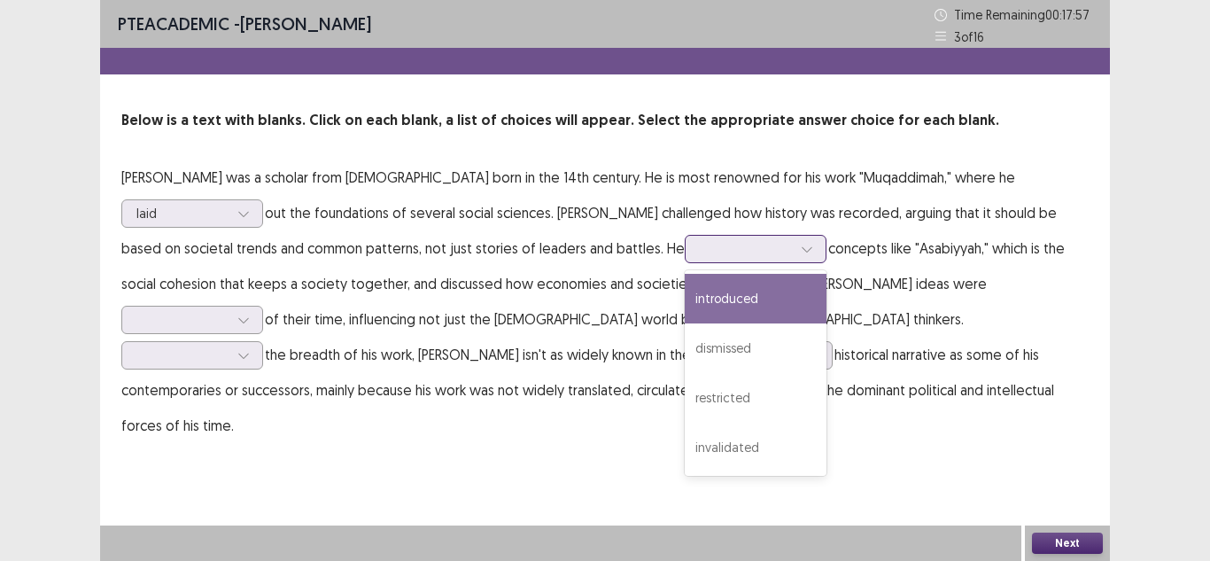
click at [700, 249] on div at bounding box center [746, 248] width 92 height 17
click at [684, 296] on div "introduced" at bounding box center [755, 299] width 142 height 50
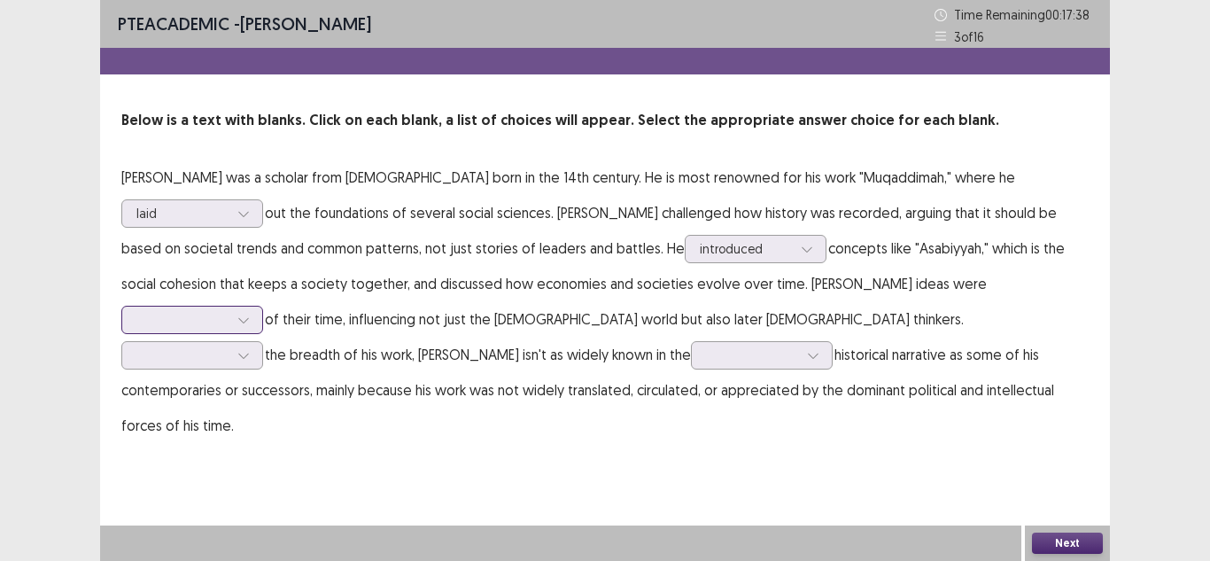
click at [228, 311] on div at bounding box center [182, 319] width 92 height 17
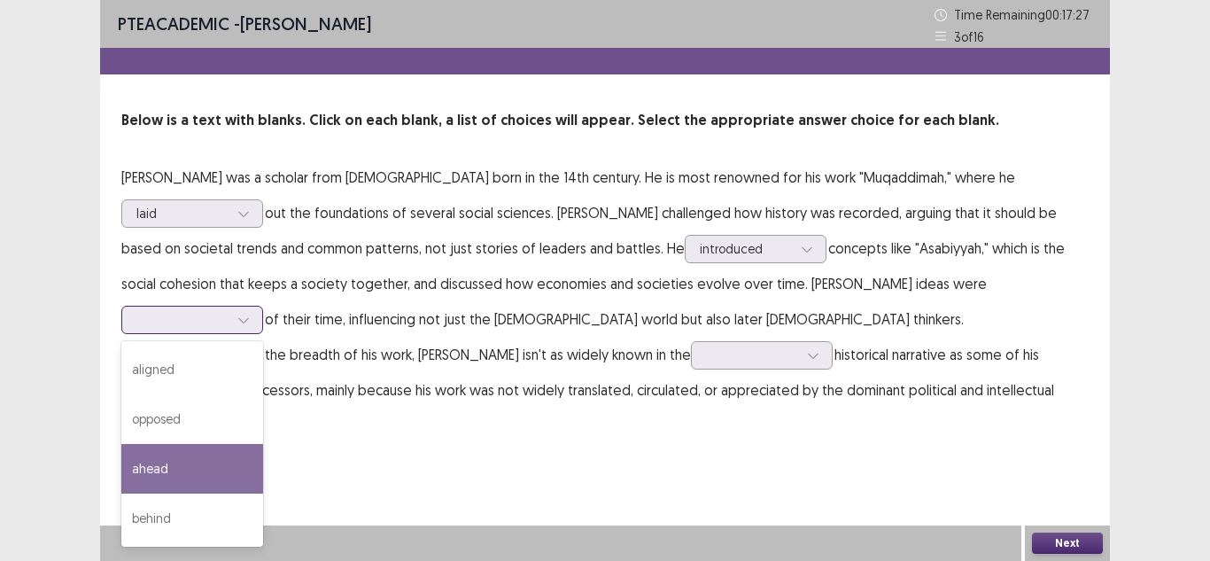
click at [263, 444] on div "ahead" at bounding box center [192, 469] width 142 height 50
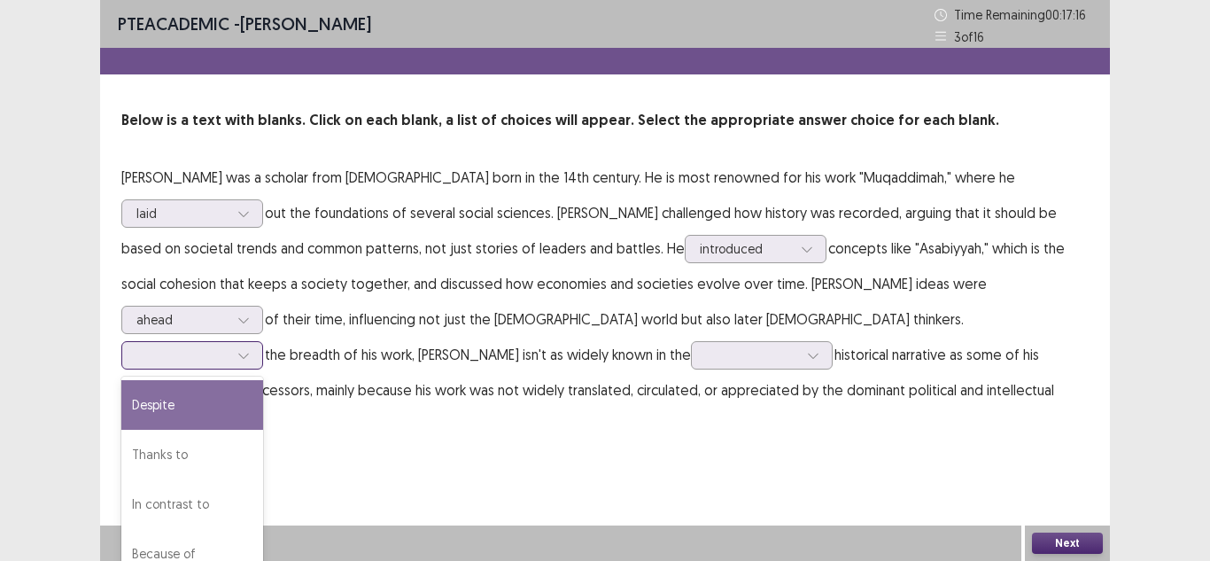
click at [228, 346] on div at bounding box center [182, 354] width 92 height 17
click at [263, 380] on div "Despite" at bounding box center [192, 405] width 142 height 50
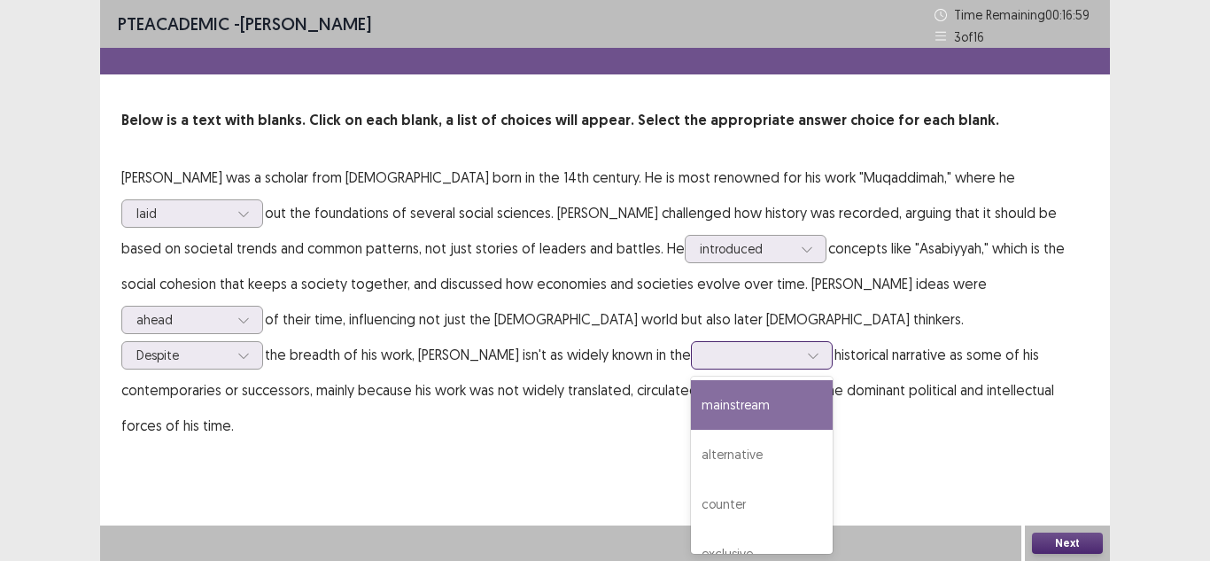
click at [706, 349] on div at bounding box center [752, 354] width 92 height 17
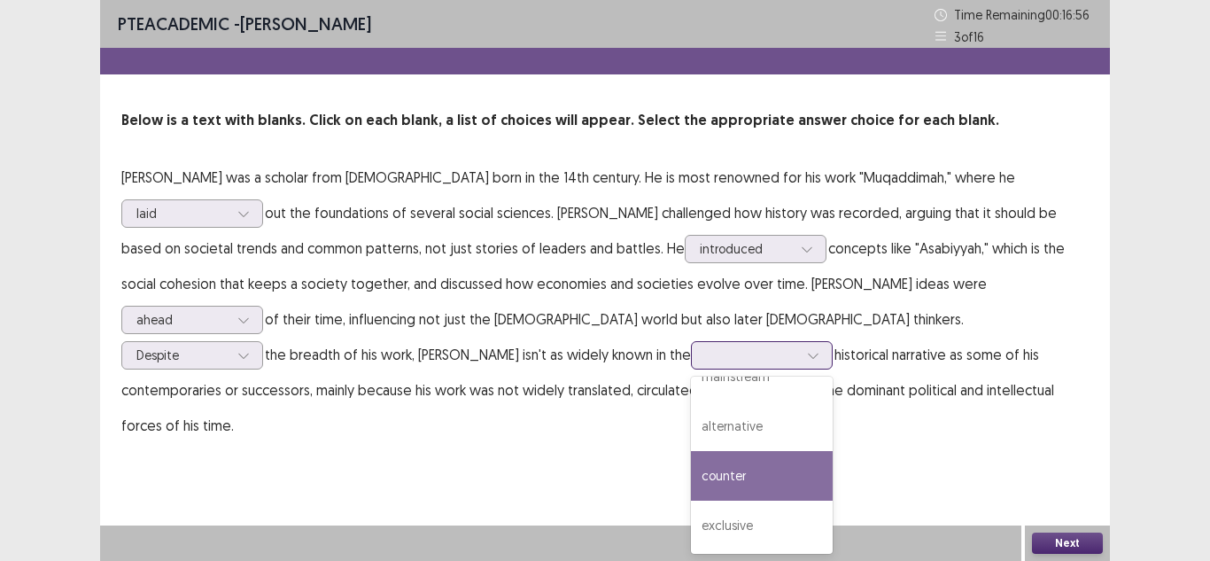
scroll to position [0, 0]
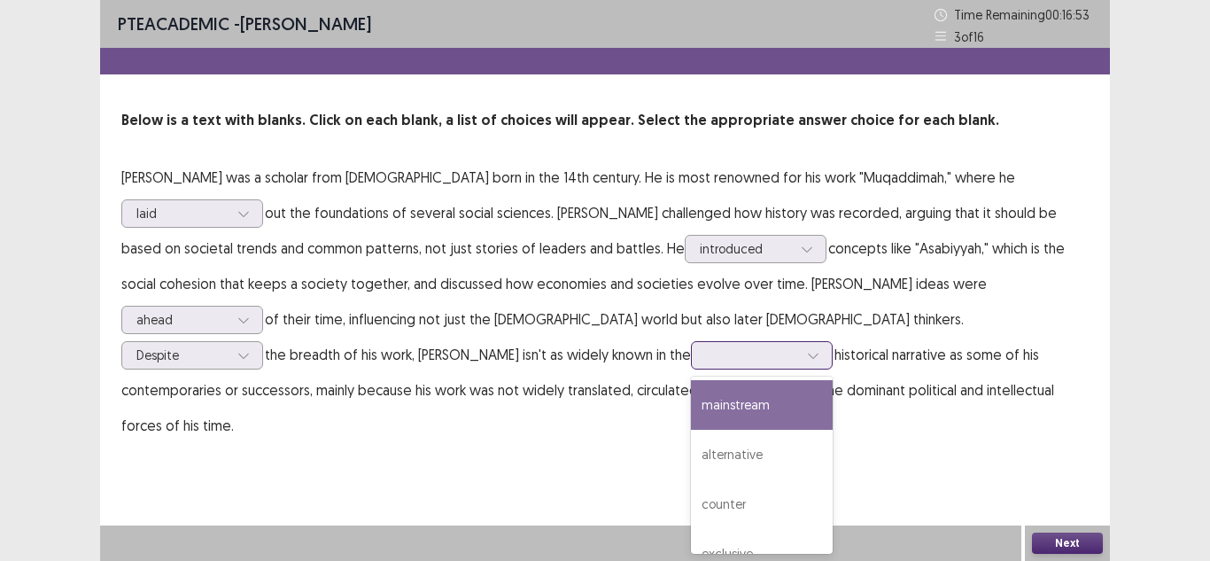
click at [691, 407] on div "mainstream" at bounding box center [762, 405] width 142 height 50
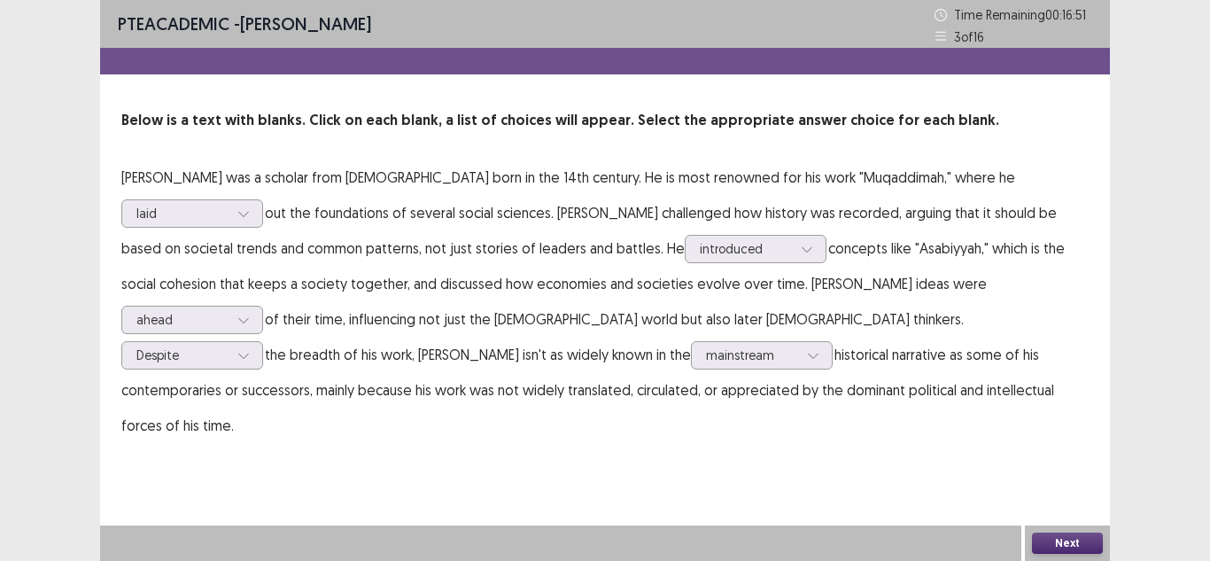
click at [1058, 541] on button "Next" at bounding box center [1067, 542] width 71 height 21
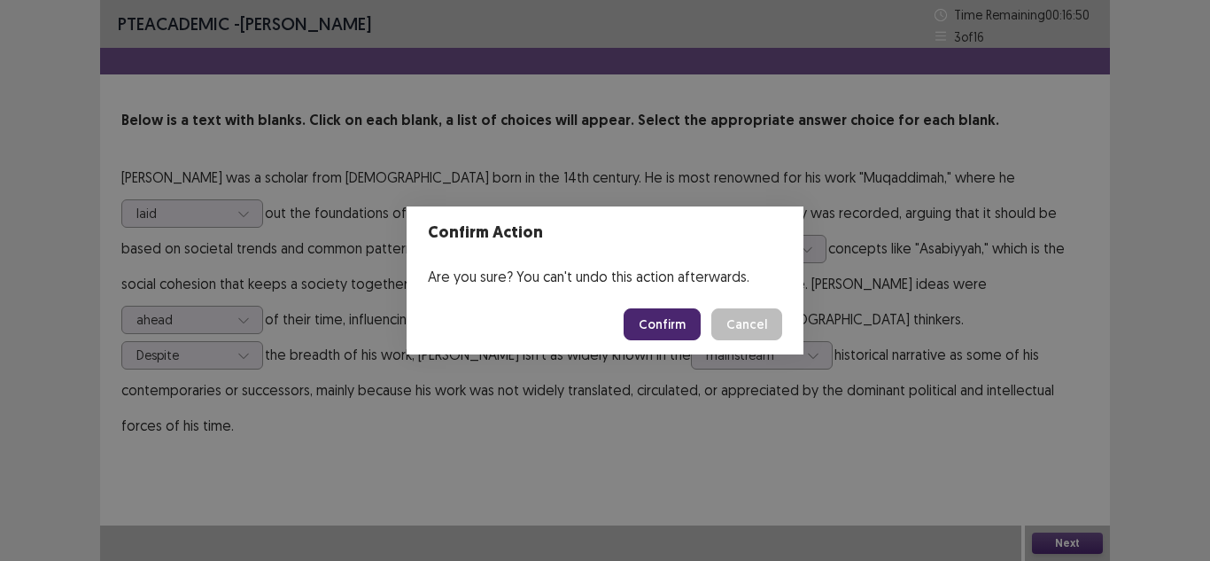
click at [685, 311] on button "Confirm" at bounding box center [661, 324] width 77 height 32
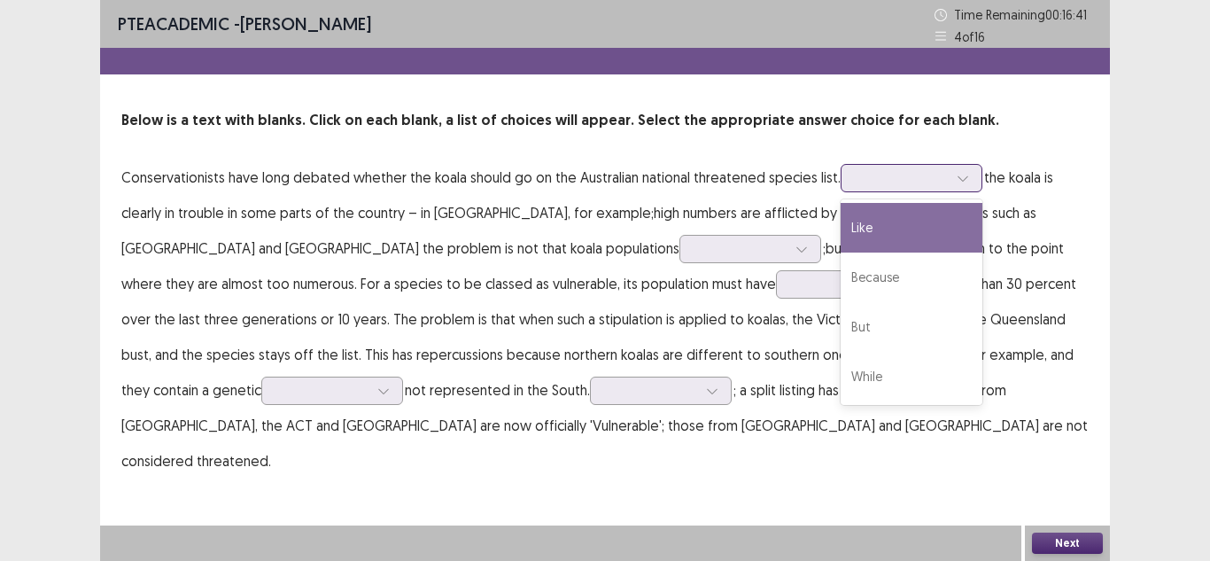
click at [890, 183] on div at bounding box center [901, 177] width 92 height 17
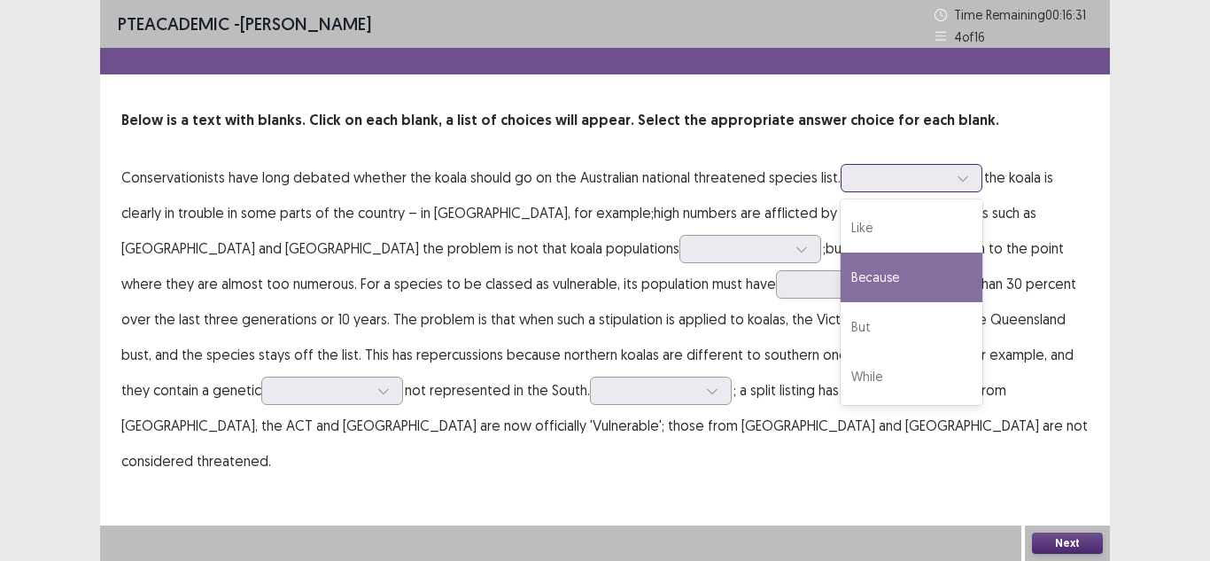
click at [893, 277] on div "Because" at bounding box center [911, 277] width 142 height 50
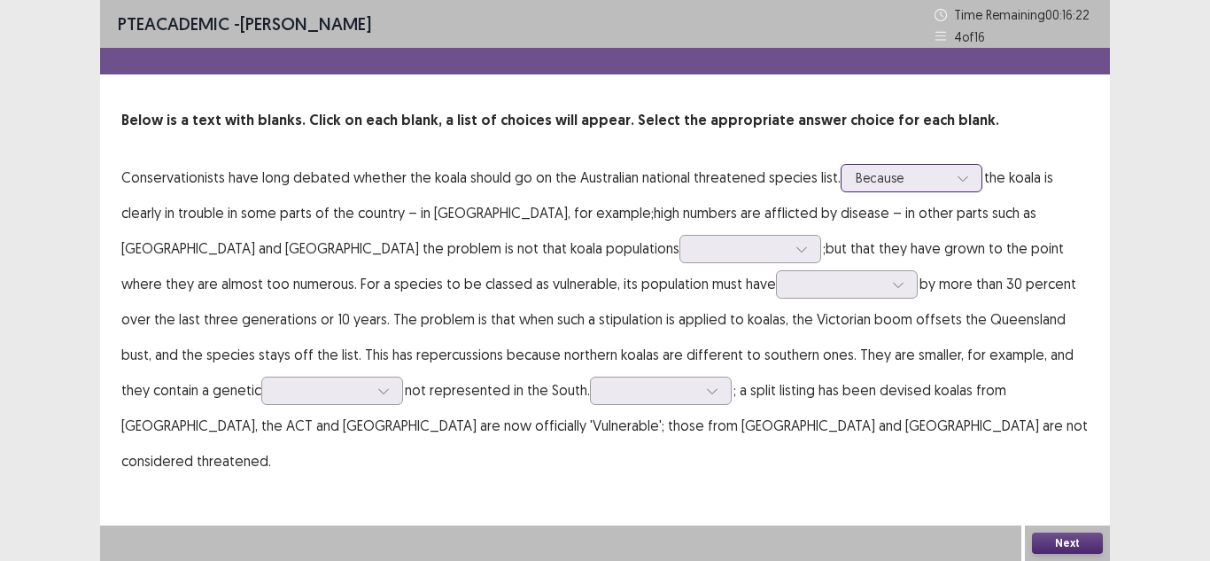
click at [892, 184] on div at bounding box center [901, 177] width 92 height 17
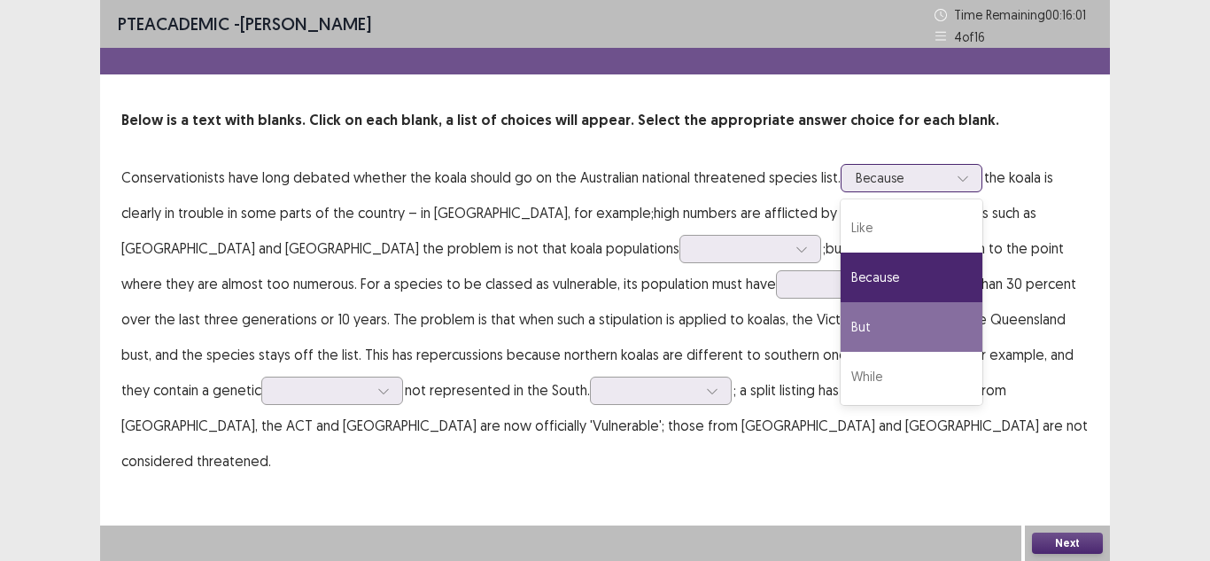
click at [876, 313] on div "But" at bounding box center [911, 327] width 142 height 50
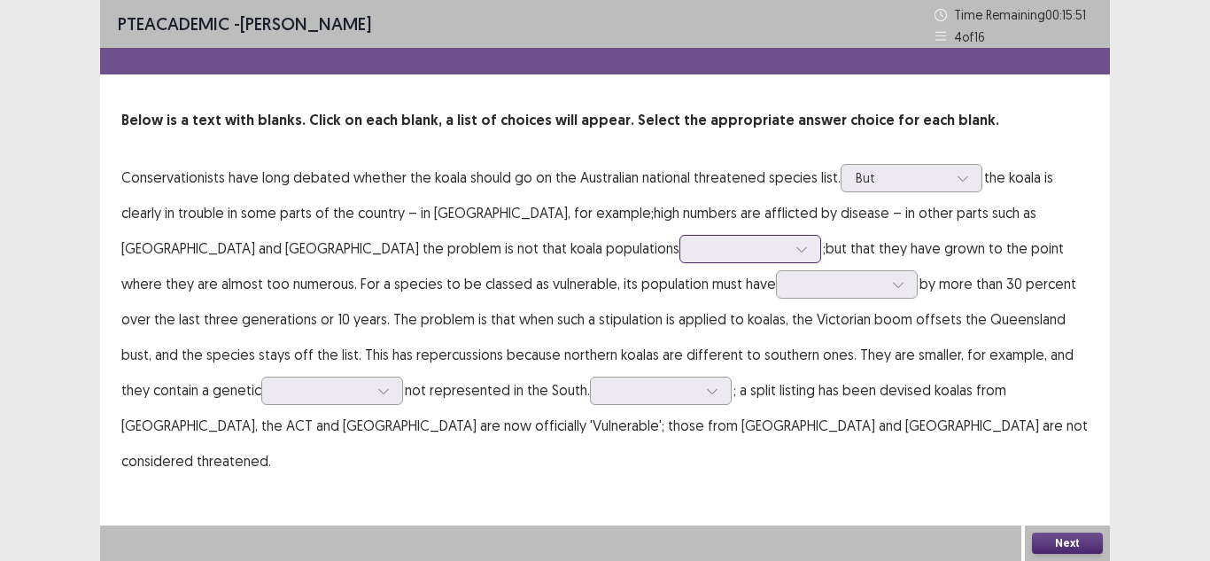
click at [694, 245] on div at bounding box center [740, 248] width 92 height 17
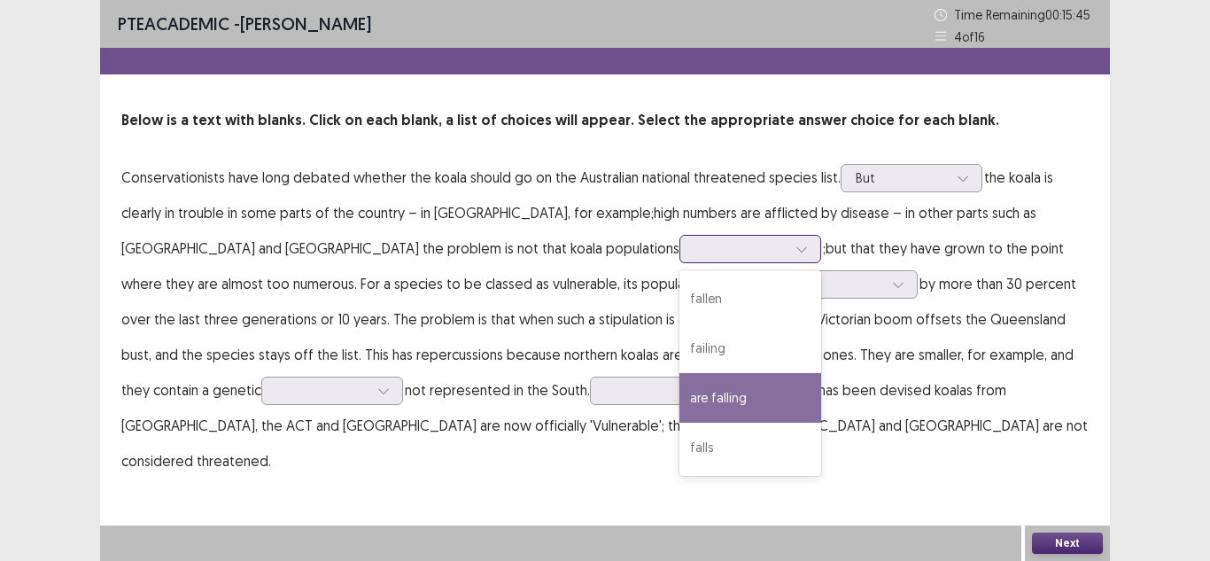
click at [679, 403] on div "are falling" at bounding box center [750, 398] width 142 height 50
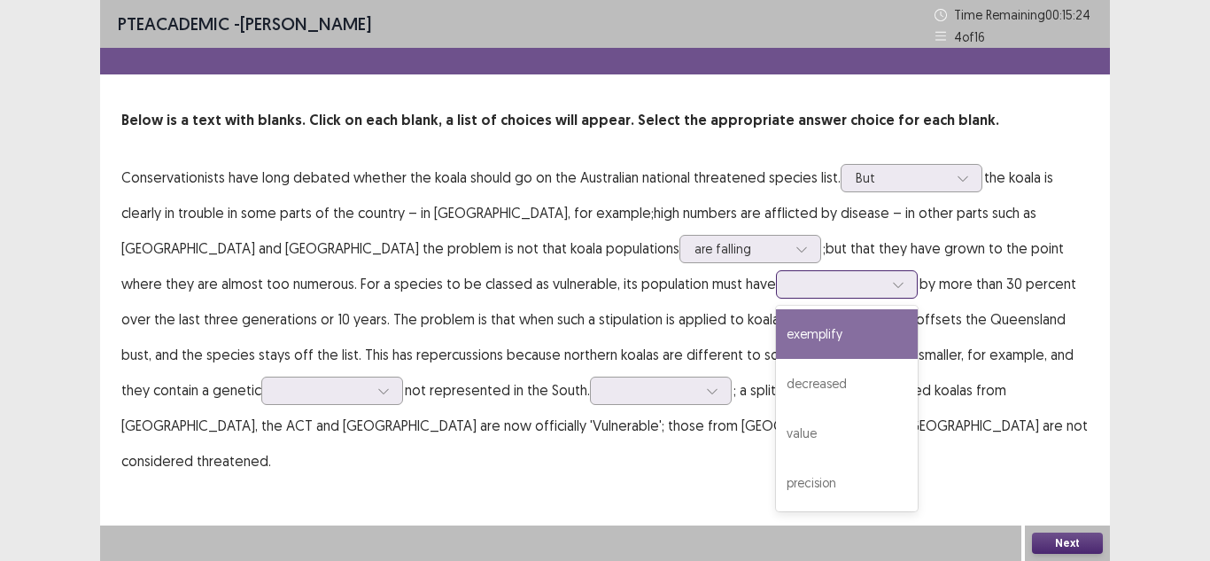
click at [791, 291] on div at bounding box center [837, 283] width 92 height 17
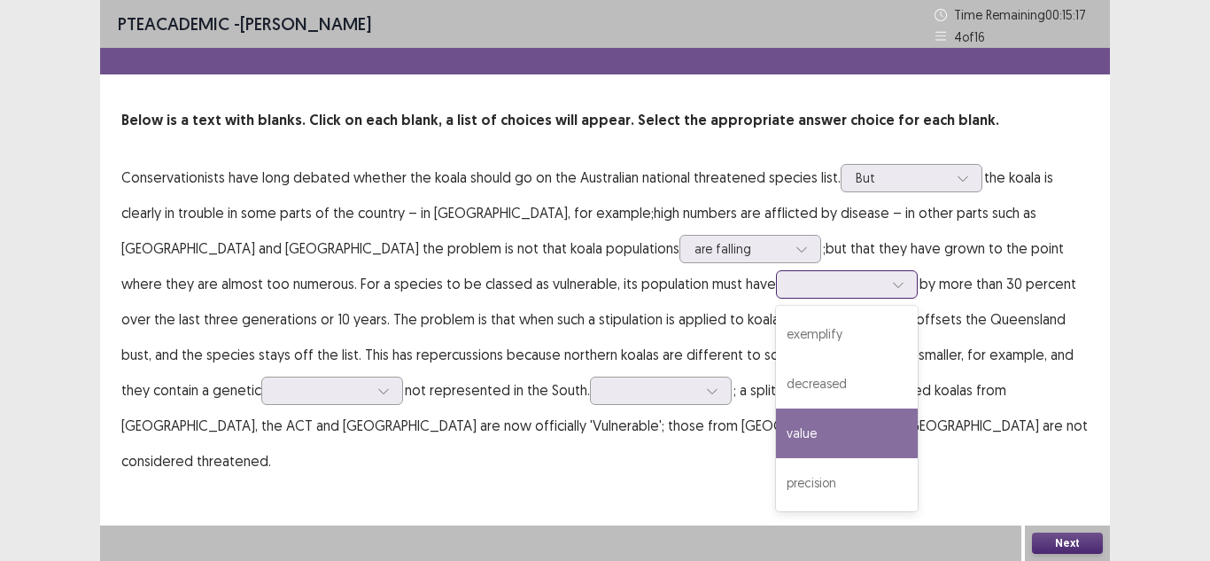
click at [776, 421] on div "value" at bounding box center [847, 433] width 142 height 50
click at [791, 282] on div at bounding box center [837, 283] width 92 height 17
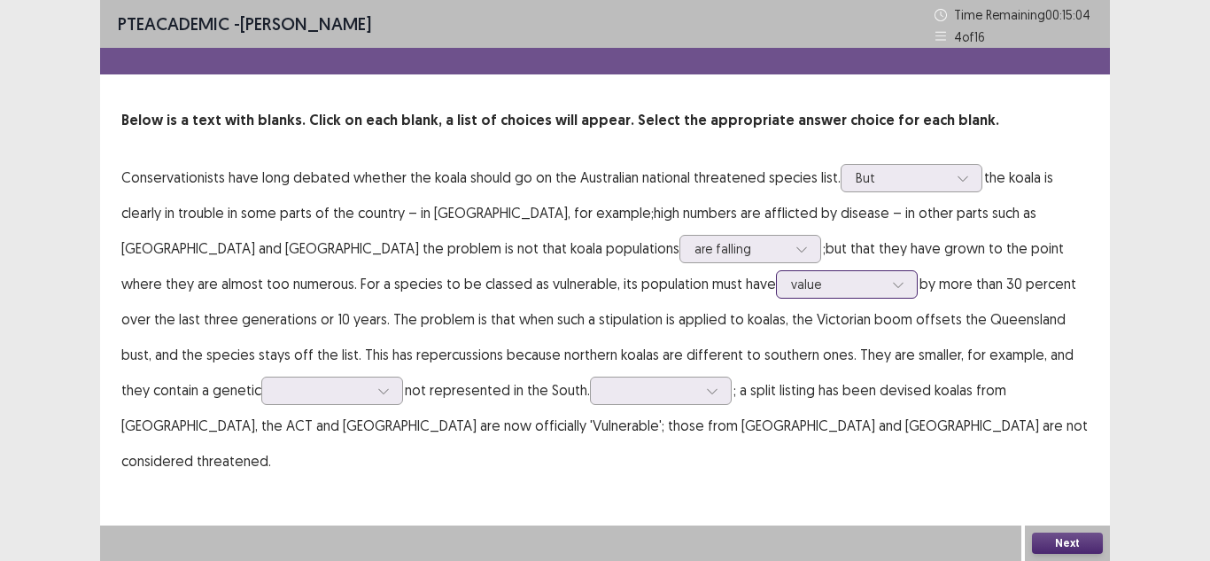
click at [791, 282] on div at bounding box center [837, 283] width 92 height 17
click at [791, 288] on div at bounding box center [837, 283] width 92 height 17
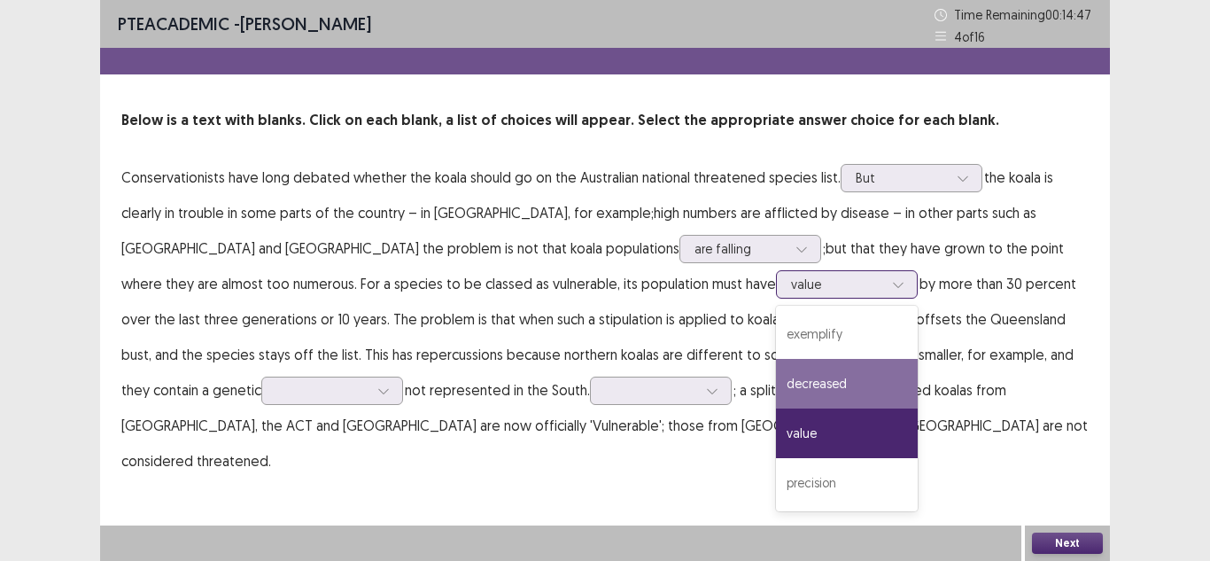
click at [776, 382] on div "decreased" at bounding box center [847, 384] width 142 height 50
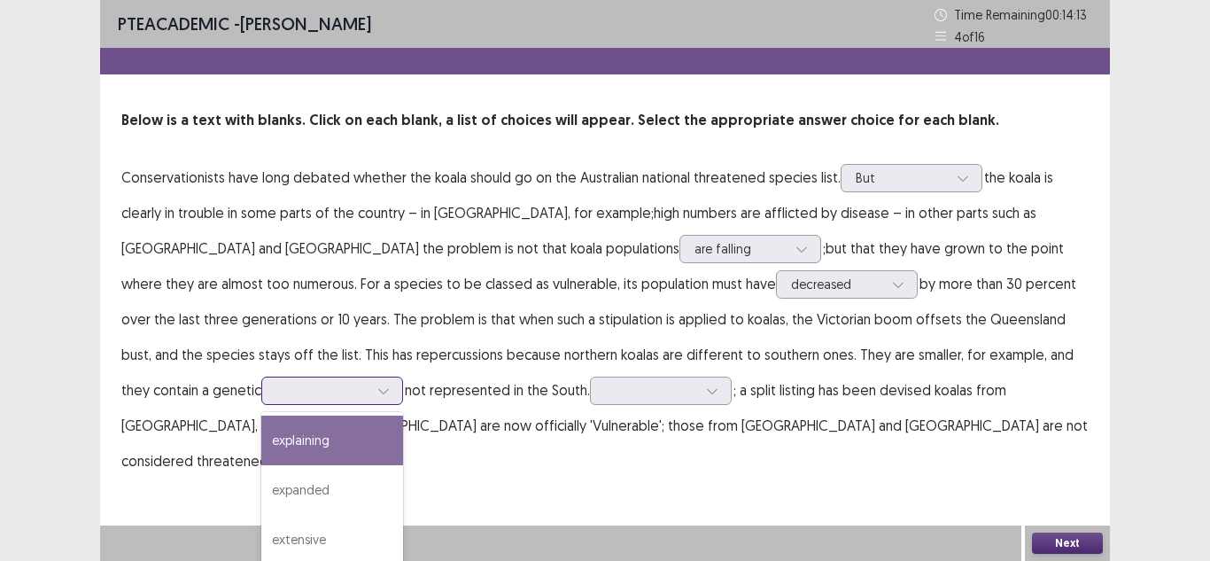
click at [370, 380] on div at bounding box center [323, 390] width 96 height 20
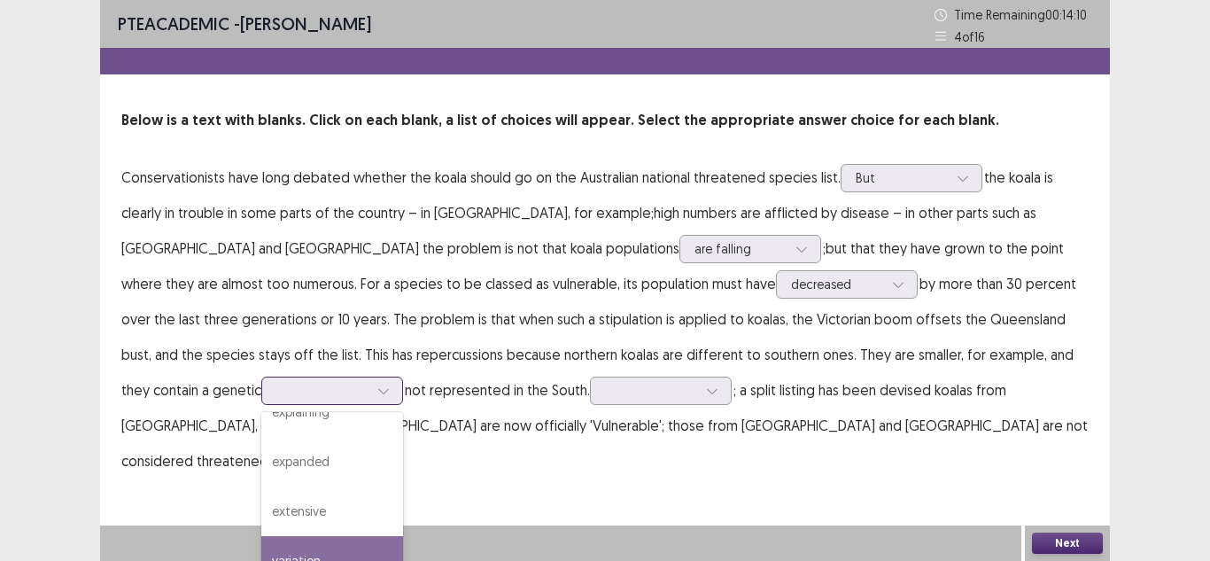
click at [403, 536] on div "variation" at bounding box center [332, 561] width 142 height 50
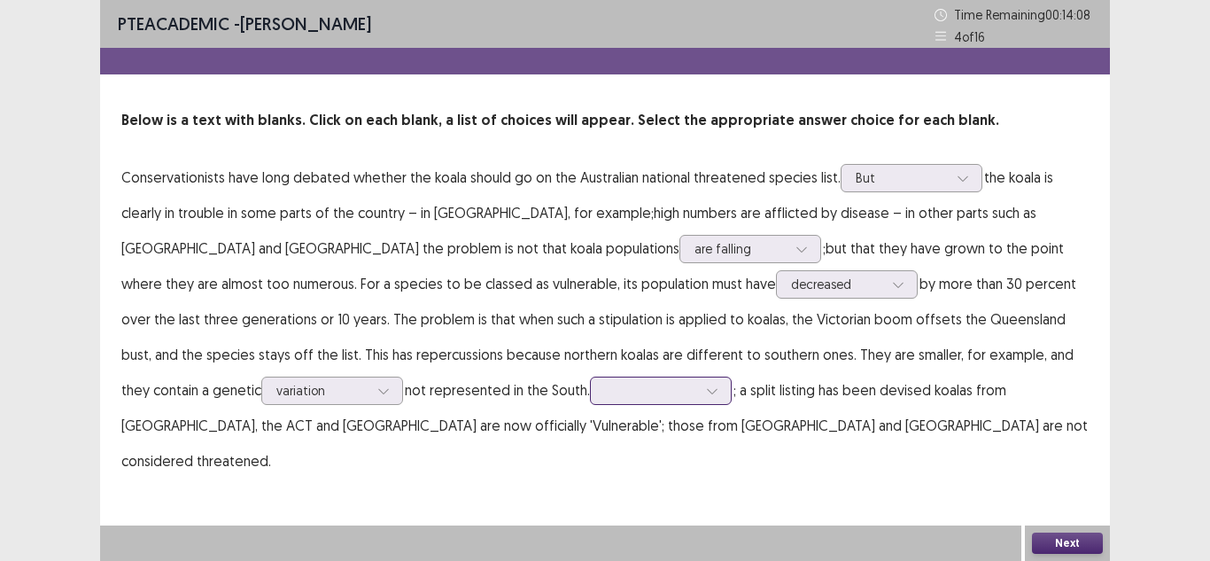
click at [605, 391] on input "text" at bounding box center [607, 389] width 4 height 13
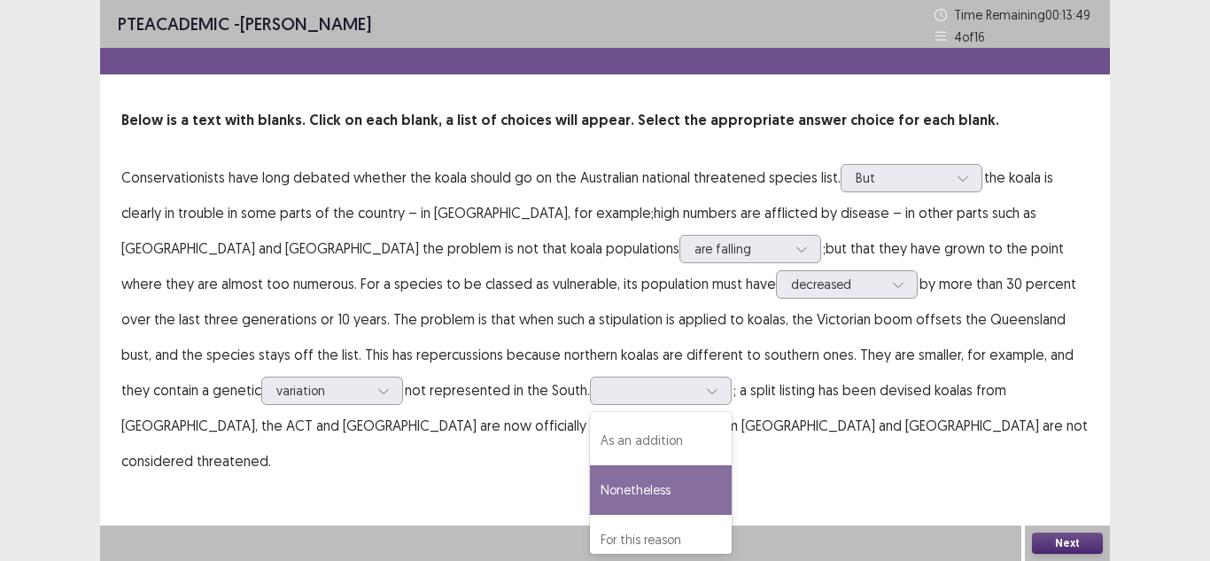
click at [499, 447] on div "PTE academic - [PERSON_NAME] Time Remaining 00 : 13 : 49 4 of 16 Below is a tex…" at bounding box center [604, 257] width 1009 height 514
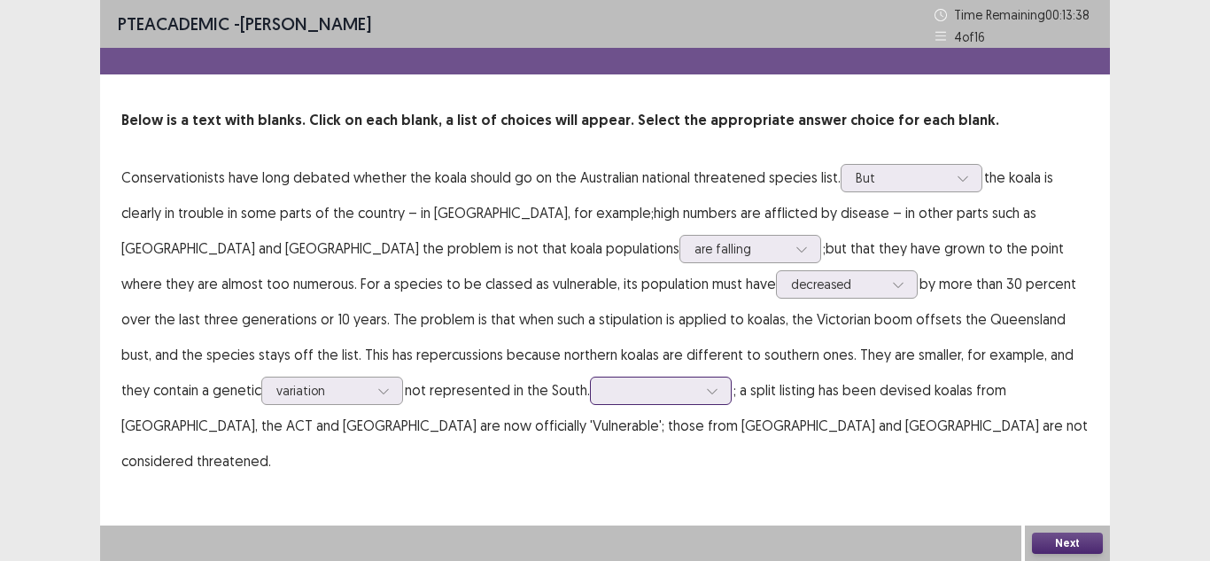
click at [605, 392] on div at bounding box center [651, 390] width 92 height 17
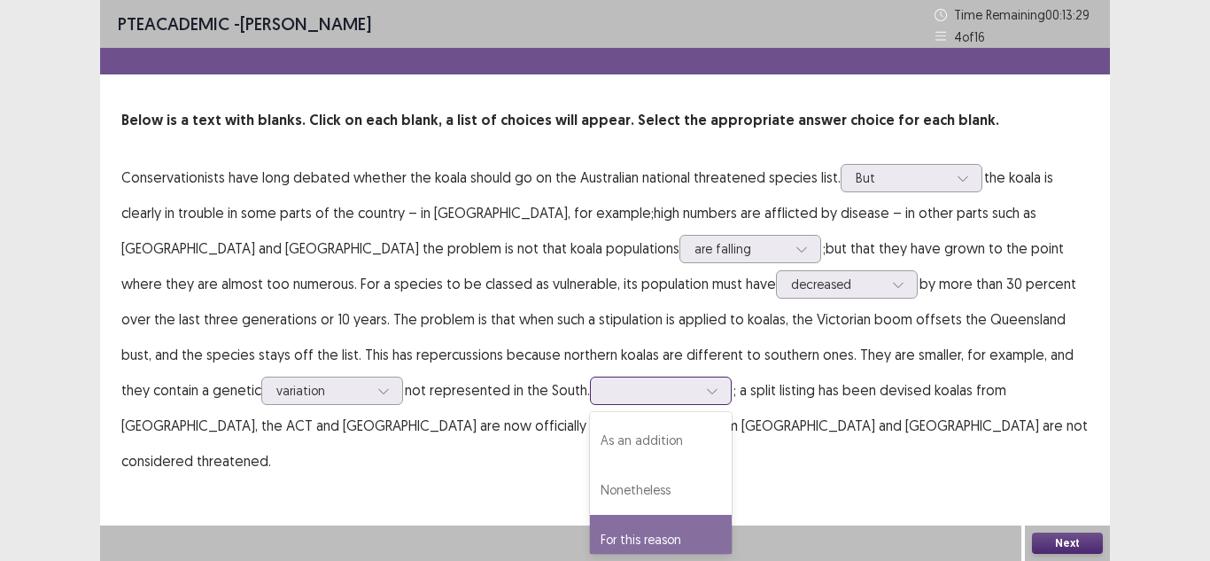
click at [590, 532] on div "For this reason" at bounding box center [661, 539] width 142 height 50
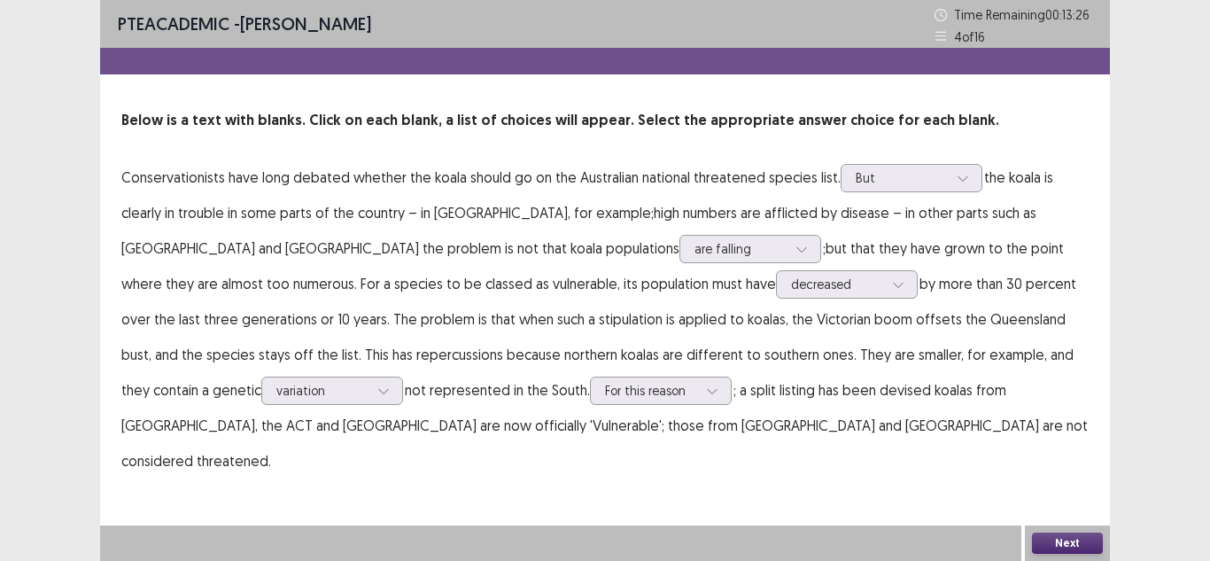
click at [1069, 547] on button "Next" at bounding box center [1067, 542] width 71 height 21
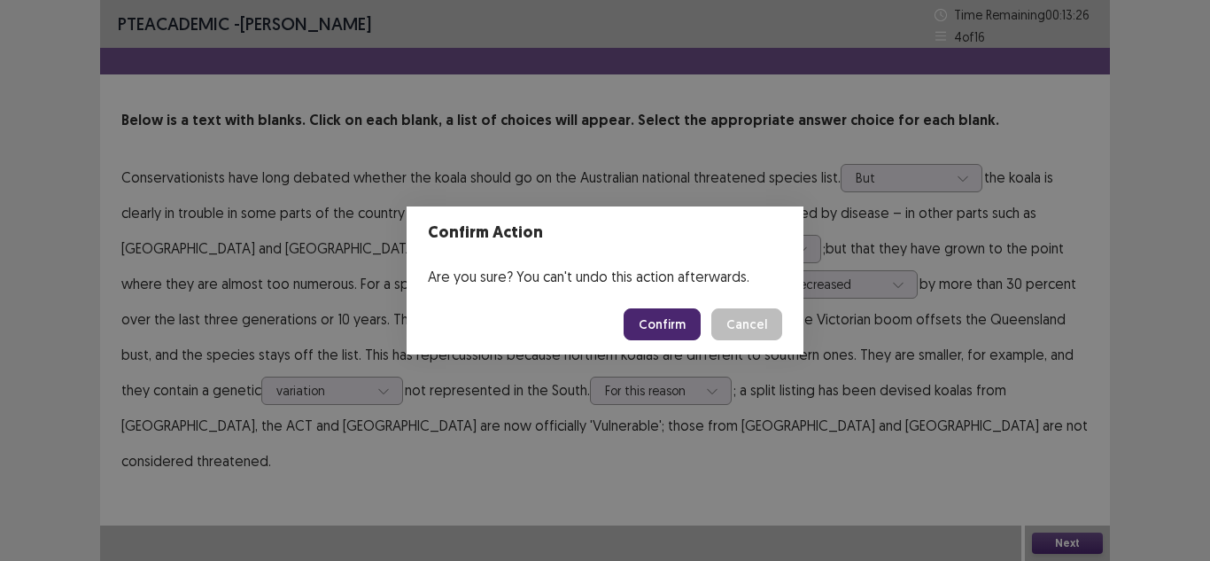
click at [662, 332] on button "Confirm" at bounding box center [661, 324] width 77 height 32
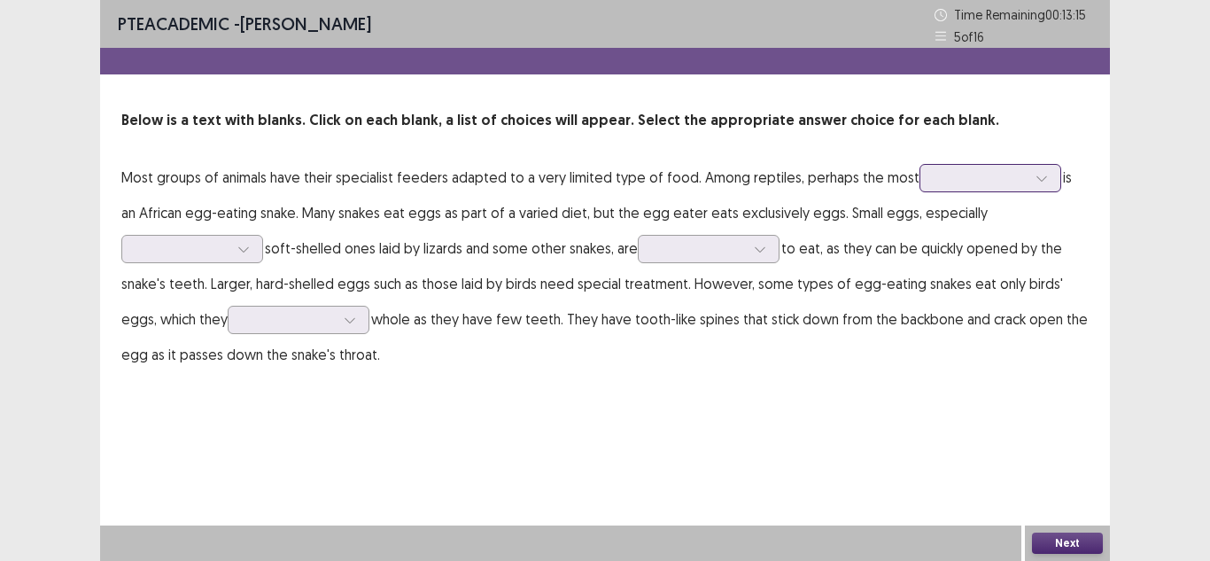
click at [948, 181] on div at bounding box center [980, 177] width 92 height 17
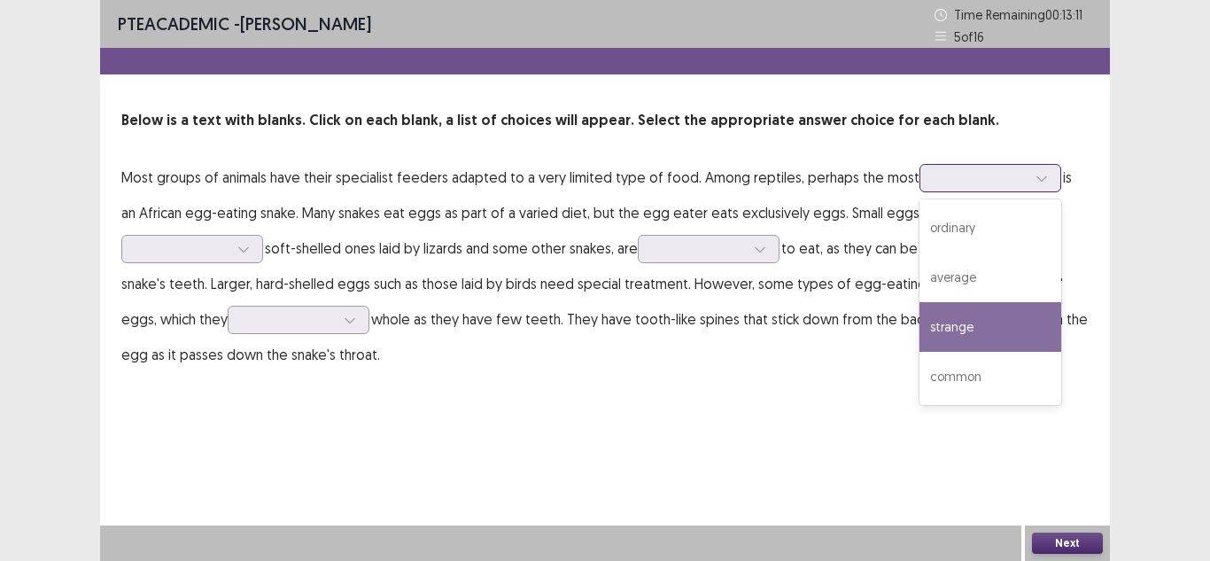
click at [967, 309] on div "strange" at bounding box center [990, 327] width 142 height 50
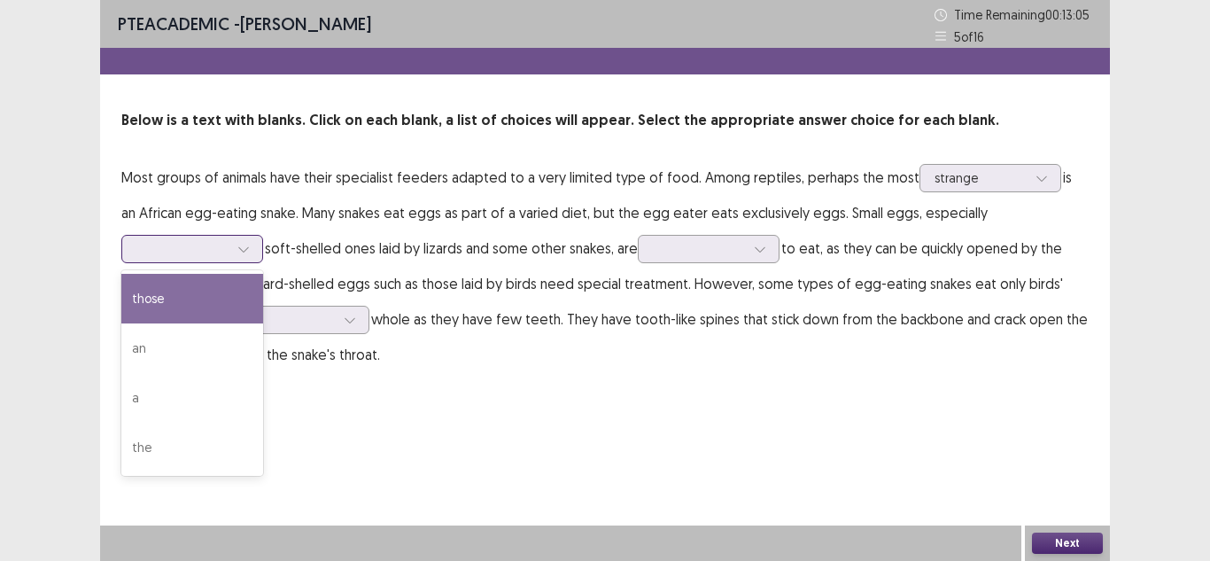
click at [218, 254] on div at bounding box center [182, 248] width 92 height 17
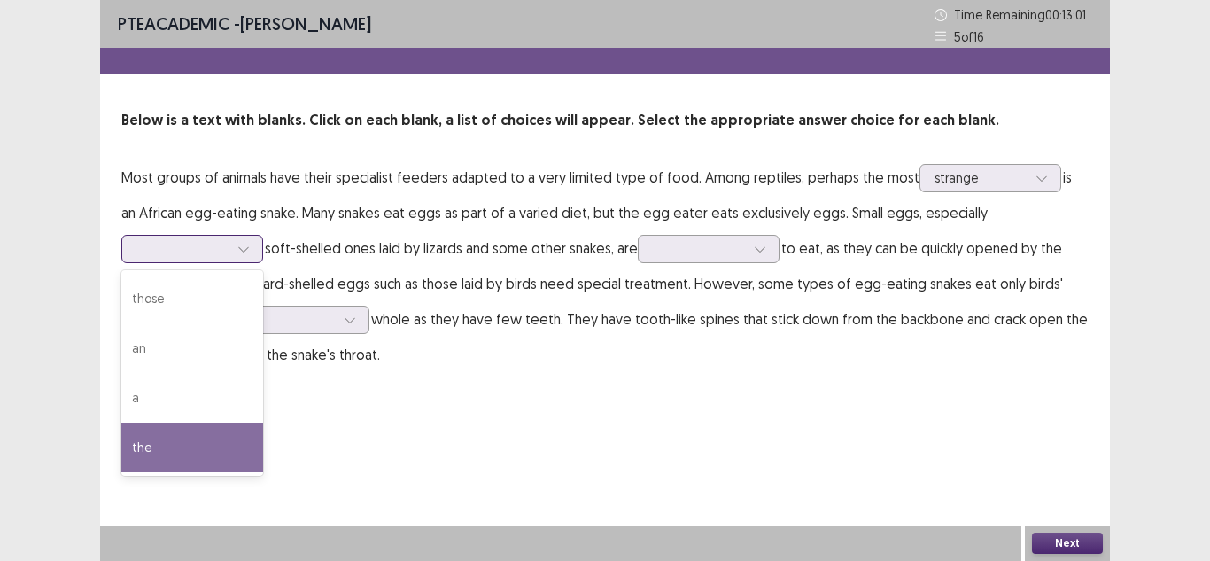
click at [177, 452] on div "the" at bounding box center [192, 447] width 142 height 50
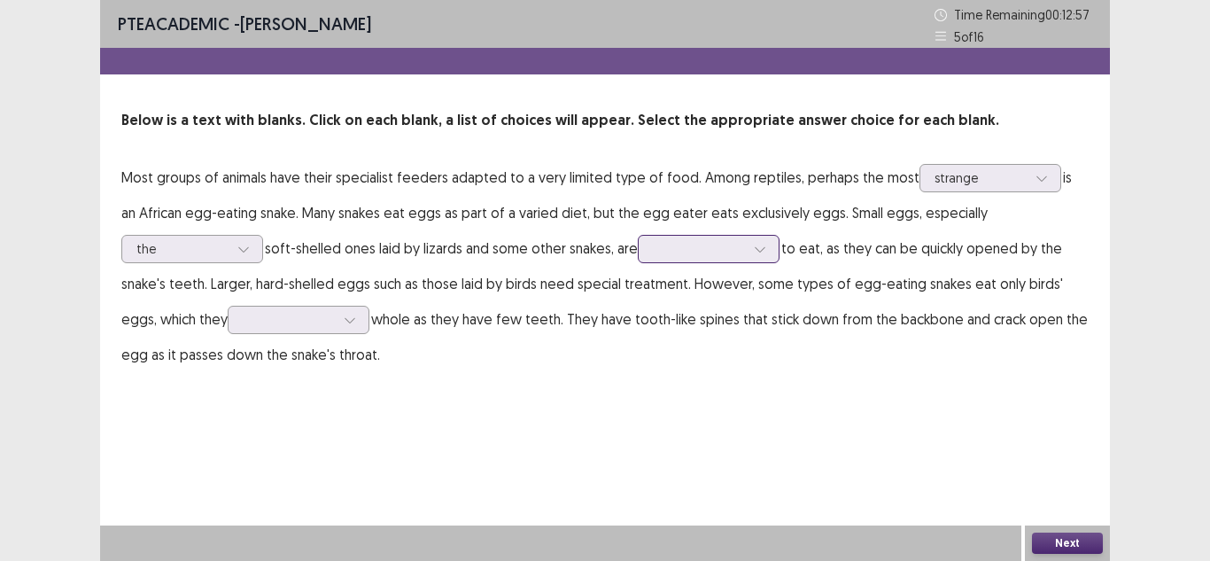
click at [703, 259] on div at bounding box center [699, 248] width 96 height 20
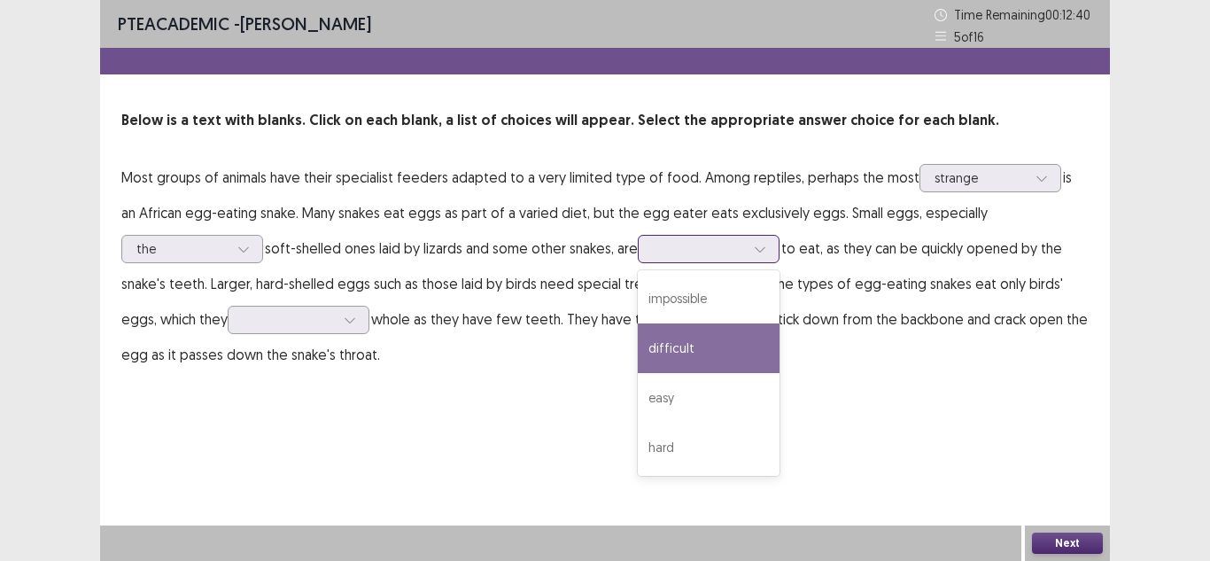
click at [680, 357] on div "difficult" at bounding box center [709, 348] width 142 height 50
click at [735, 242] on div at bounding box center [699, 248] width 92 height 17
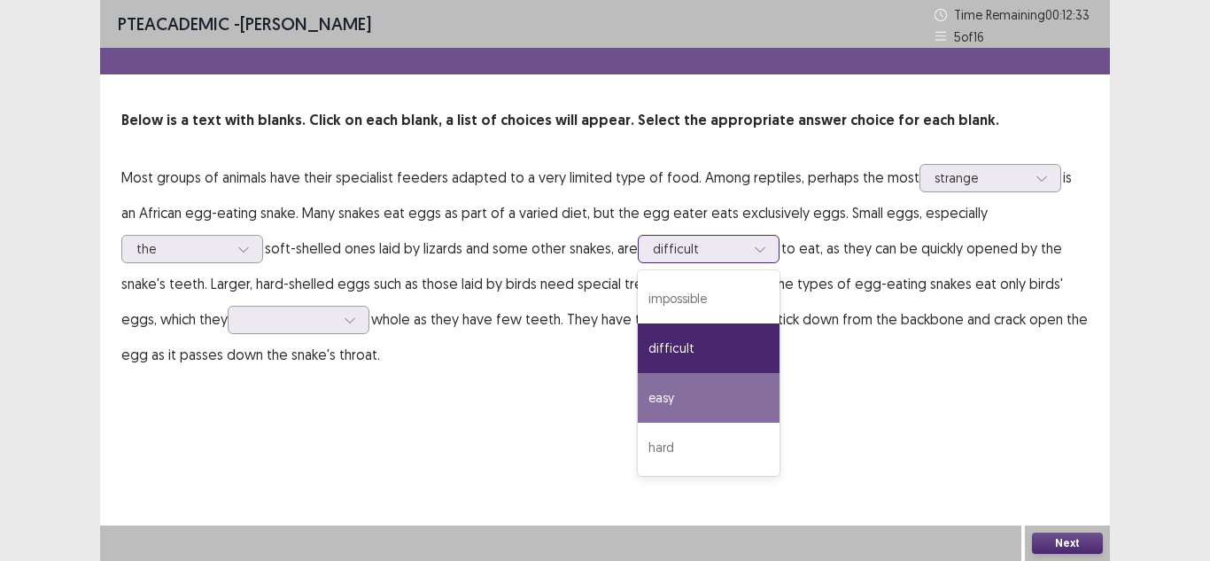
click at [715, 388] on div "easy" at bounding box center [709, 398] width 142 height 50
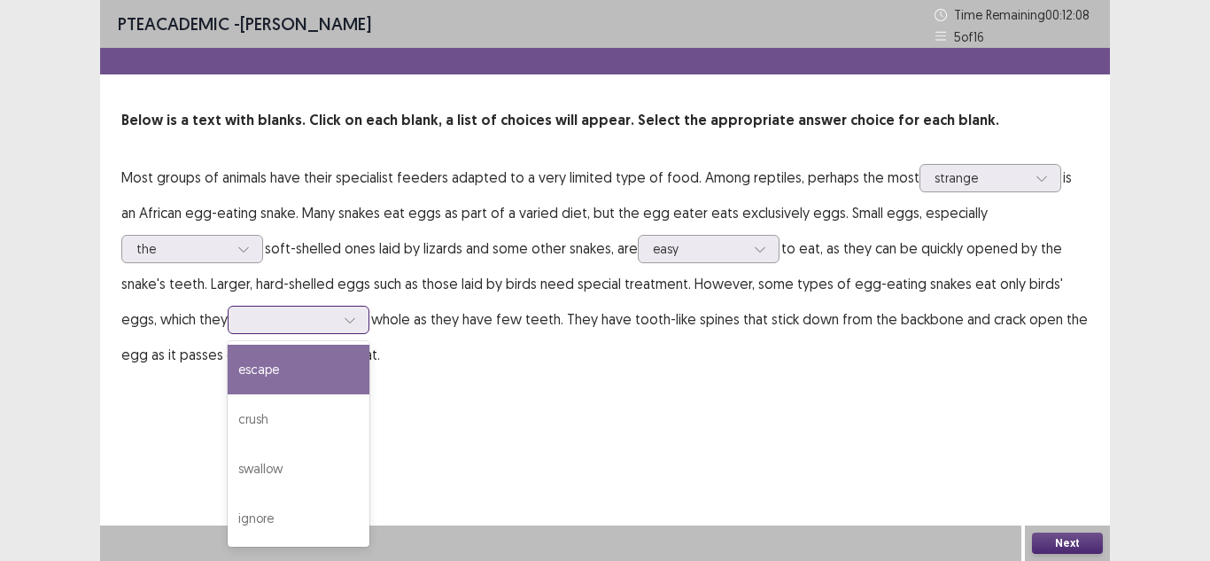
click at [260, 329] on div at bounding box center [289, 319] width 96 height 20
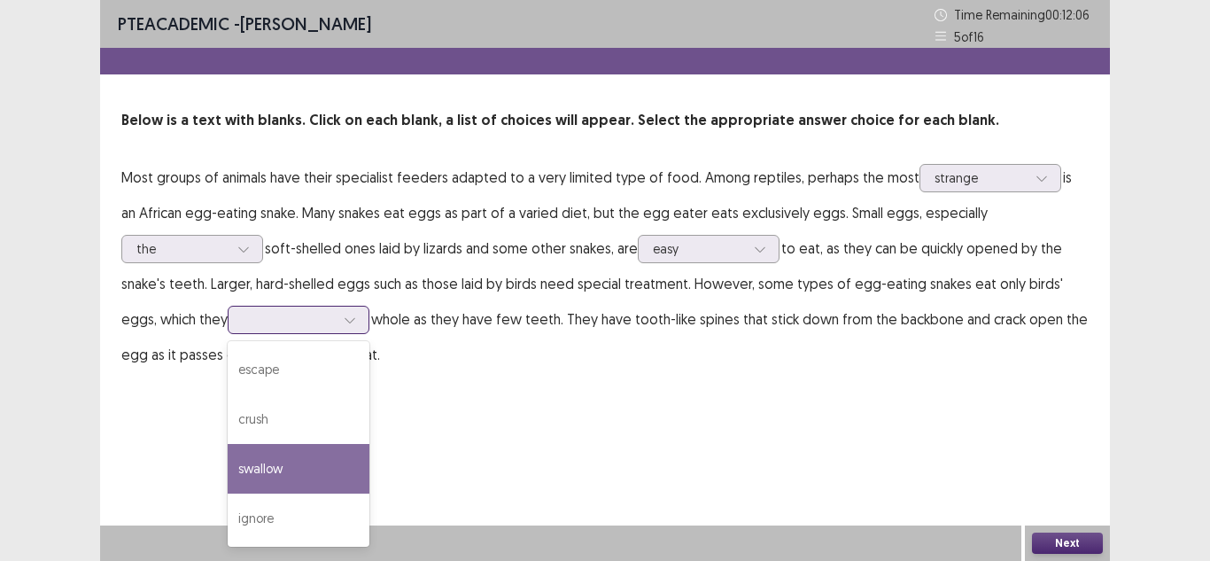
click at [251, 474] on div "swallow" at bounding box center [299, 469] width 142 height 50
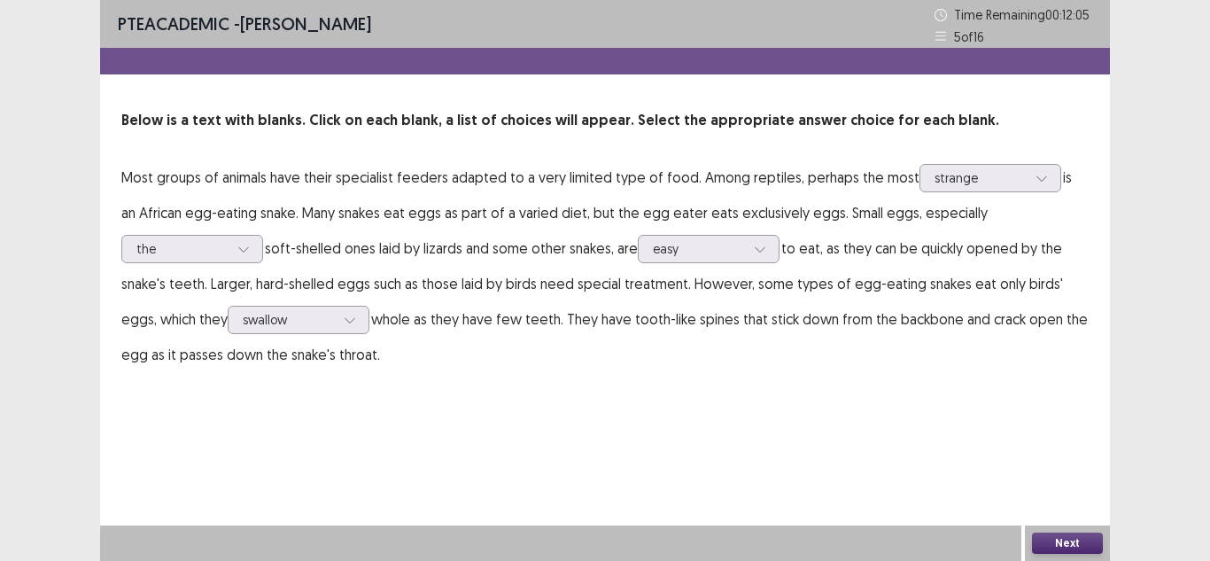
click at [1040, 548] on button "Next" at bounding box center [1067, 542] width 71 height 21
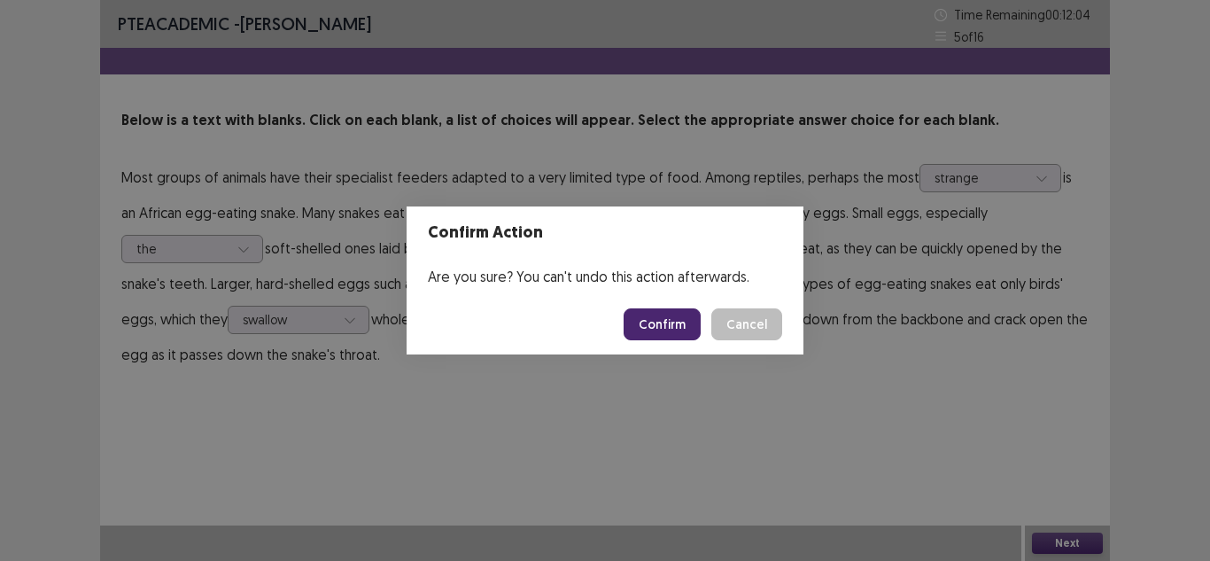
click at [684, 323] on button "Confirm" at bounding box center [661, 324] width 77 height 32
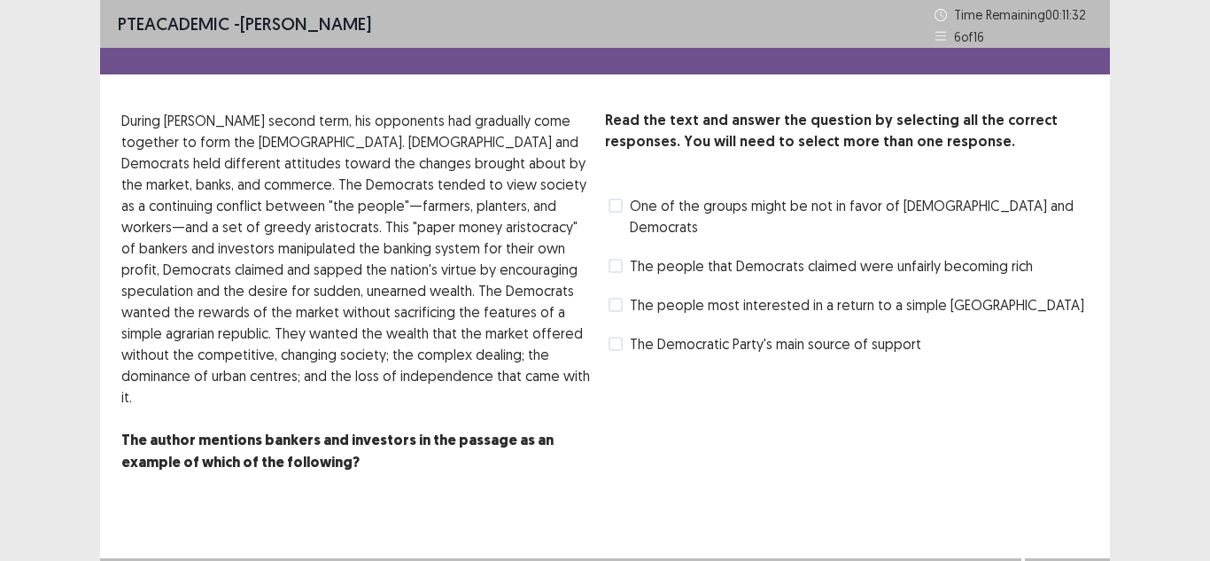
drag, startPoint x: 619, startPoint y: 240, endPoint x: 768, endPoint y: 368, distance: 196.5
click at [619, 259] on span at bounding box center [615, 266] width 14 height 14
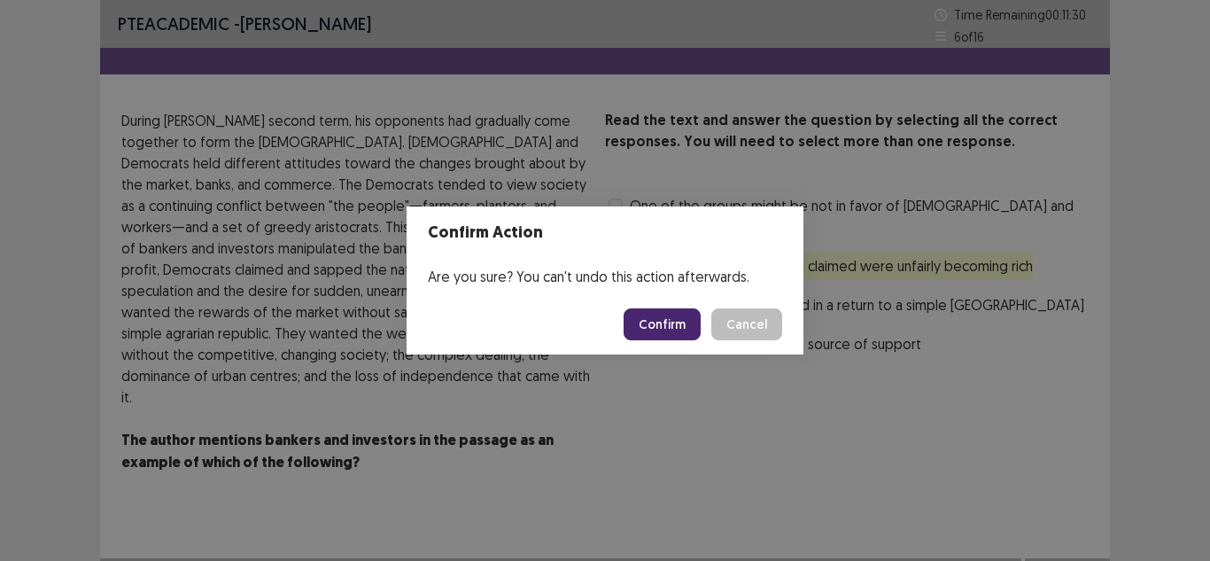
click at [683, 321] on button "Confirm" at bounding box center [661, 324] width 77 height 32
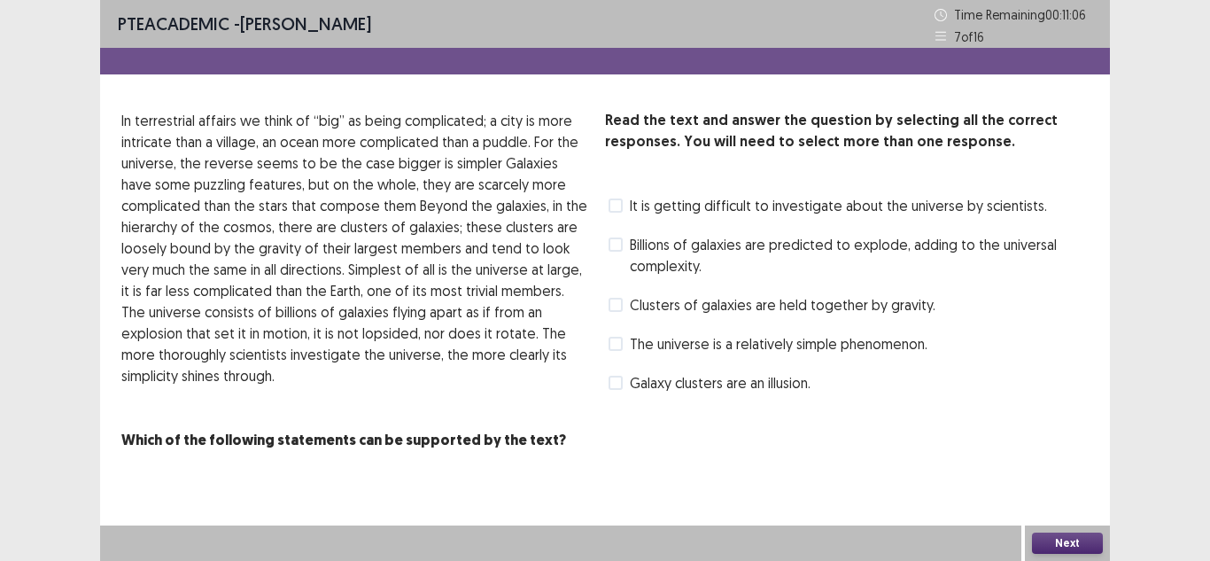
click at [623, 315] on div "Clusters of galaxies are held together by gravity." at bounding box center [770, 304] width 330 height 28
click at [632, 310] on span "Clusters of galaxies are held together by gravity." at bounding box center [782, 304] width 305 height 21
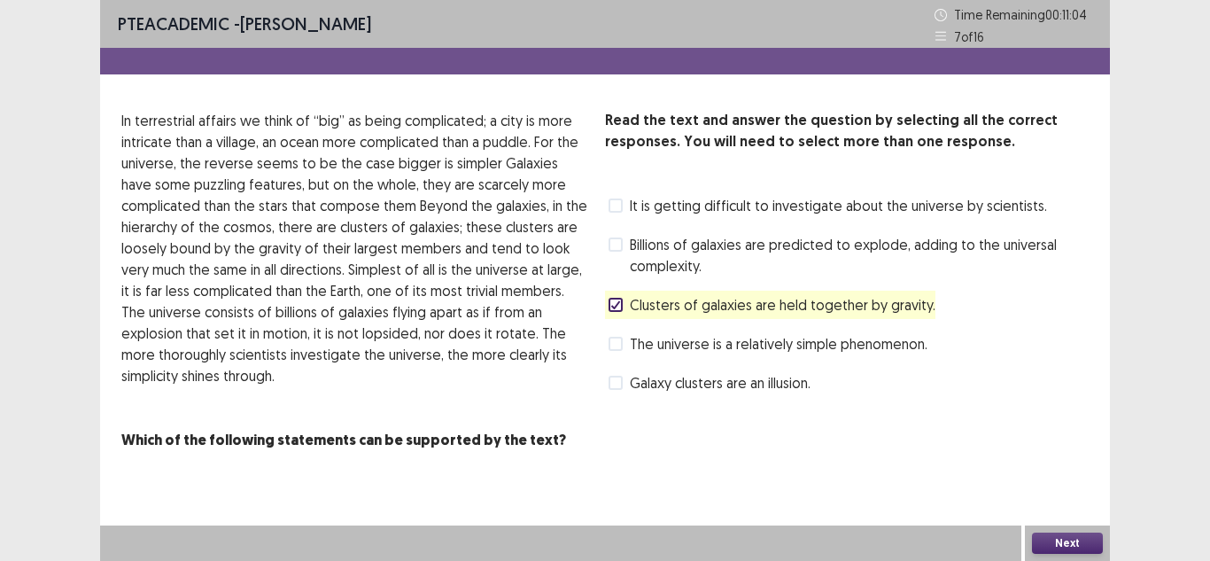
click at [1076, 551] on button "Next" at bounding box center [1067, 542] width 71 height 21
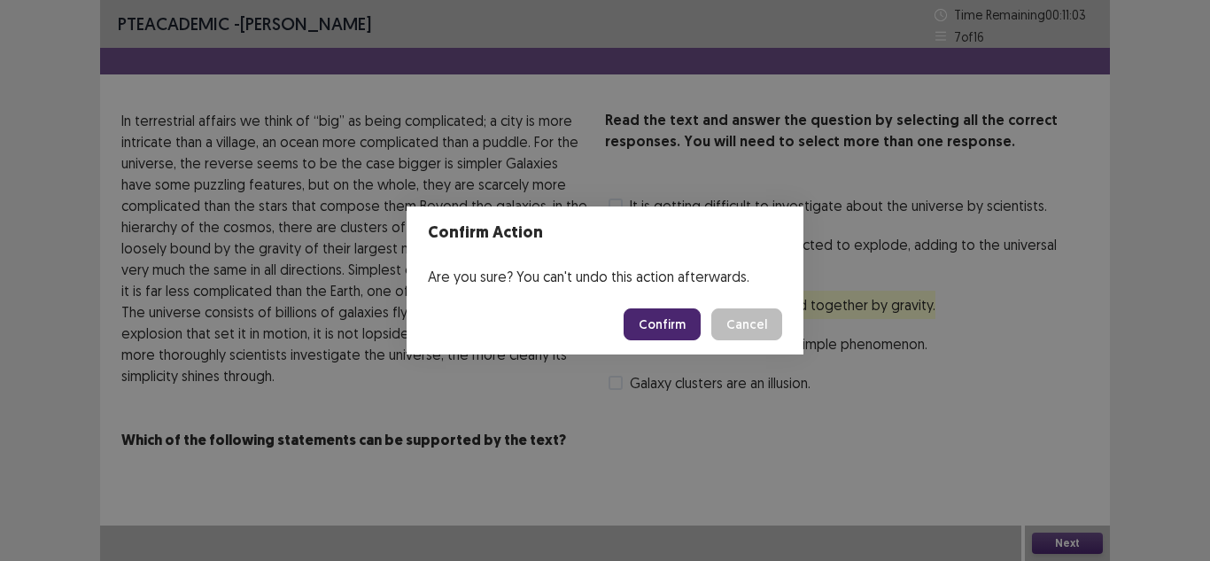
click at [651, 332] on button "Confirm" at bounding box center [661, 324] width 77 height 32
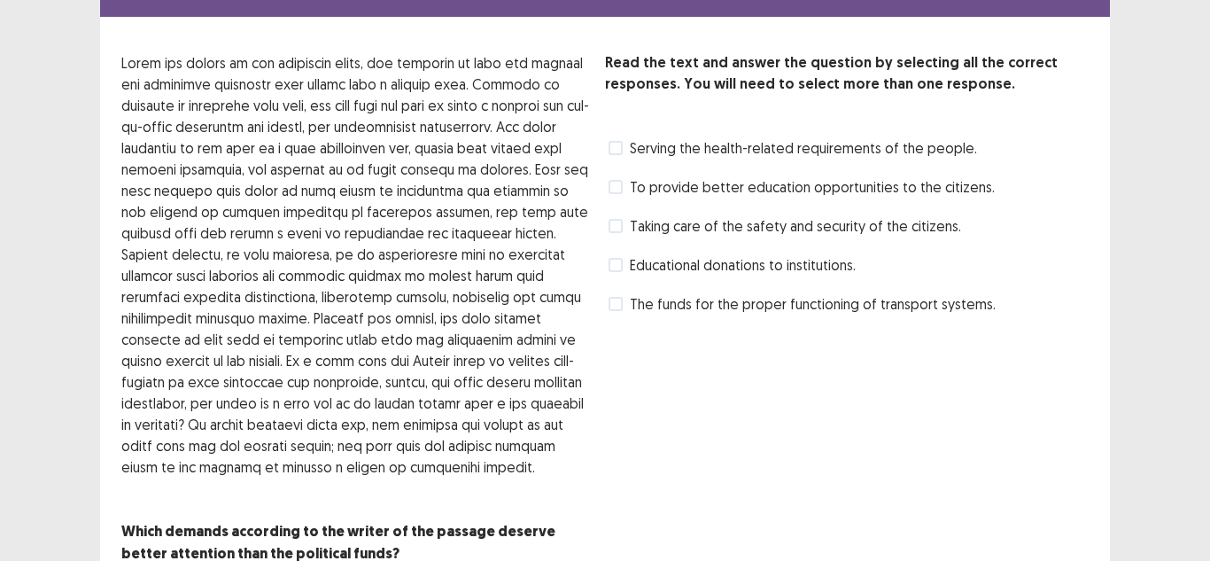
scroll to position [89, 0]
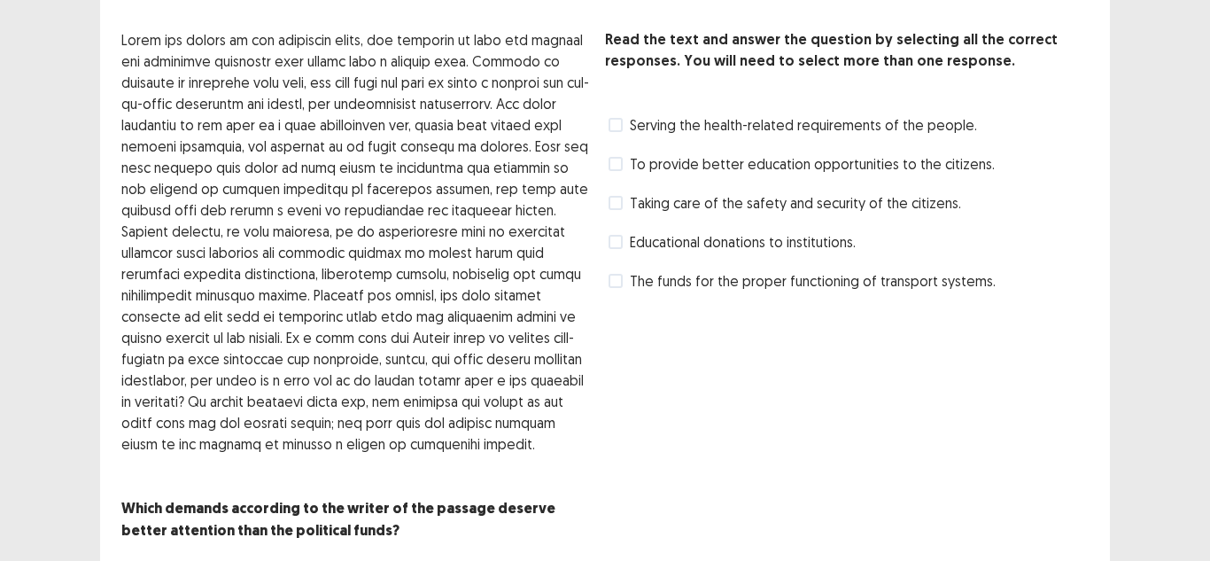
click at [646, 120] on span "Serving the health-related requirements of the people." at bounding box center [803, 124] width 347 height 21
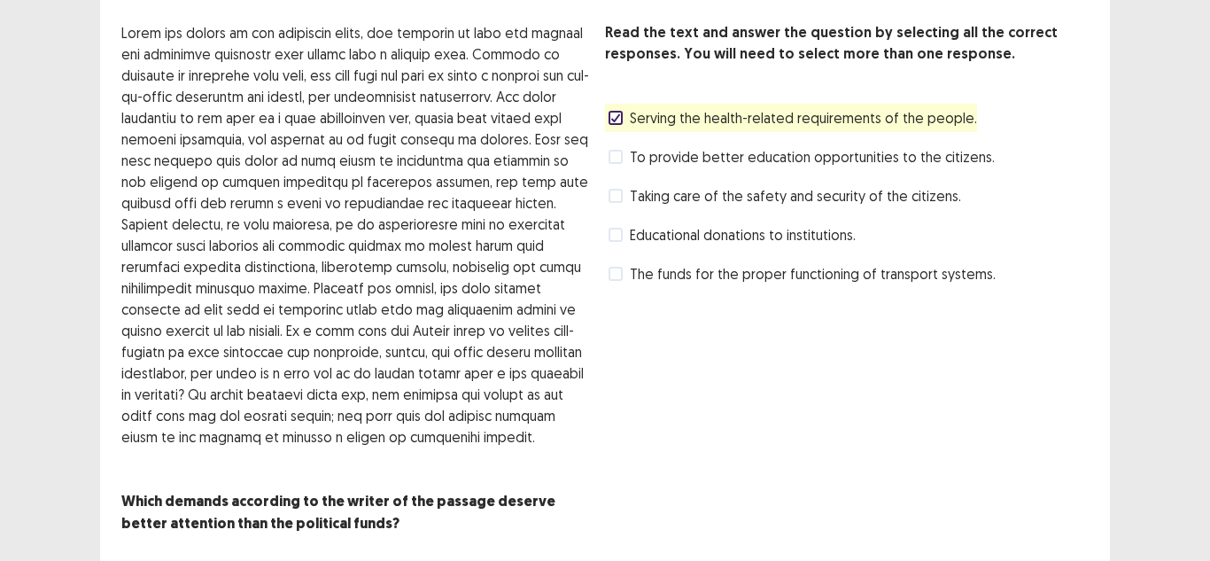
scroll to position [139, 0]
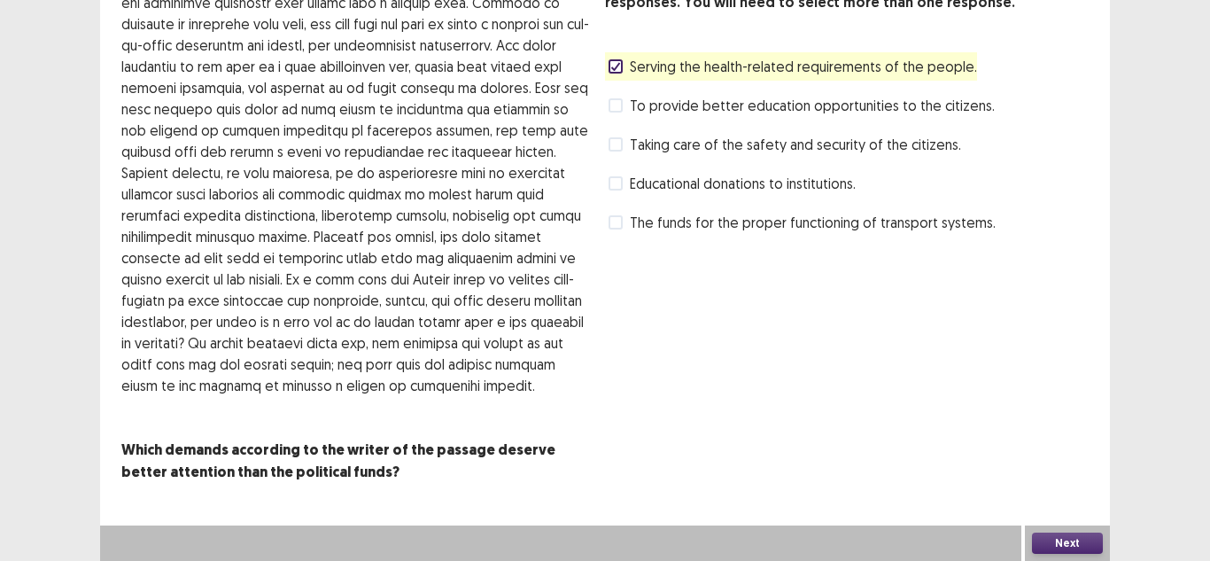
click at [1038, 536] on button "Next" at bounding box center [1067, 542] width 71 height 21
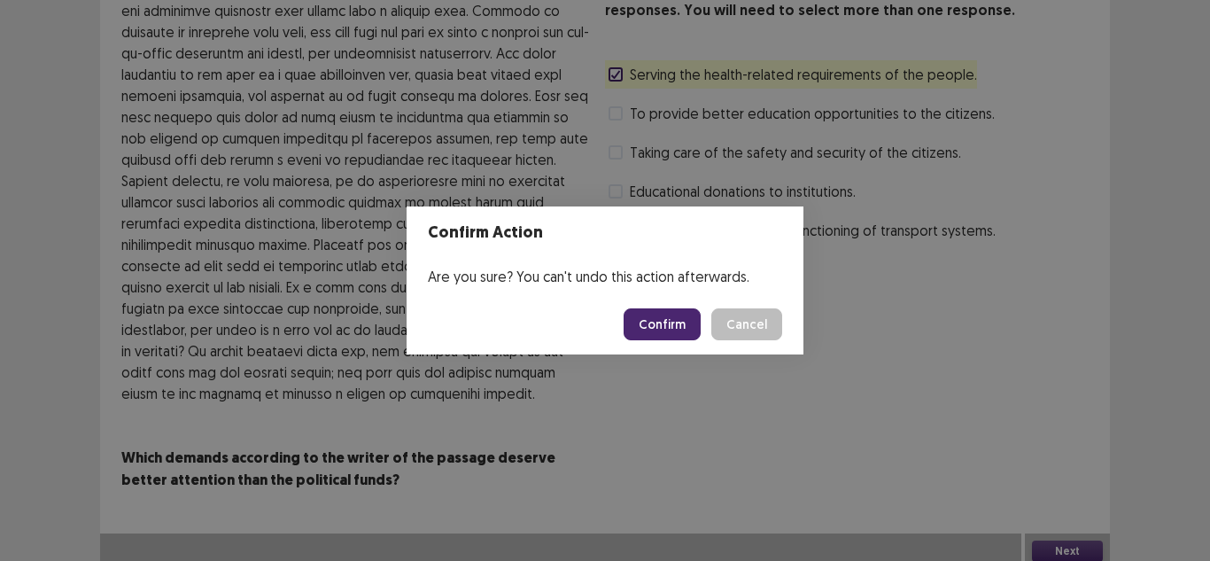
click at [669, 334] on button "Confirm" at bounding box center [661, 324] width 77 height 32
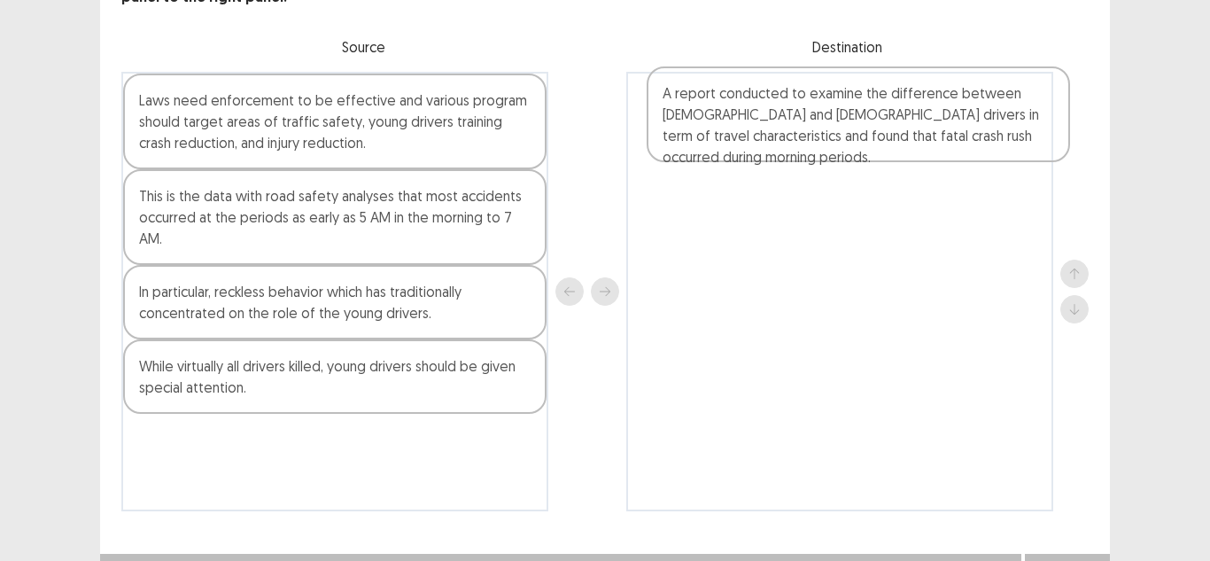
scroll to position [140, 0]
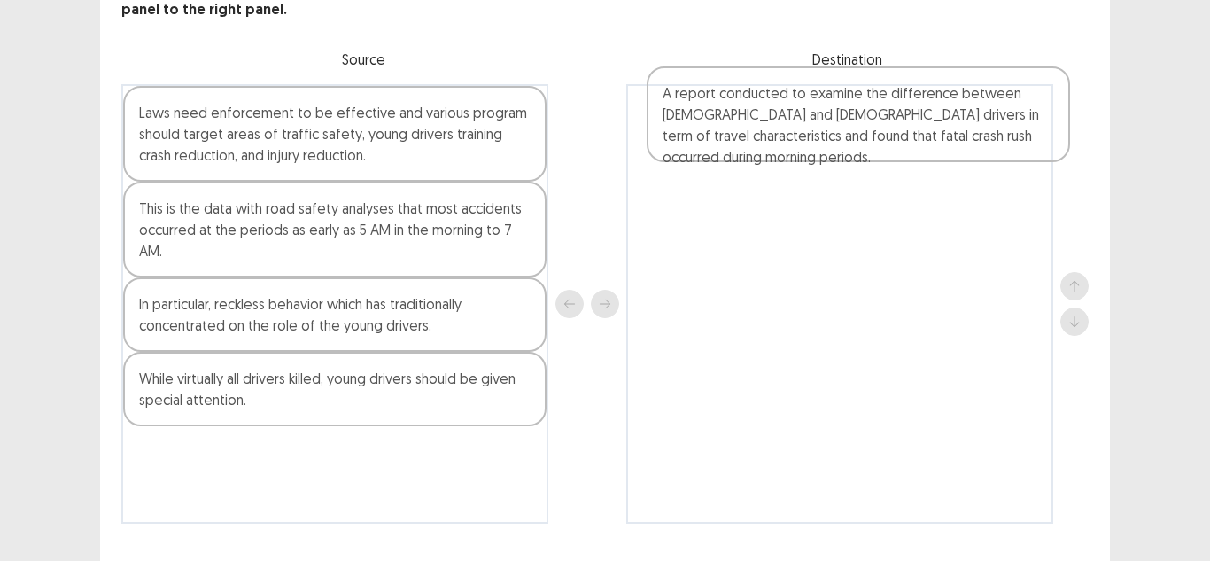
drag, startPoint x: 236, startPoint y: 439, endPoint x: 768, endPoint y: 117, distance: 621.4
click at [768, 117] on div "Laws need enforcement to be effective and various program should target areas o…" at bounding box center [604, 303] width 967 height 439
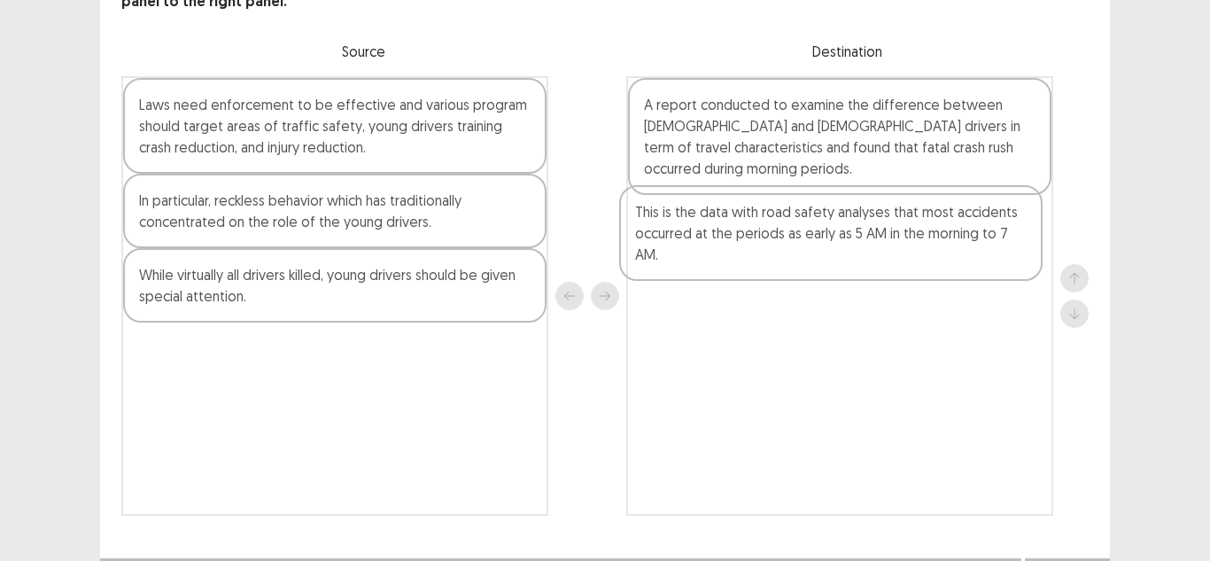
drag, startPoint x: 345, startPoint y: 228, endPoint x: 849, endPoint y: 239, distance: 504.0
click at [849, 239] on div "Laws need enforcement to be effective and various program should target areas o…" at bounding box center [604, 295] width 967 height 439
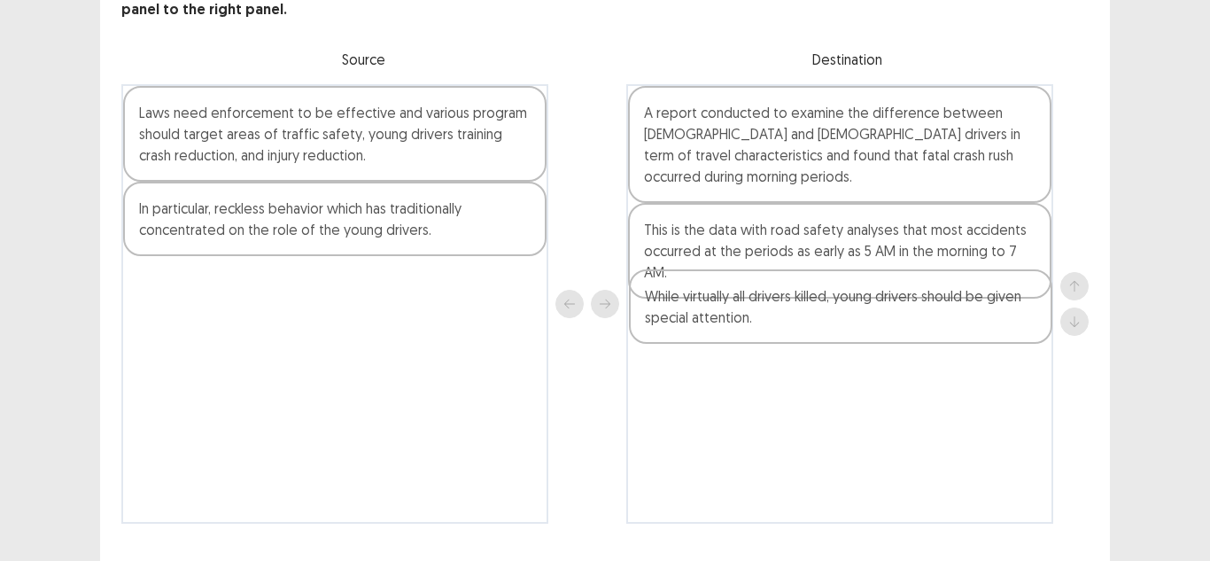
drag, startPoint x: 264, startPoint y: 298, endPoint x: 777, endPoint y: 324, distance: 514.3
click at [777, 324] on div "Laws need enforcement to be effective and various program should target areas o…" at bounding box center [604, 303] width 967 height 439
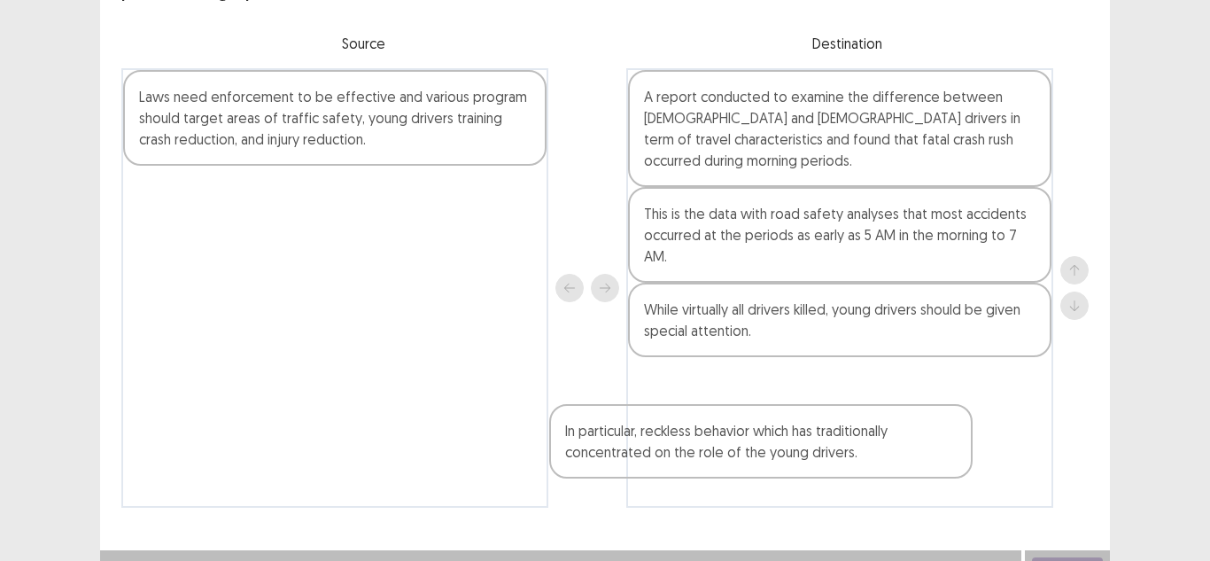
scroll to position [158, 0]
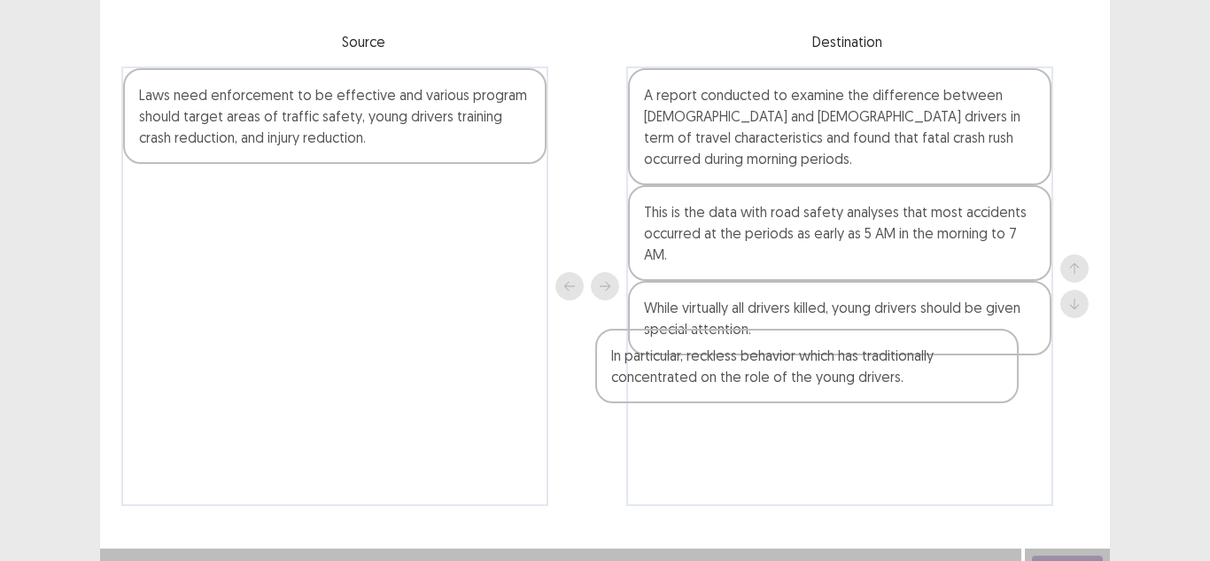
drag, startPoint x: 394, startPoint y: 209, endPoint x: 867, endPoint y: 379, distance: 502.5
click at [867, 379] on div "Laws need enforcement to be effective and various program should target areas o…" at bounding box center [604, 285] width 967 height 439
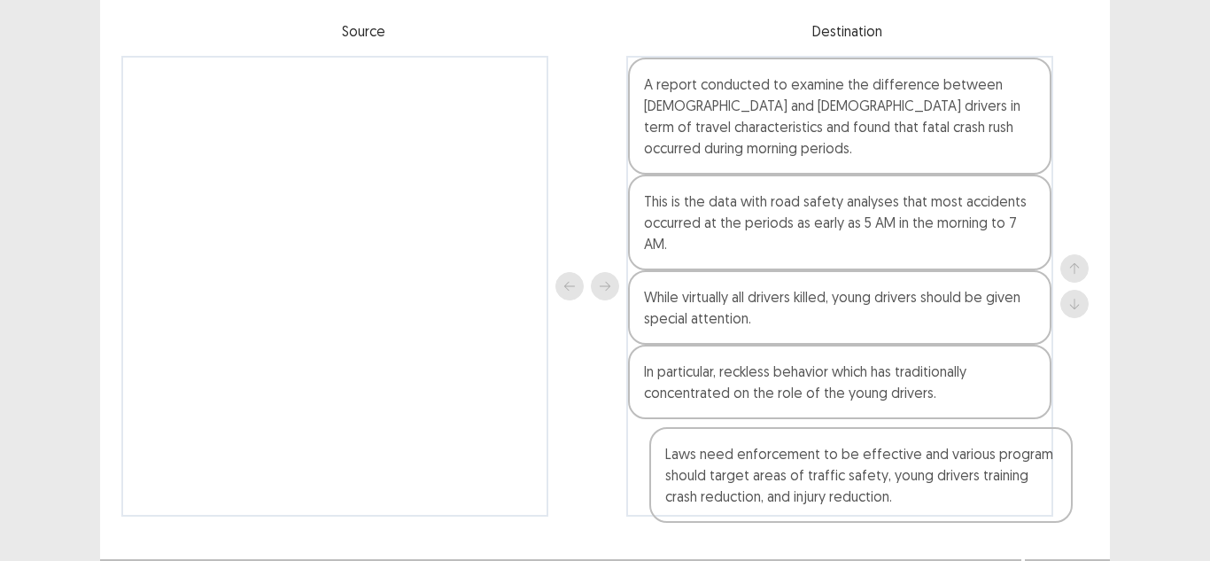
scroll to position [173, 0]
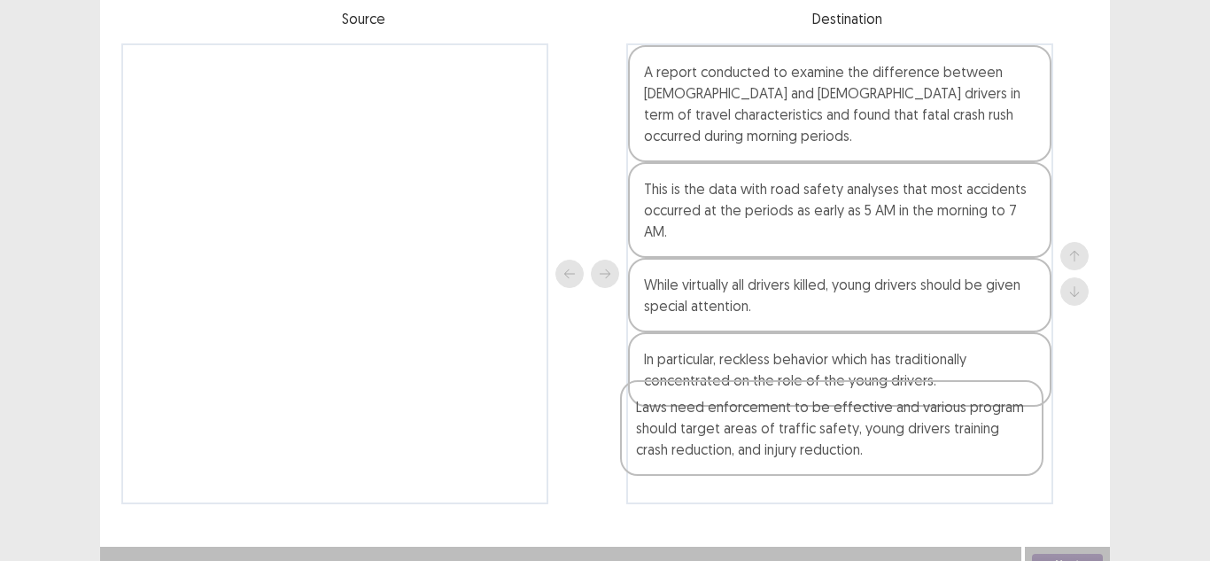
drag, startPoint x: 393, startPoint y: 135, endPoint x: 888, endPoint y: 460, distance: 591.7
click at [888, 460] on div "Laws need enforcement to be effective and various program should target areas o…" at bounding box center [604, 273] width 967 height 460
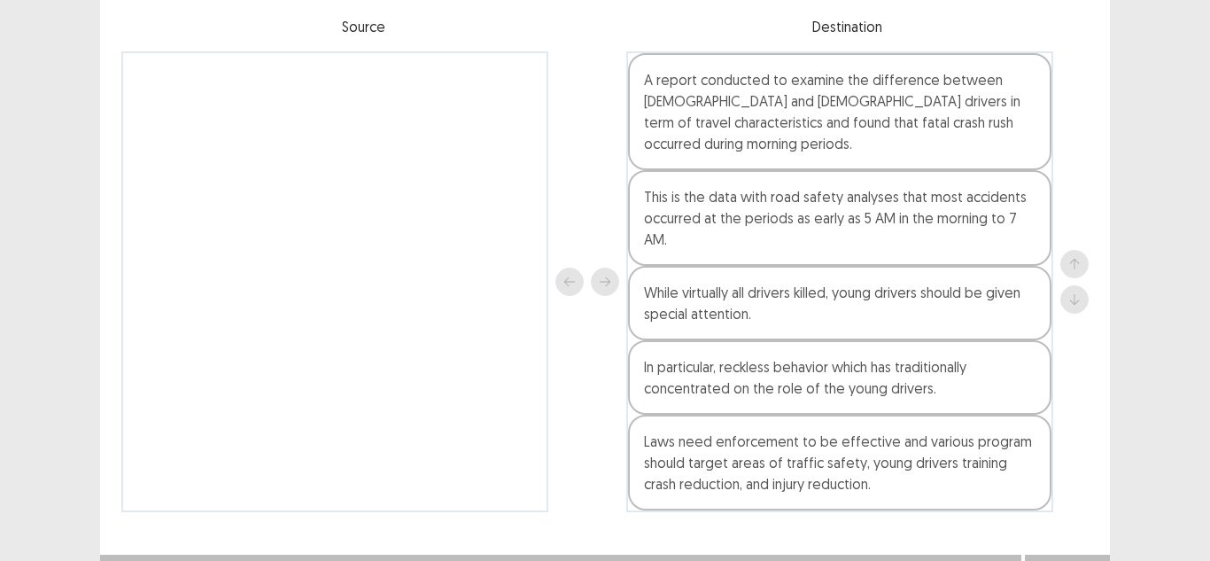
click at [1018, 554] on div at bounding box center [560, 571] width 921 height 35
click at [1063, 560] on button "Next" at bounding box center [1067, 571] width 71 height 21
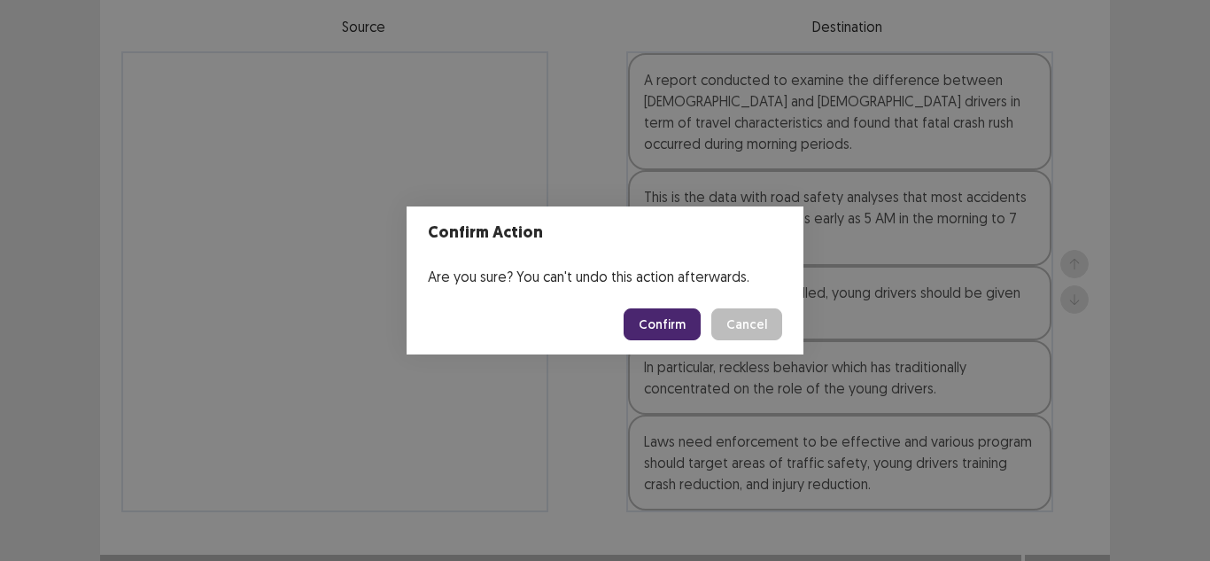
click at [681, 318] on button "Confirm" at bounding box center [661, 324] width 77 height 32
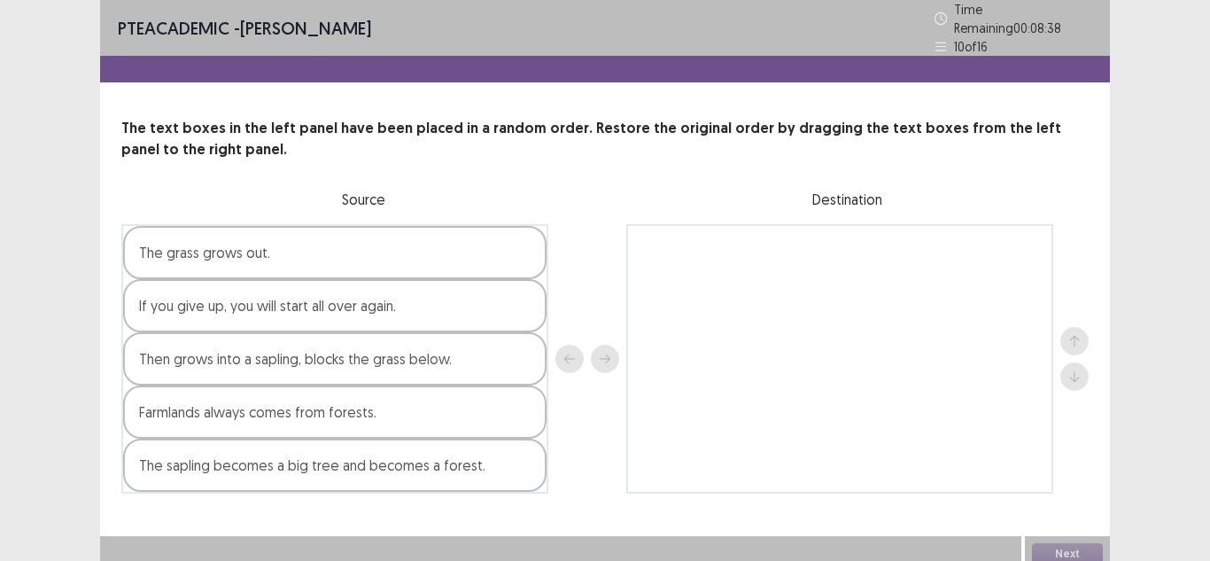
scroll to position [3, 0]
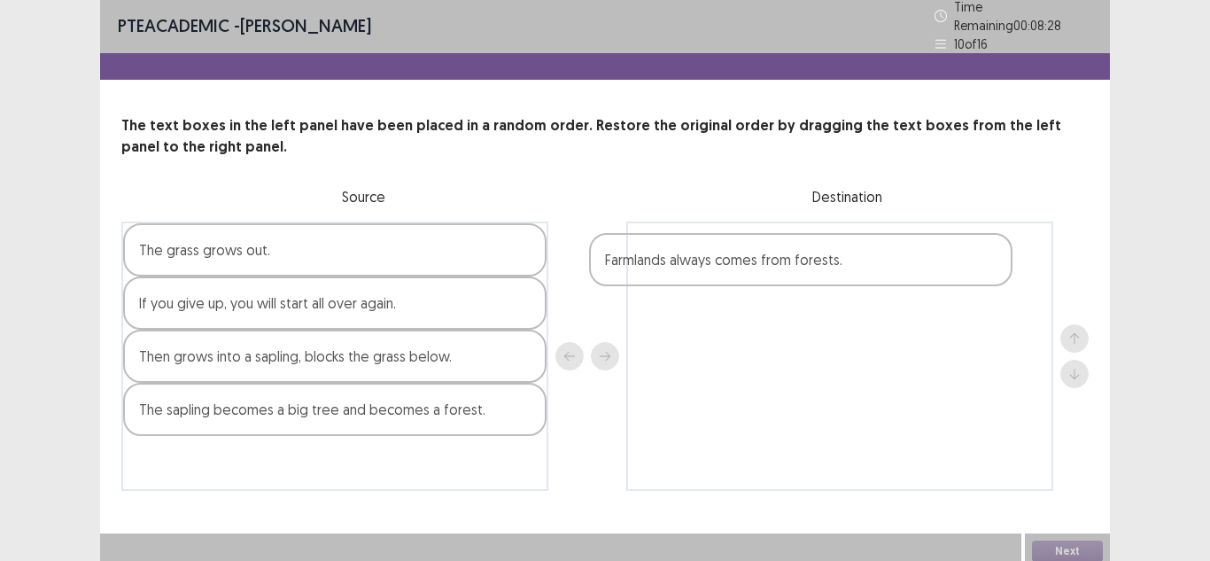
drag, startPoint x: 336, startPoint y: 406, endPoint x: 814, endPoint y: 264, distance: 498.7
click at [814, 264] on div "The grass grows out. If you give up, you will start all over again. Then grows …" at bounding box center [604, 355] width 967 height 269
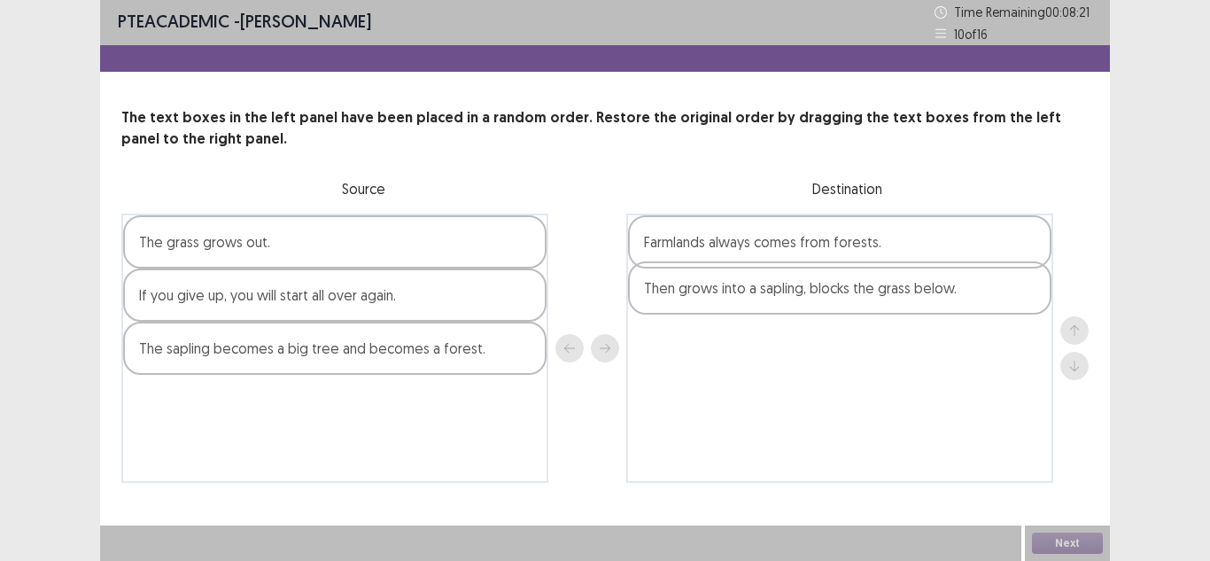
drag, startPoint x: 282, startPoint y: 358, endPoint x: 792, endPoint y: 299, distance: 512.5
click at [792, 299] on div "The grass grows out. If you give up, you will start all over again. Then grows …" at bounding box center [604, 347] width 967 height 269
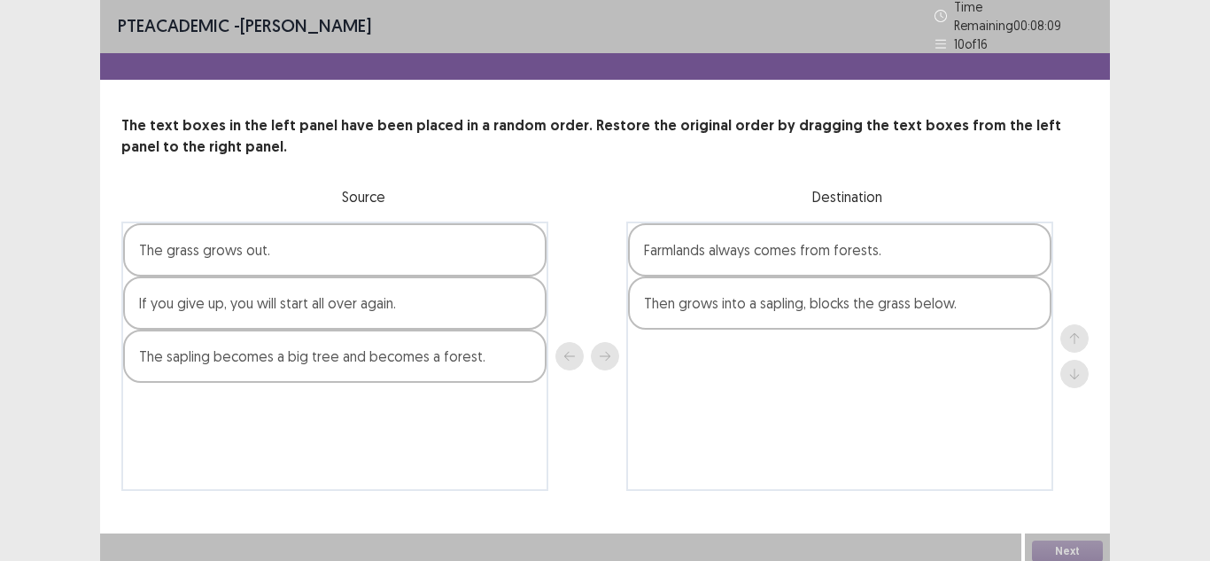
click at [393, 357] on div "The sapling becomes a big tree and becomes a forest." at bounding box center [334, 355] width 423 height 53
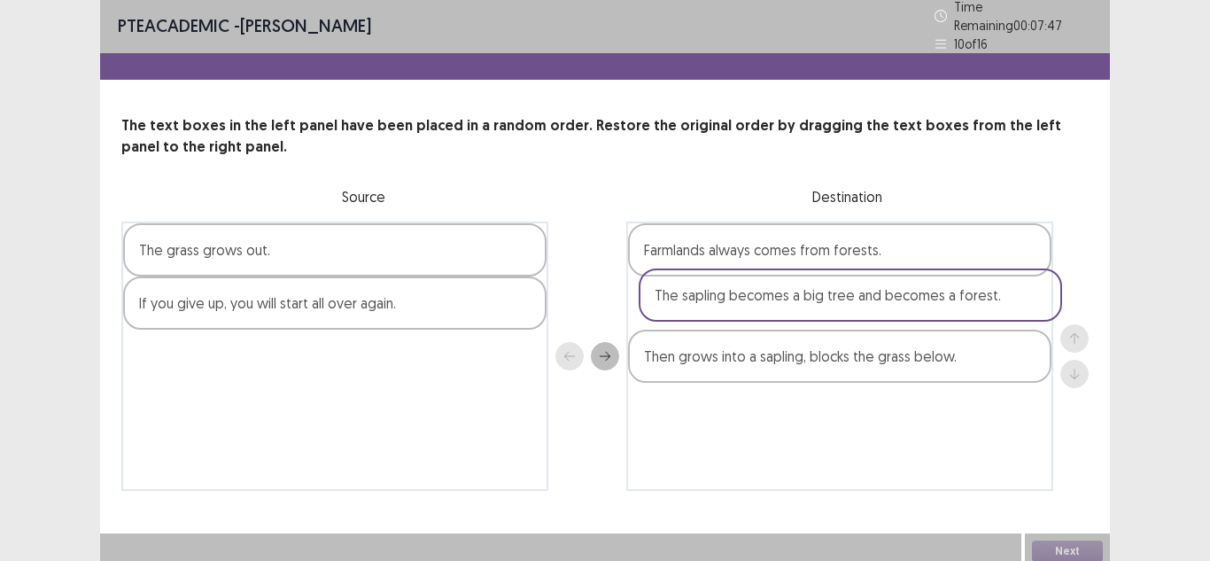
drag, startPoint x: 300, startPoint y: 363, endPoint x: 824, endPoint y: 312, distance: 526.7
click at [824, 312] on div "The grass grows out. If you give up, you will start all over again. The sapling…" at bounding box center [604, 355] width 967 height 269
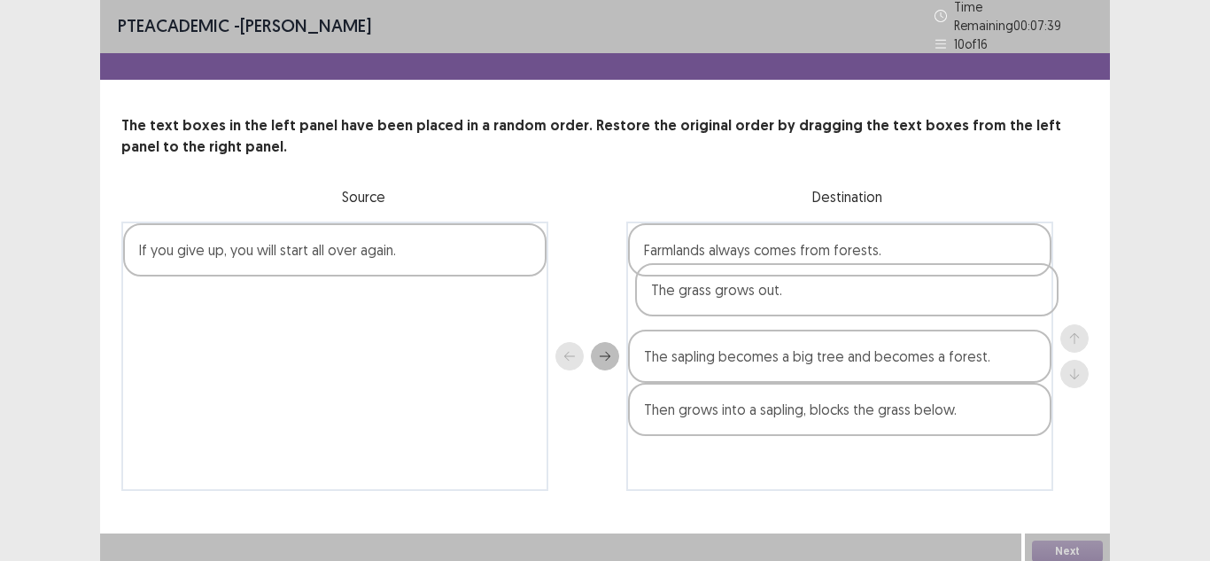
drag, startPoint x: 301, startPoint y: 247, endPoint x: 824, endPoint y: 309, distance: 527.0
click at [824, 309] on div "The grass grows out. If you give up, you will start all over again. Farmlands a…" at bounding box center [604, 355] width 967 height 269
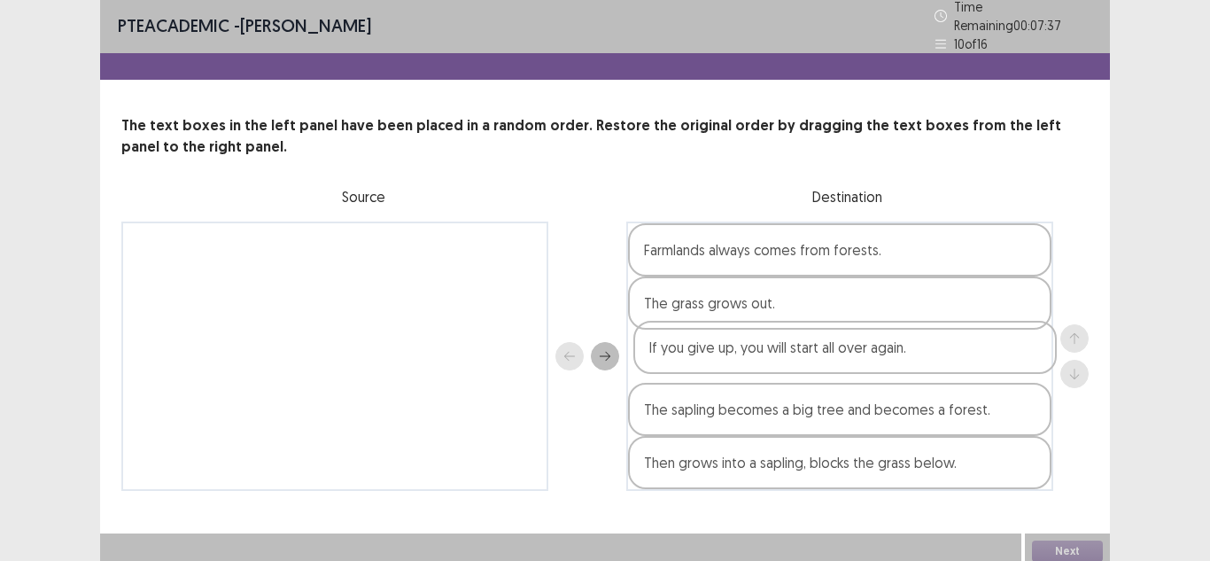
drag, startPoint x: 373, startPoint y: 249, endPoint x: 890, endPoint y: 368, distance: 530.8
click at [890, 368] on div "If you give up, you will start all over again. Farmlands always comes from fore…" at bounding box center [604, 355] width 967 height 269
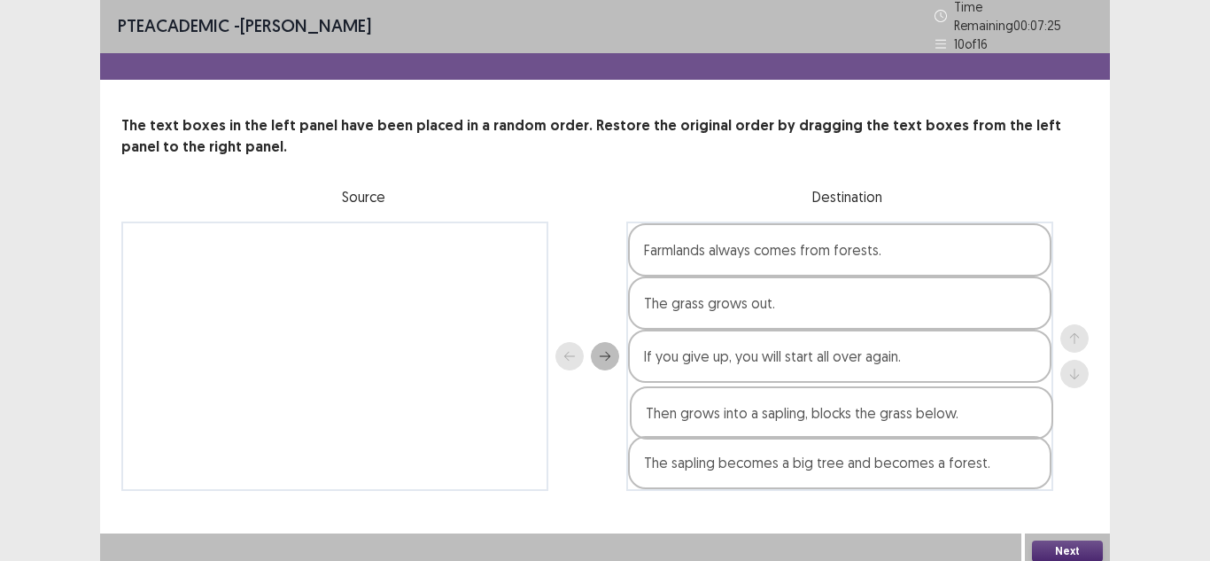
drag, startPoint x: 713, startPoint y: 470, endPoint x: 716, endPoint y: 423, distance: 47.1
click at [716, 423] on div "Farmlands always comes from forests. The grass grows out. If you give up, you w…" at bounding box center [839, 355] width 427 height 269
click at [1094, 540] on button "Next" at bounding box center [1067, 550] width 71 height 21
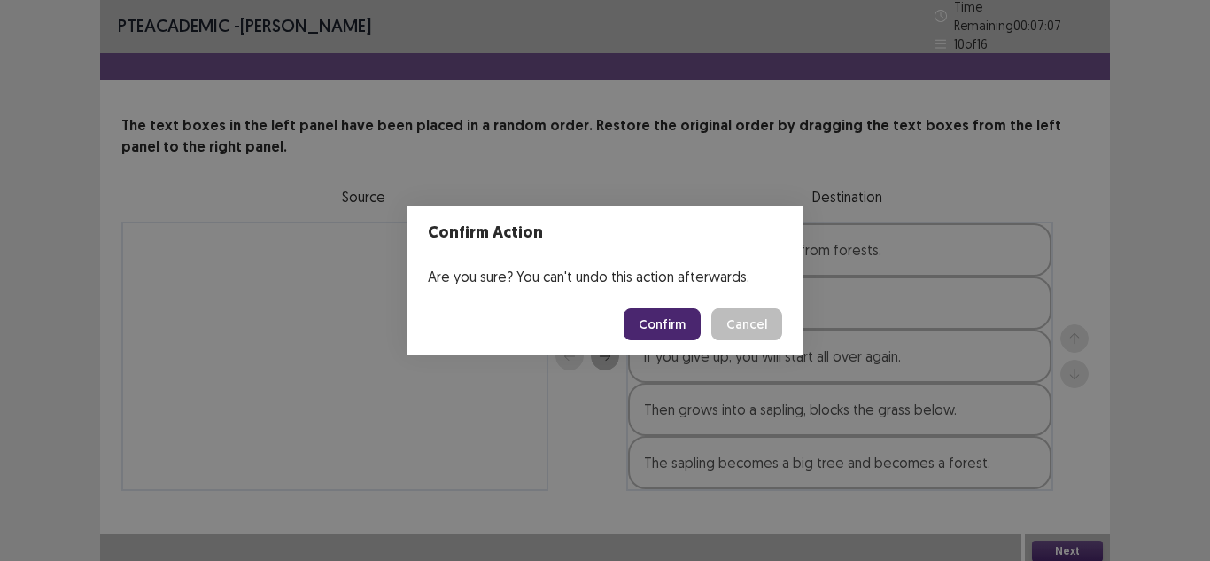
click at [697, 328] on button "Confirm" at bounding box center [661, 324] width 77 height 32
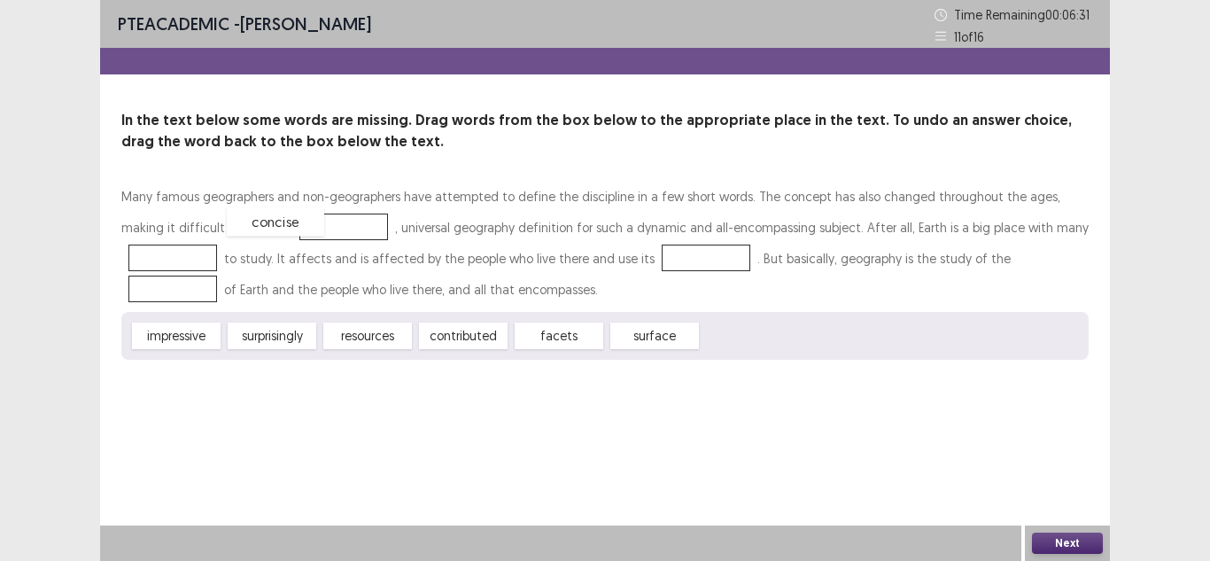
drag, startPoint x: 722, startPoint y: 340, endPoint x: 246, endPoint y: 225, distance: 489.2
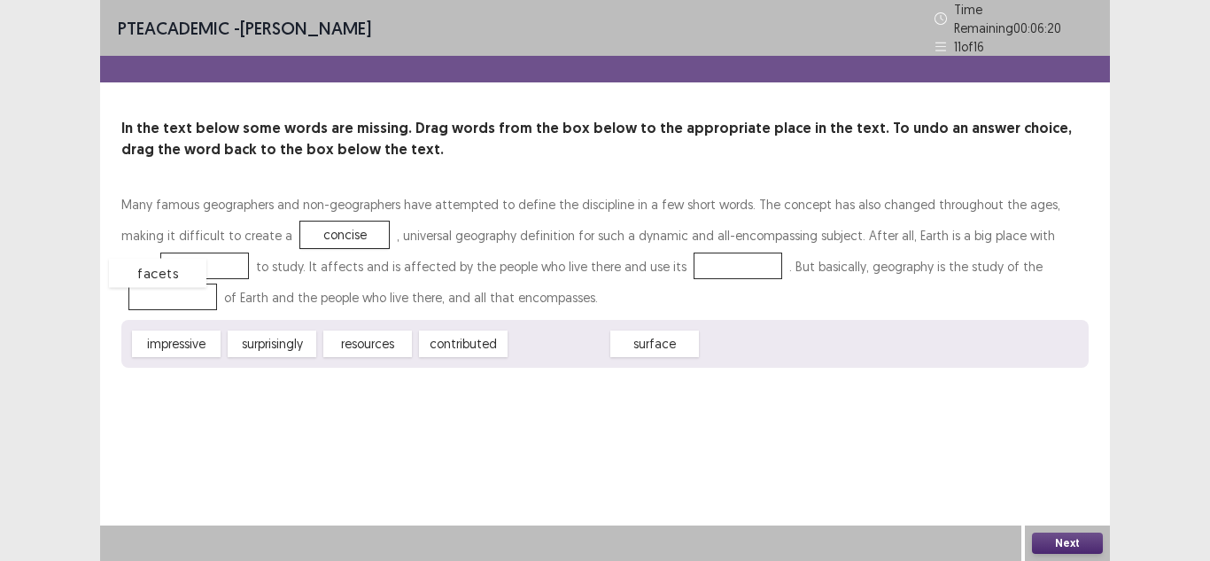
drag, startPoint x: 562, startPoint y: 337, endPoint x: 161, endPoint y: 267, distance: 407.3
drag, startPoint x: 380, startPoint y: 335, endPoint x: 701, endPoint y: 259, distance: 330.1
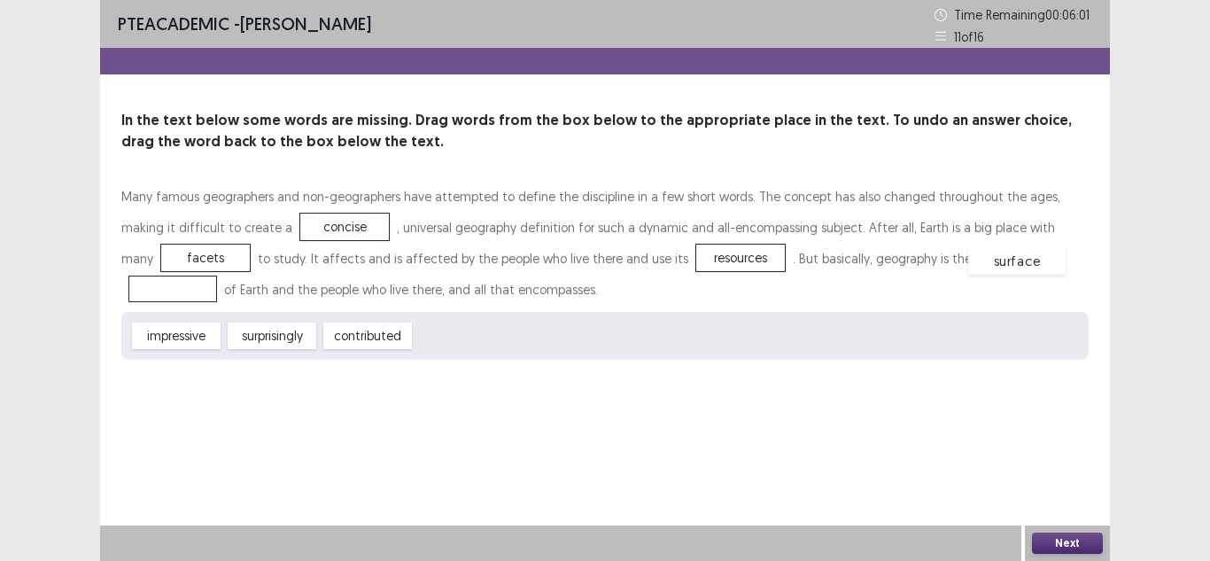
drag, startPoint x: 461, startPoint y: 337, endPoint x: 1017, endPoint y: 262, distance: 560.3
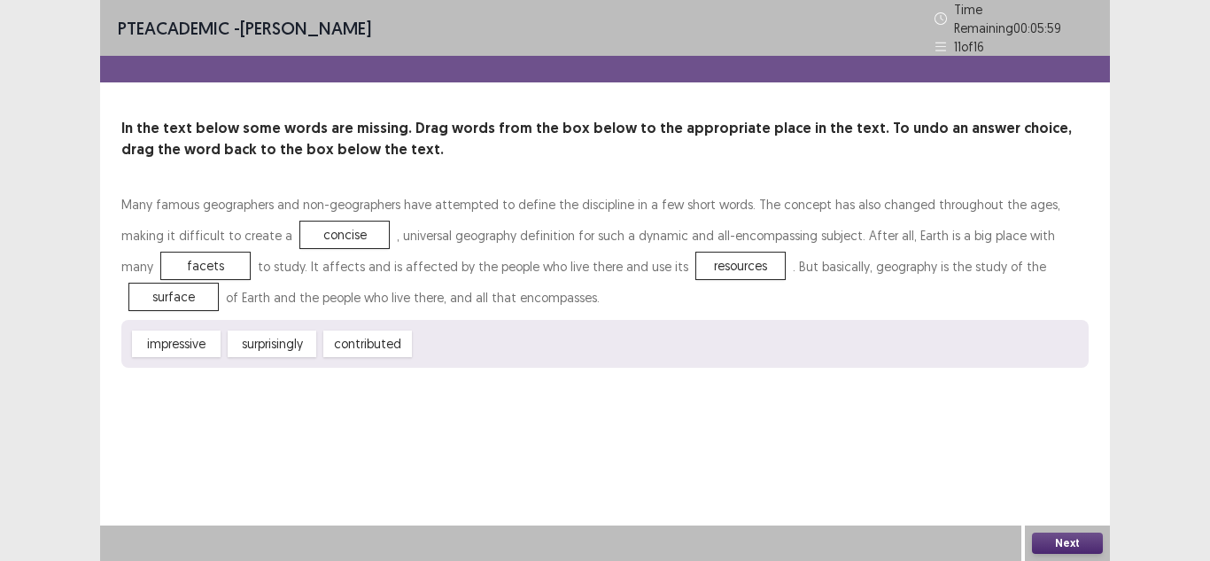
click at [1056, 543] on button "Next" at bounding box center [1067, 542] width 71 height 21
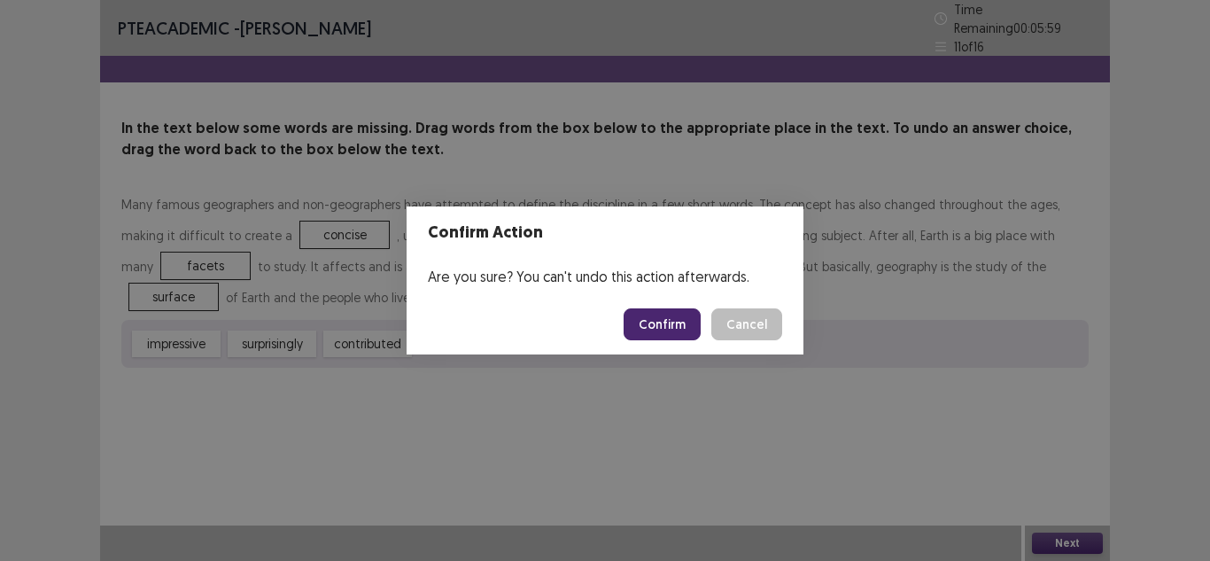
click at [676, 322] on button "Confirm" at bounding box center [661, 324] width 77 height 32
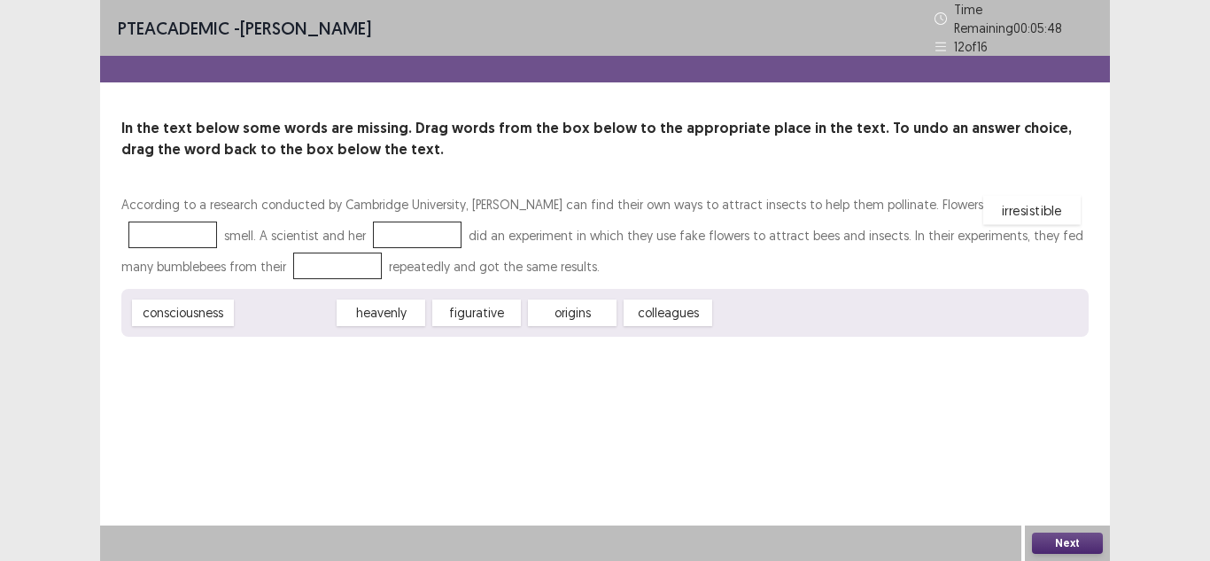
drag, startPoint x: 275, startPoint y: 305, endPoint x: 1020, endPoint y: 202, distance: 751.8
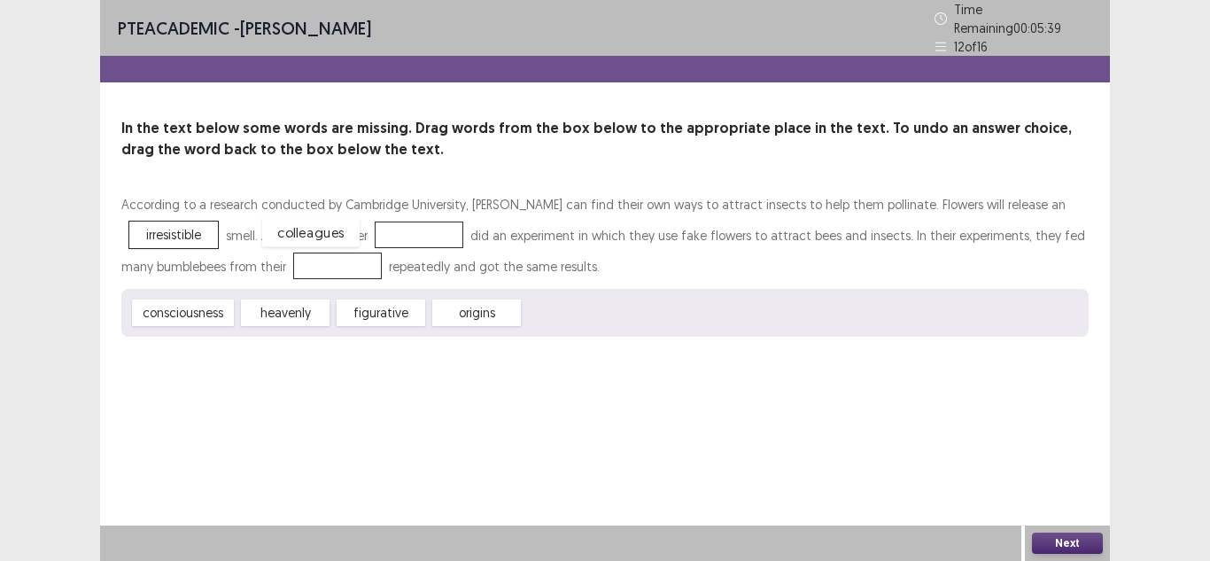
drag, startPoint x: 592, startPoint y: 301, endPoint x: 331, endPoint y: 220, distance: 273.4
drag, startPoint x: 452, startPoint y: 312, endPoint x: 181, endPoint y: 264, distance: 275.1
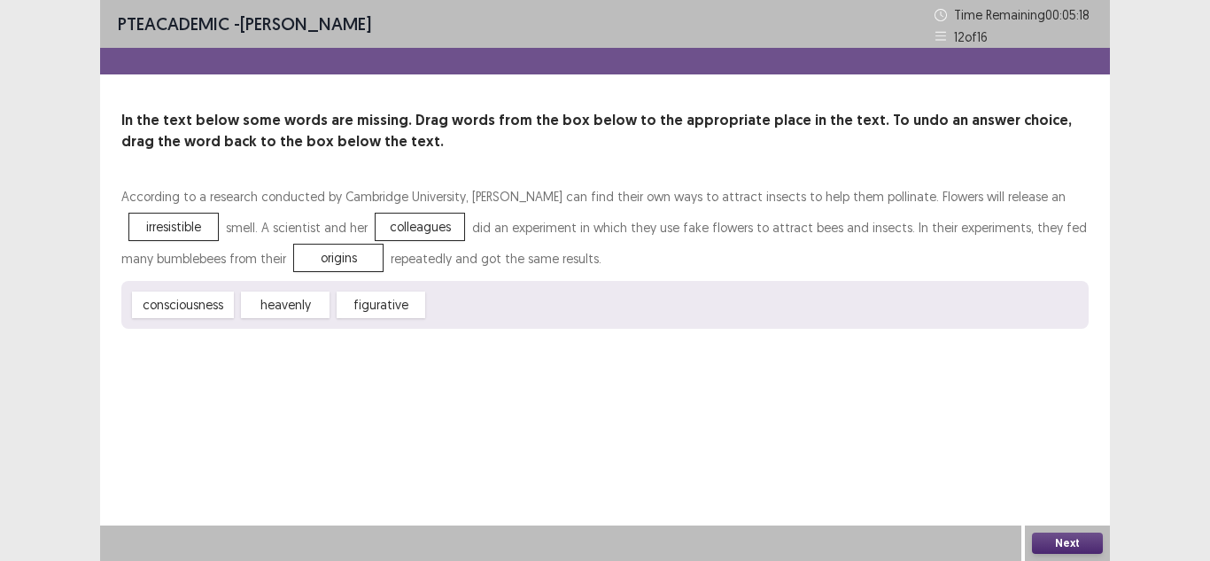
click at [1050, 542] on button "Next" at bounding box center [1067, 542] width 71 height 21
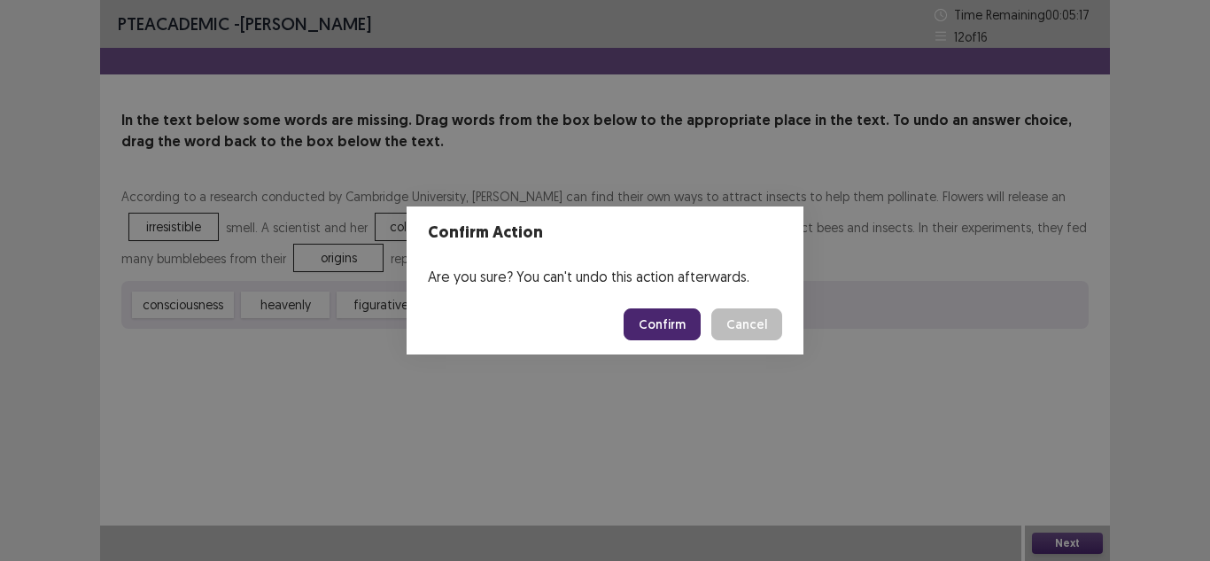
click at [641, 325] on button "Confirm" at bounding box center [661, 324] width 77 height 32
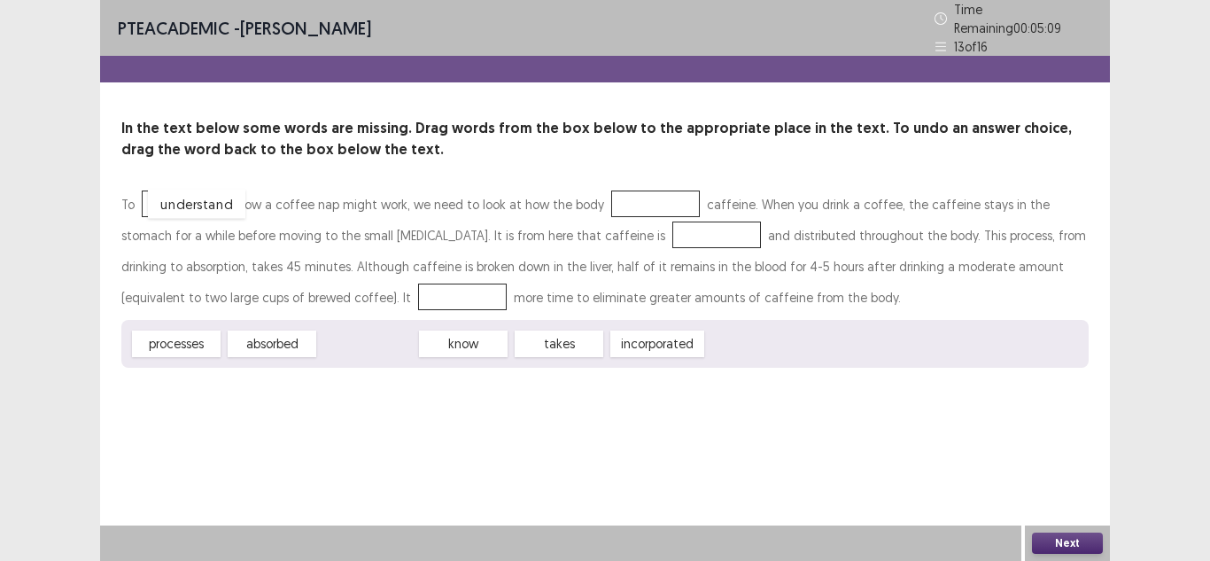
drag, startPoint x: 378, startPoint y: 337, endPoint x: 206, endPoint y: 197, distance: 221.6
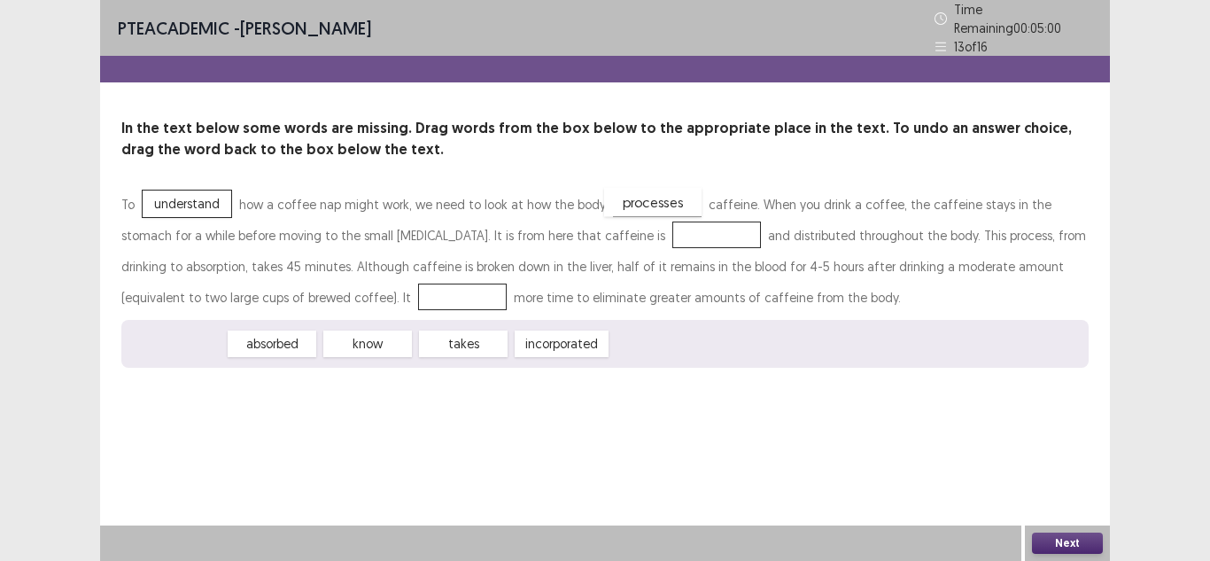
drag, startPoint x: 182, startPoint y: 337, endPoint x: 658, endPoint y: 196, distance: 497.0
drag, startPoint x: 160, startPoint y: 335, endPoint x: 578, endPoint y: 225, distance: 432.1
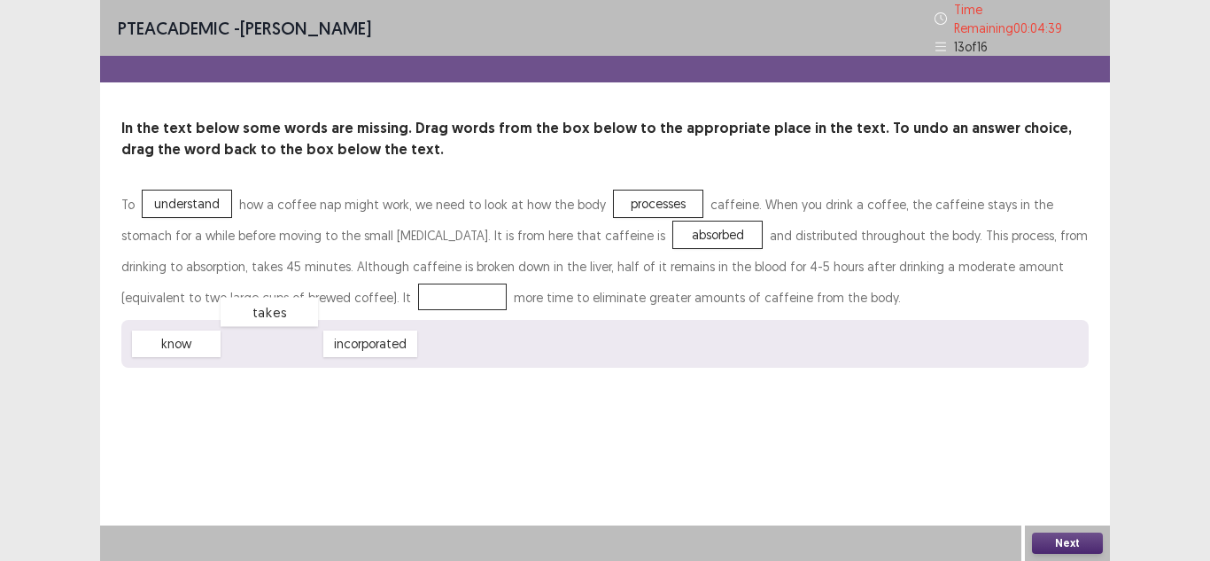
drag, startPoint x: 275, startPoint y: 337, endPoint x: 272, endPoint y: 304, distance: 33.8
click at [1084, 538] on button "Next" at bounding box center [1067, 542] width 71 height 21
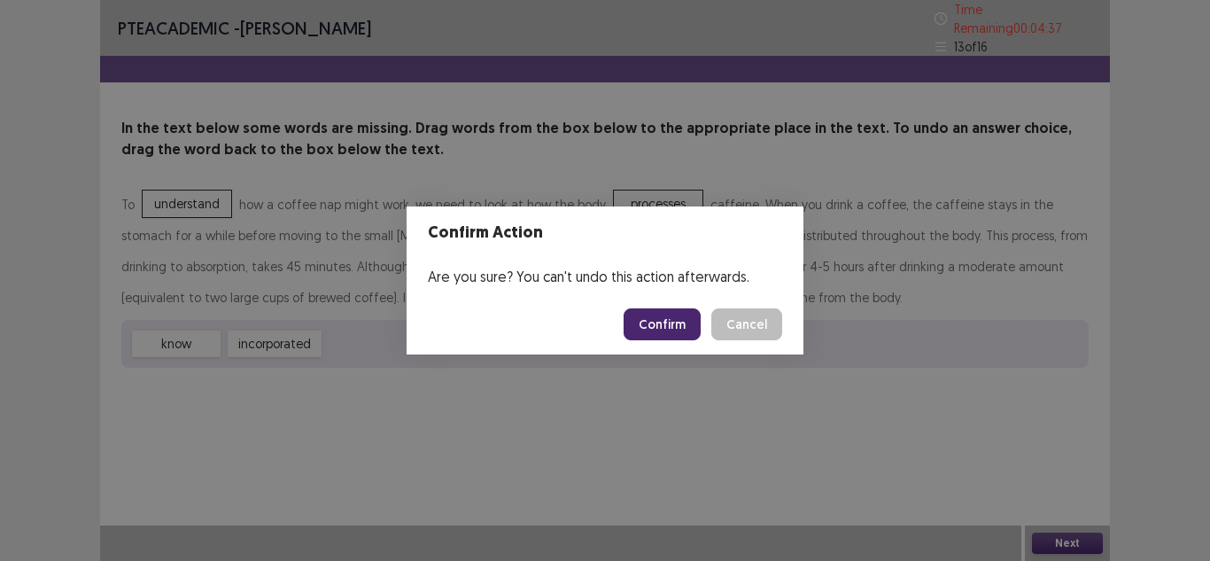
click at [672, 321] on button "Confirm" at bounding box center [661, 324] width 77 height 32
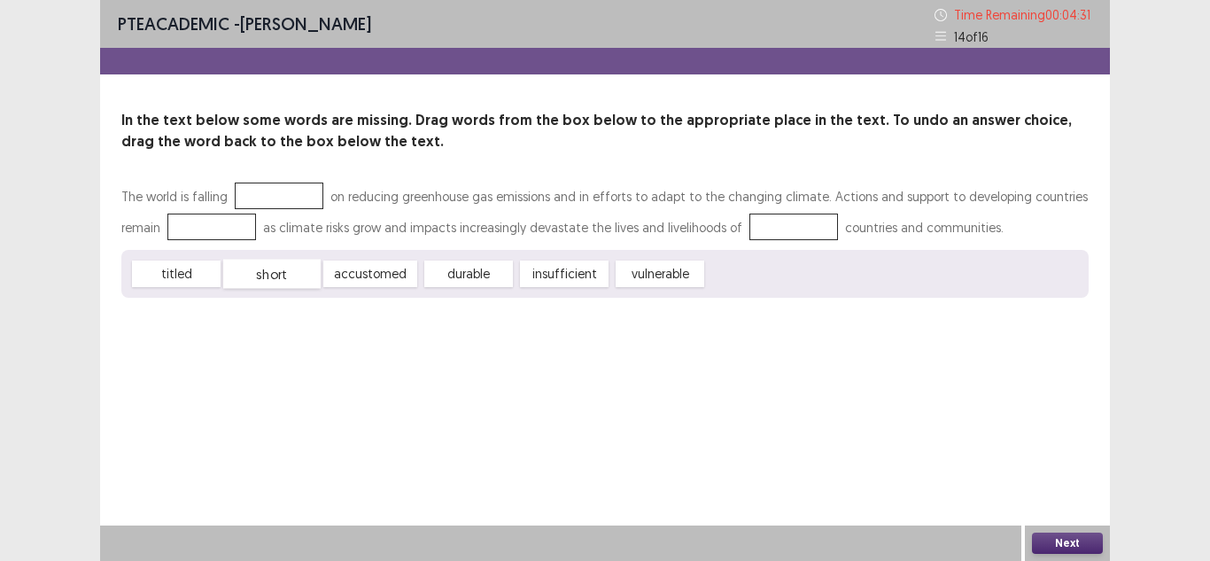
click at [275, 272] on div "short" at bounding box center [271, 273] width 97 height 29
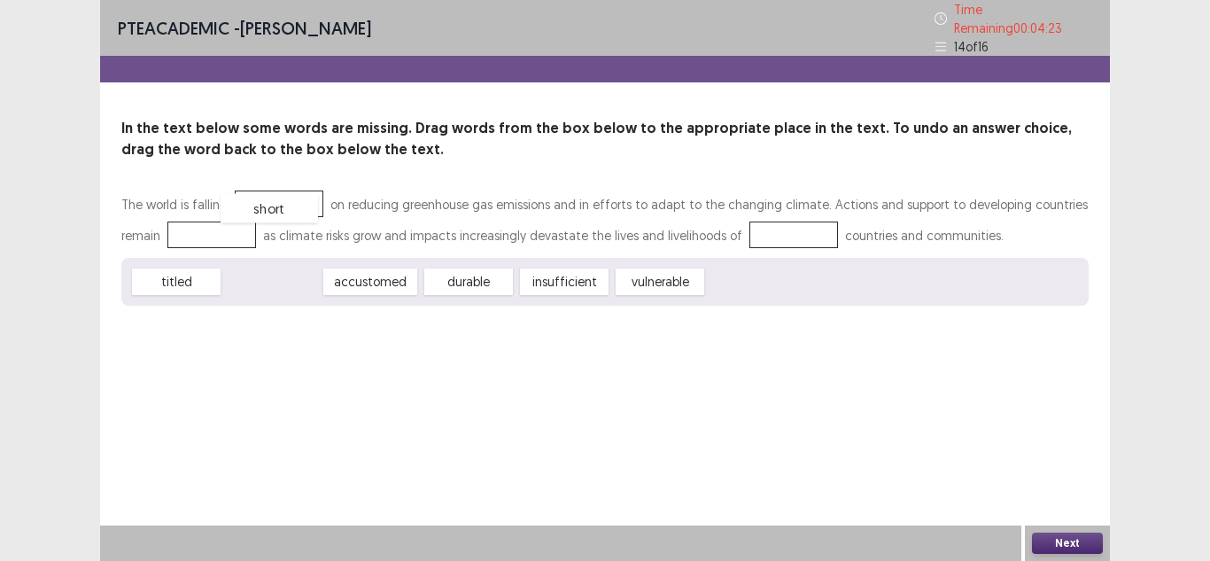
drag, startPoint x: 272, startPoint y: 272, endPoint x: 269, endPoint y: 198, distance: 73.5
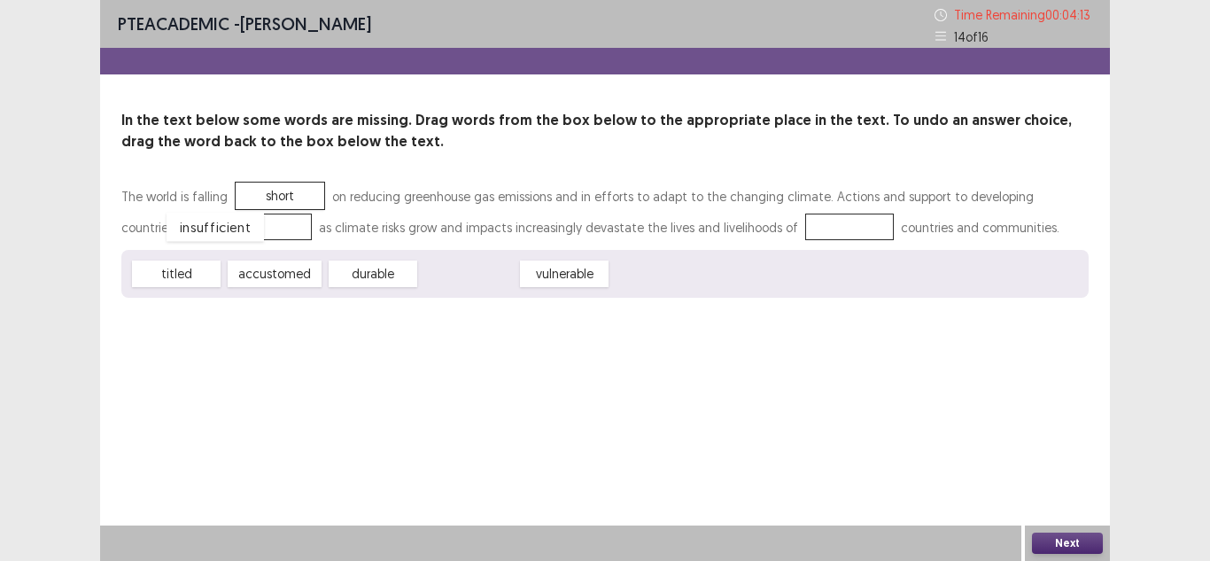
drag, startPoint x: 452, startPoint y: 275, endPoint x: 198, endPoint y: 228, distance: 257.6
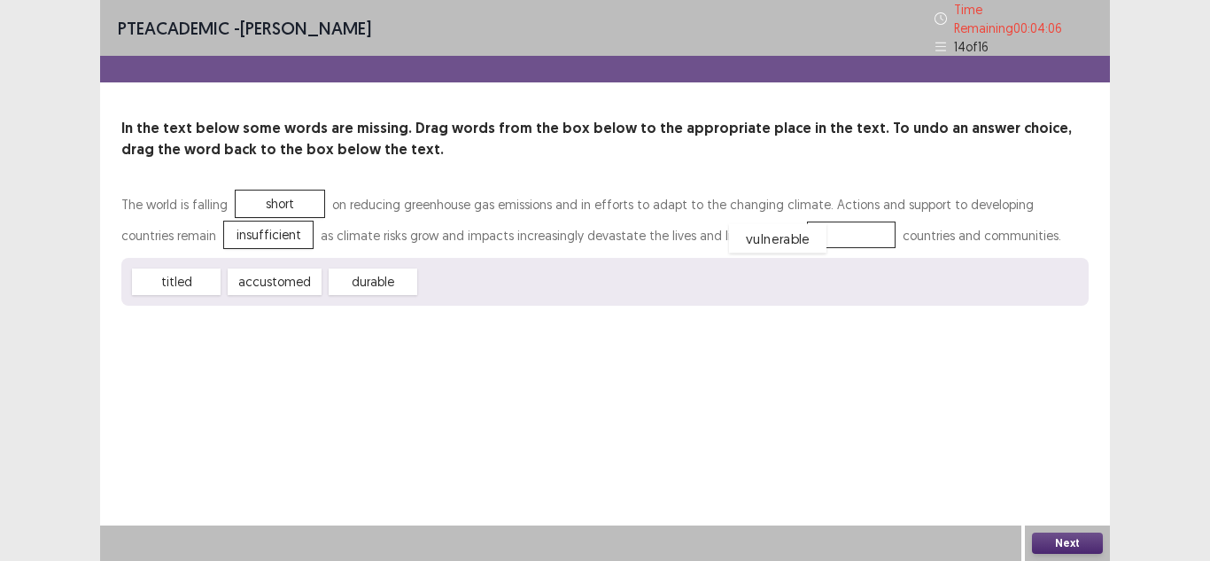
drag, startPoint x: 464, startPoint y: 277, endPoint x: 773, endPoint y: 234, distance: 312.1
click at [1075, 546] on button "Next" at bounding box center [1067, 542] width 71 height 21
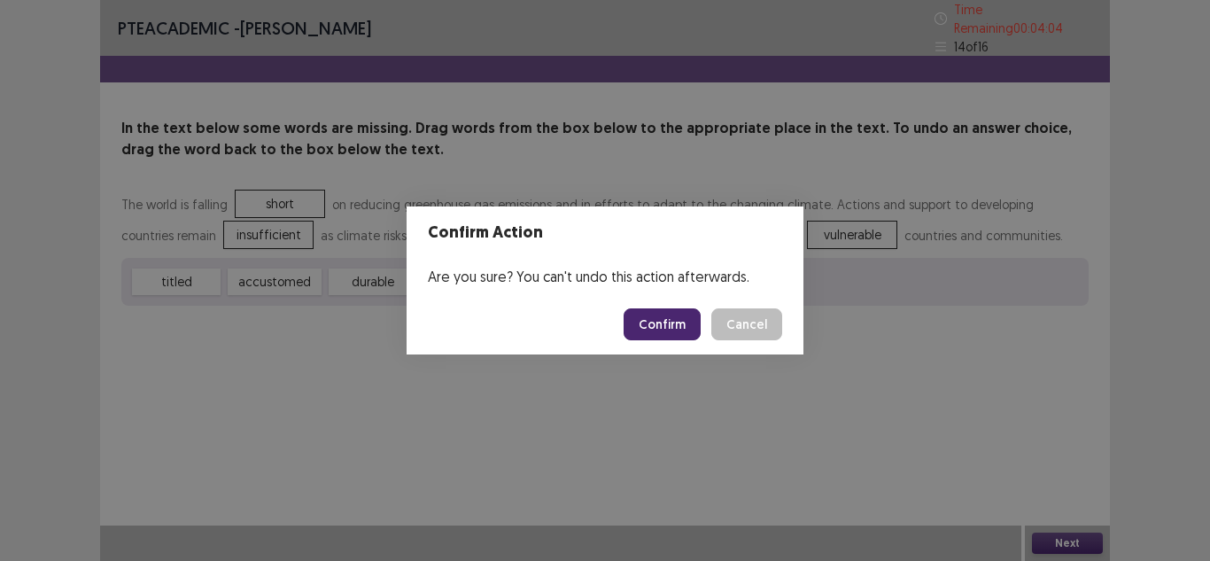
click at [655, 331] on button "Confirm" at bounding box center [661, 324] width 77 height 32
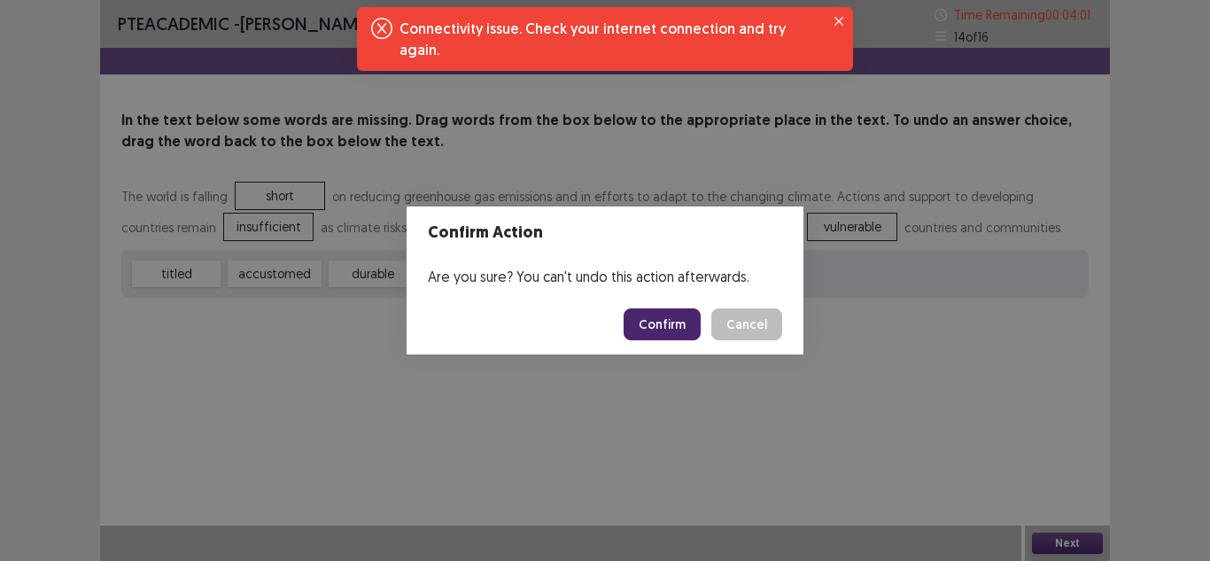
click at [659, 317] on button "Confirm" at bounding box center [661, 324] width 77 height 32
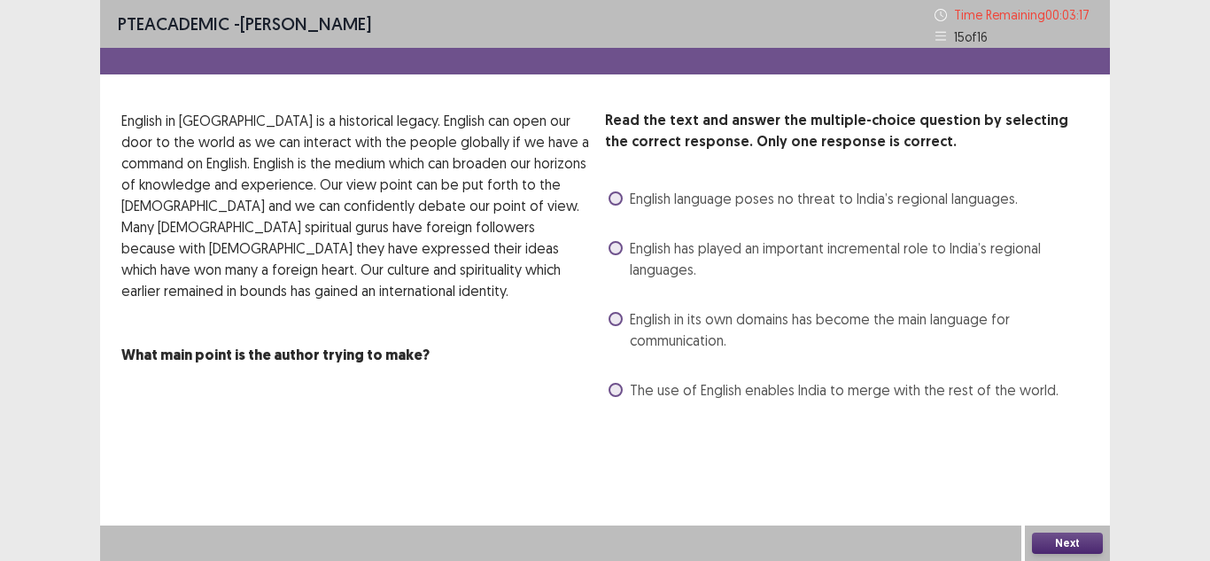
click at [858, 329] on span "English in its own domains has become the main language for communication." at bounding box center [859, 329] width 459 height 43
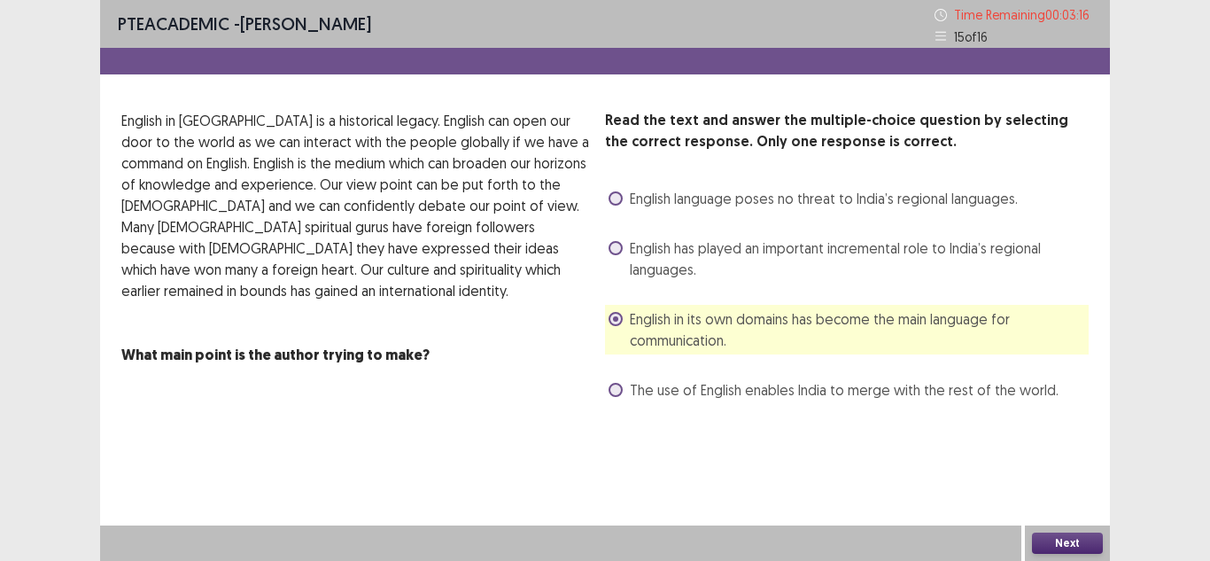
click at [1068, 546] on button "Next" at bounding box center [1067, 542] width 71 height 21
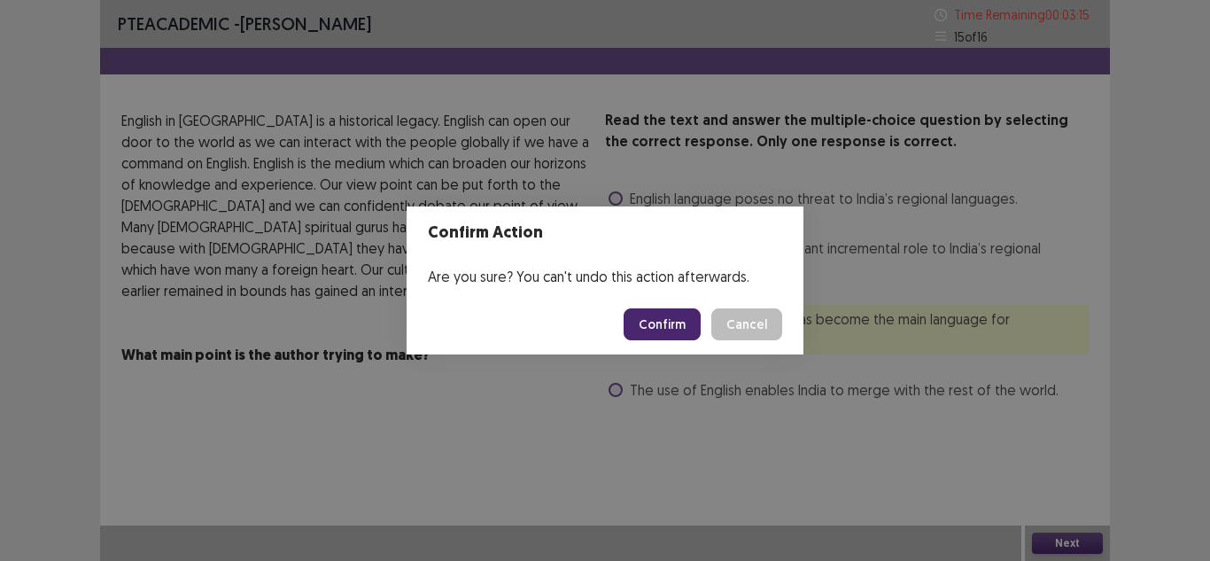
click at [673, 328] on button "Confirm" at bounding box center [661, 324] width 77 height 32
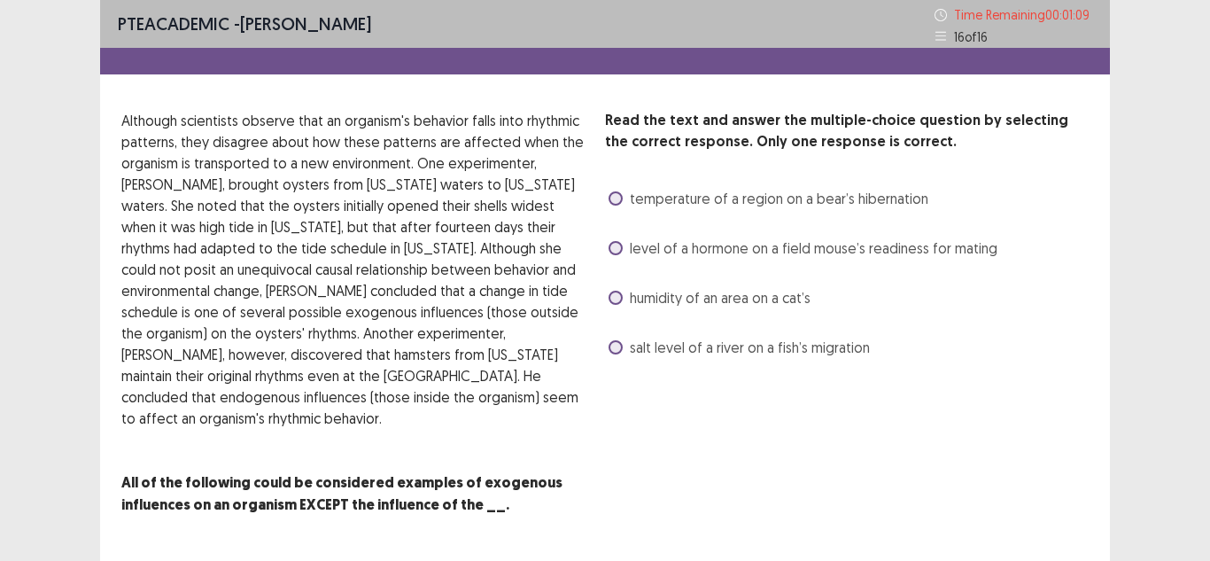
click at [641, 260] on div "level of a hormone on a field mouse’s readiness for mating" at bounding box center [801, 248] width 392 height 28
click at [634, 251] on span "level of a hormone on a field mouse’s readiness for mating" at bounding box center [813, 247] width 367 height 21
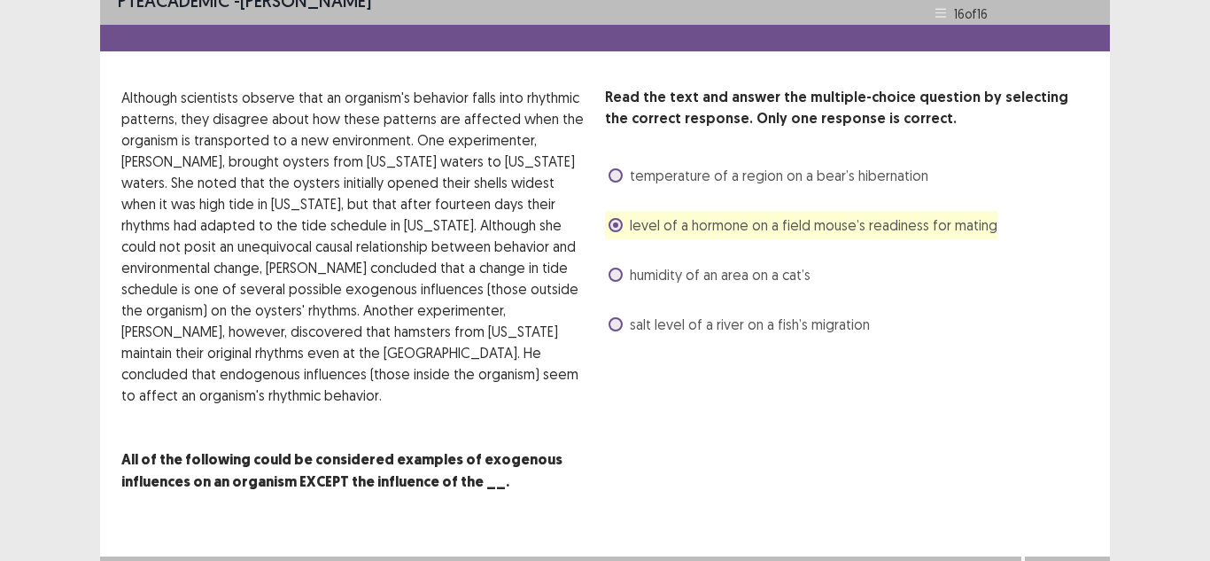
scroll to position [33, 0]
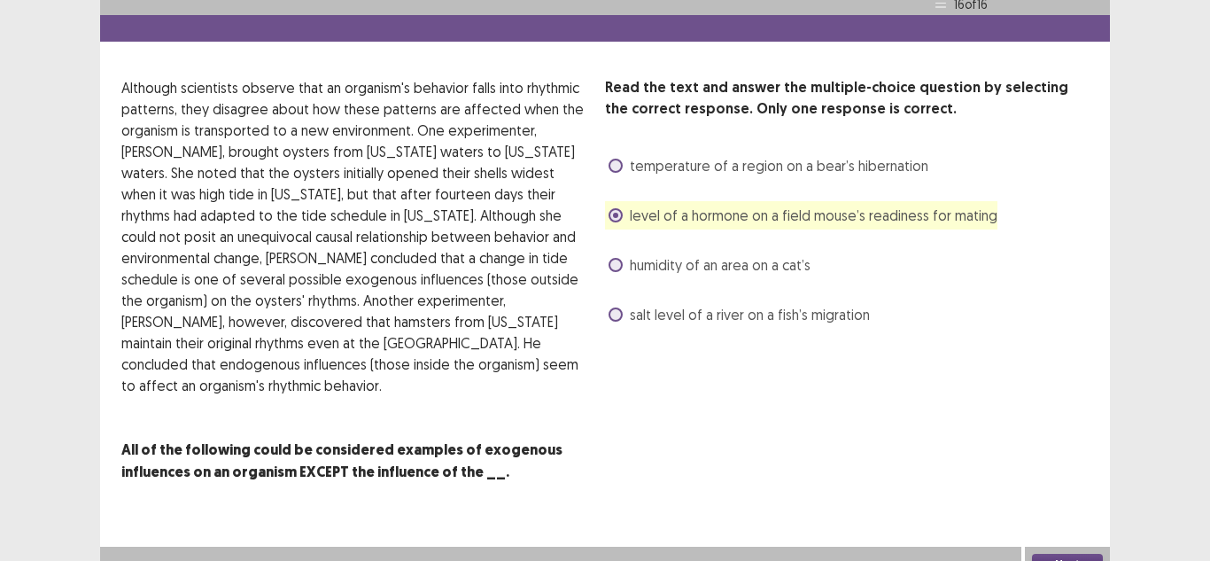
click at [1046, 553] on button "Next" at bounding box center [1067, 563] width 71 height 21
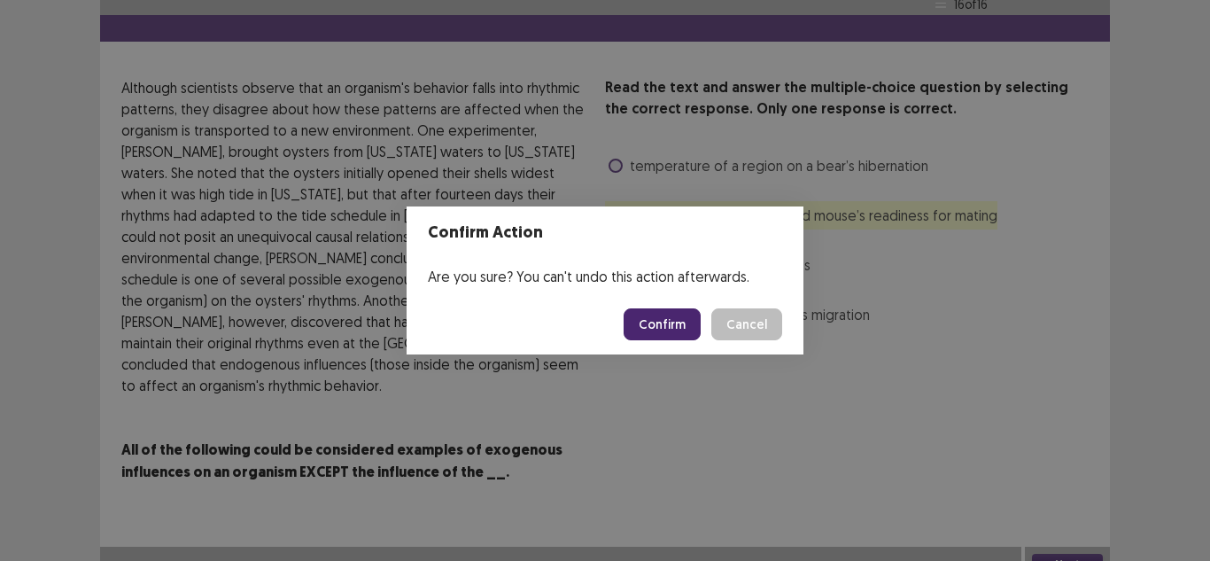
click at [646, 335] on button "Confirm" at bounding box center [661, 324] width 77 height 32
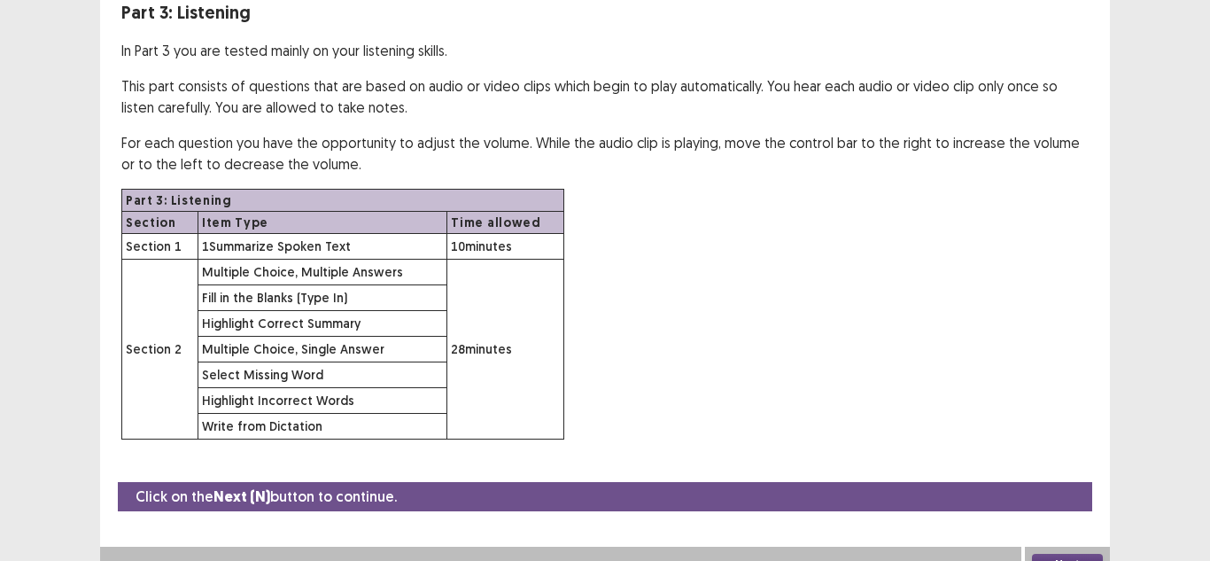
scroll to position [132, 0]
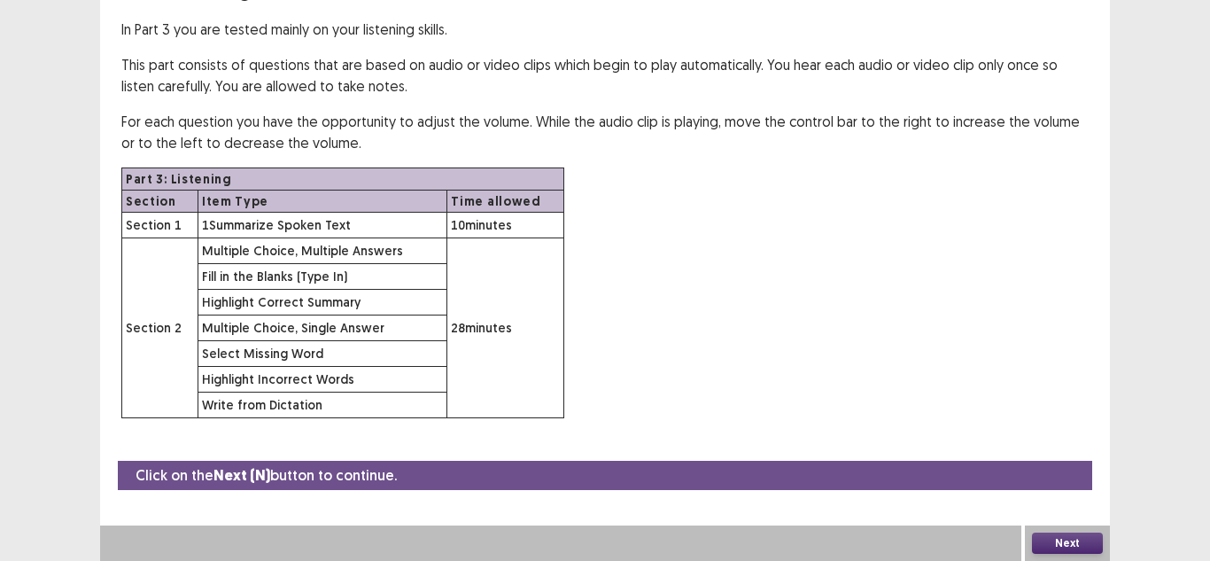
click at [1071, 537] on button "Next" at bounding box center [1067, 542] width 71 height 21
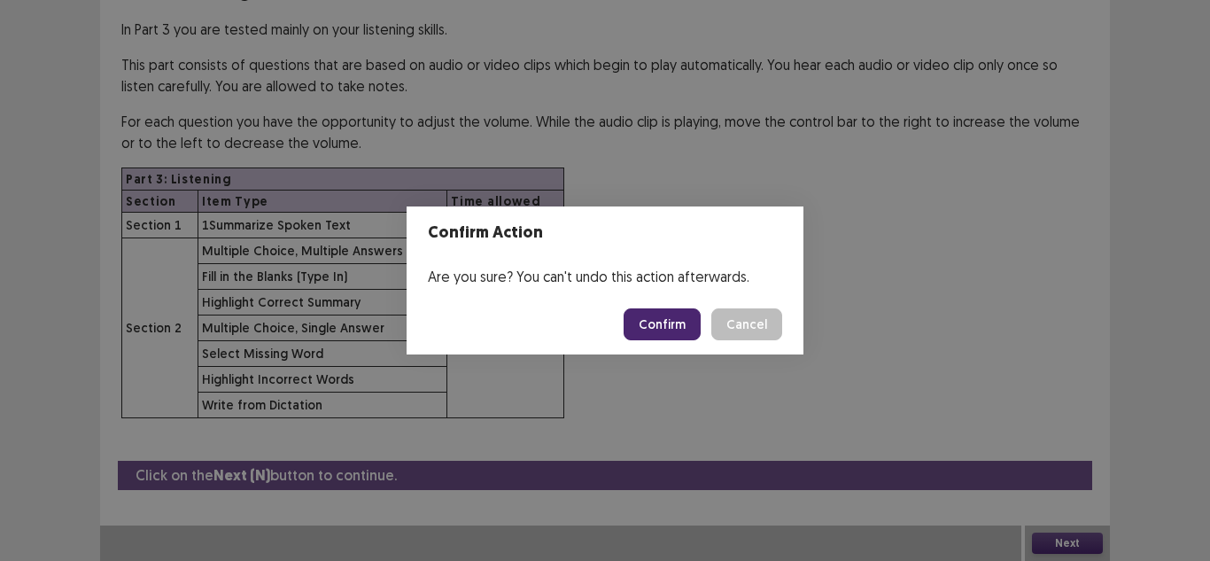
click at [645, 325] on button "Confirm" at bounding box center [661, 324] width 77 height 32
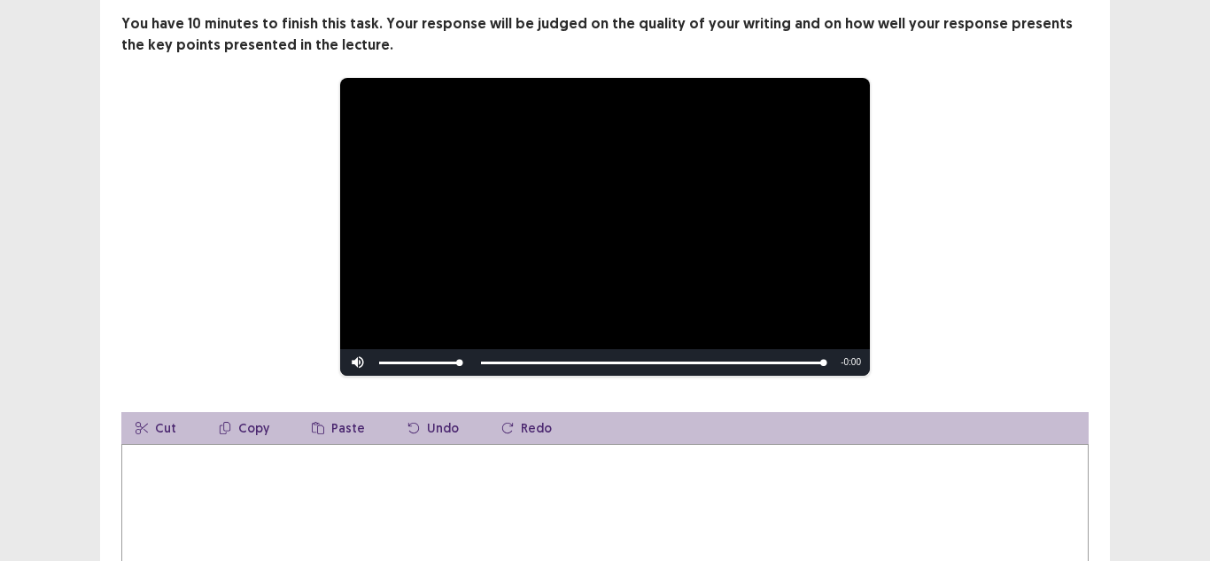
click at [244, 477] on textarea at bounding box center [604, 541] width 967 height 195
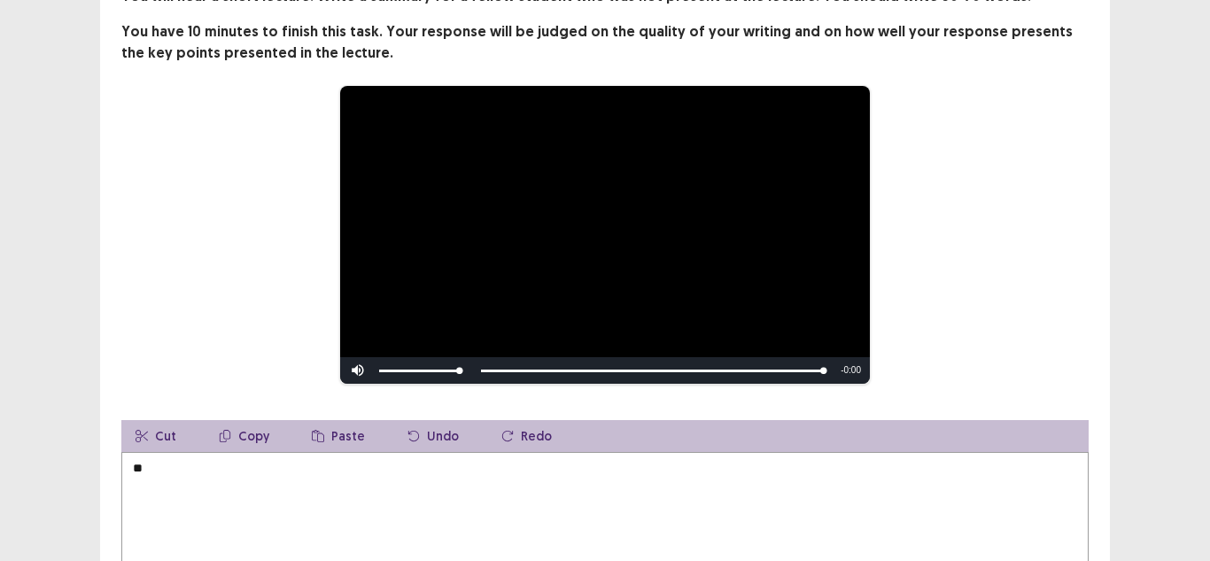
type textarea "*"
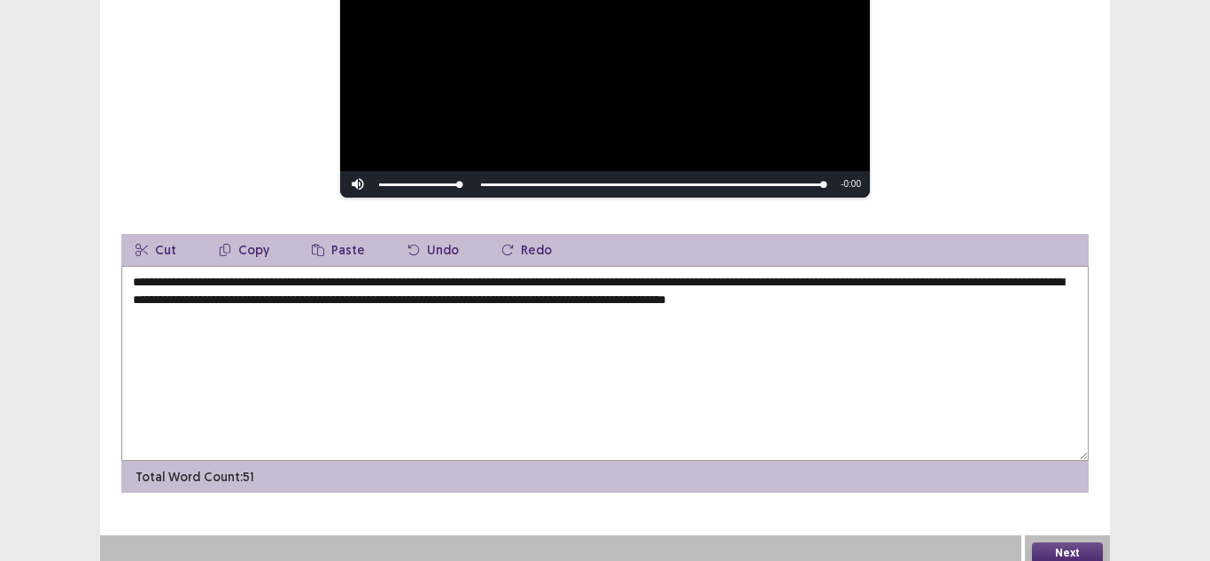
scroll to position [320, 0]
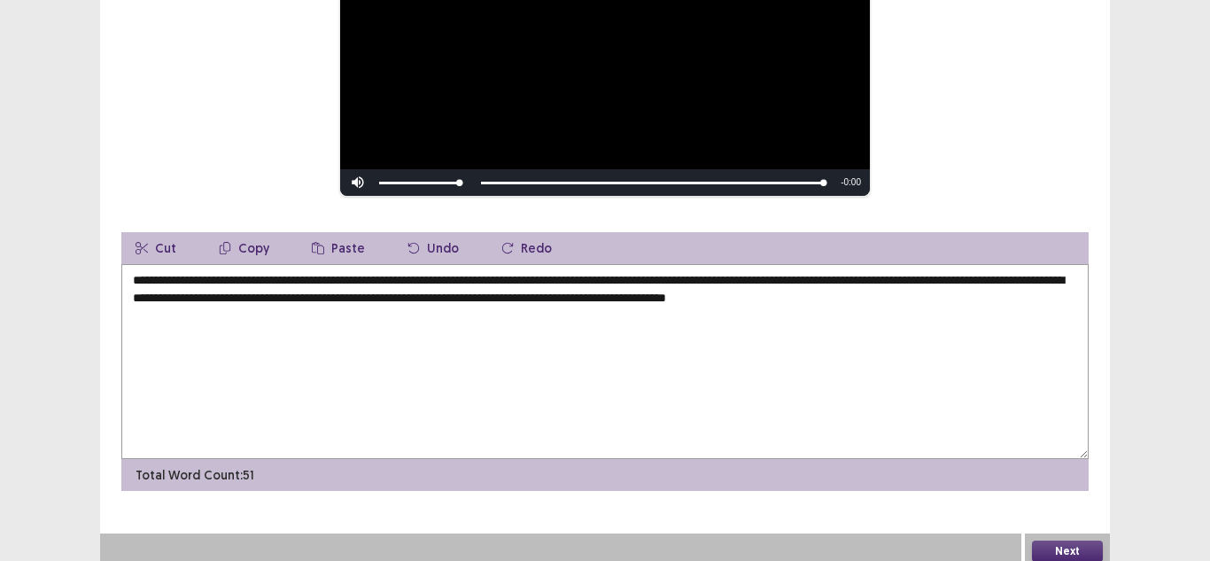
click at [699, 293] on textarea "**********" at bounding box center [604, 361] width 967 height 195
click at [967, 291] on textarea "**********" at bounding box center [604, 361] width 967 height 195
drag, startPoint x: 340, startPoint y: 310, endPoint x: 310, endPoint y: 311, distance: 30.1
click at [310, 311] on textarea "**********" at bounding box center [604, 361] width 967 height 195
click at [398, 309] on textarea "**********" at bounding box center [604, 361] width 967 height 195
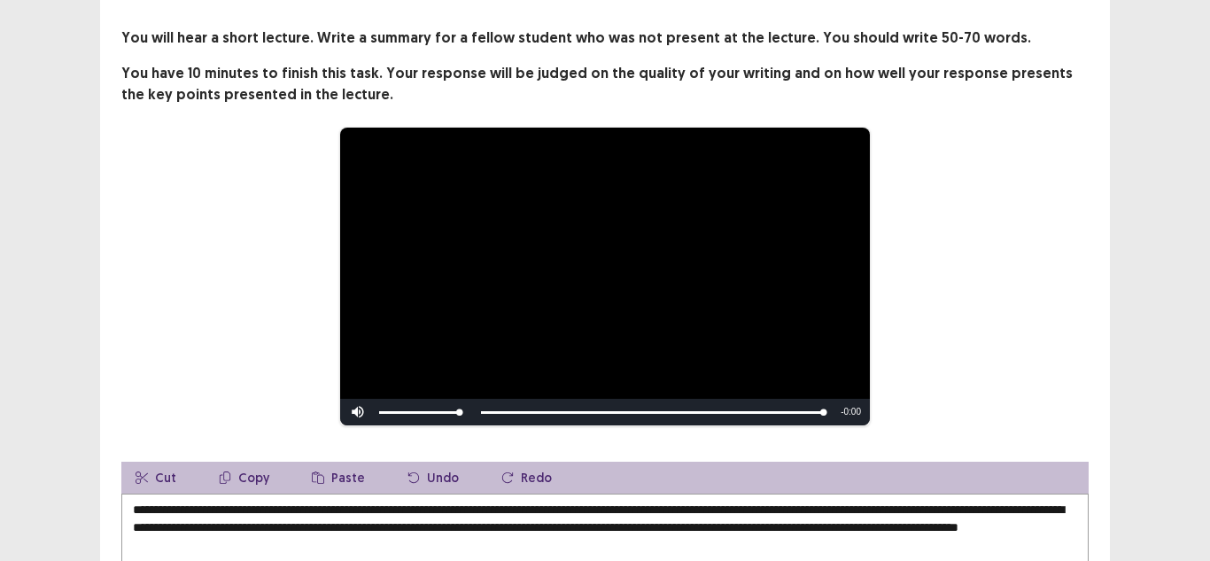
scroll to position [266, 0]
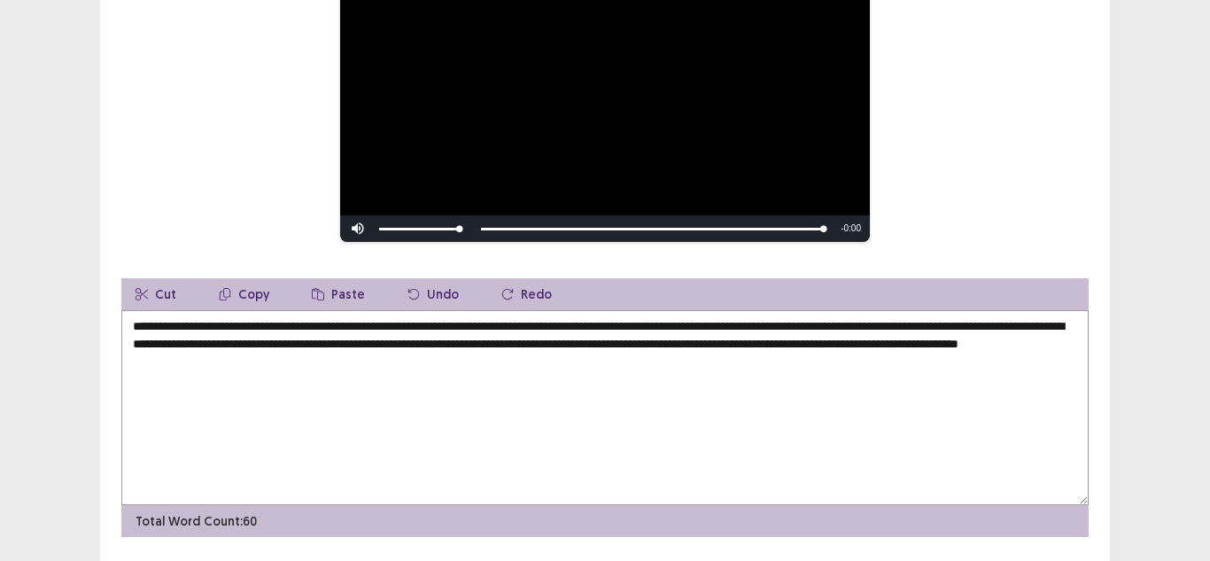
drag, startPoint x: 390, startPoint y: 365, endPoint x: 308, endPoint y: 360, distance: 81.6
click at [308, 360] on textarea "**********" at bounding box center [604, 407] width 967 height 195
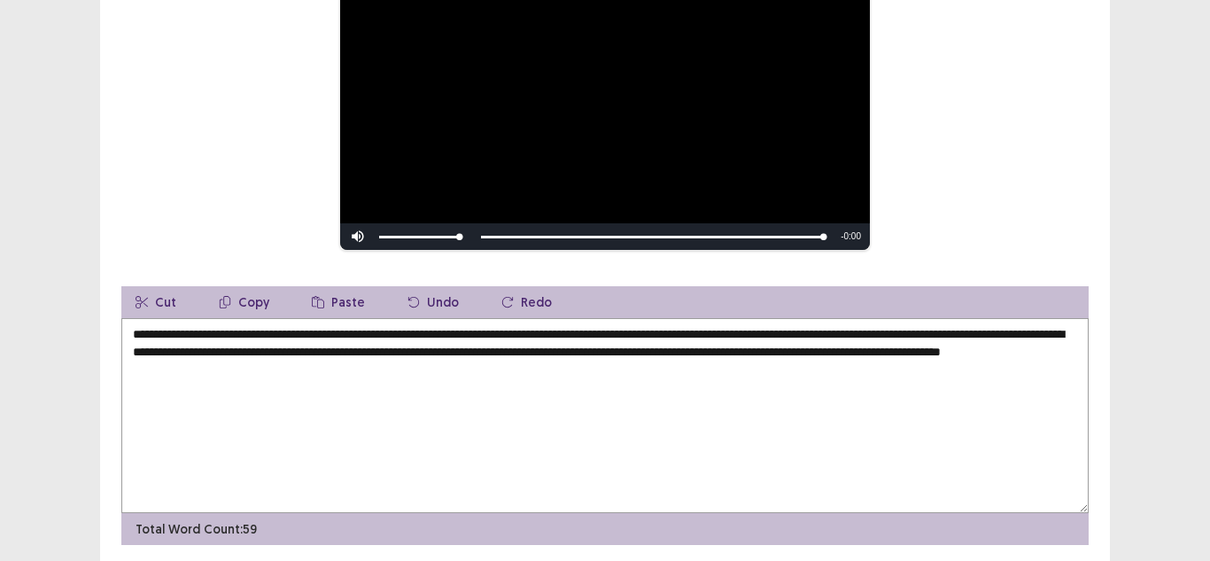
click at [384, 369] on textarea "**********" at bounding box center [604, 415] width 967 height 195
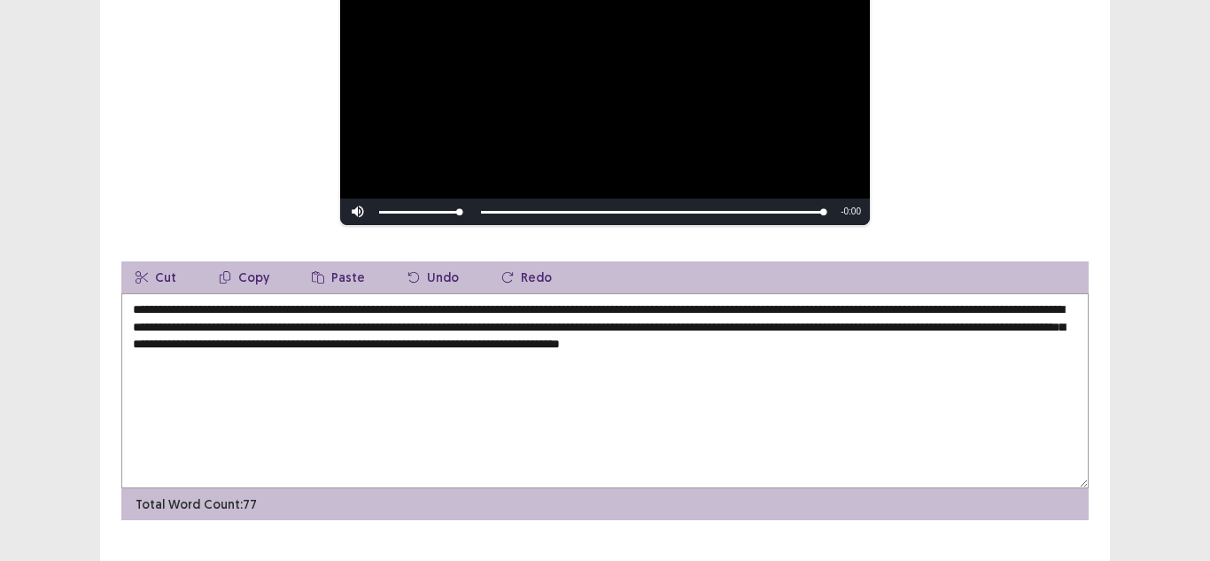
scroll to position [320, 0]
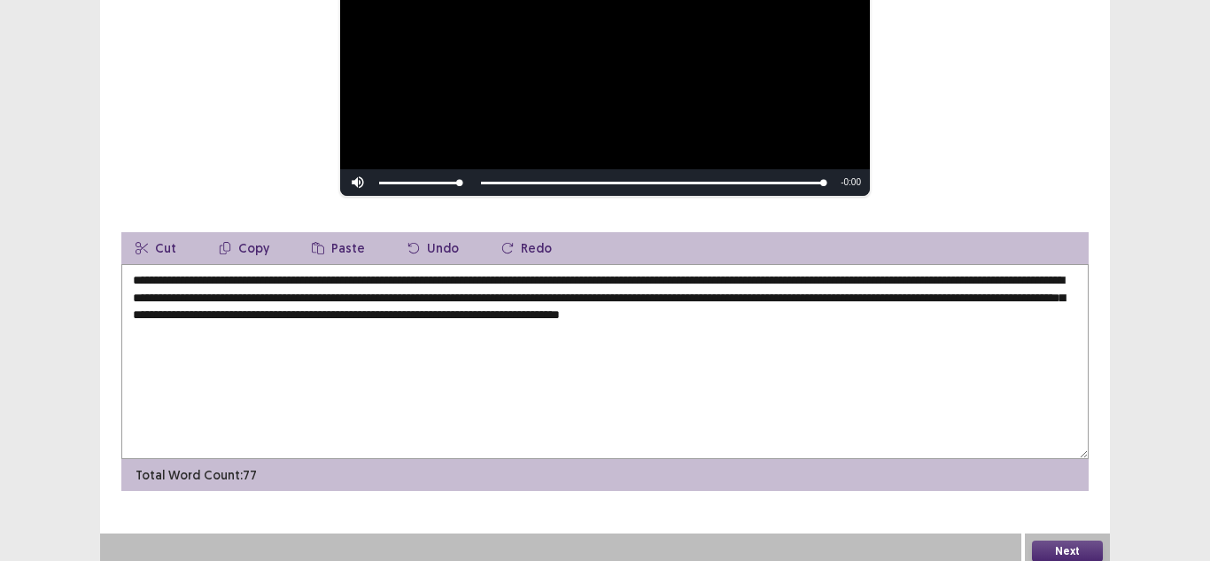
drag, startPoint x: 553, startPoint y: 290, endPoint x: 489, endPoint y: 285, distance: 64.9
click at [489, 285] on textarea "**********" at bounding box center [604, 361] width 967 height 195
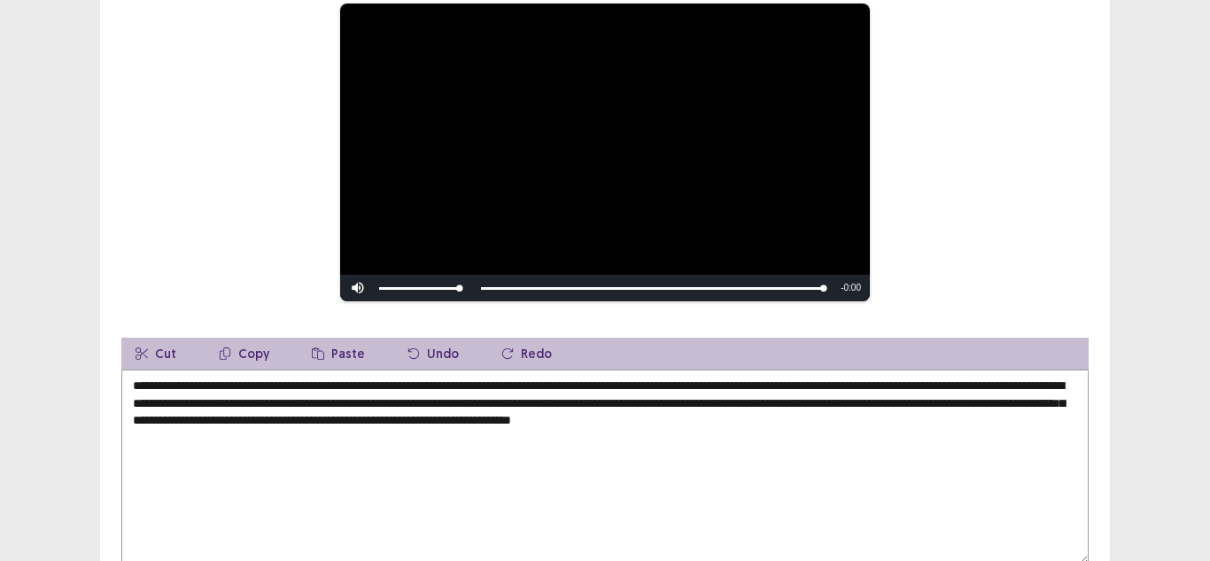
scroll to position [266, 0]
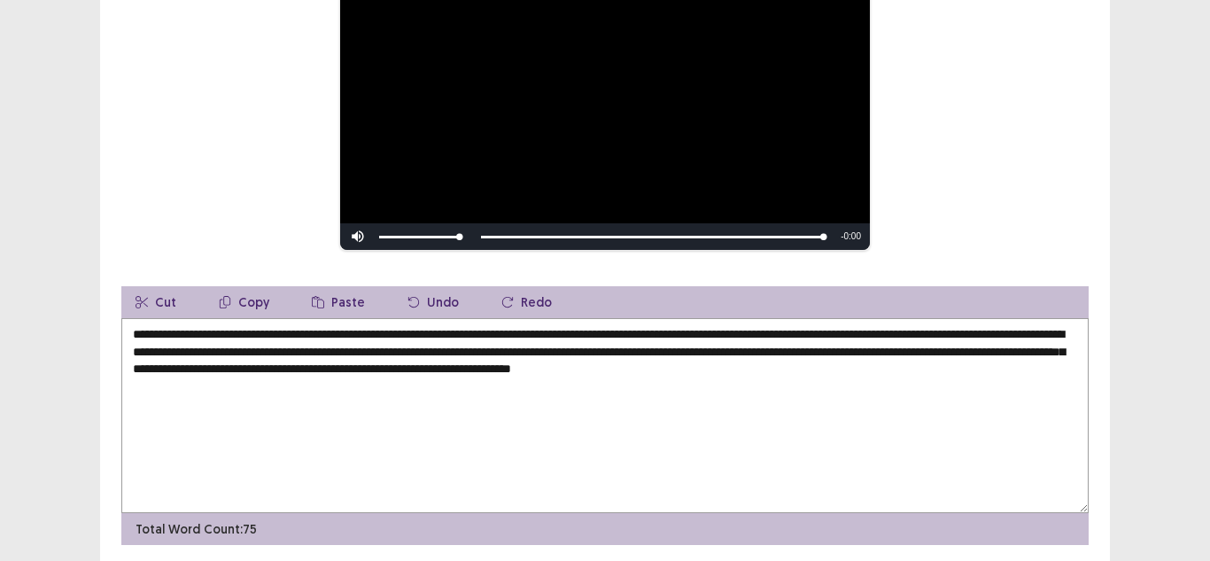
drag, startPoint x: 713, startPoint y: 345, endPoint x: 487, endPoint y: 342, distance: 225.8
click at [487, 342] on textarea "**********" at bounding box center [604, 415] width 967 height 195
click at [493, 337] on textarea "**********" at bounding box center [604, 415] width 967 height 195
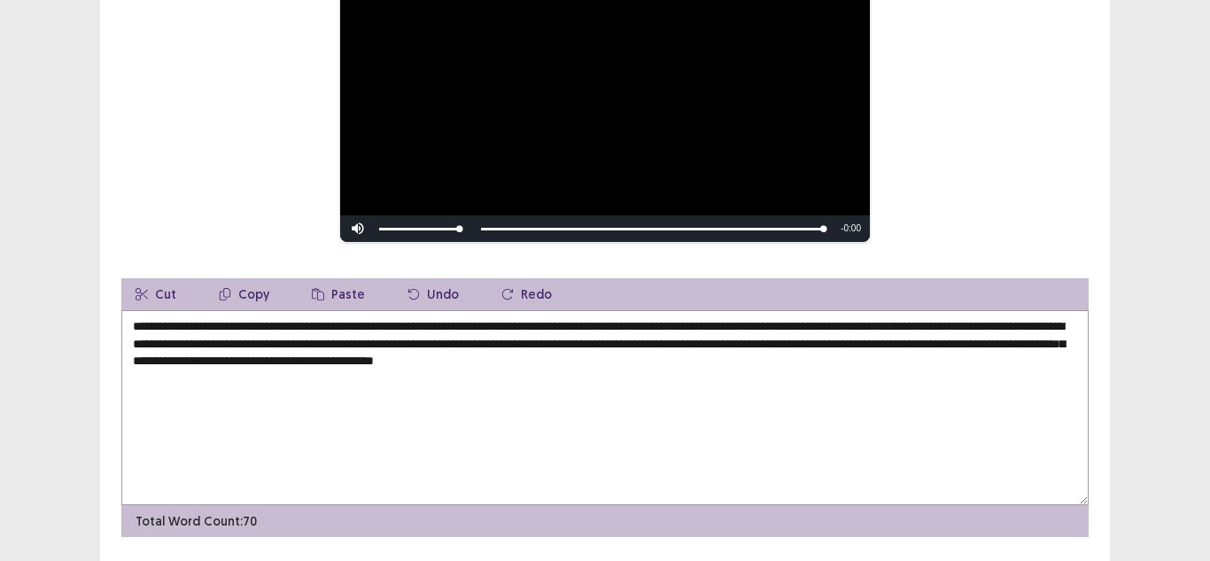
drag, startPoint x: 555, startPoint y: 347, endPoint x: 484, endPoint y: 342, distance: 71.0
click at [484, 342] on textarea "**********" at bounding box center [604, 407] width 967 height 195
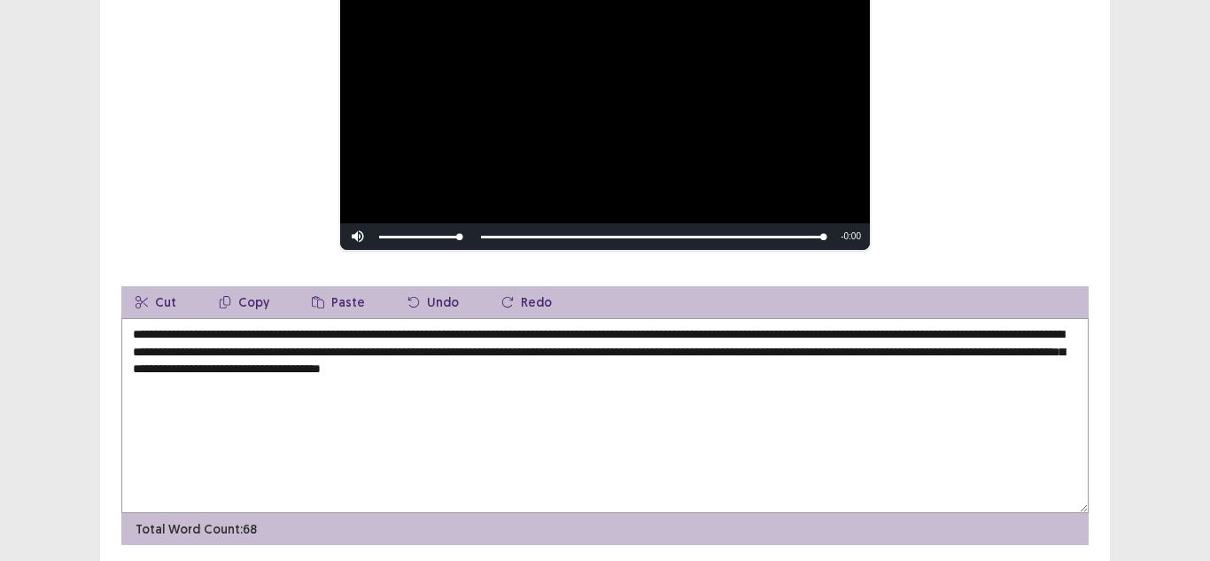
click at [946, 347] on textarea "**********" at bounding box center [604, 415] width 967 height 195
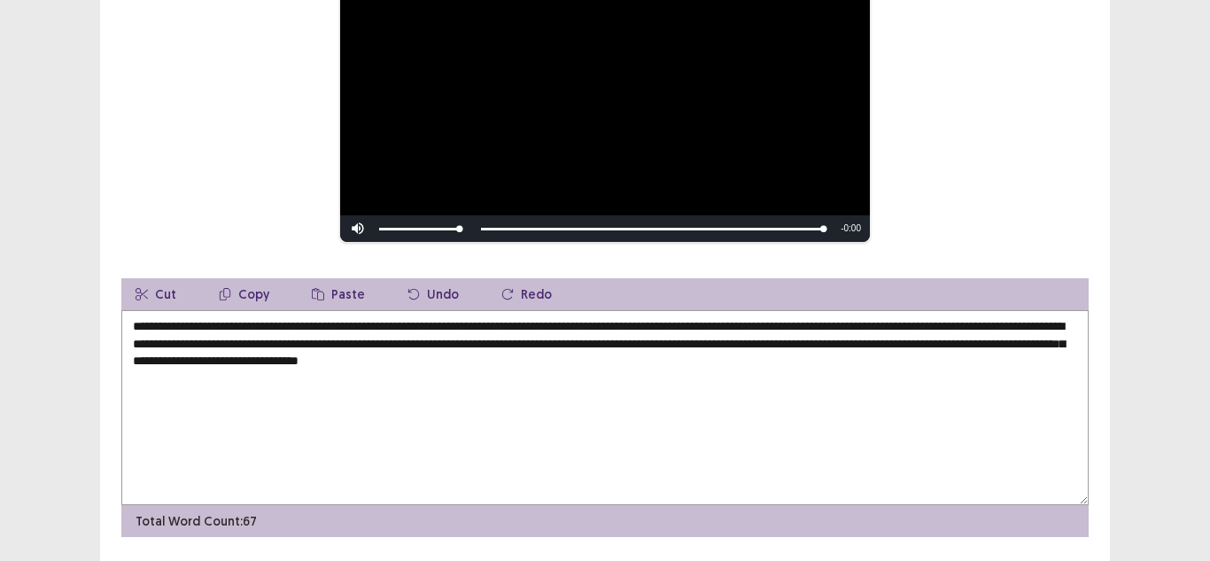
type textarea "**********"
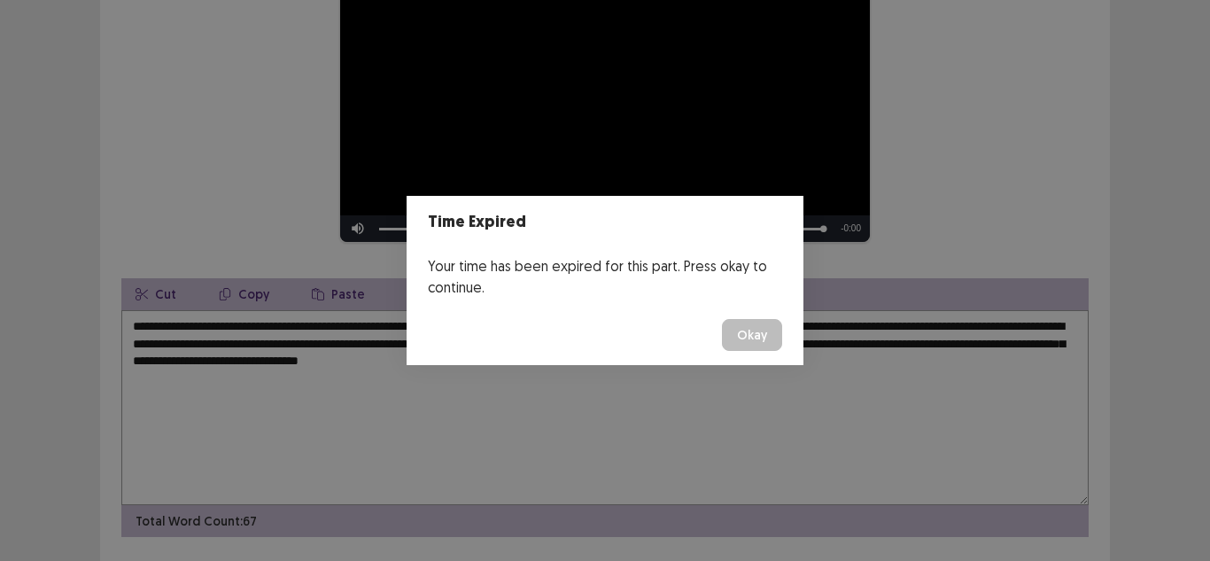
click at [767, 333] on button "Okay" at bounding box center [752, 335] width 60 height 32
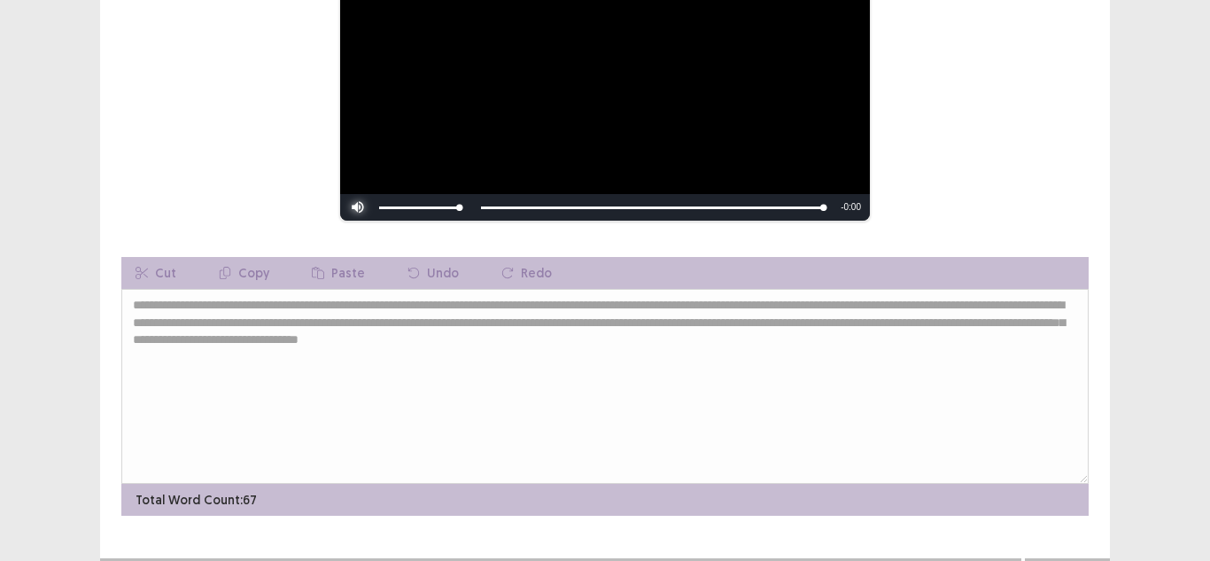
scroll to position [320, 0]
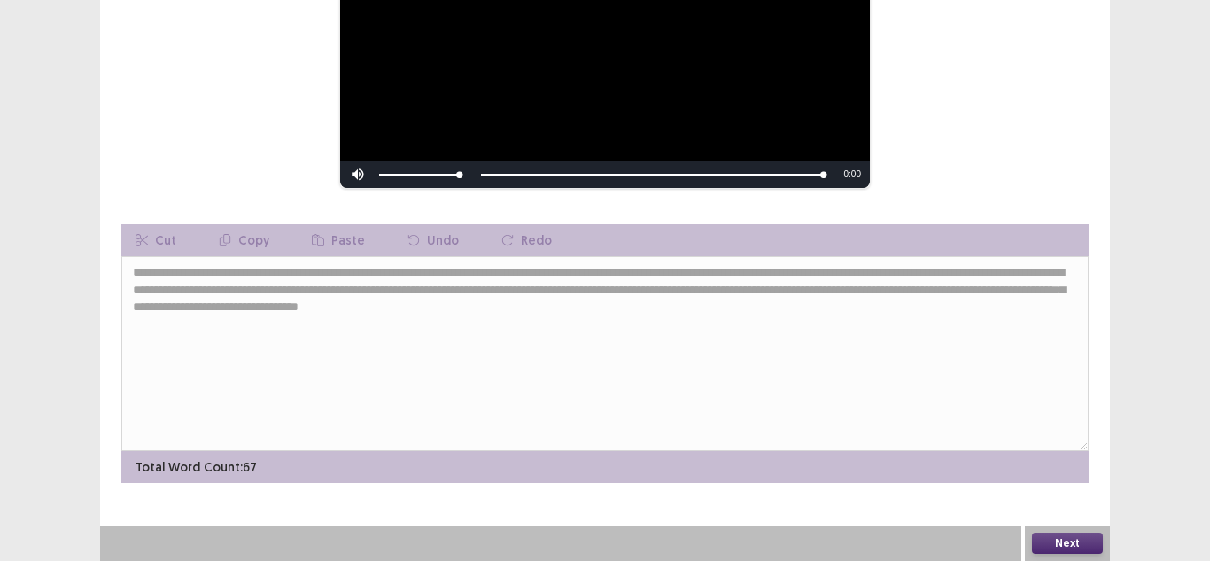
click at [1065, 535] on button "Next" at bounding box center [1067, 542] width 71 height 21
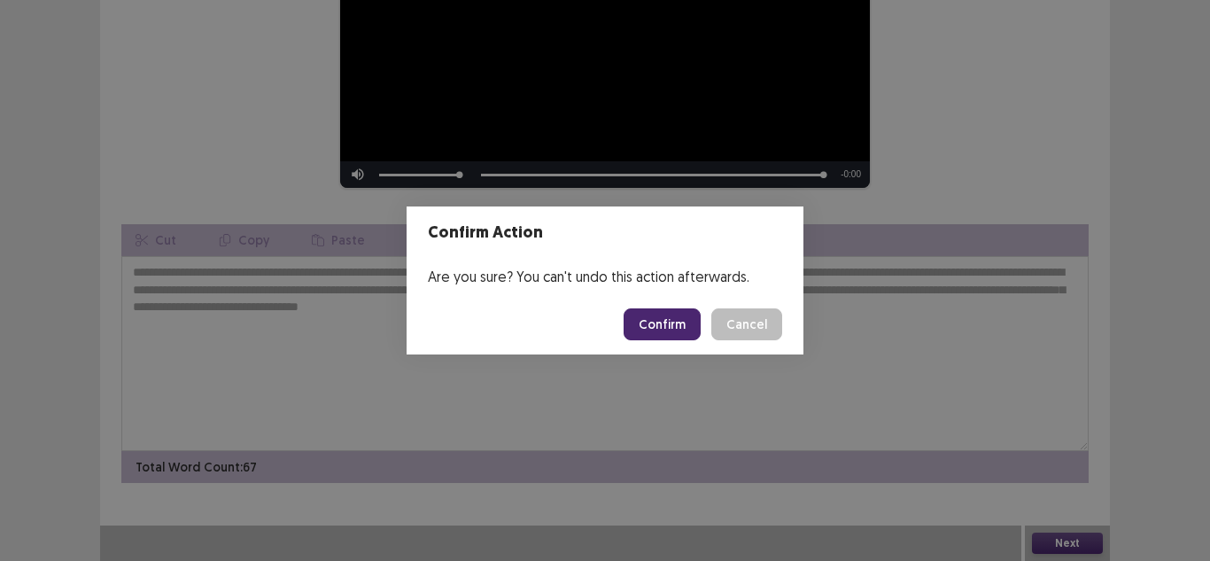
click at [692, 321] on button "Confirm" at bounding box center [661, 324] width 77 height 32
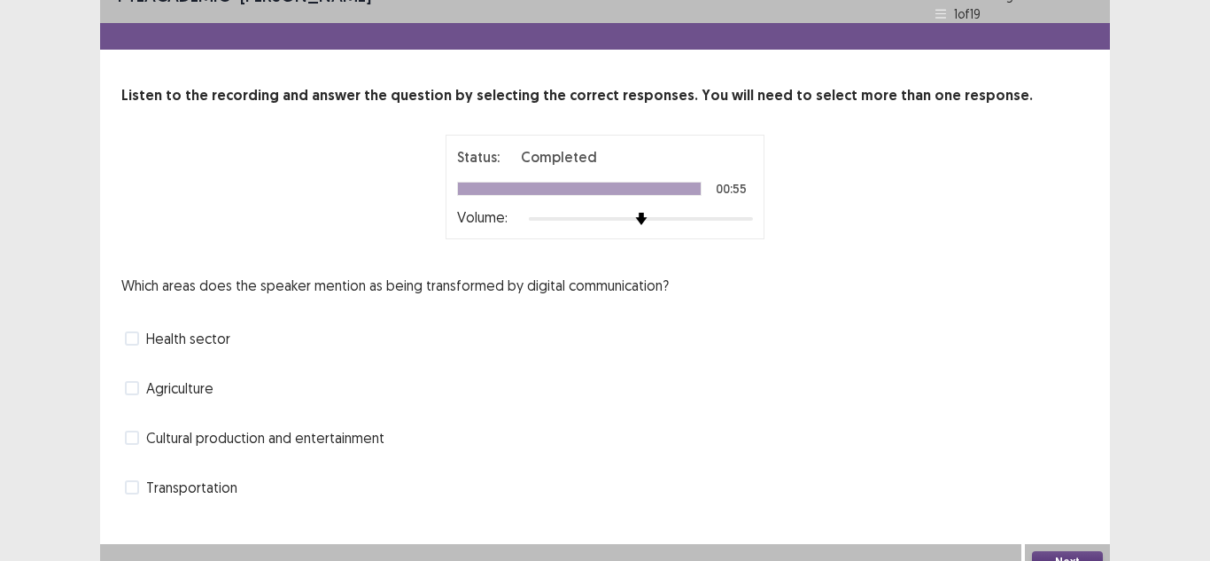
scroll to position [43, 0]
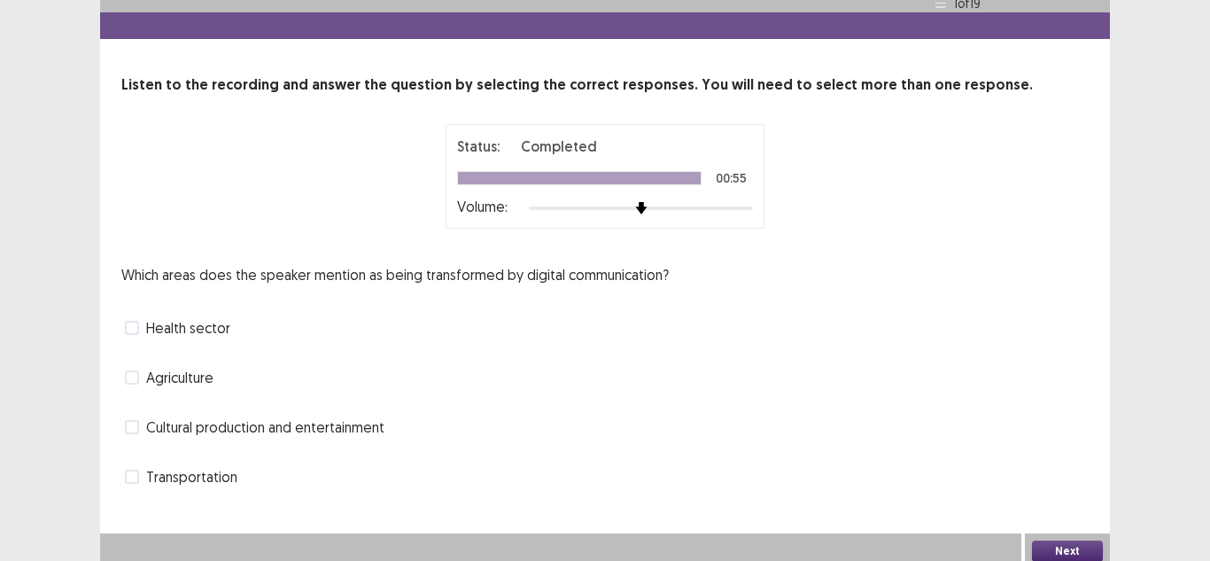
click at [203, 421] on span "Cultural production and entertainment" at bounding box center [265, 426] width 238 height 21
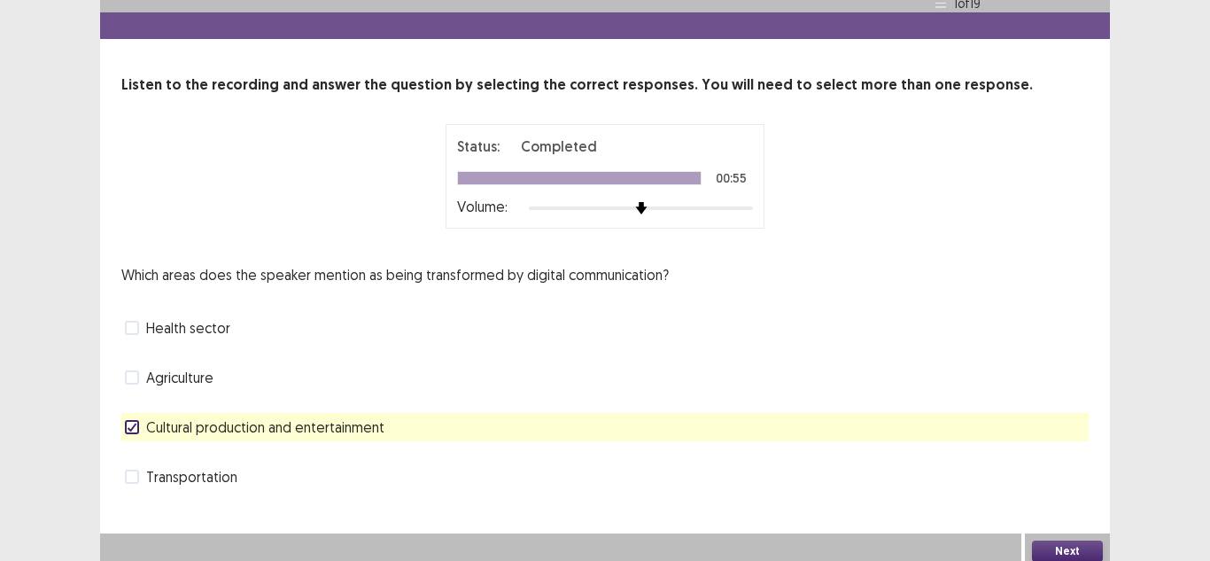
click at [150, 322] on span "Health sector" at bounding box center [188, 327] width 84 height 21
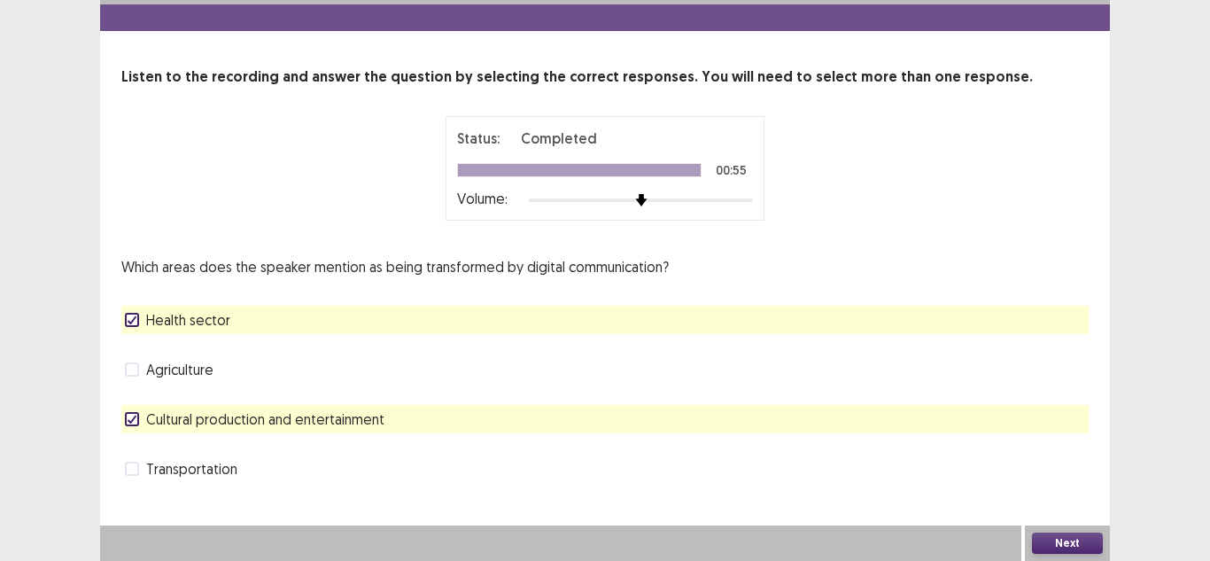
click at [1054, 548] on button "Next" at bounding box center [1067, 542] width 71 height 21
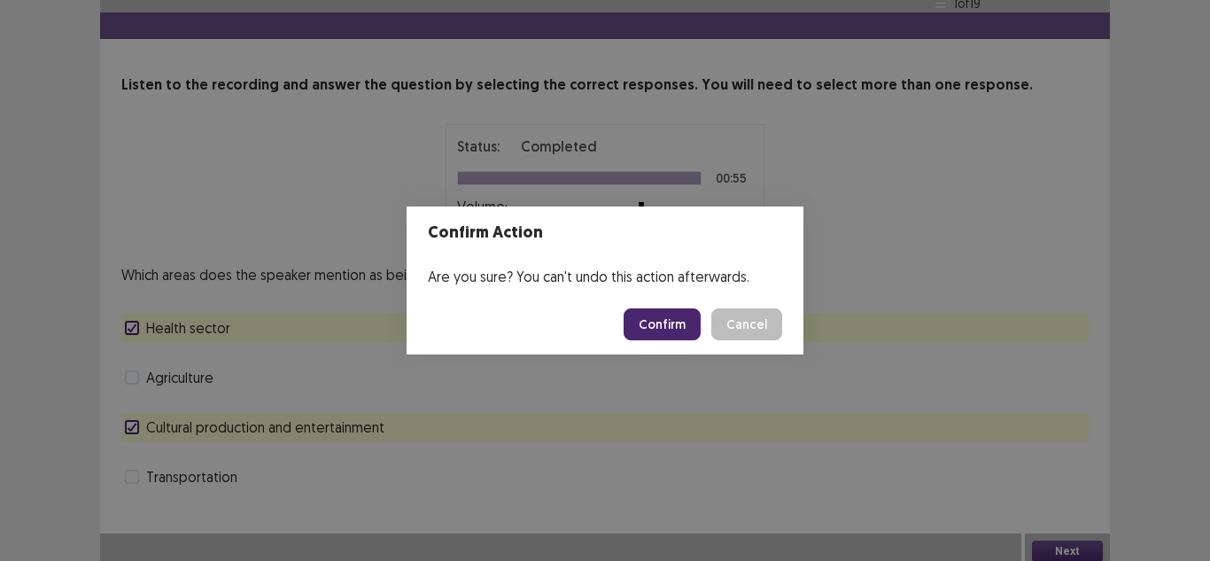
click at [708, 323] on div "Confirm Cancel" at bounding box center [702, 324] width 159 height 32
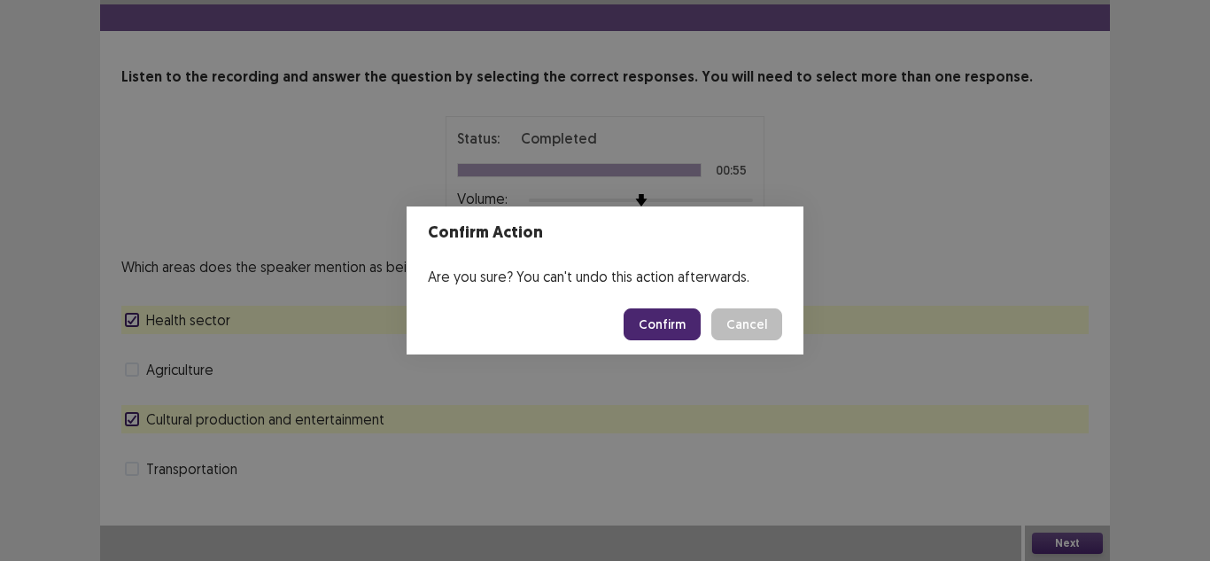
click at [678, 323] on button "Confirm" at bounding box center [661, 324] width 77 height 32
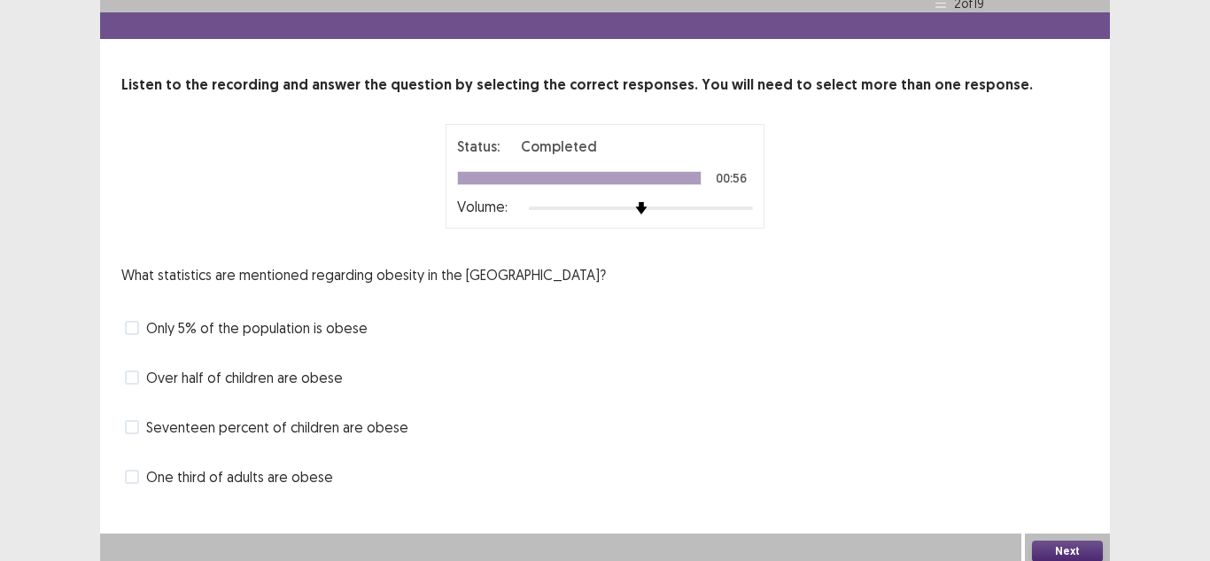
click at [313, 425] on span "Seventeen percent of children are obese" at bounding box center [277, 426] width 262 height 21
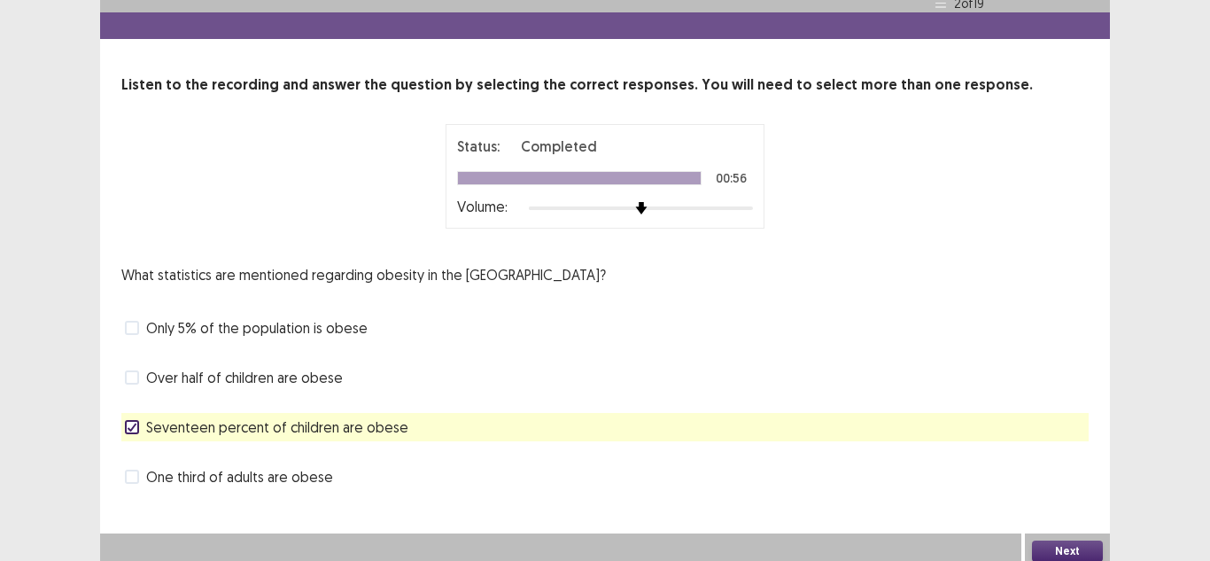
click at [311, 471] on span "One third of adults are obese" at bounding box center [239, 476] width 187 height 21
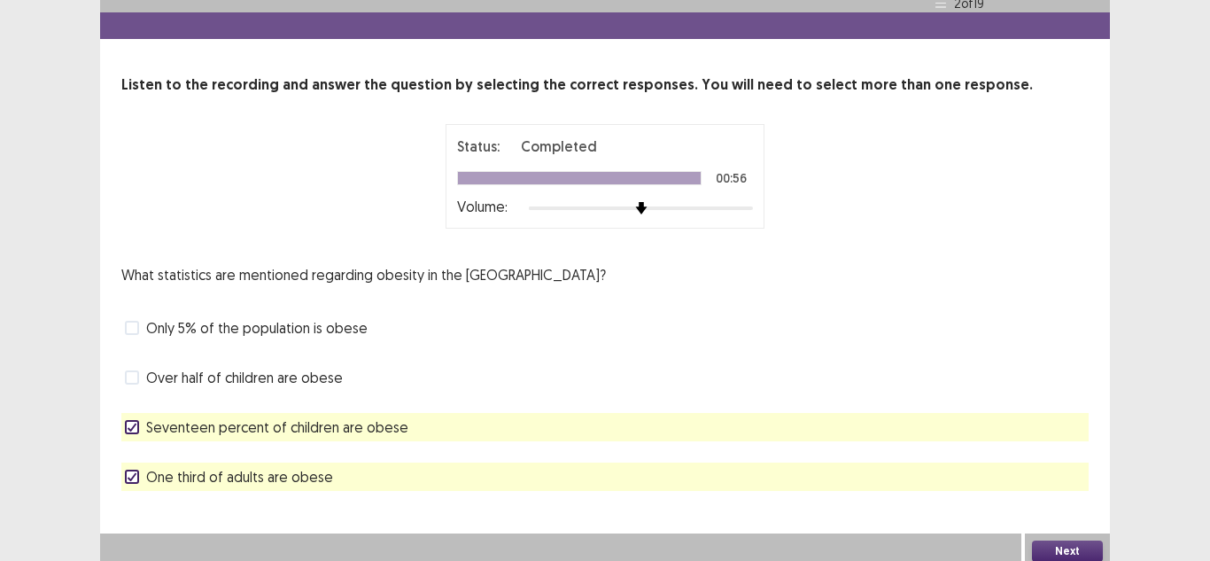
click at [1050, 540] on button "Next" at bounding box center [1067, 550] width 71 height 21
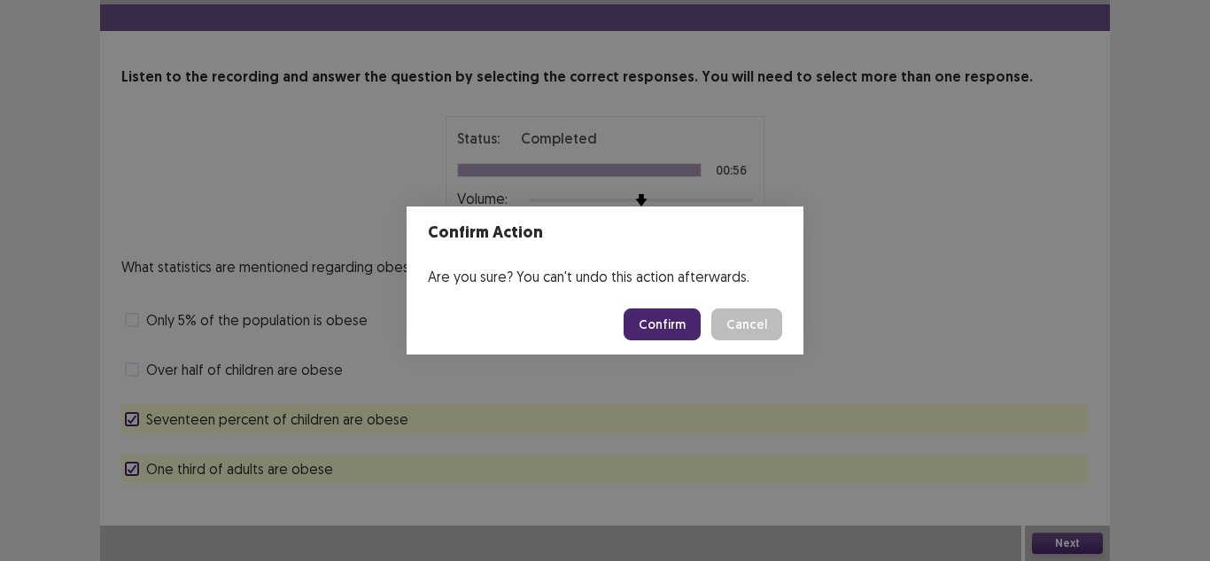
click at [669, 329] on button "Confirm" at bounding box center [661, 324] width 77 height 32
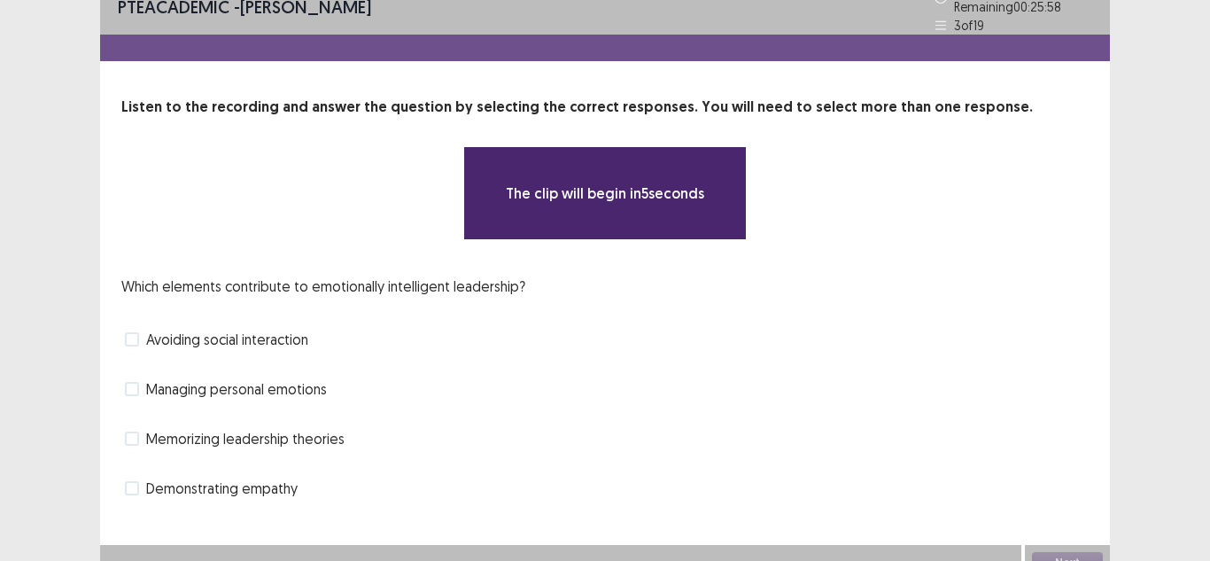
scroll to position [33, 0]
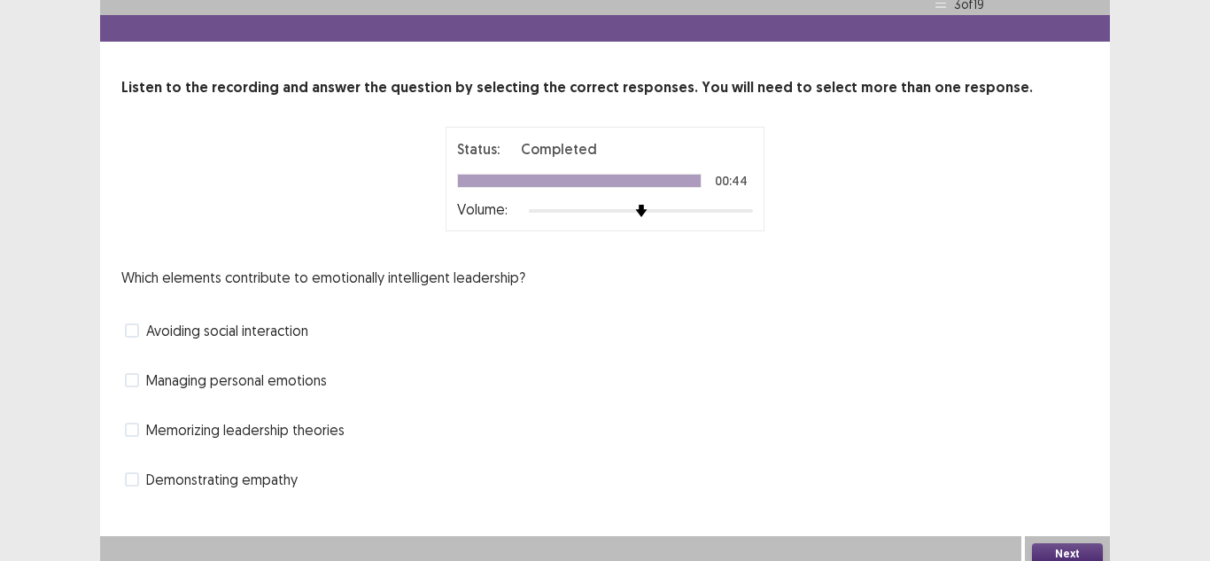
click at [280, 483] on span "Demonstrating empathy" at bounding box center [221, 478] width 151 height 21
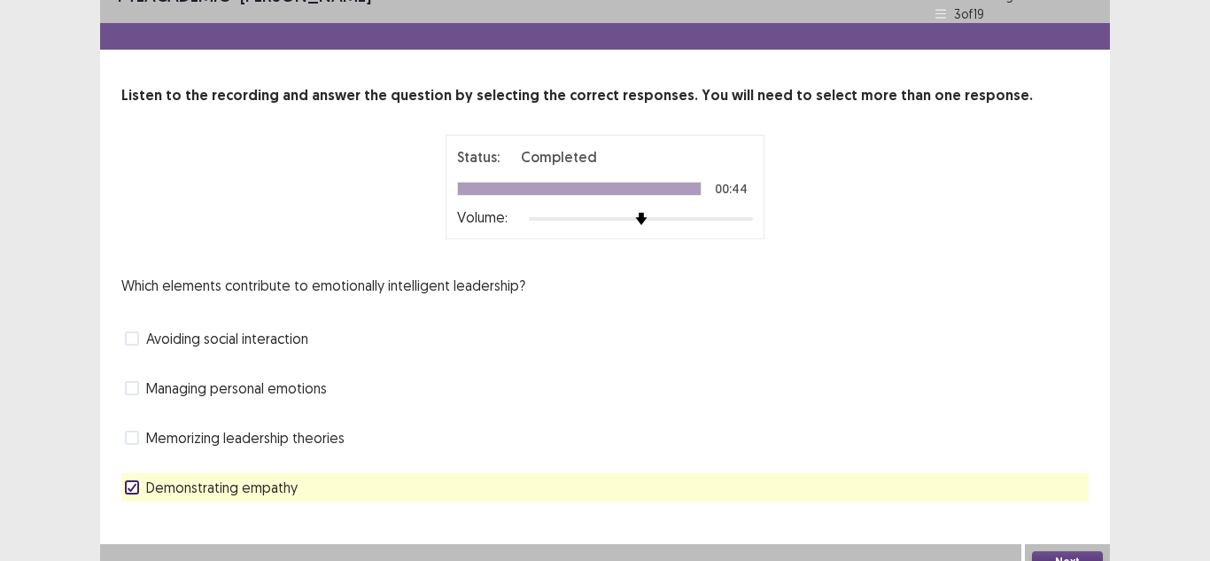
click at [218, 383] on span "Managing personal emotions" at bounding box center [236, 387] width 181 height 21
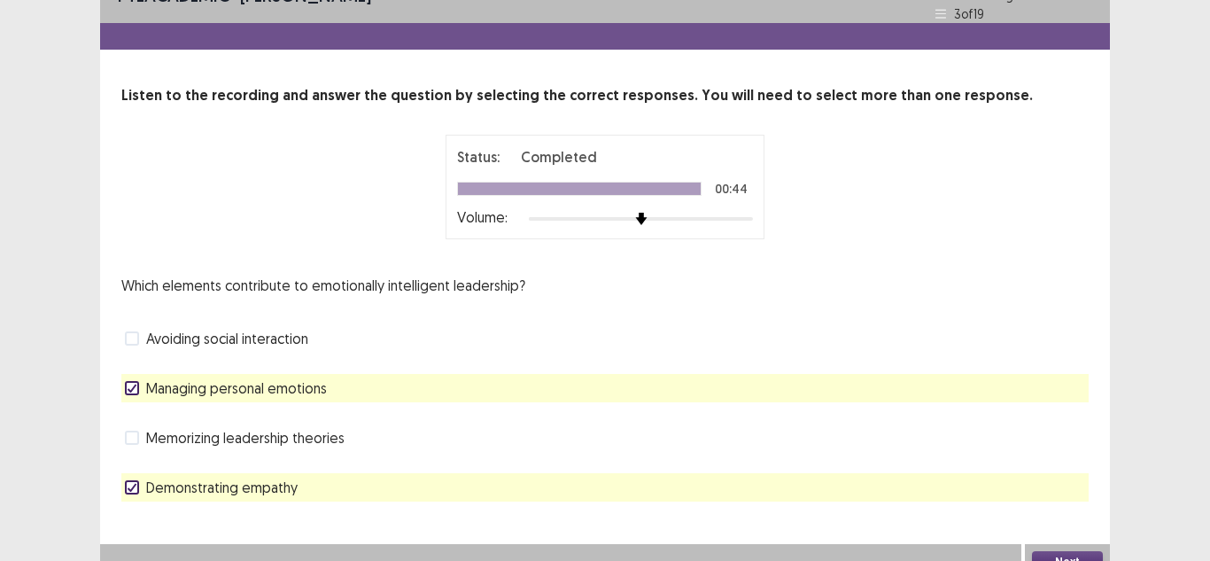
click at [1047, 551] on button "Next" at bounding box center [1067, 561] width 71 height 21
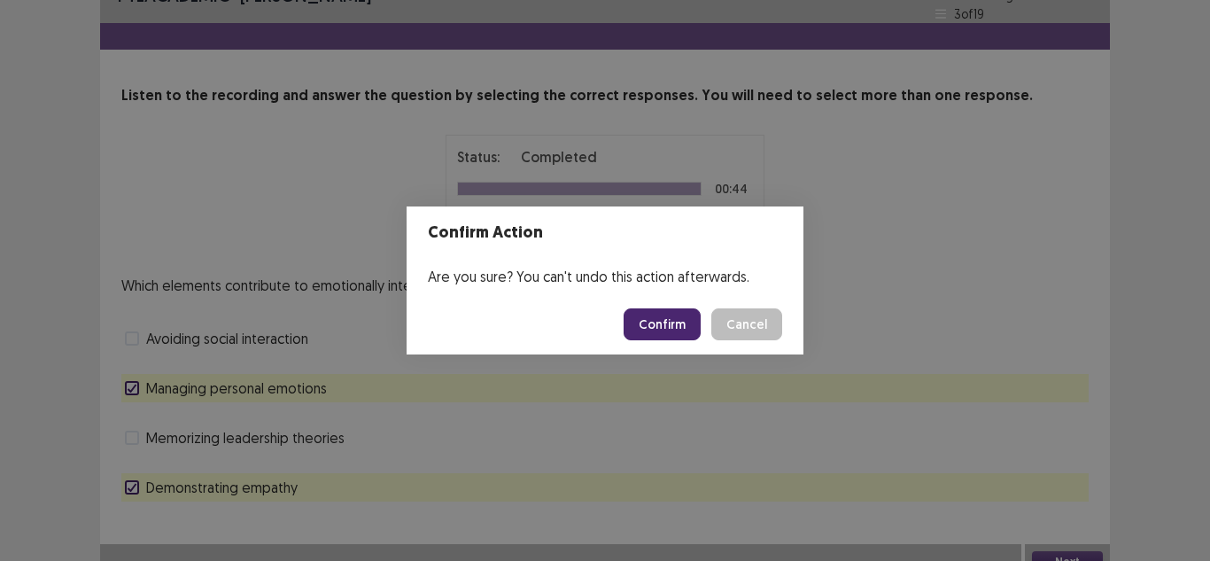
click at [669, 325] on button "Confirm" at bounding box center [661, 324] width 77 height 32
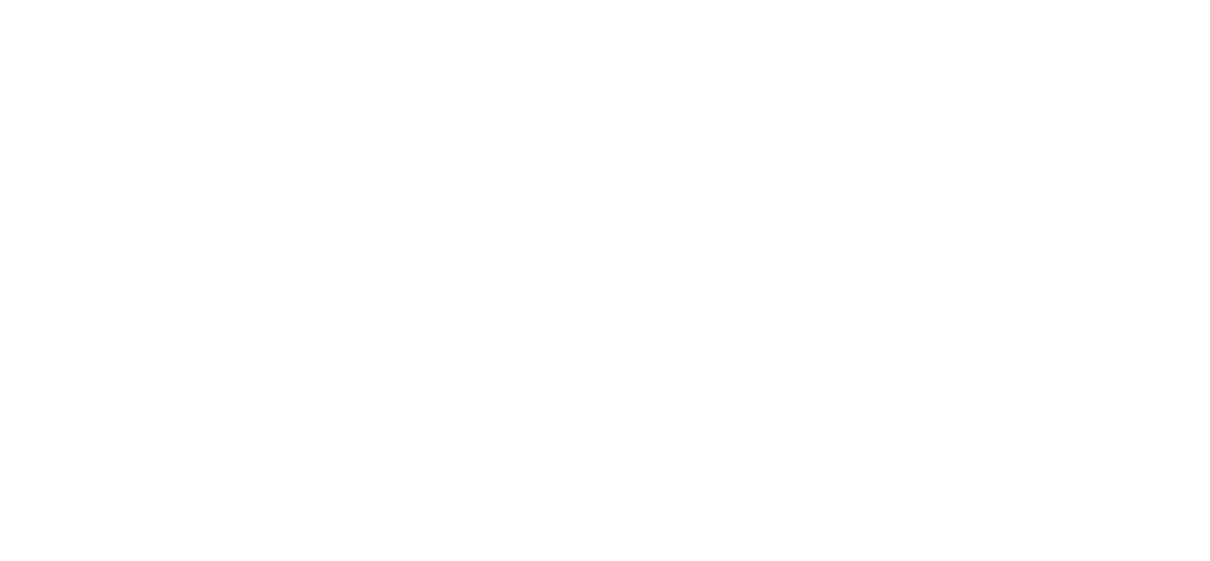
scroll to position [0, 0]
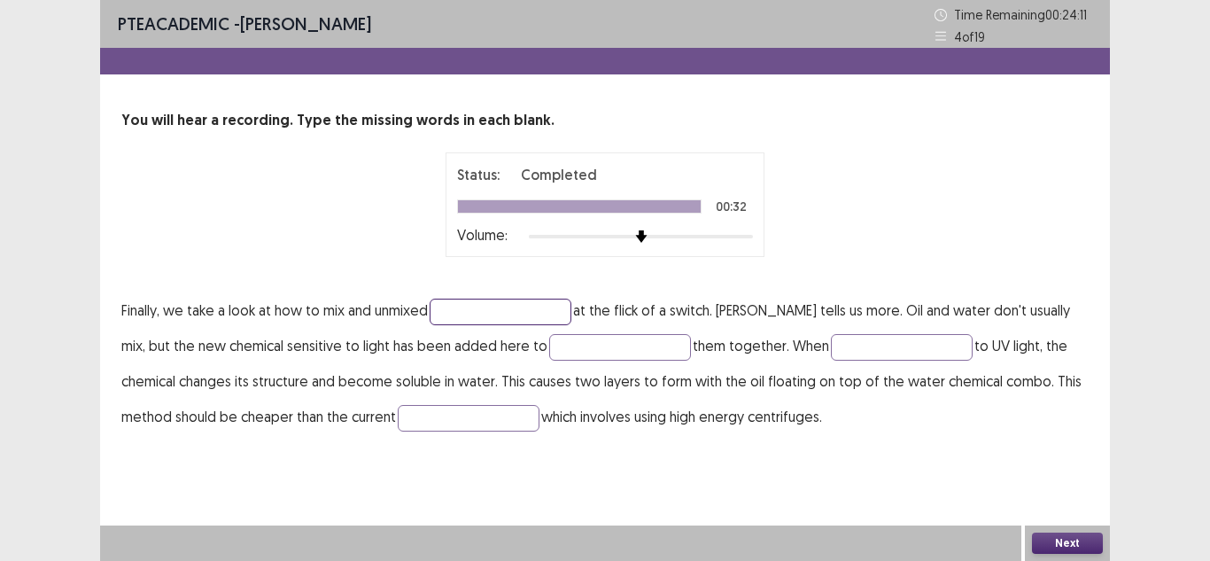
click at [534, 299] on input "text" at bounding box center [500, 311] width 142 height 27
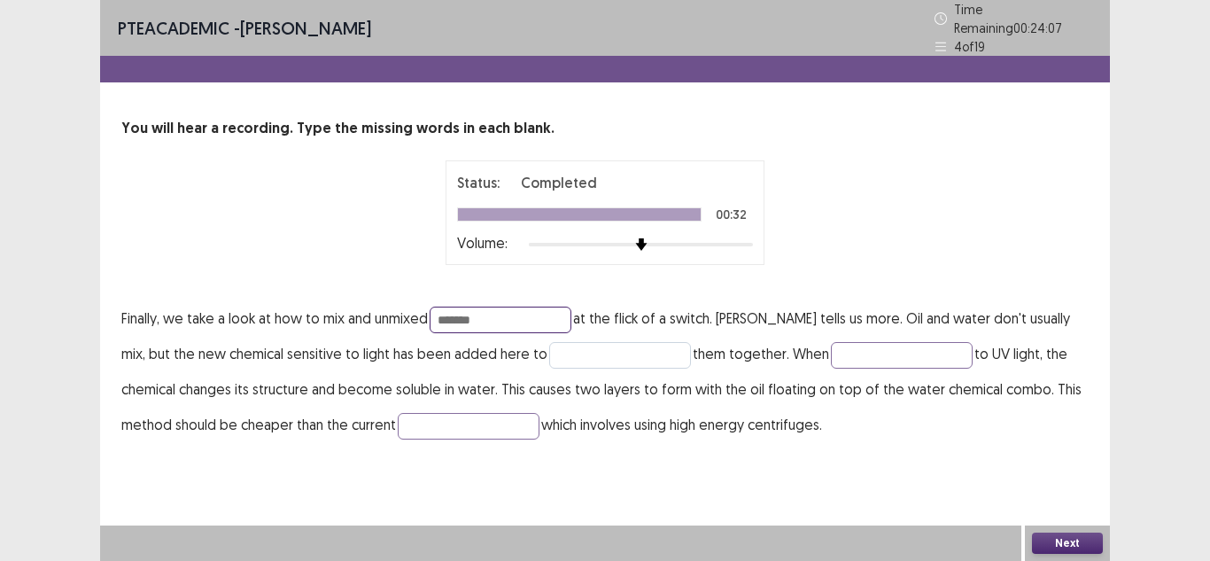
type input "*******"
click at [549, 358] on input "text" at bounding box center [620, 355] width 142 height 27
type input "*****"
click at [831, 343] on input "text" at bounding box center [902, 355] width 142 height 27
type input "********"
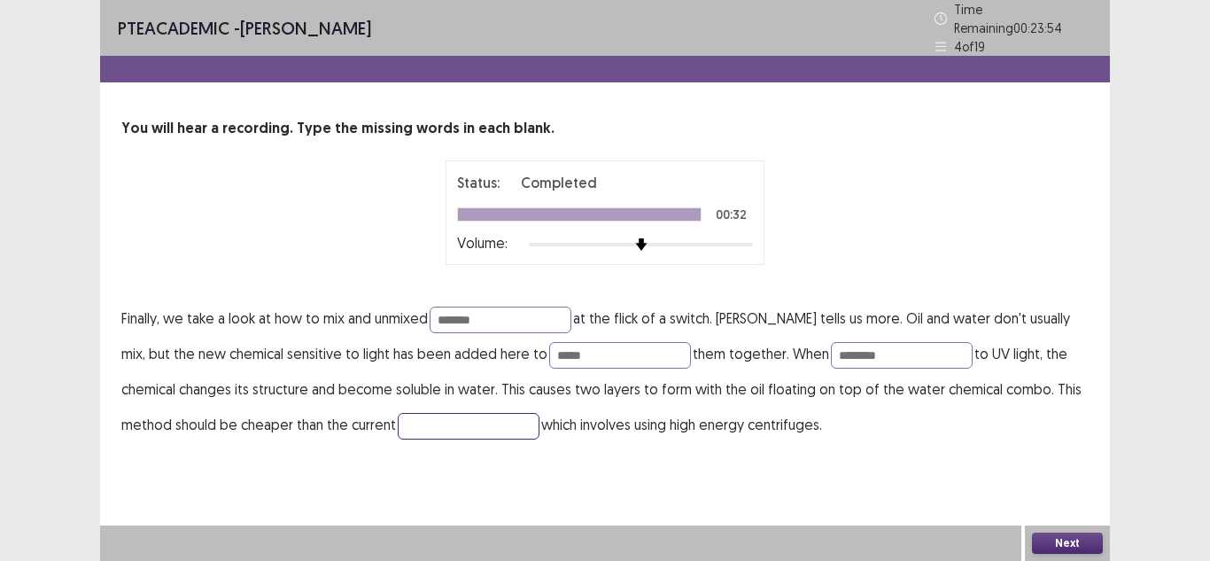
click at [398, 429] on input "text" at bounding box center [469, 426] width 142 height 27
type input "**********"
click at [1043, 540] on button "Next" at bounding box center [1067, 542] width 71 height 21
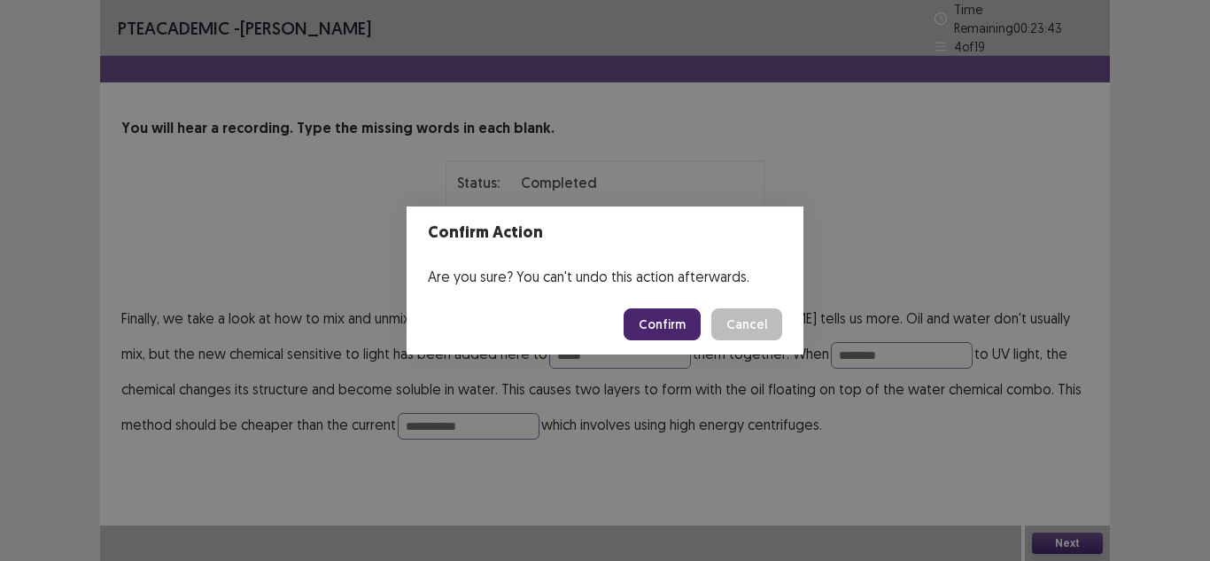
click at [688, 316] on button "Confirm" at bounding box center [661, 324] width 77 height 32
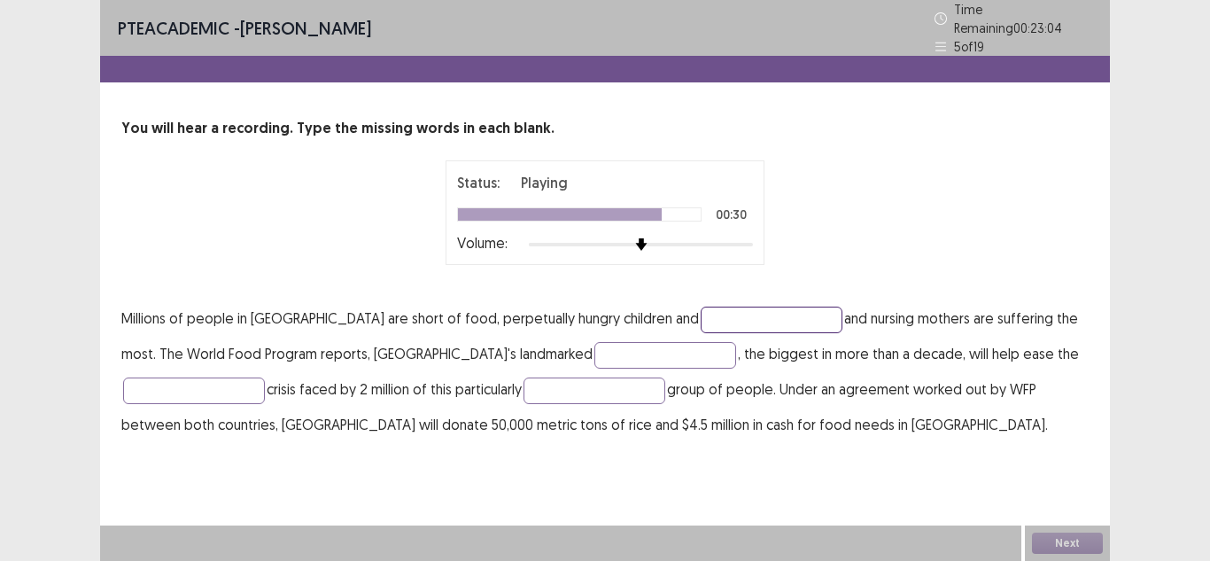
click at [700, 316] on input "text" at bounding box center [771, 319] width 142 height 27
type input "********"
click at [594, 342] on input "text" at bounding box center [665, 355] width 142 height 27
type input "********"
click at [247, 377] on input "text" at bounding box center [194, 390] width 142 height 27
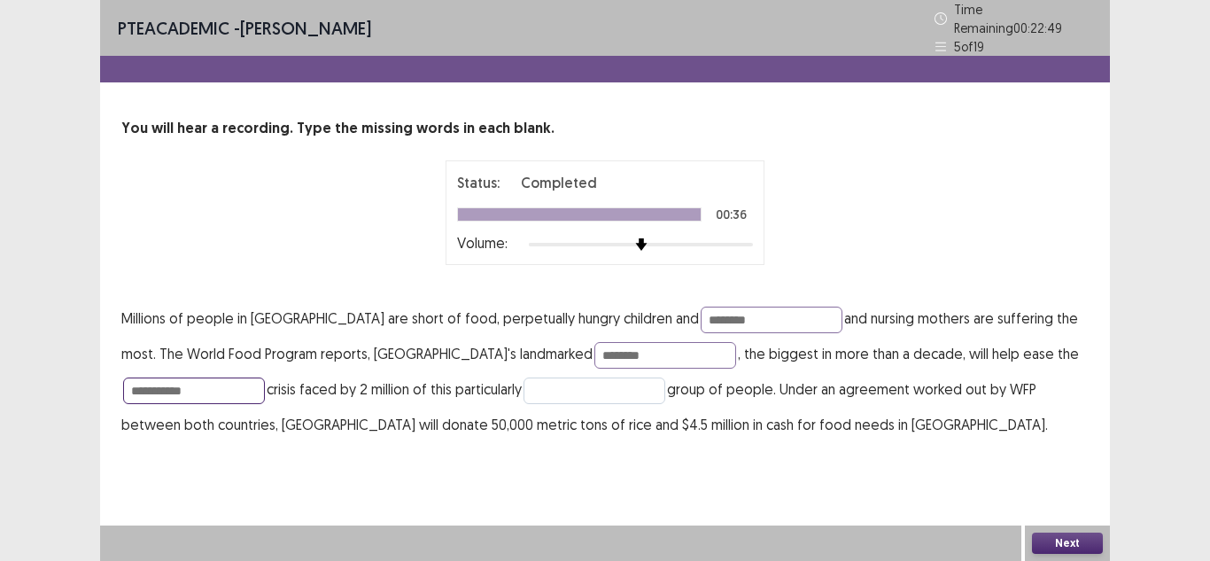
type input "**********"
click at [554, 386] on input "text" at bounding box center [594, 390] width 142 height 27
type input "*"
type input "**********"
click at [1068, 545] on button "Next" at bounding box center [1067, 542] width 71 height 21
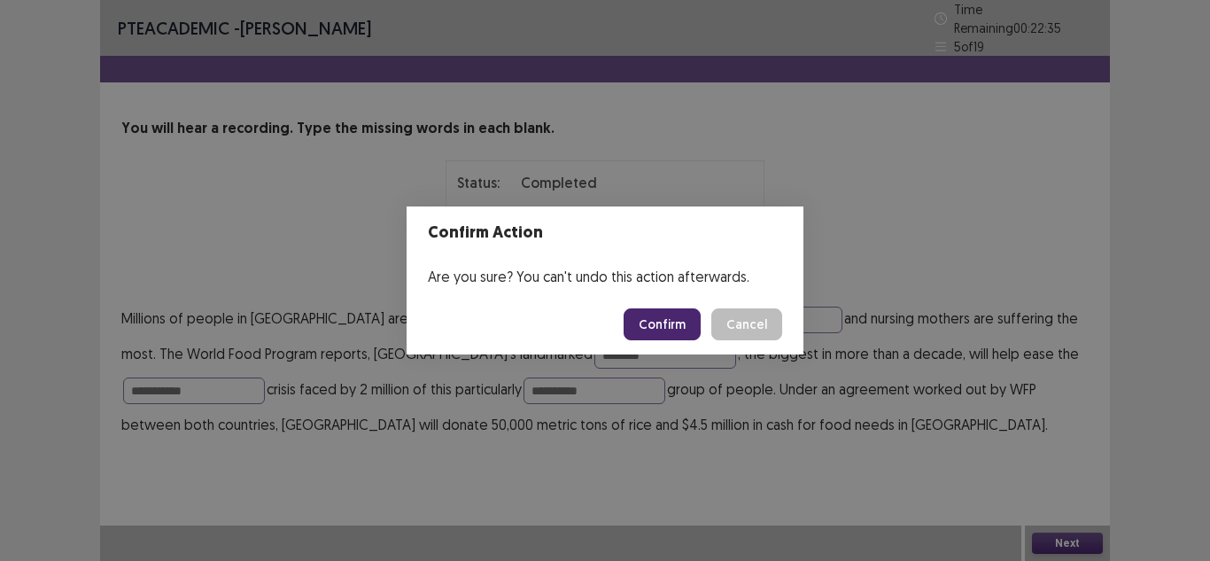
click at [671, 325] on button "Confirm" at bounding box center [661, 324] width 77 height 32
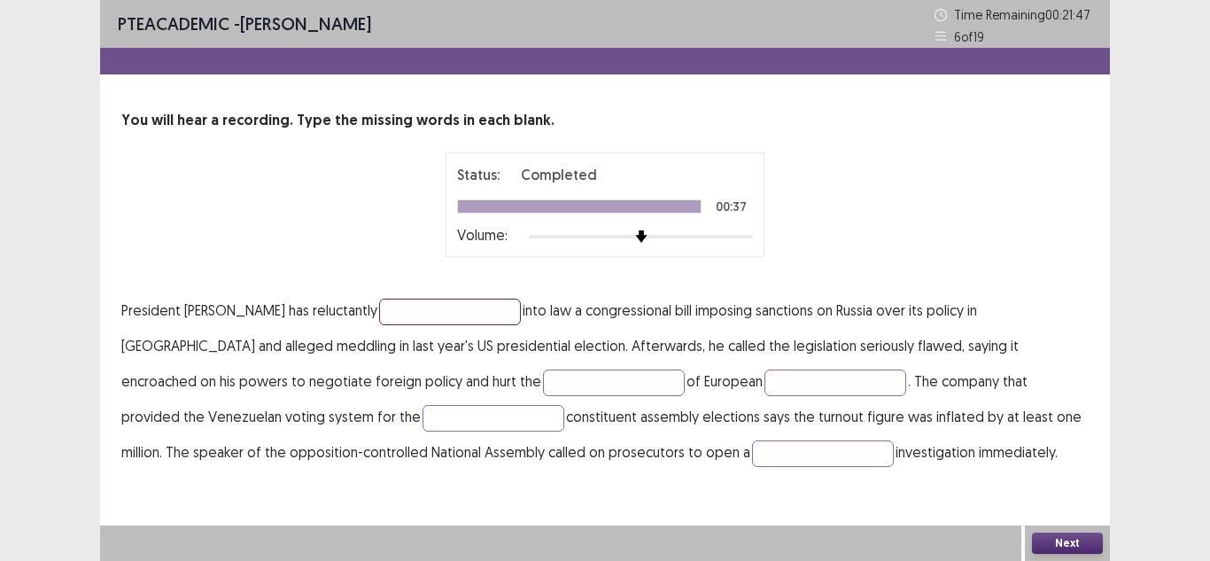
click at [379, 313] on input "text" at bounding box center [450, 311] width 142 height 27
type input "******"
click at [543, 382] on input "text" at bounding box center [614, 382] width 142 height 27
type input "**********"
click at [764, 370] on input "text" at bounding box center [835, 382] width 142 height 27
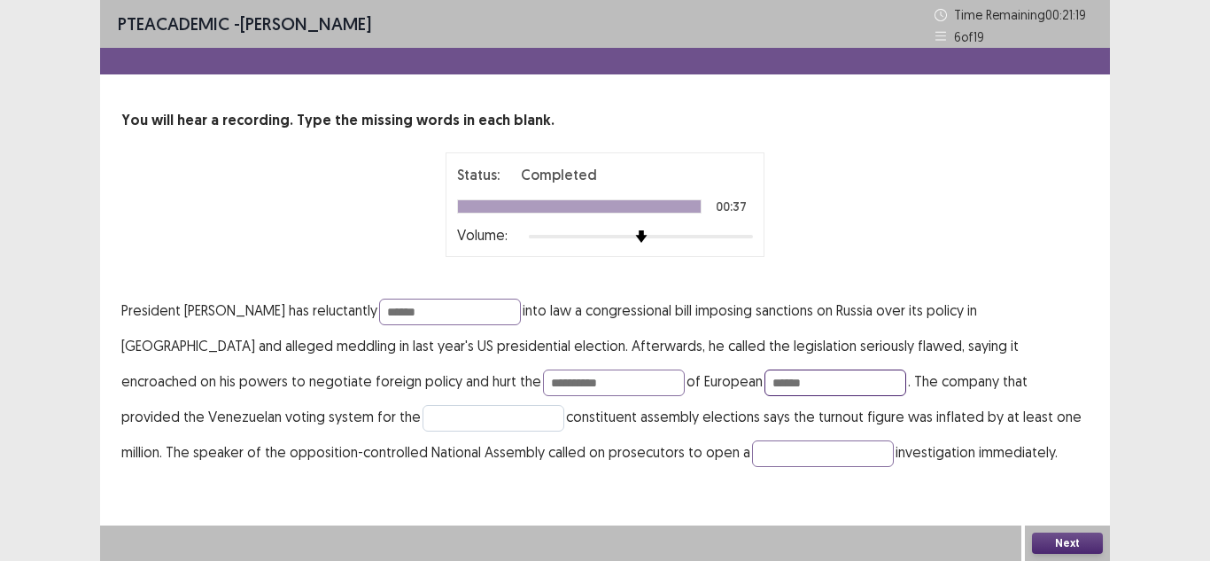
type input "******"
click at [422, 405] on input "text" at bounding box center [493, 418] width 142 height 27
type input "**********"
click at [752, 455] on input "text" at bounding box center [823, 453] width 142 height 27
type input "********"
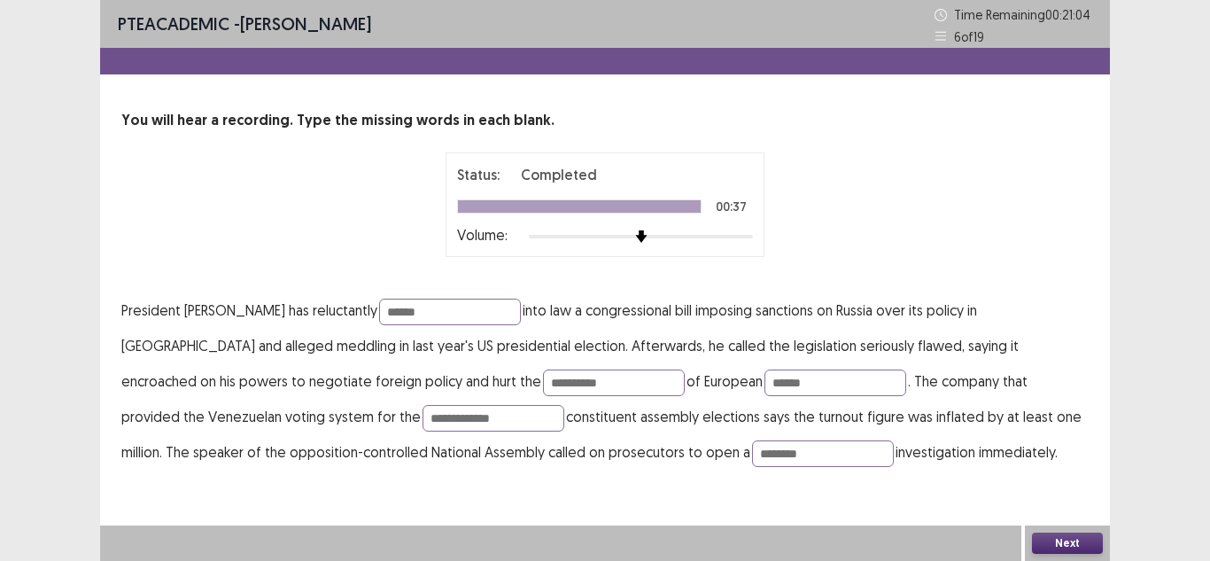
click at [1036, 551] on button "Next" at bounding box center [1067, 542] width 71 height 21
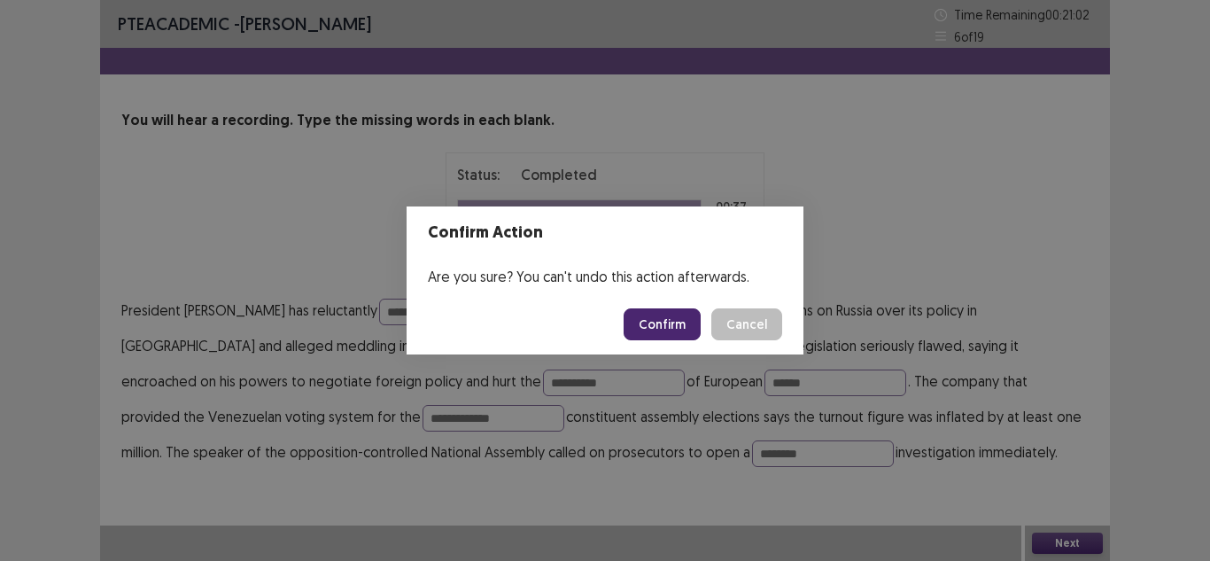
click at [661, 327] on button "Confirm" at bounding box center [661, 324] width 77 height 32
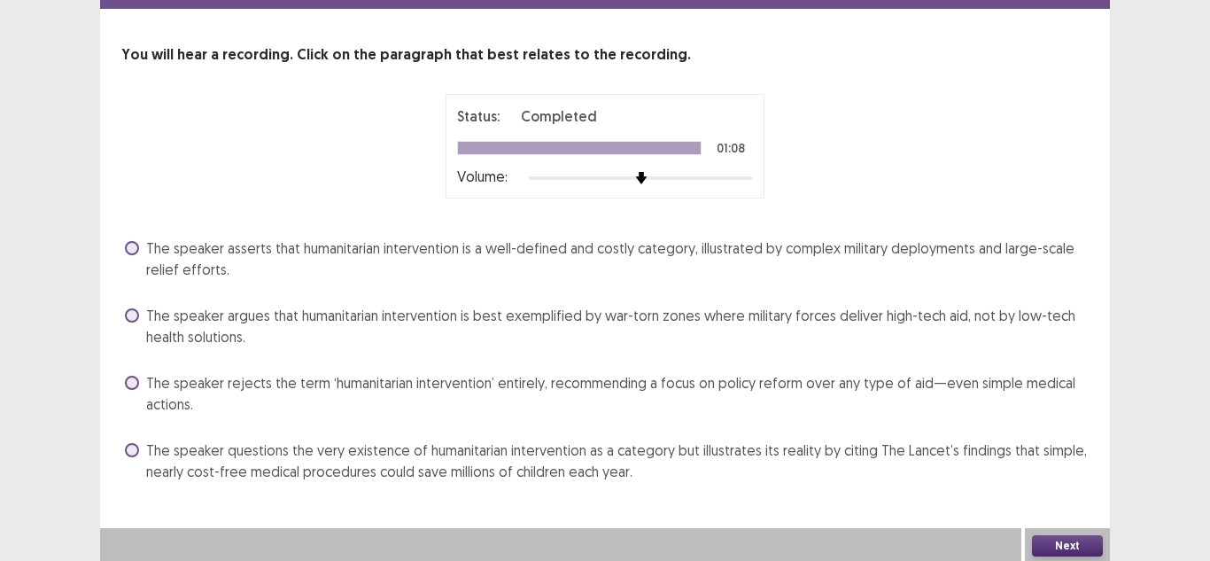
scroll to position [68, 0]
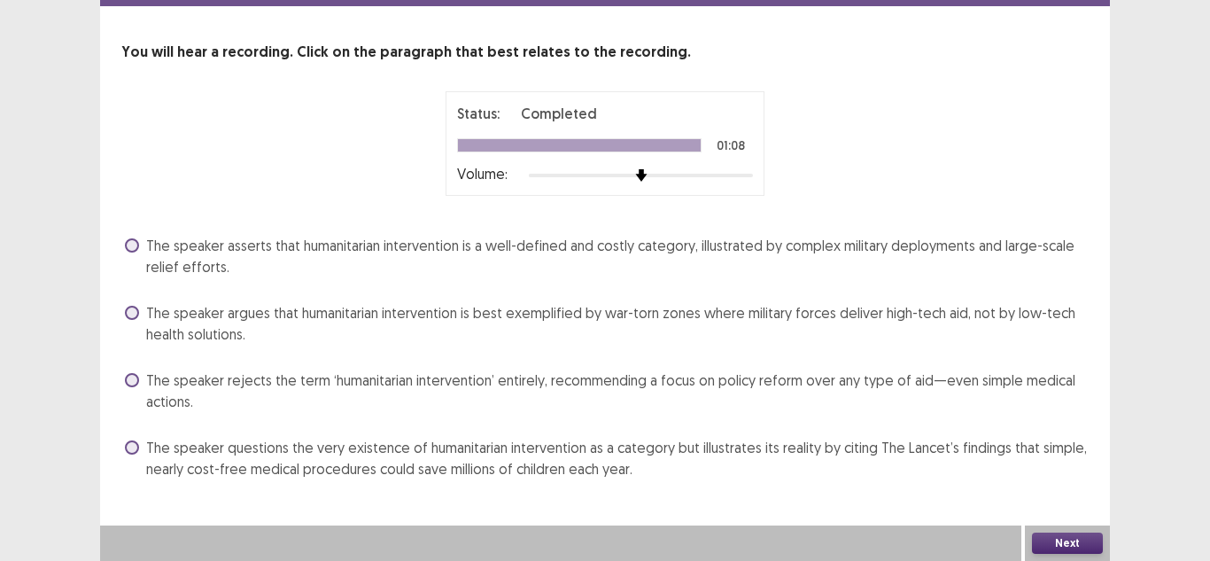
click at [224, 335] on span "The speaker argues that humanitarian intervention is best exemplified by war-to…" at bounding box center [617, 323] width 942 height 43
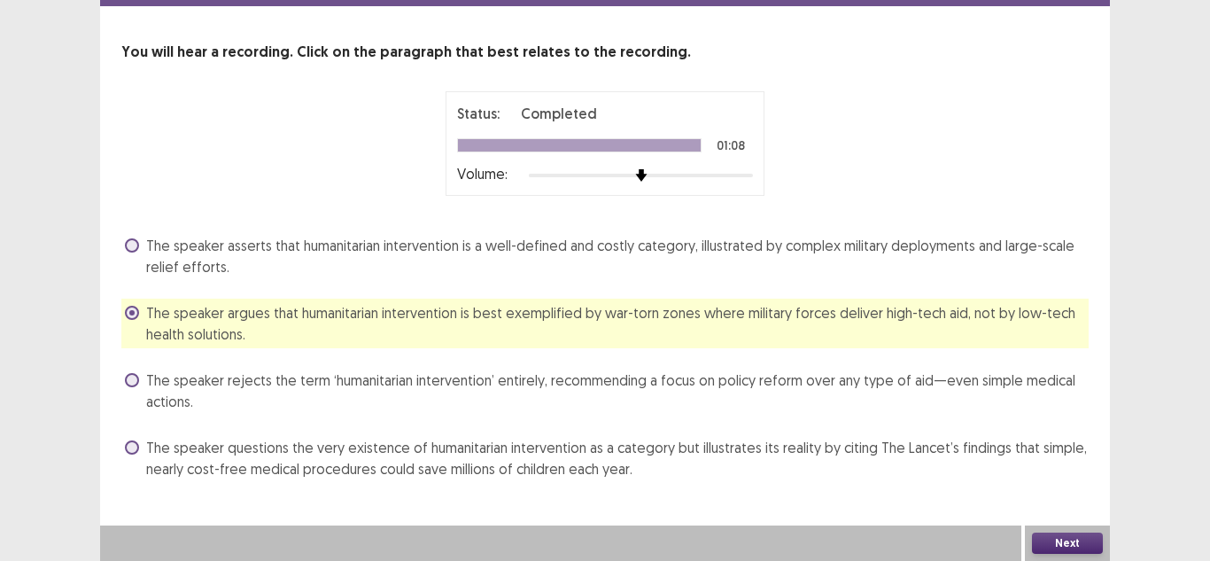
click at [1041, 541] on button "Next" at bounding box center [1067, 542] width 71 height 21
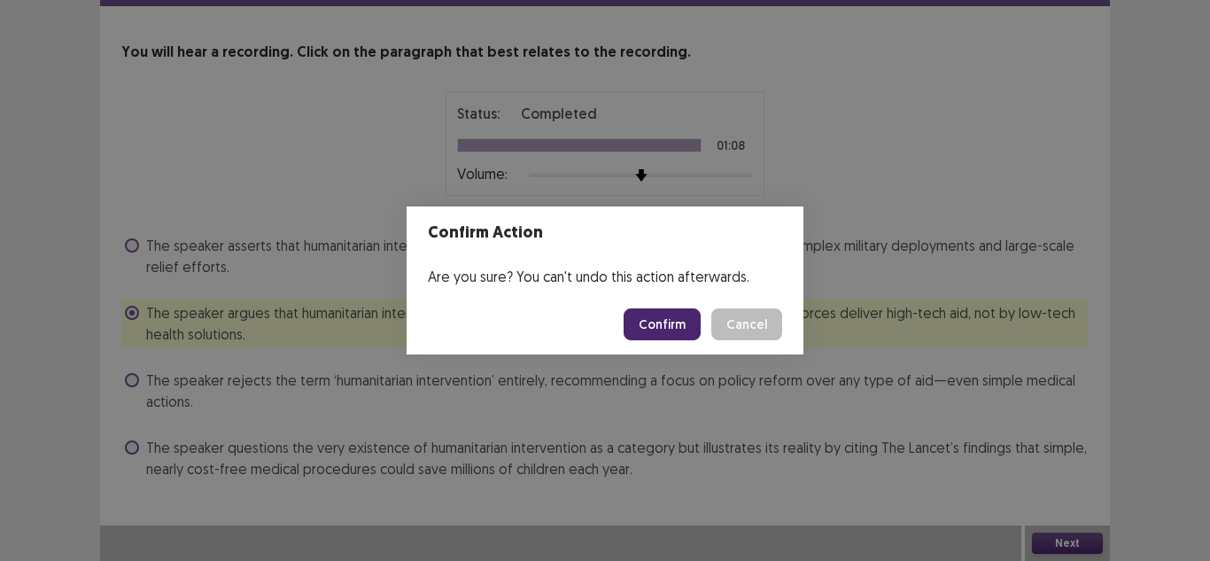
click at [656, 325] on button "Confirm" at bounding box center [661, 324] width 77 height 32
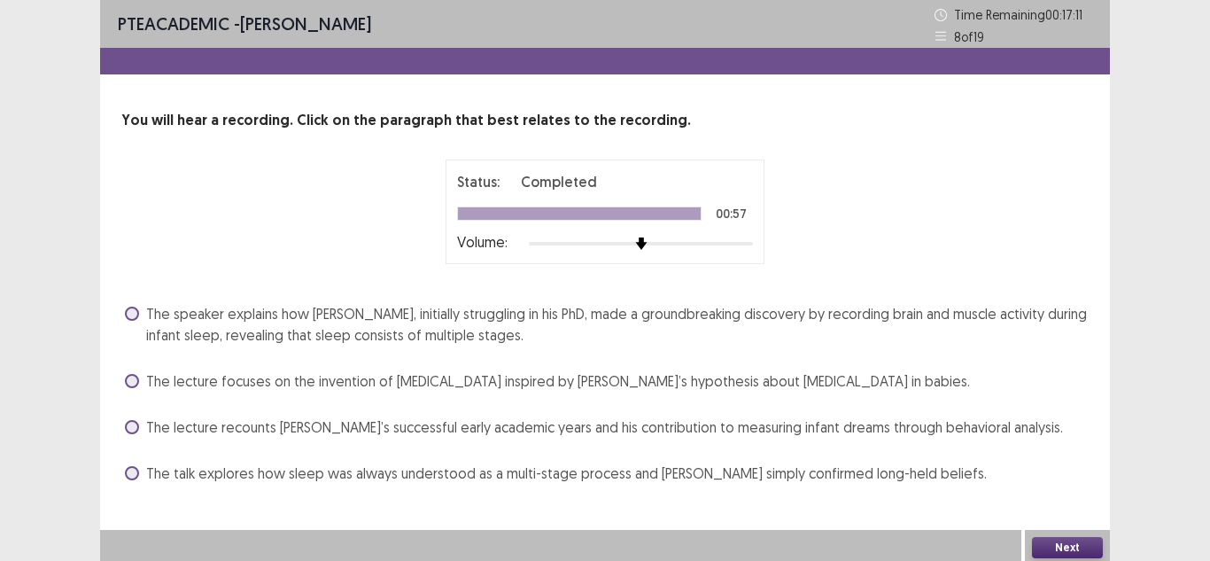
click at [402, 321] on span "The speaker explains how [PERSON_NAME], initially struggling in his PhD, made a…" at bounding box center [617, 324] width 942 height 43
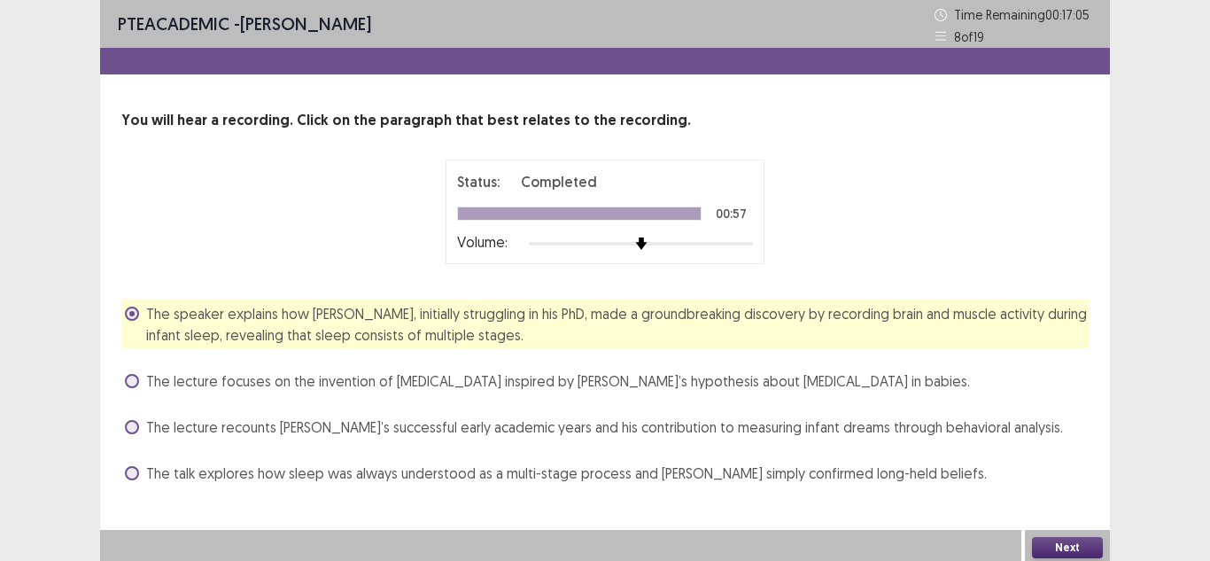
click at [1060, 553] on button "Next" at bounding box center [1067, 547] width 71 height 21
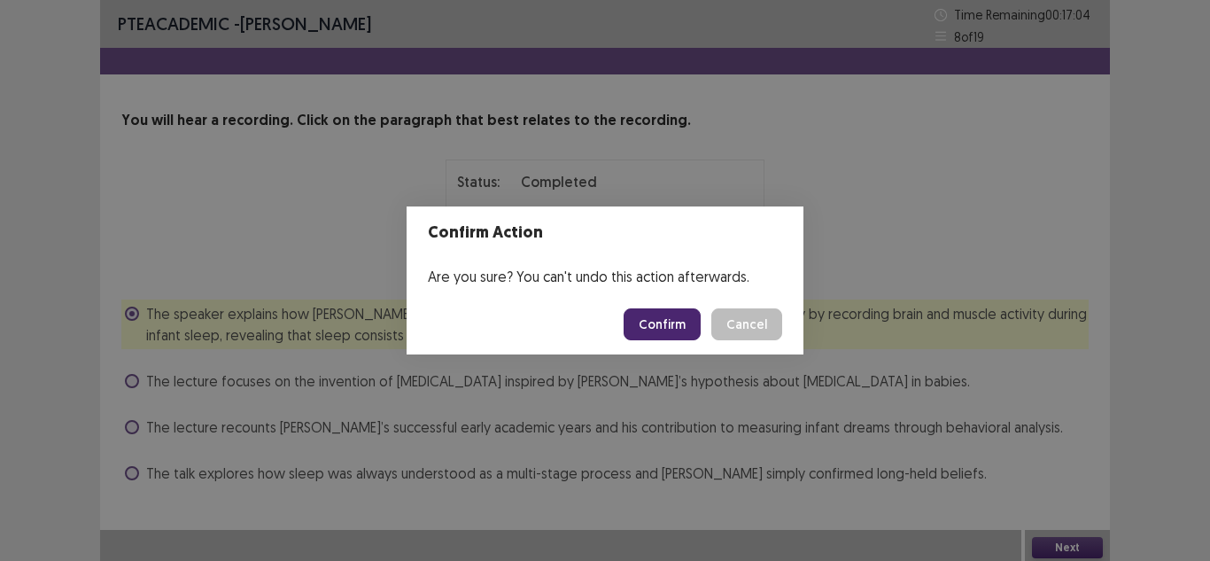
click at [686, 323] on button "Confirm" at bounding box center [661, 324] width 77 height 32
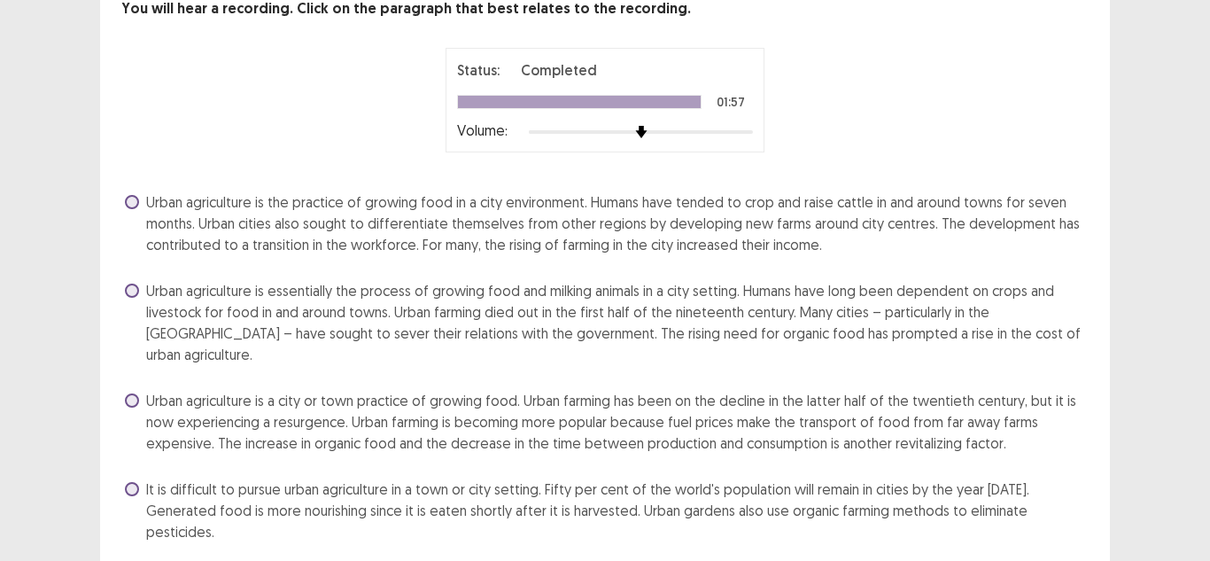
scroll to position [132, 0]
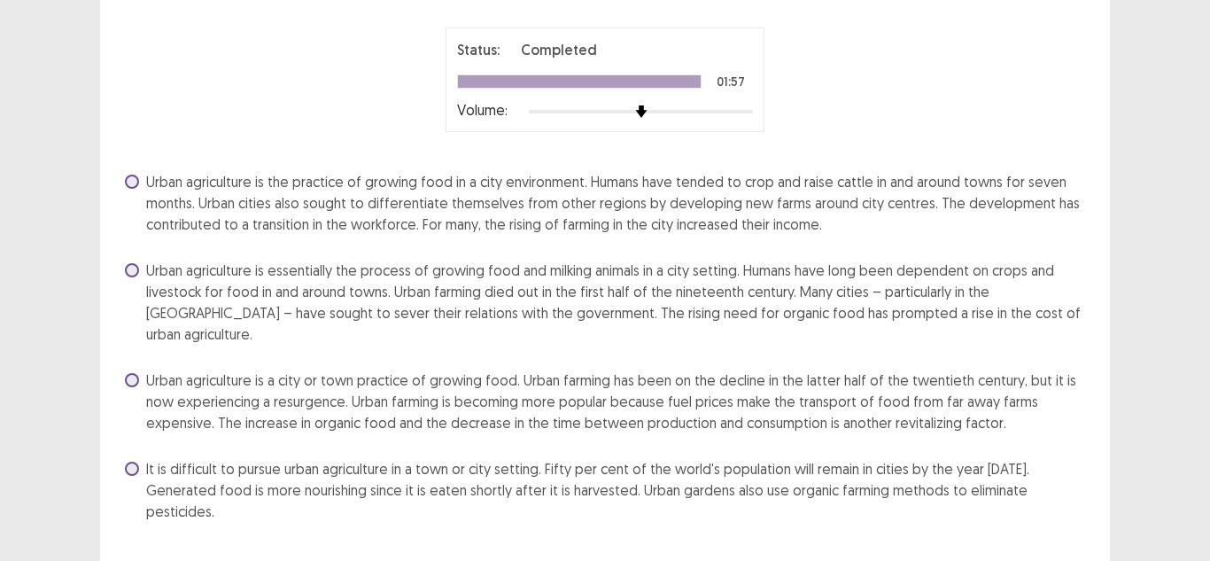
click at [323, 401] on span "Urban agriculture is a city or town practice of growing food. Urban farming has…" at bounding box center [617, 401] width 942 height 64
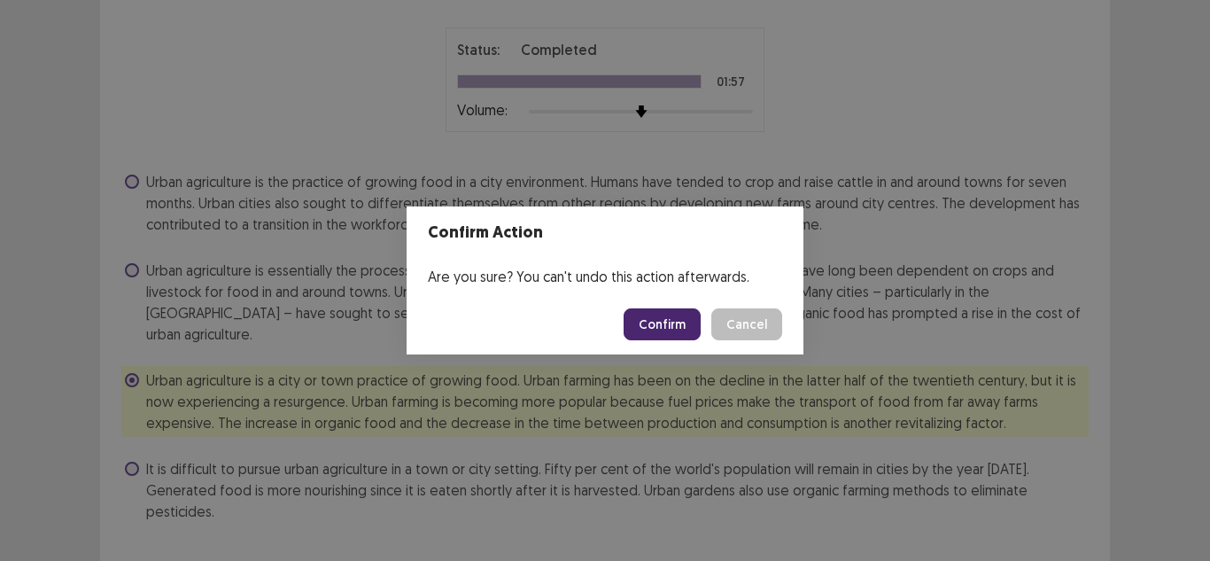
click at [645, 313] on button "Confirm" at bounding box center [661, 324] width 77 height 32
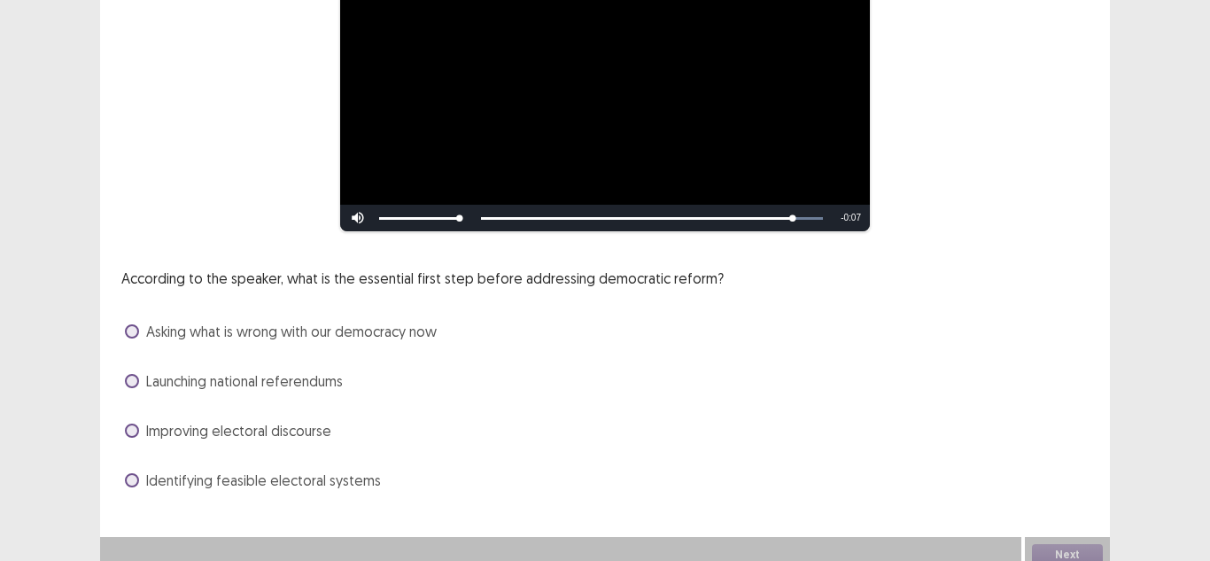
scroll to position [238, 0]
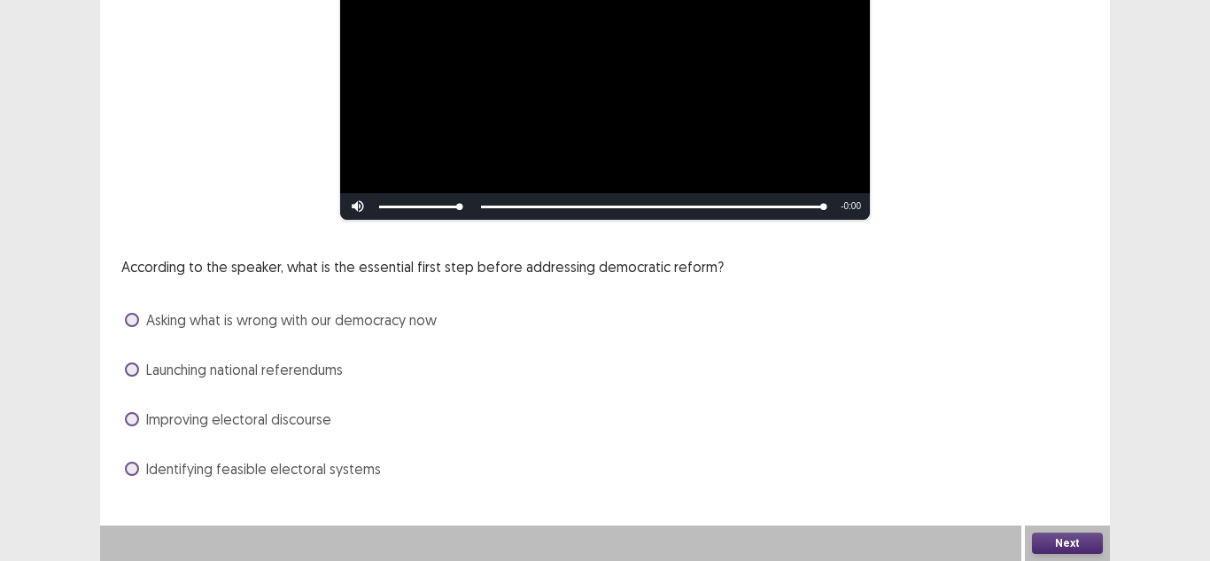
click at [344, 468] on span "Identifying feasible electoral systems" at bounding box center [263, 468] width 235 height 21
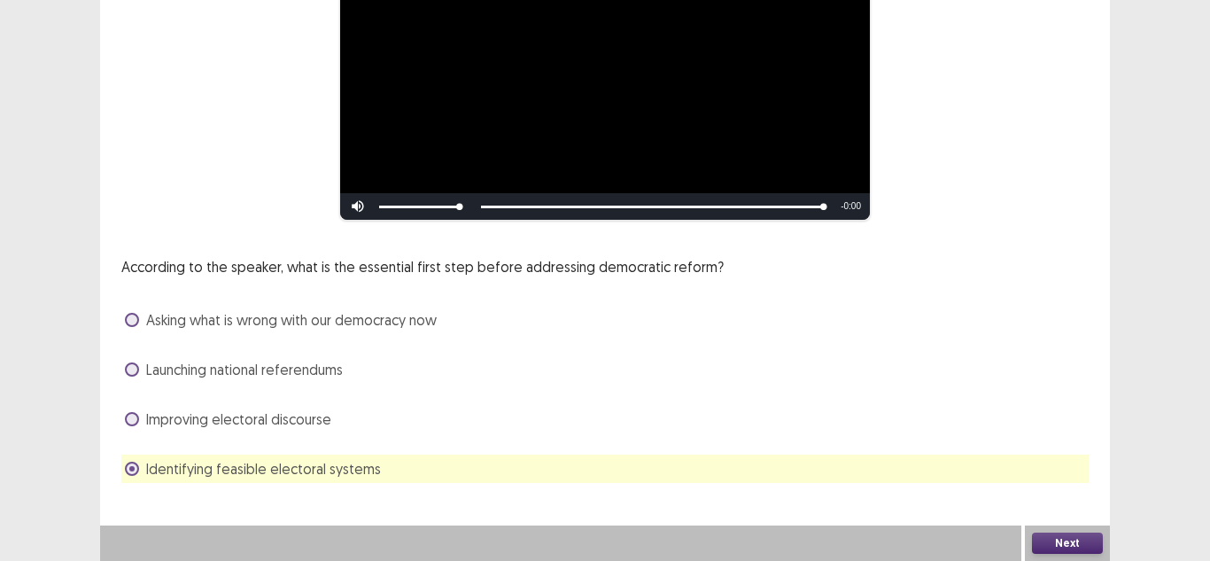
click at [1040, 544] on button "Next" at bounding box center [1067, 542] width 71 height 21
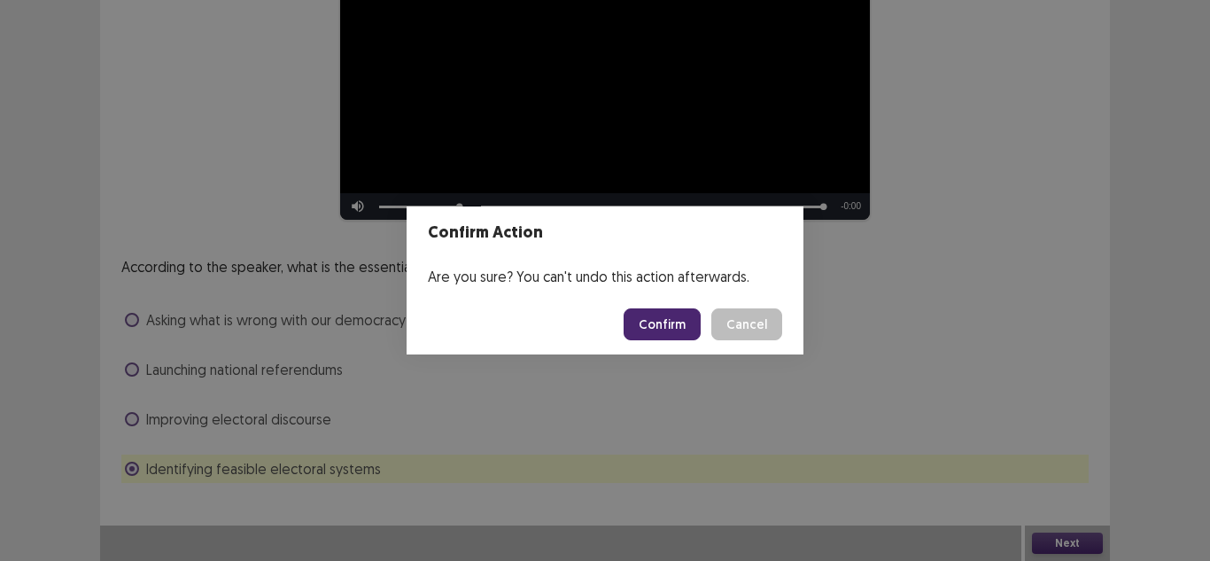
click at [679, 317] on button "Confirm" at bounding box center [661, 324] width 77 height 32
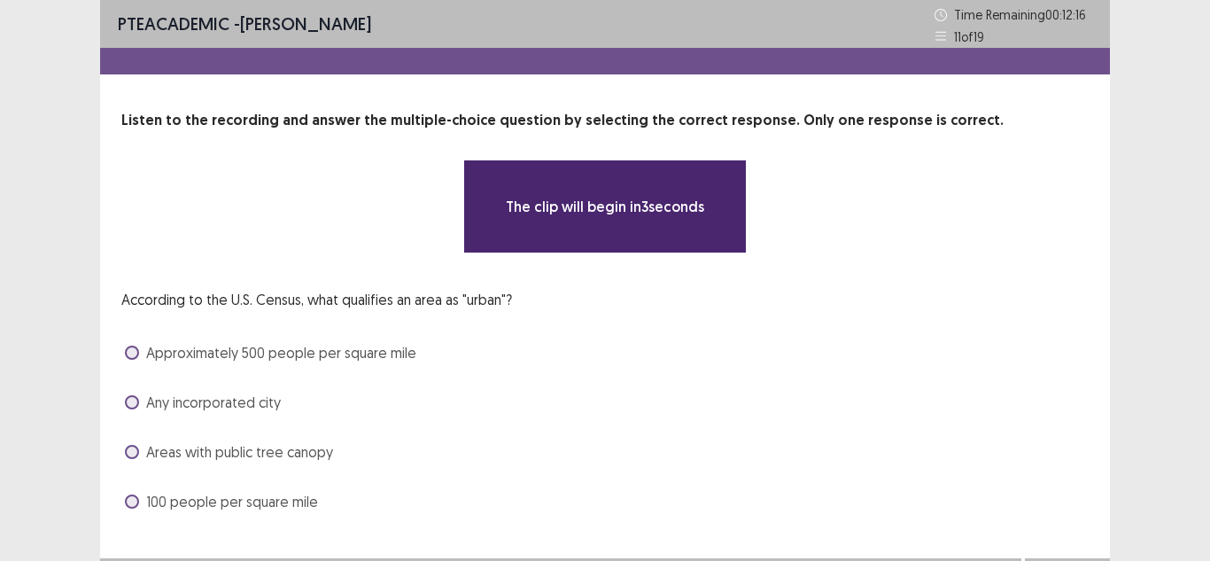
scroll to position [33, 0]
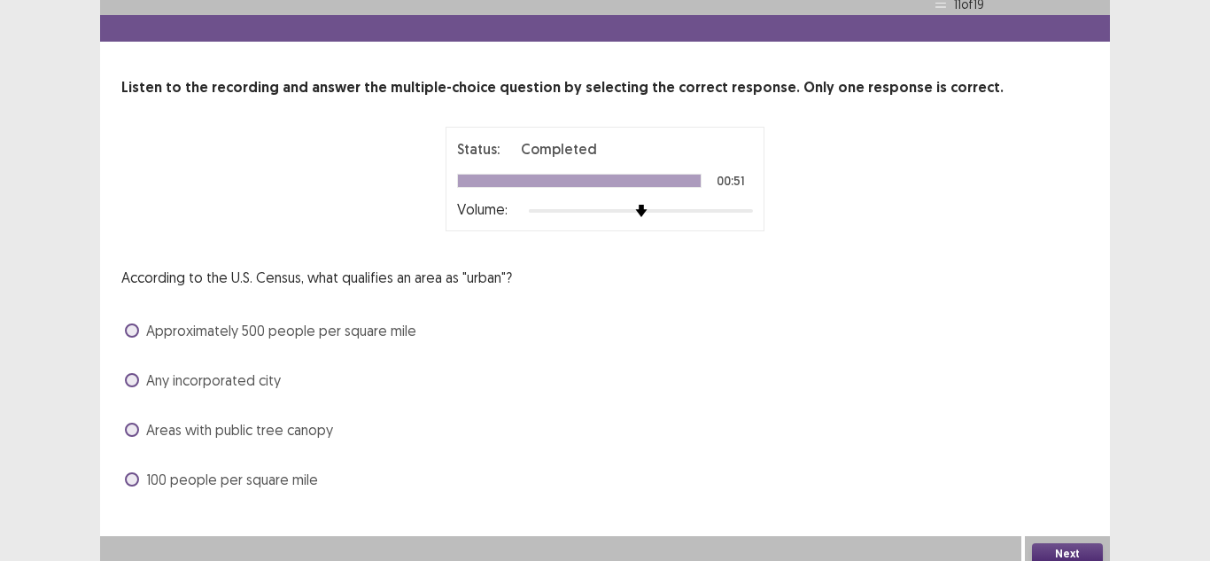
click at [179, 337] on span "Approximately 500 people per square mile" at bounding box center [281, 330] width 270 height 21
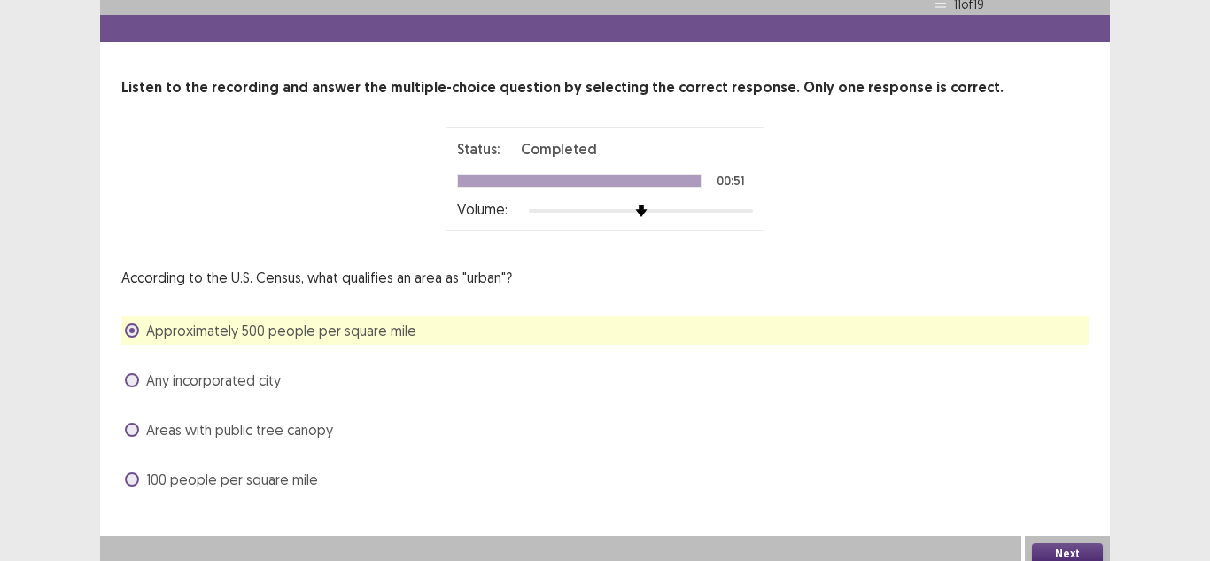
click at [1070, 548] on button "Next" at bounding box center [1067, 553] width 71 height 21
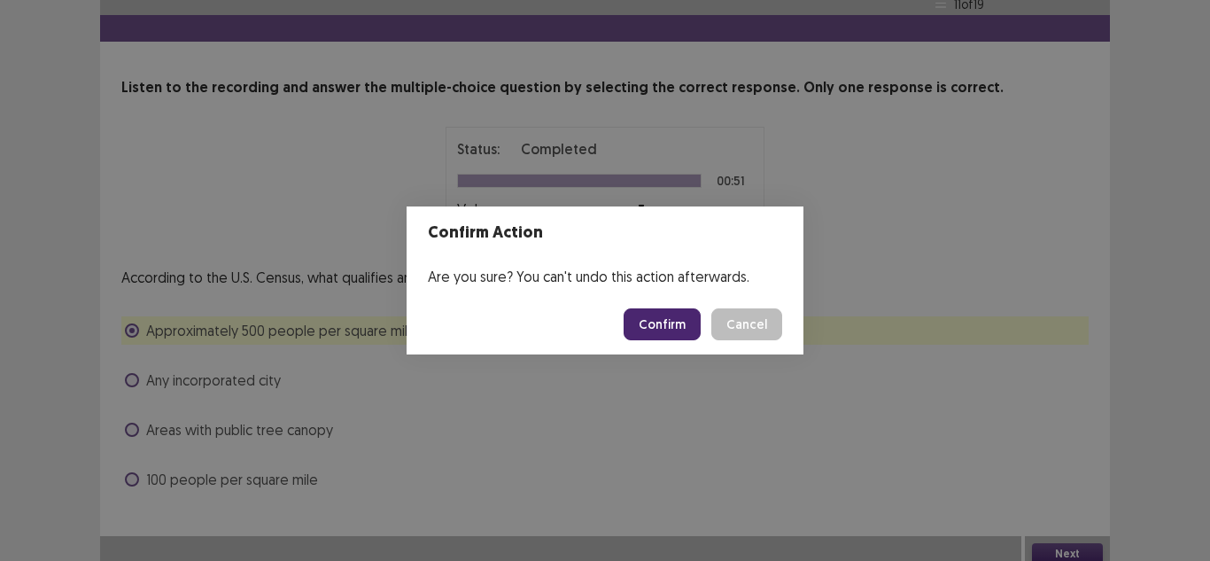
click at [668, 321] on button "Confirm" at bounding box center [661, 324] width 77 height 32
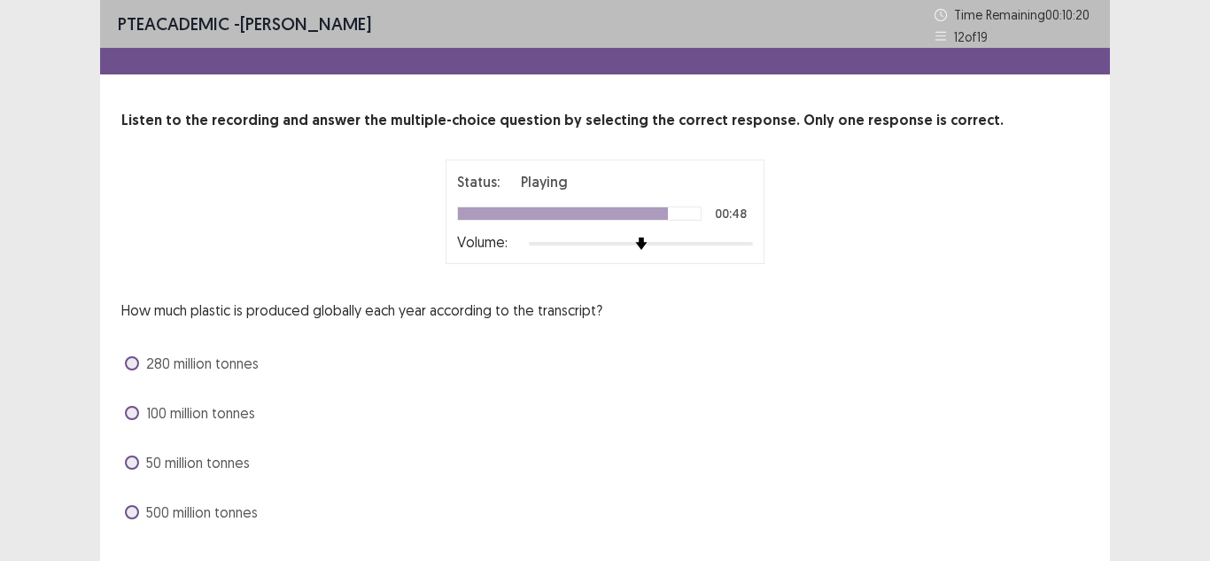
click at [181, 367] on span "280 million tonnes" at bounding box center [202, 362] width 112 height 21
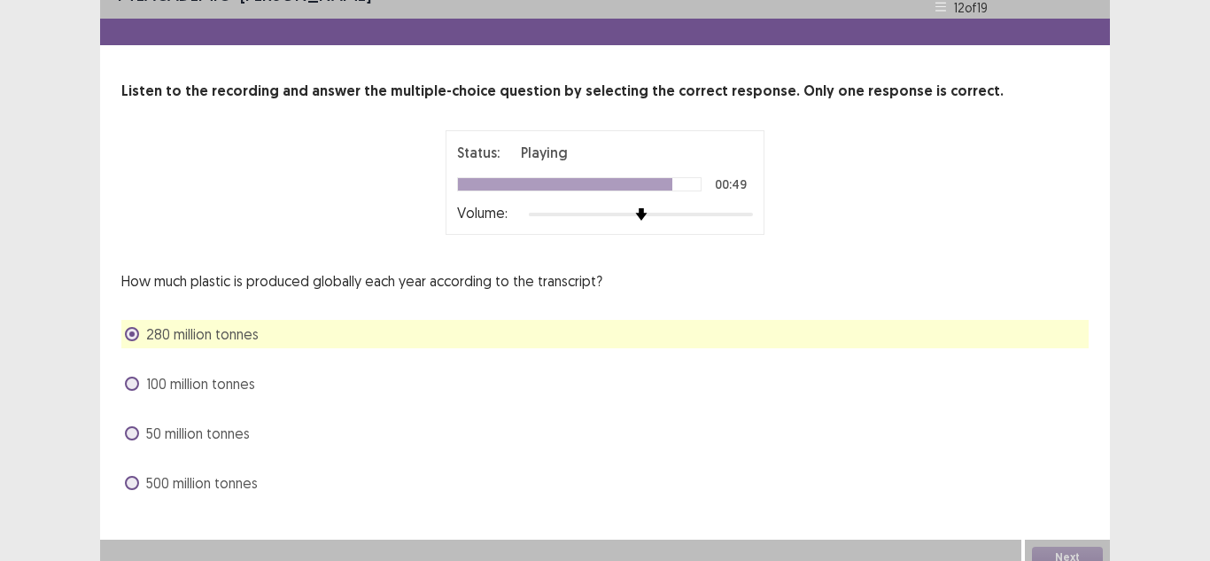
scroll to position [43, 0]
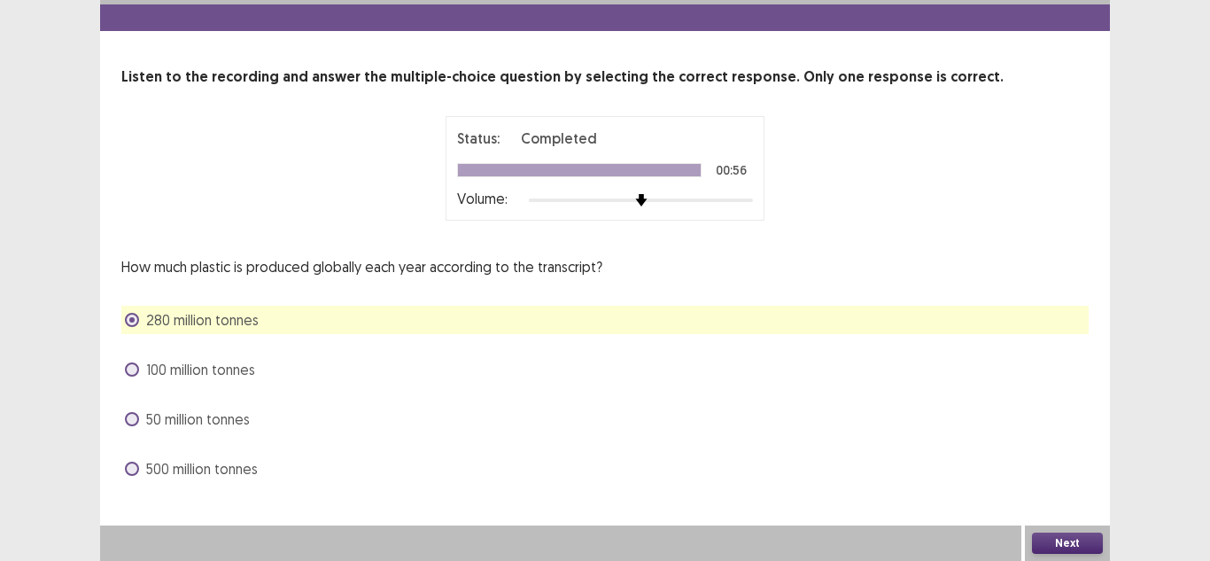
click at [1085, 533] on button "Next" at bounding box center [1067, 542] width 71 height 21
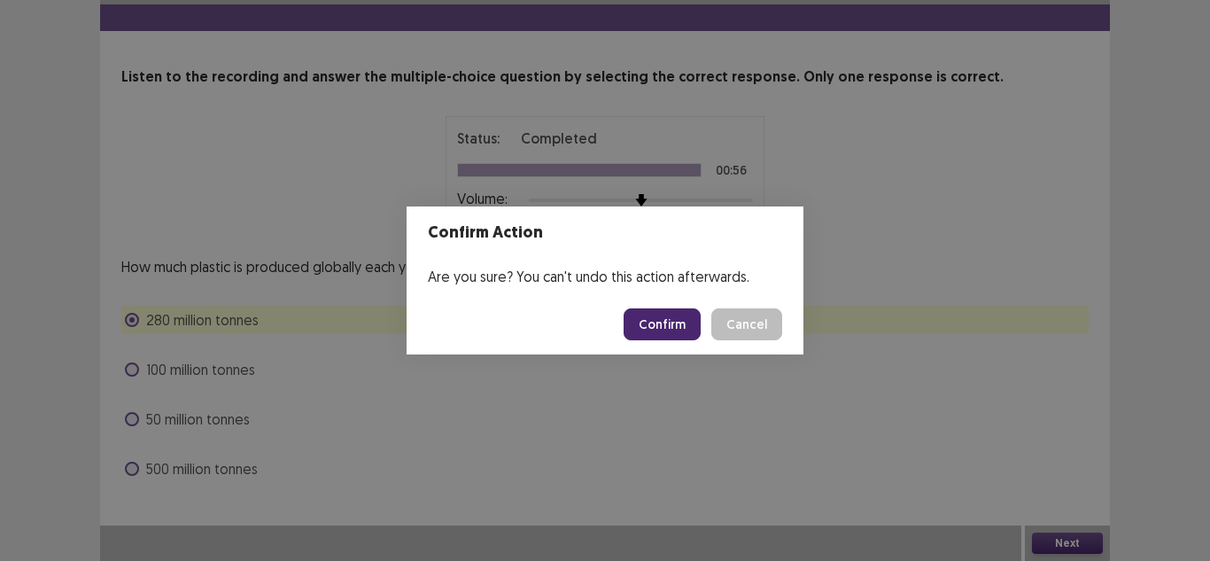
click at [692, 322] on button "Confirm" at bounding box center [661, 324] width 77 height 32
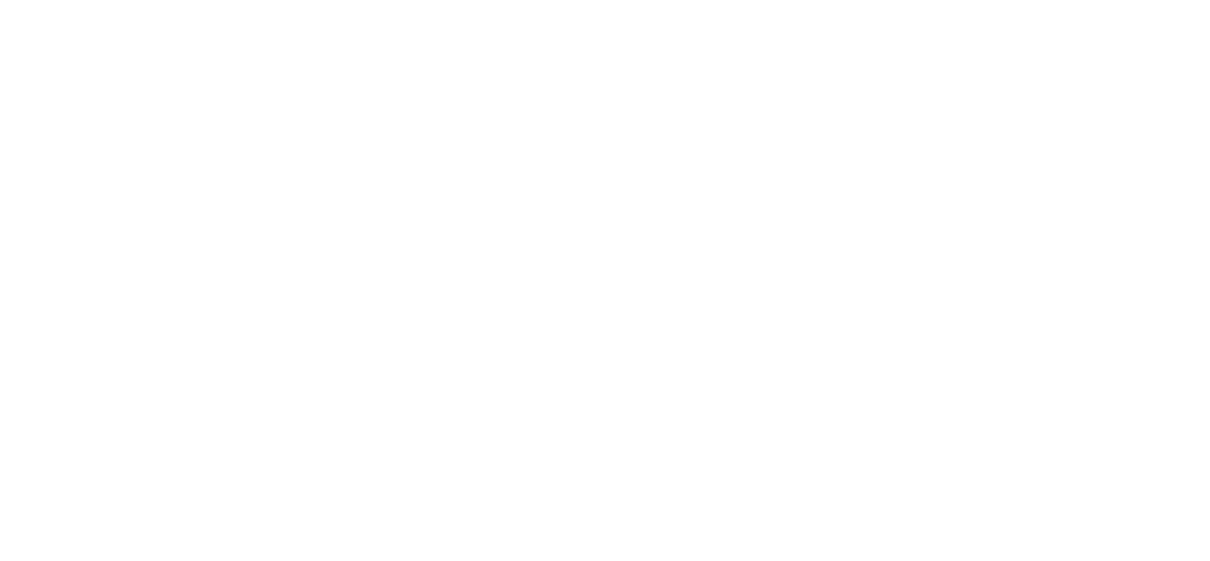
scroll to position [0, 0]
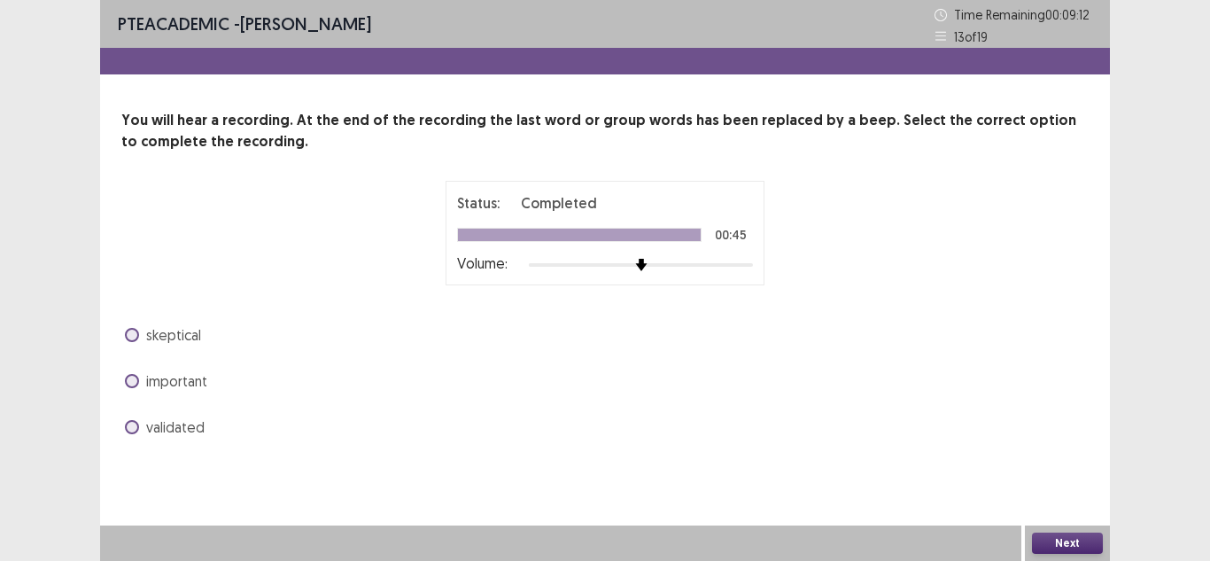
click at [157, 424] on span "validated" at bounding box center [175, 426] width 58 height 21
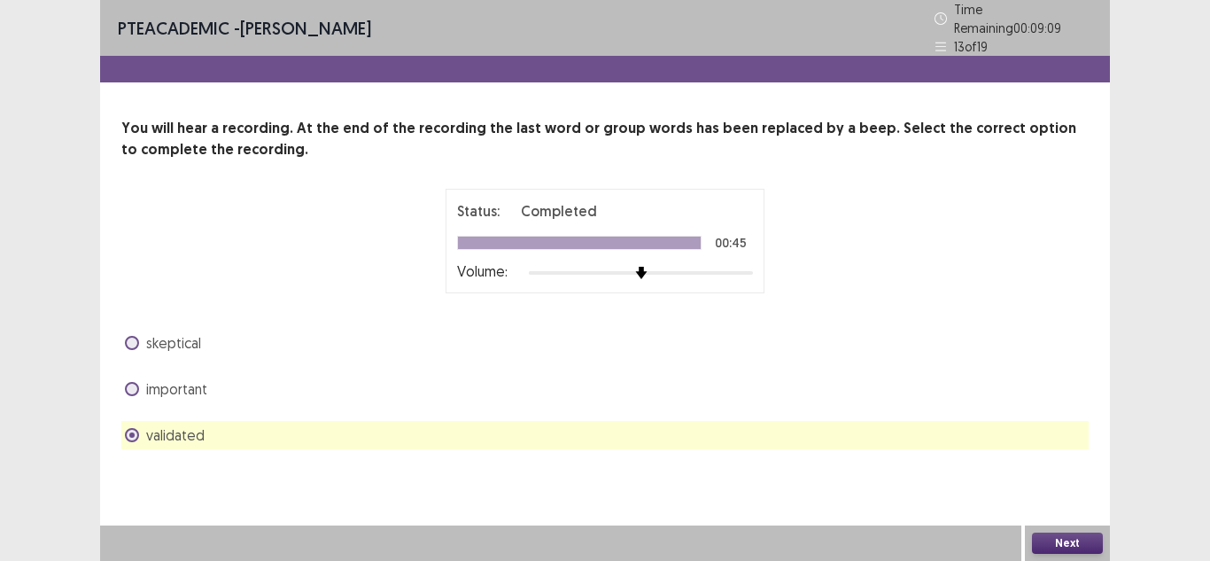
click at [1087, 540] on button "Next" at bounding box center [1067, 542] width 71 height 21
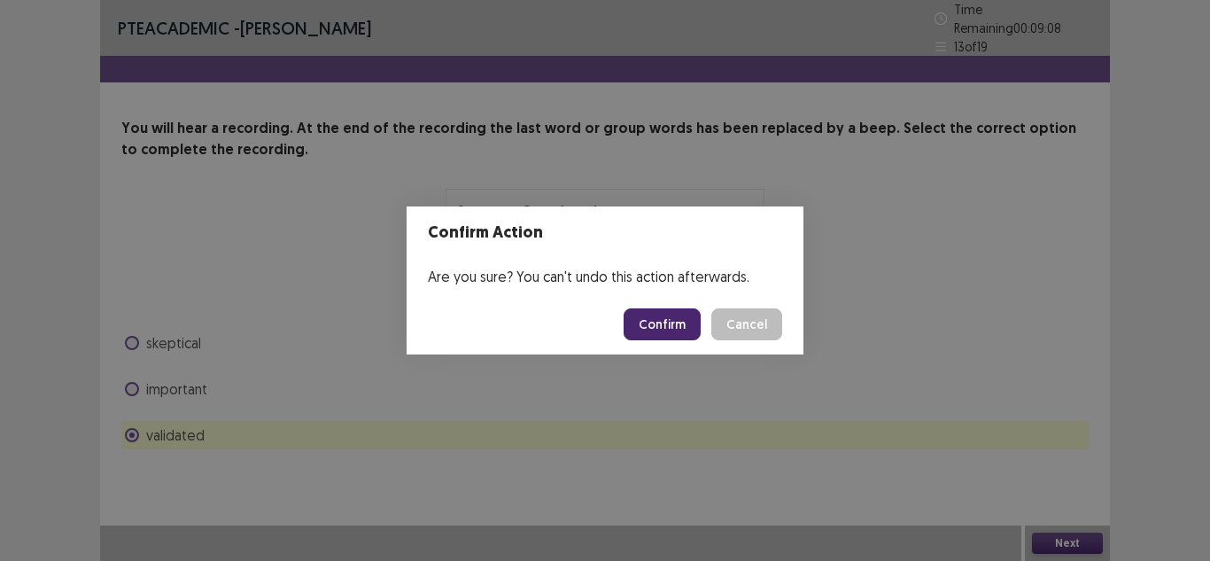
click at [683, 335] on button "Confirm" at bounding box center [661, 324] width 77 height 32
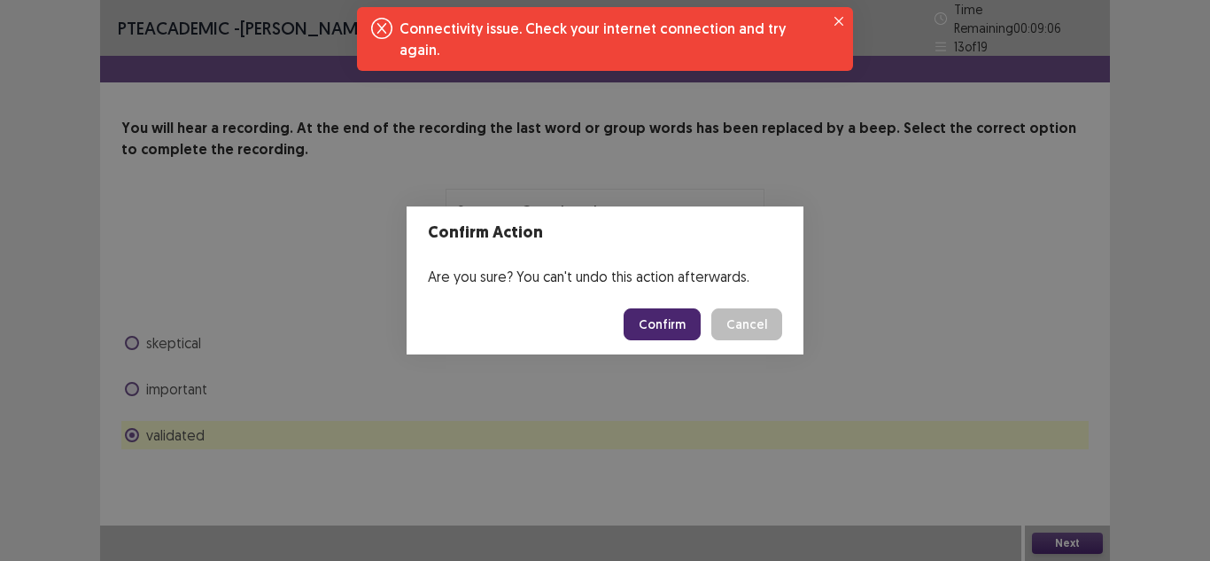
click at [662, 321] on button "Confirm" at bounding box center [661, 324] width 77 height 32
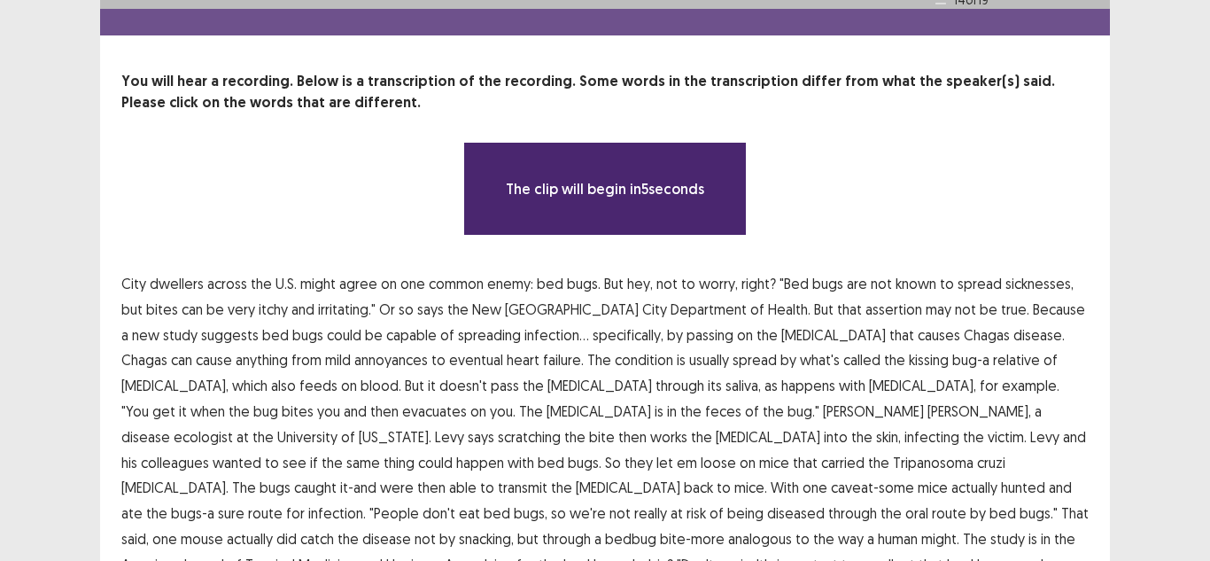
scroll to position [89, 0]
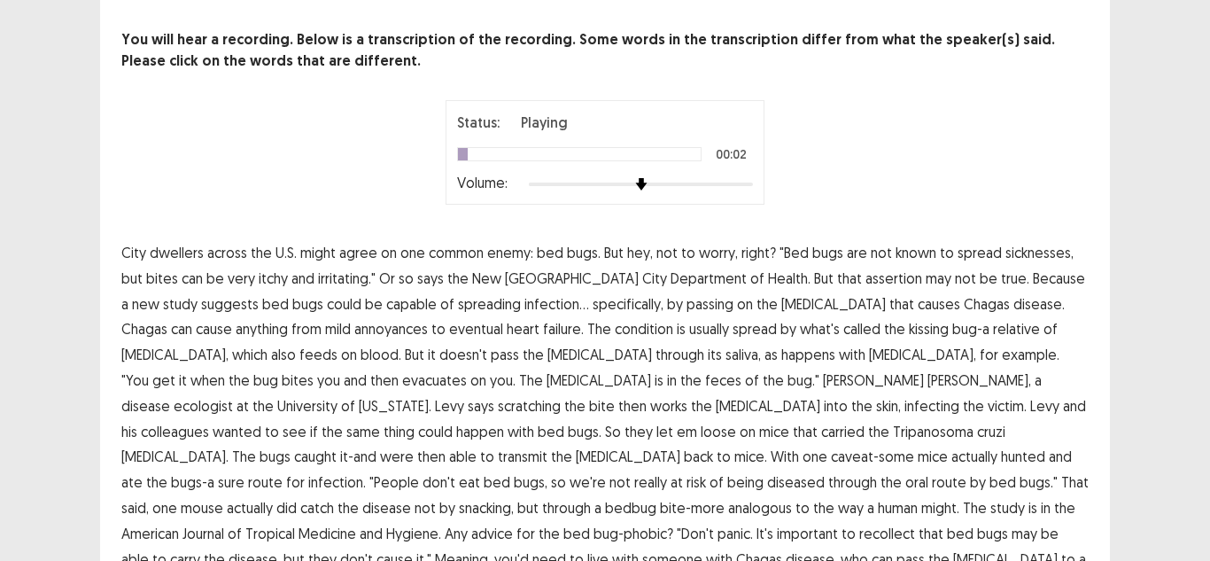
click at [235, 245] on span "across" at bounding box center [227, 252] width 40 height 21
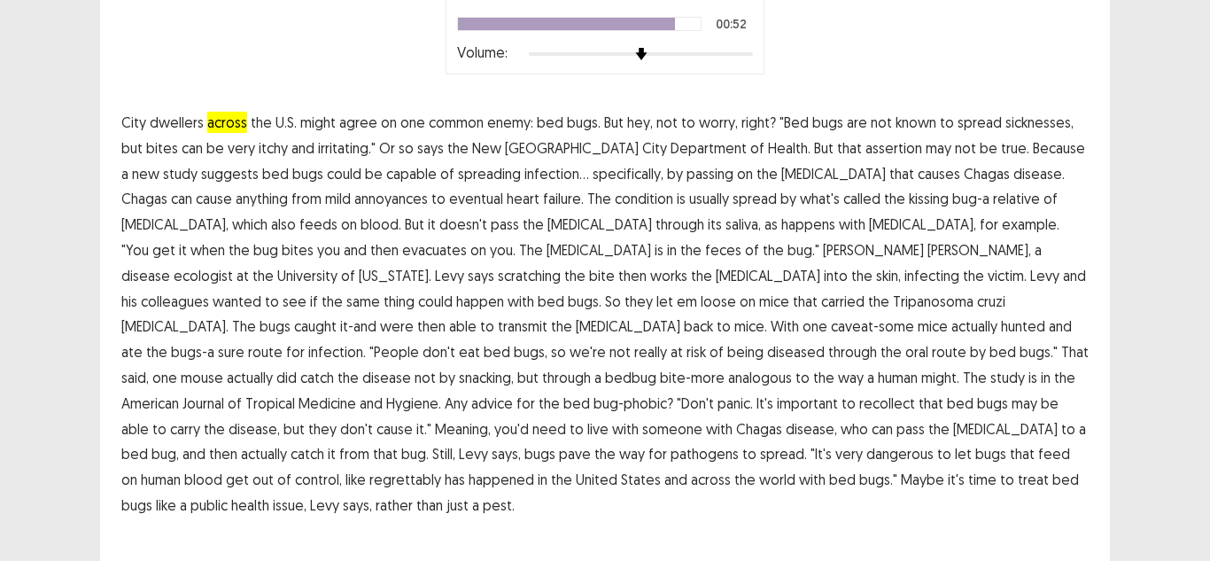
scroll to position [220, 0]
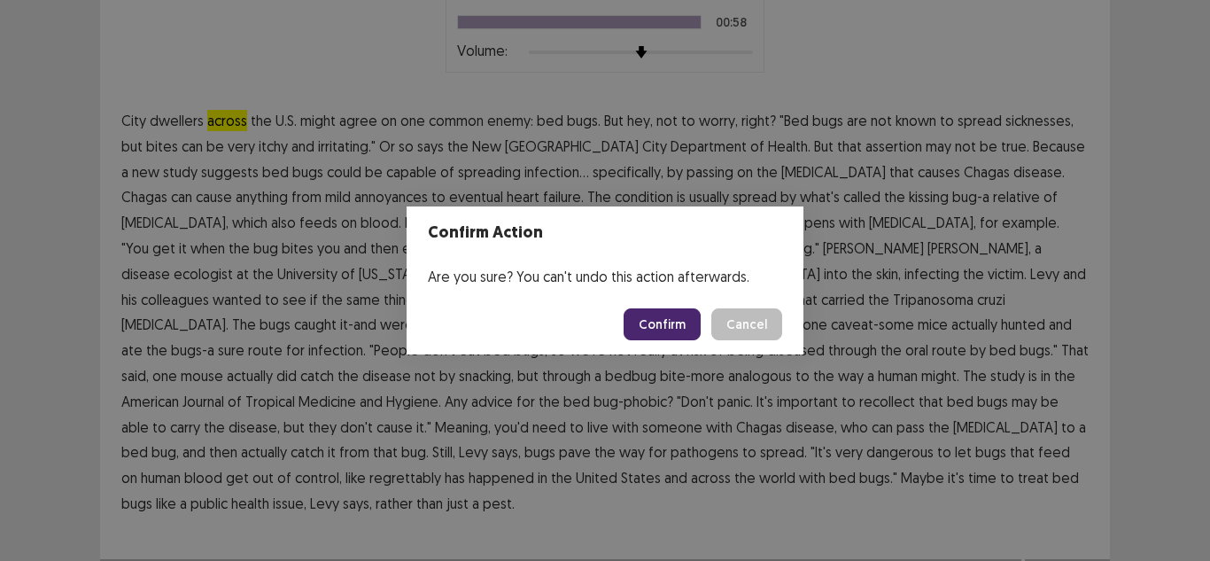
click at [637, 330] on button "Confirm" at bounding box center [661, 324] width 77 height 32
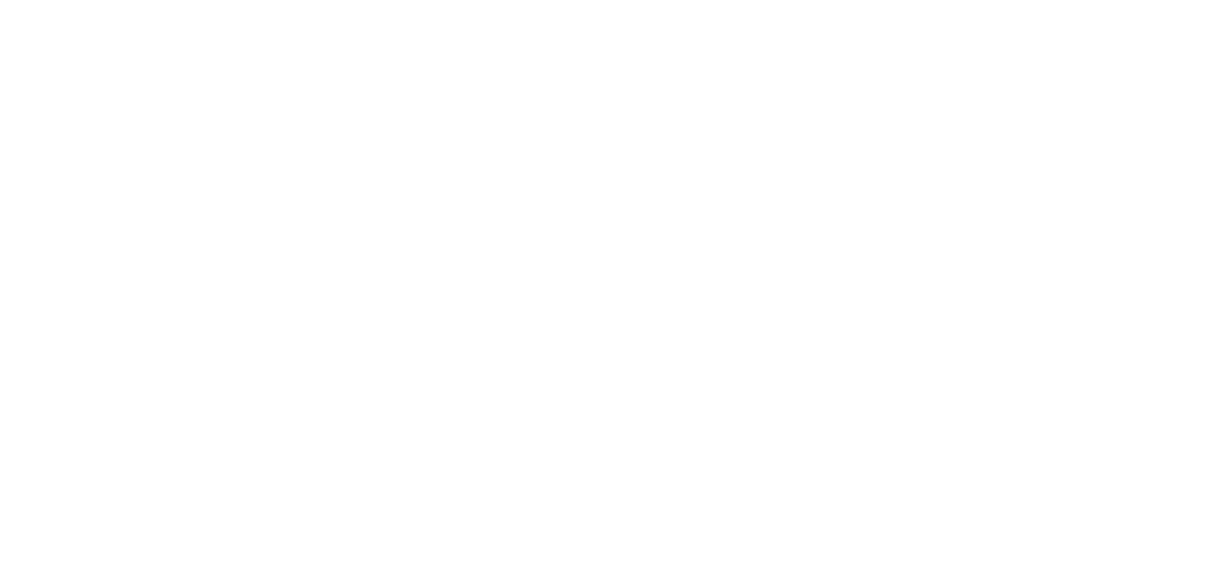
scroll to position [0, 0]
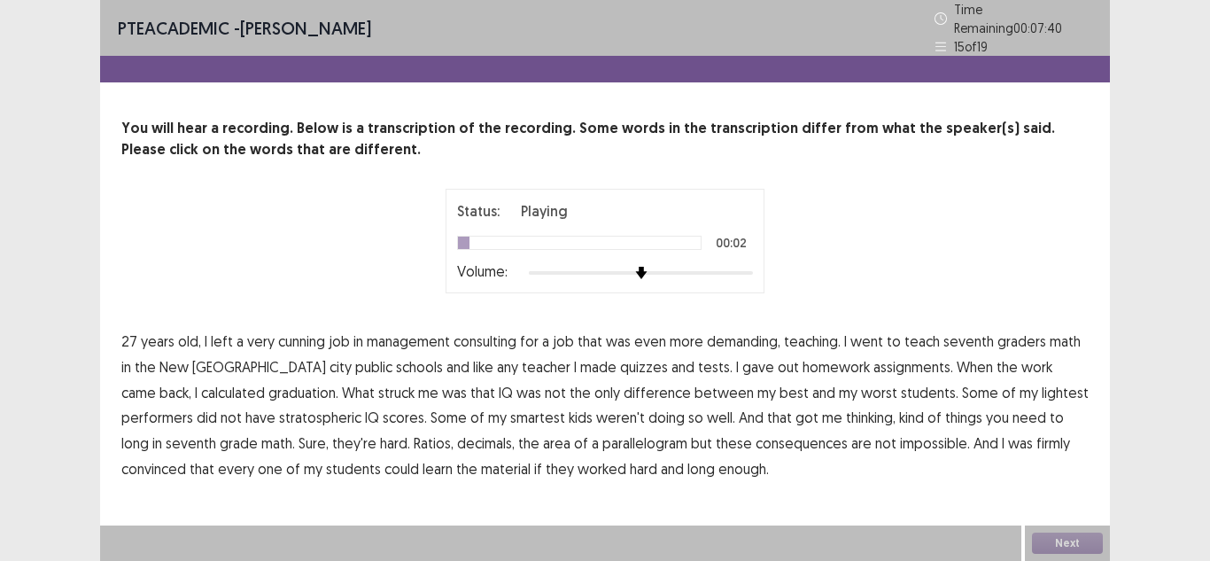
click at [318, 339] on span "cunning" at bounding box center [301, 340] width 47 height 21
click at [268, 383] on span "graduation." at bounding box center [303, 392] width 70 height 21
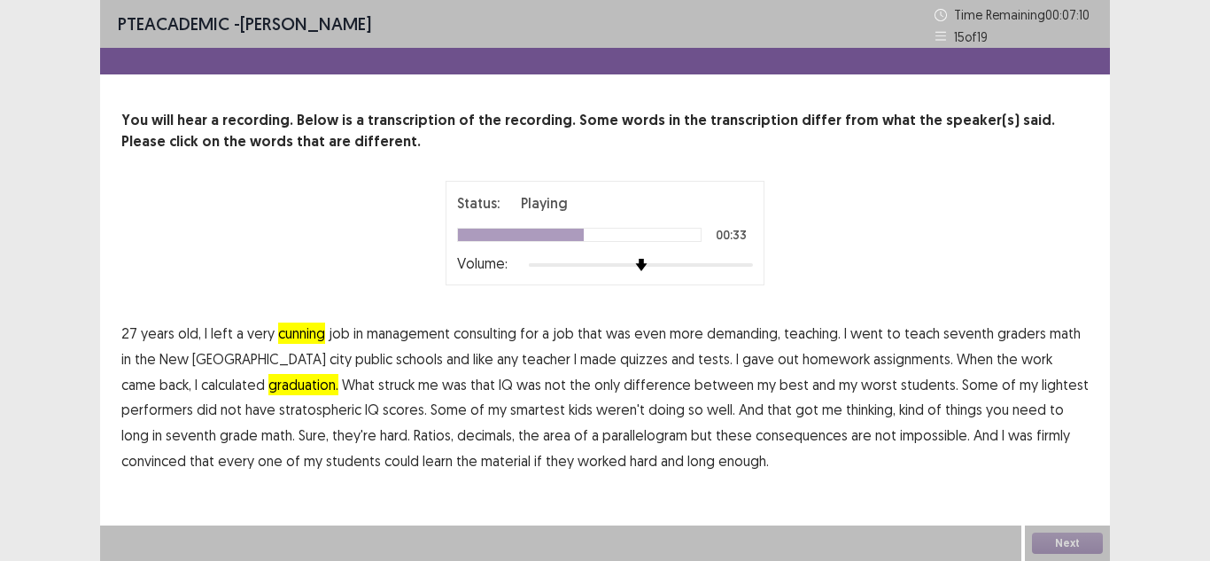
click at [1041, 383] on span "lightest" at bounding box center [1064, 384] width 47 height 21
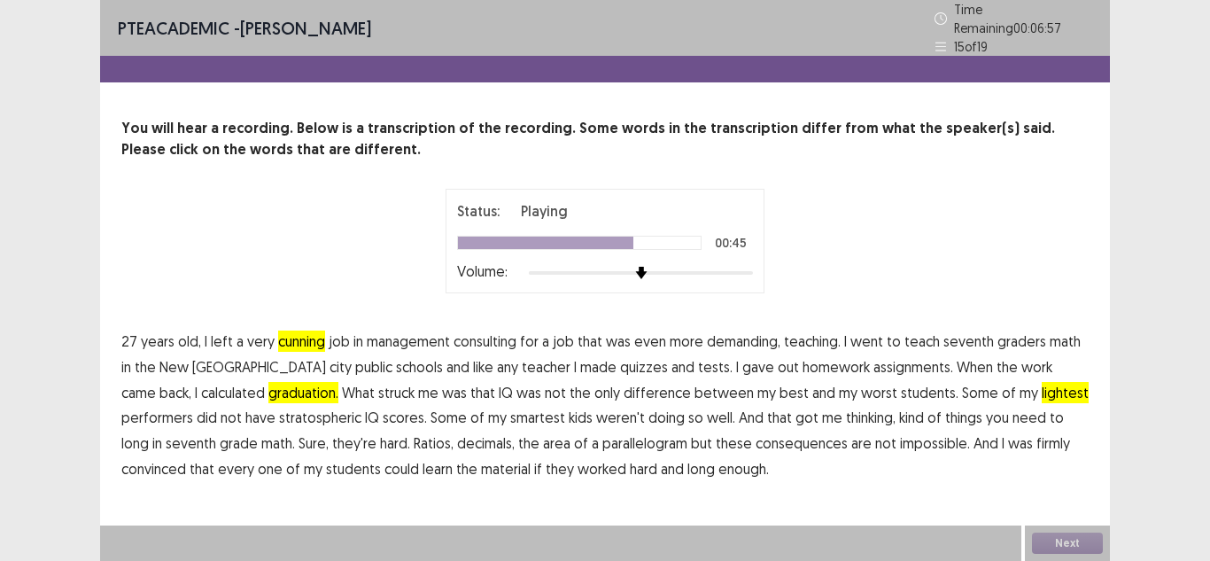
click at [149, 432] on span "long" at bounding box center [134, 442] width 27 height 21
click at [755, 442] on span "consequences" at bounding box center [801, 442] width 92 height 21
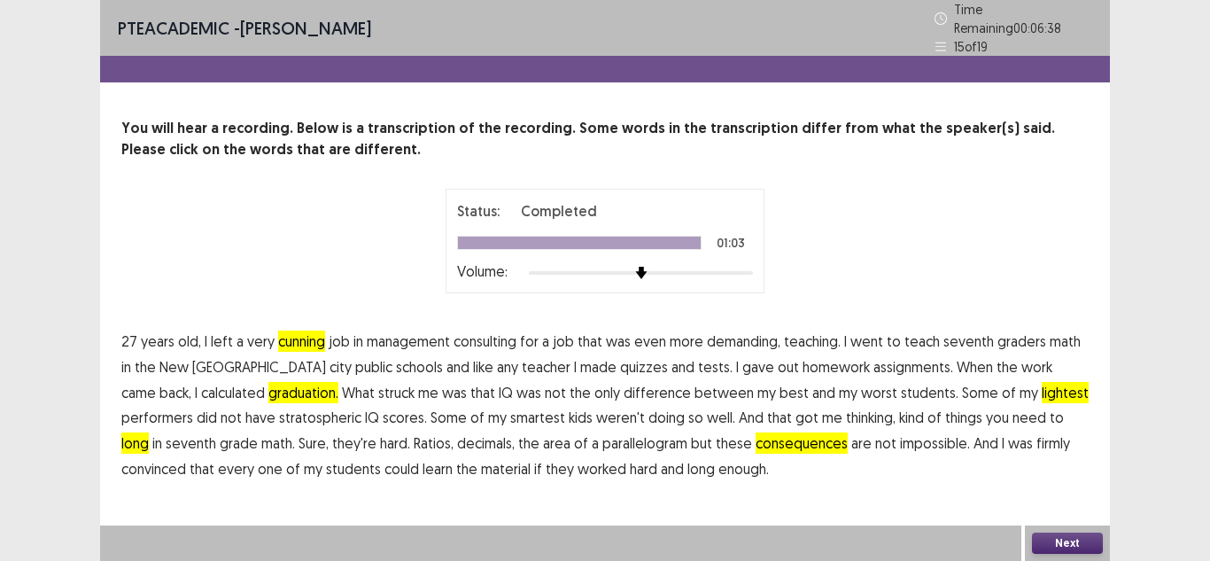
click at [1057, 544] on button "Next" at bounding box center [1067, 542] width 71 height 21
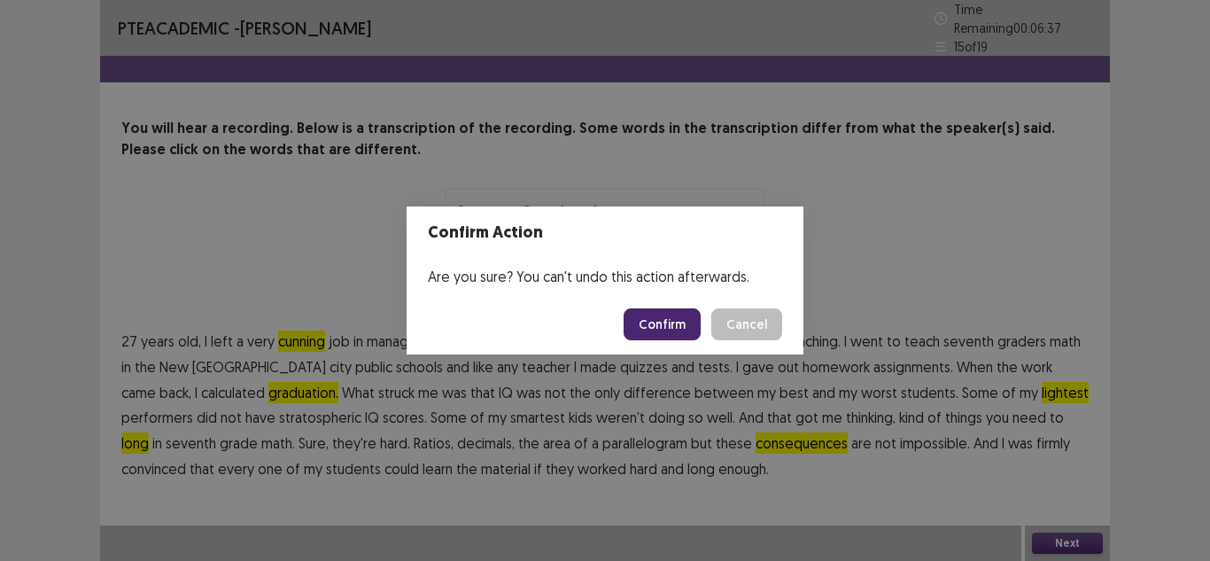
click at [658, 313] on button "Confirm" at bounding box center [661, 324] width 77 height 32
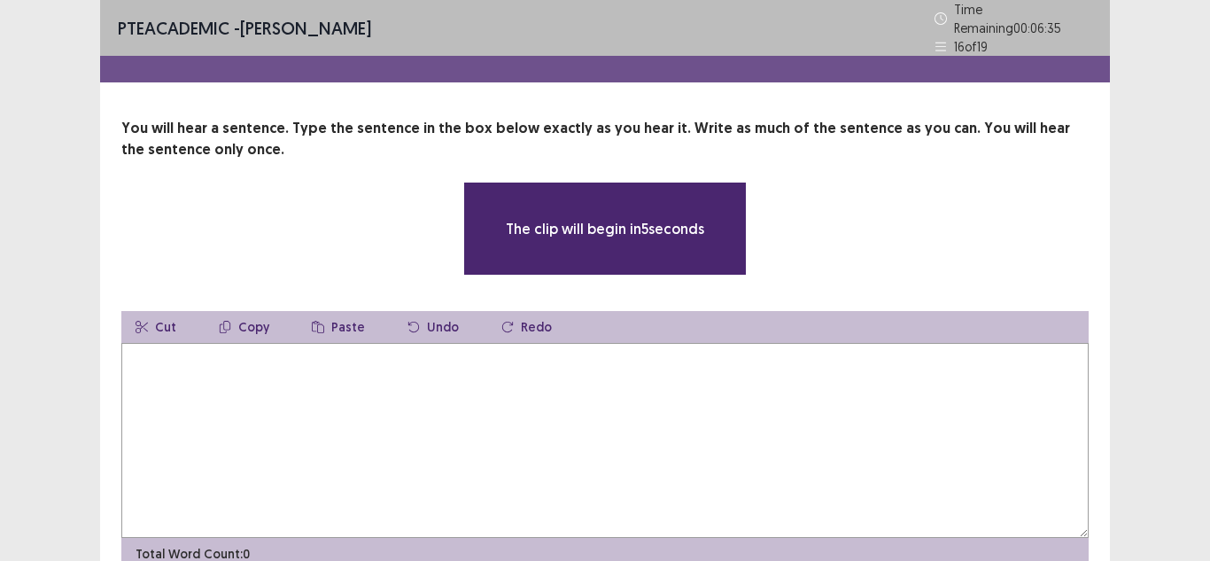
click at [249, 432] on textarea at bounding box center [604, 440] width 967 height 195
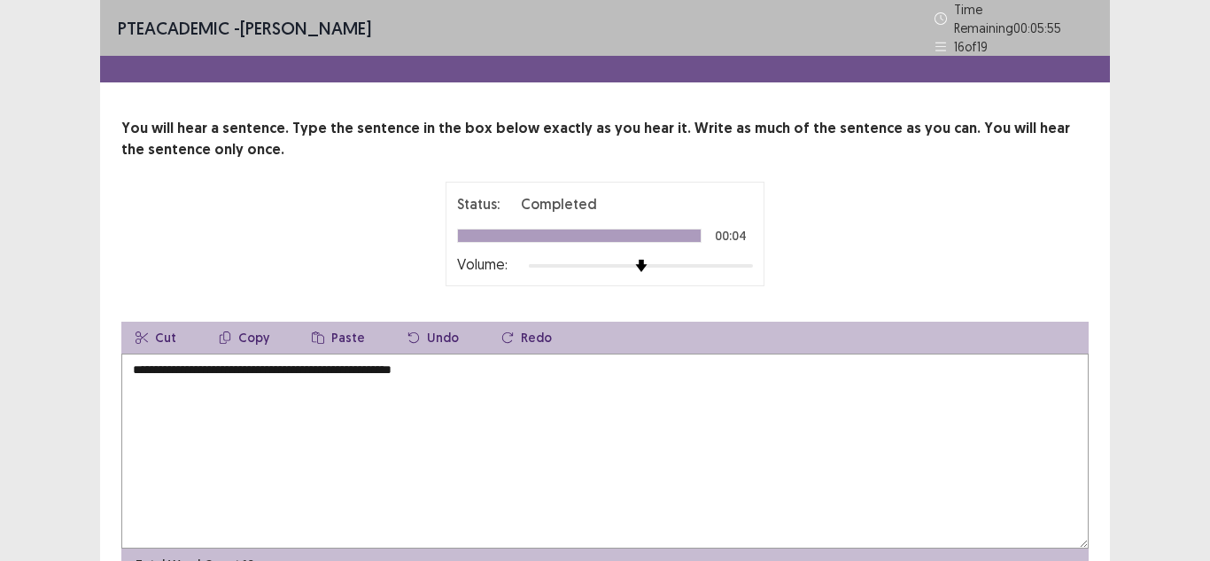
scroll to position [89, 0]
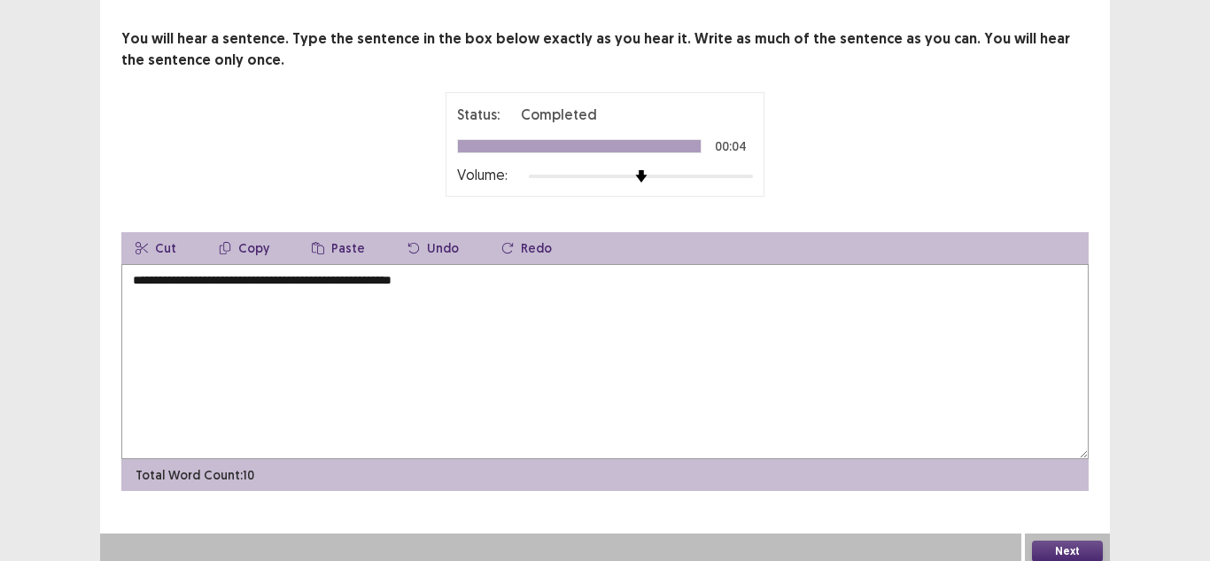
type textarea "**********"
click at [1060, 541] on button "Next" at bounding box center [1067, 550] width 71 height 21
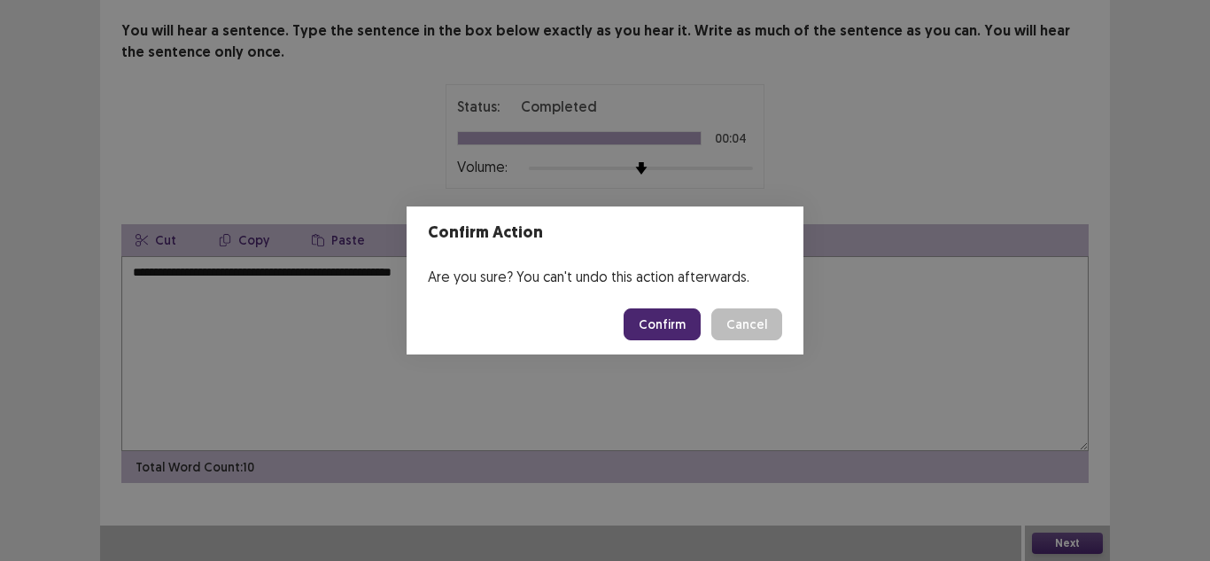
click at [653, 321] on button "Confirm" at bounding box center [661, 324] width 77 height 32
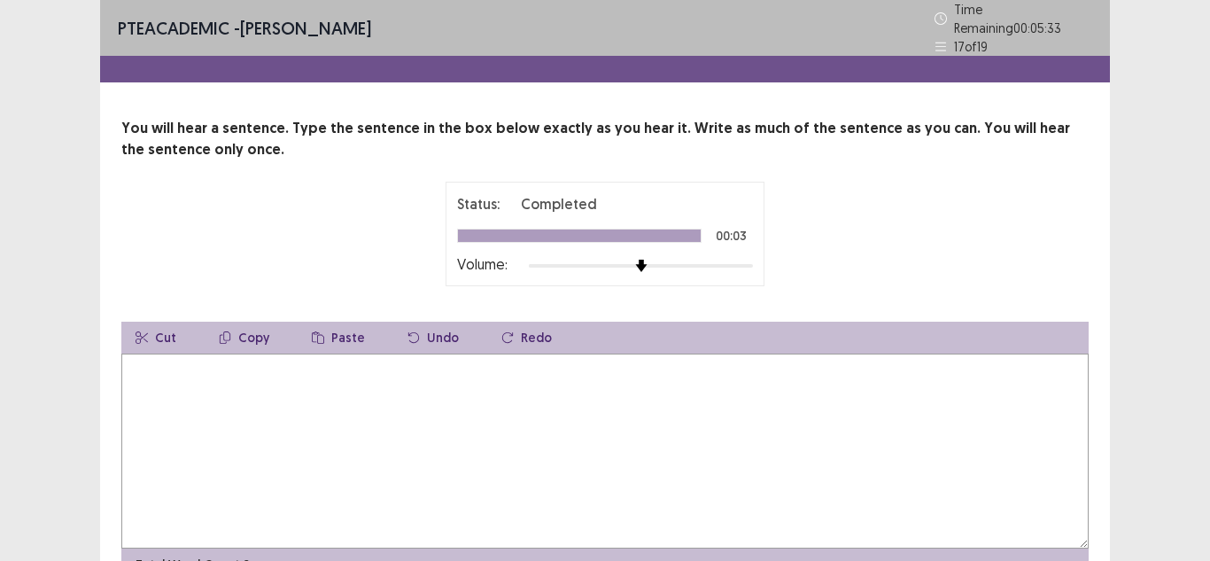
click at [282, 363] on textarea at bounding box center [604, 450] width 967 height 195
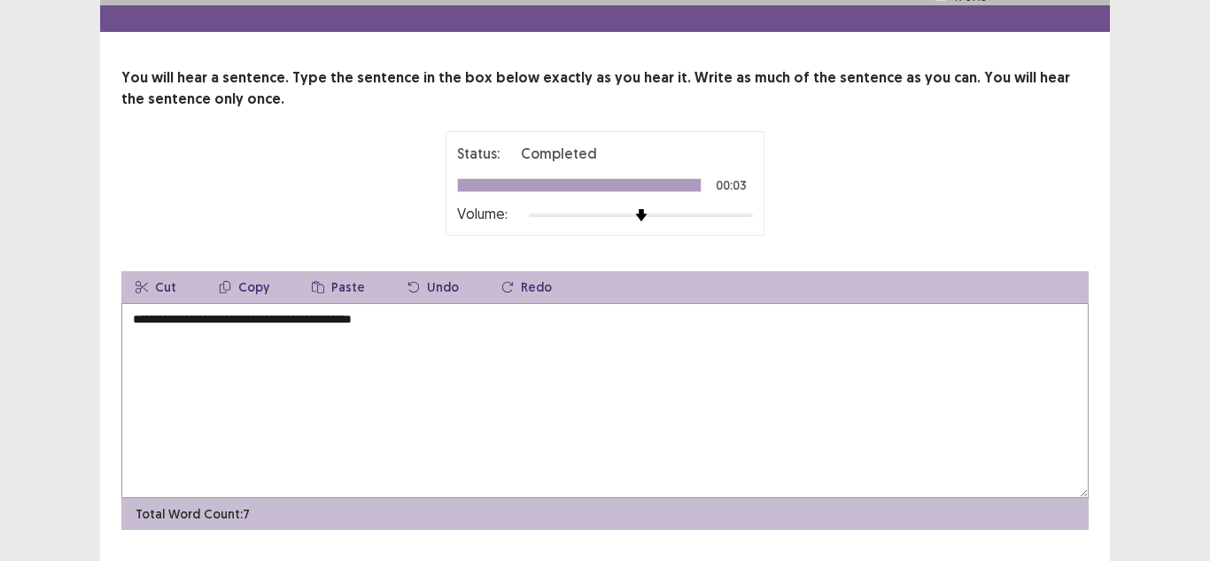
scroll to position [89, 0]
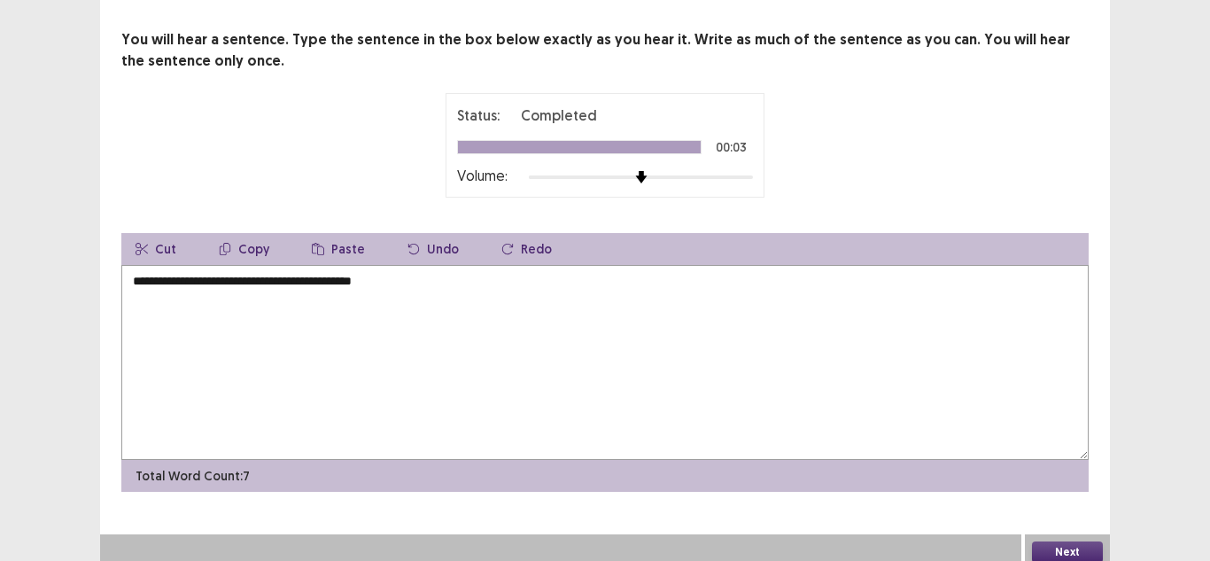
type textarea "**********"
click at [1046, 542] on button "Next" at bounding box center [1067, 551] width 71 height 21
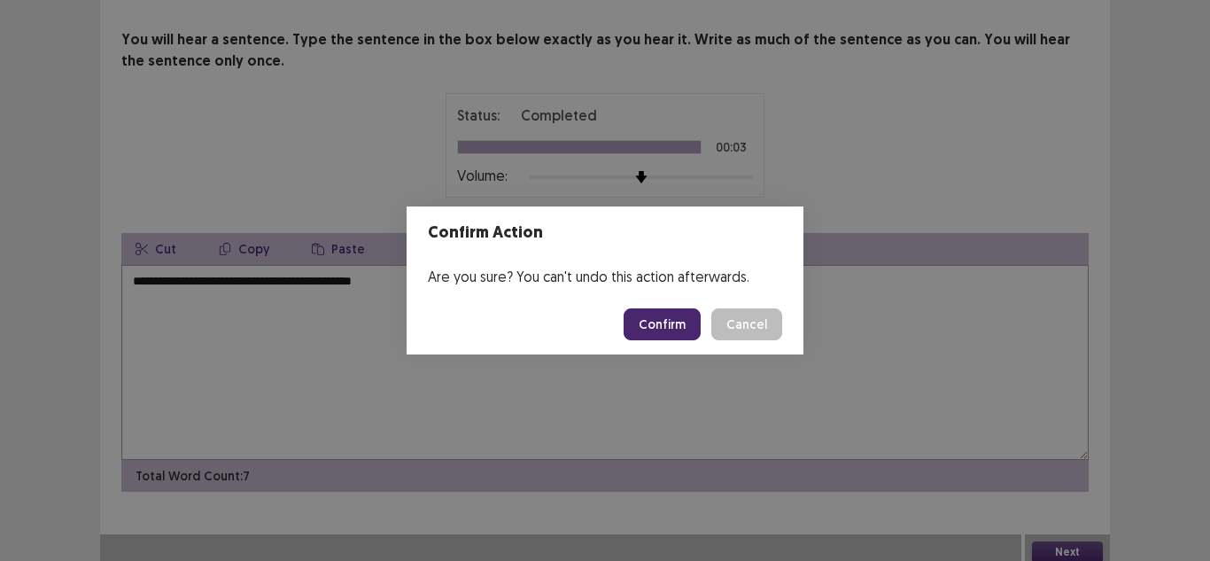
click at [692, 325] on button "Confirm" at bounding box center [661, 324] width 77 height 32
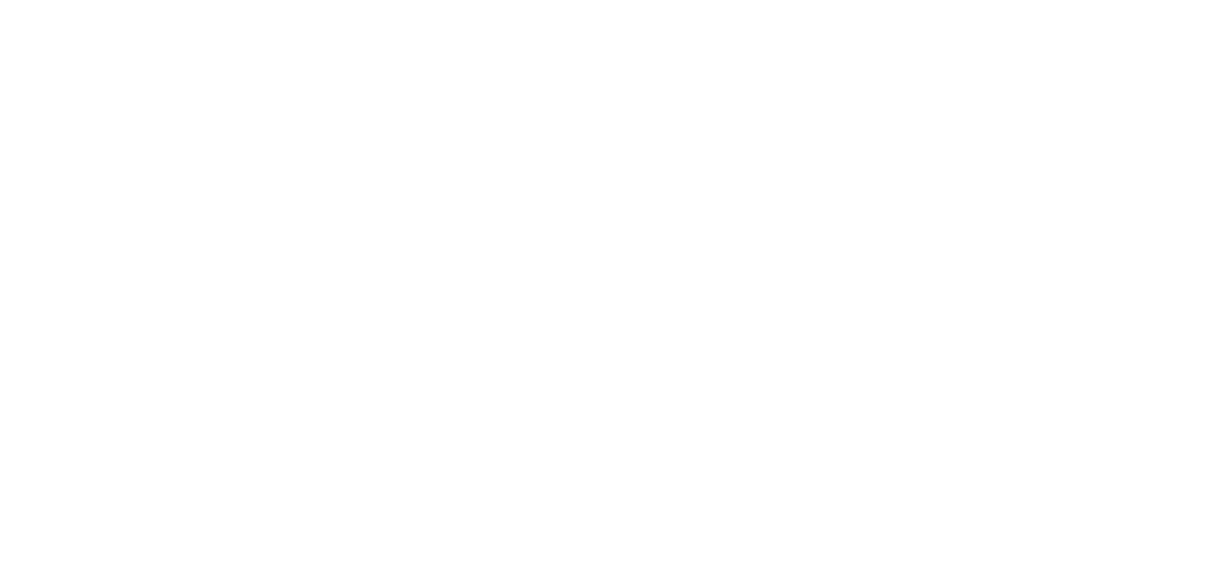
scroll to position [0, 0]
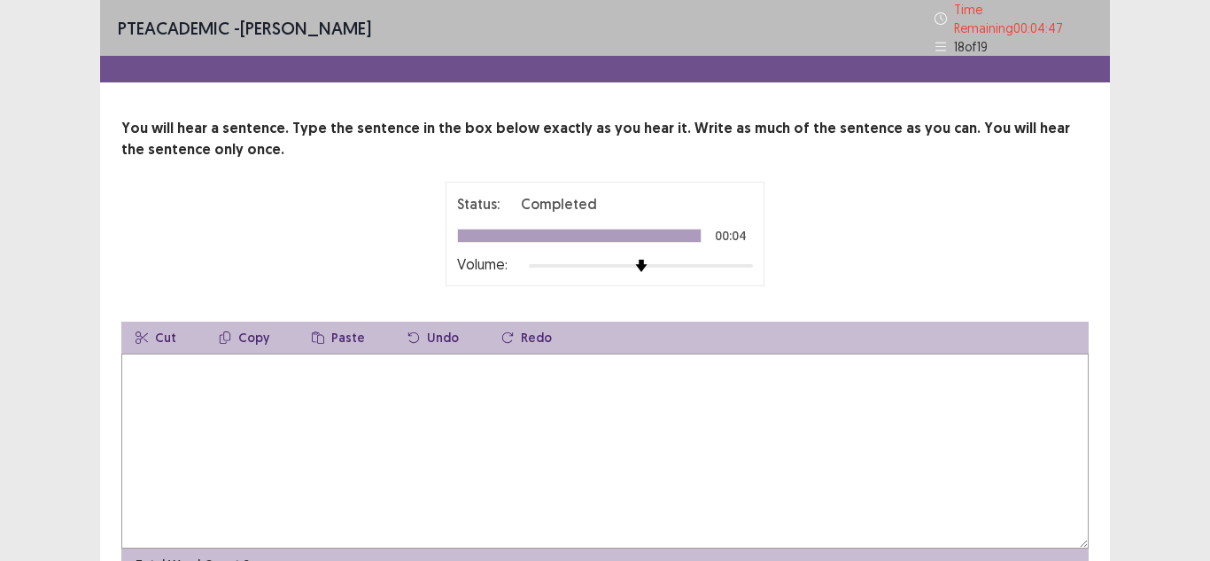
click at [320, 383] on textarea at bounding box center [604, 450] width 967 height 195
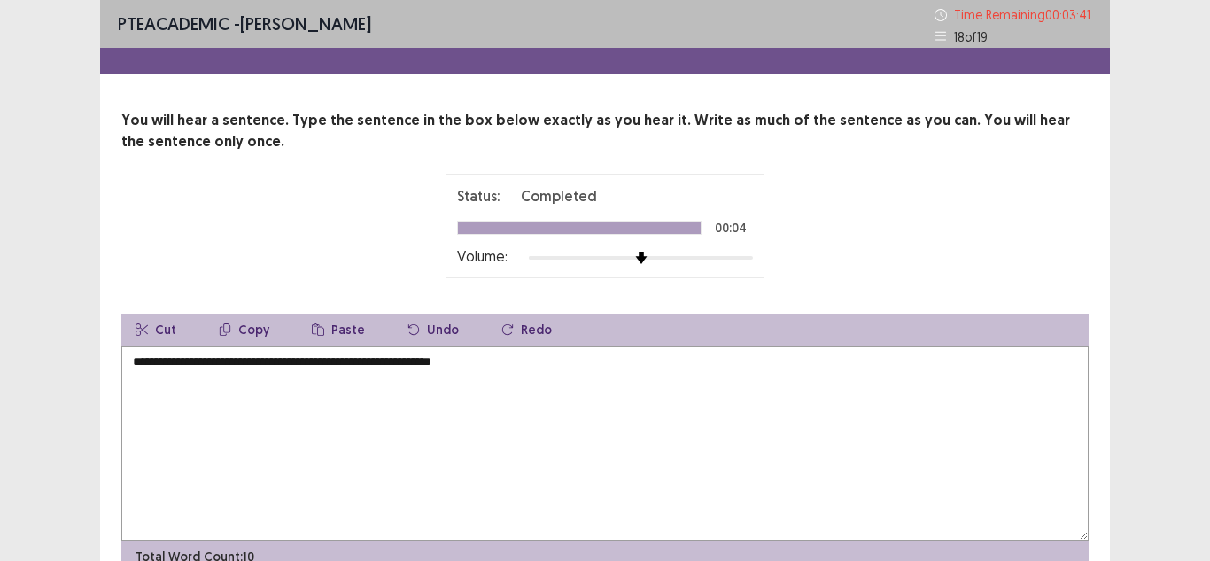
click at [304, 367] on textarea "**********" at bounding box center [604, 442] width 967 height 195
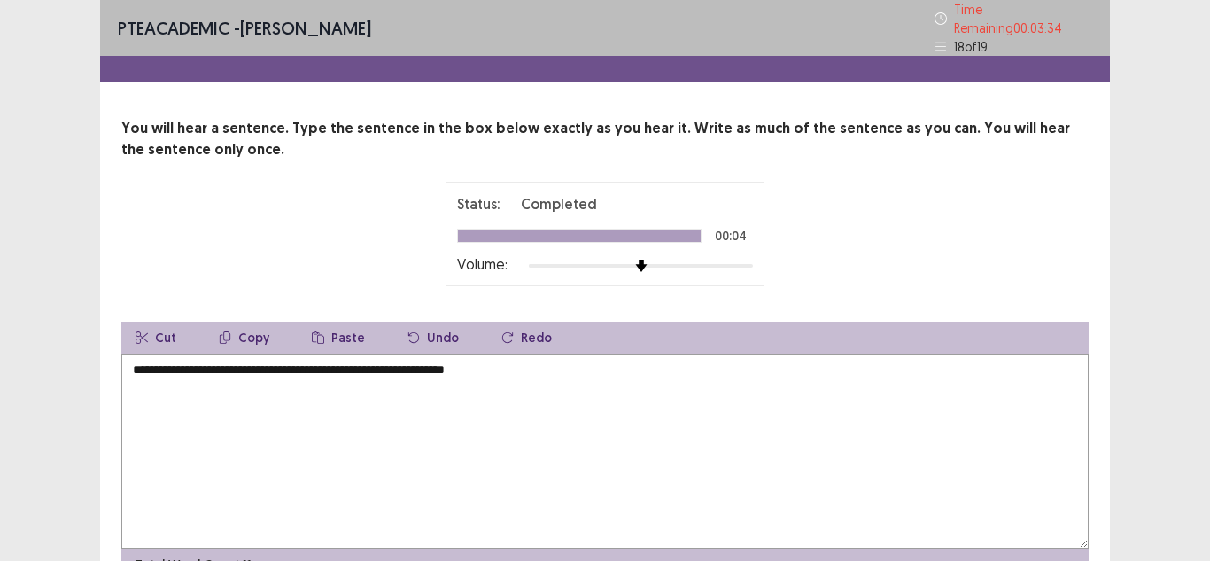
click at [516, 362] on textarea "**********" at bounding box center [604, 450] width 967 height 195
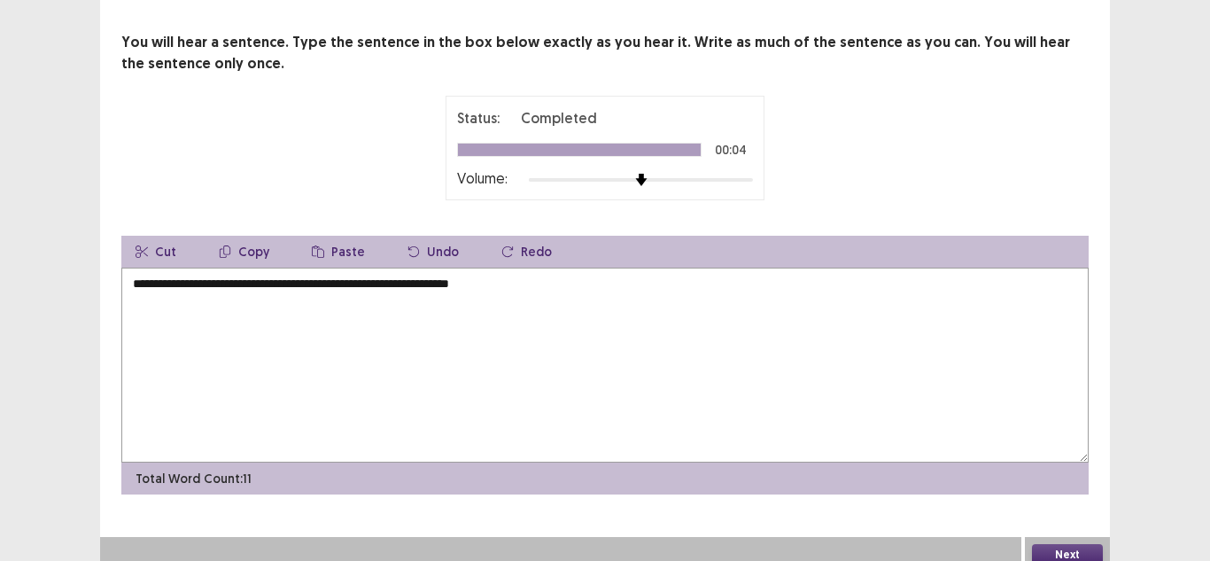
scroll to position [89, 0]
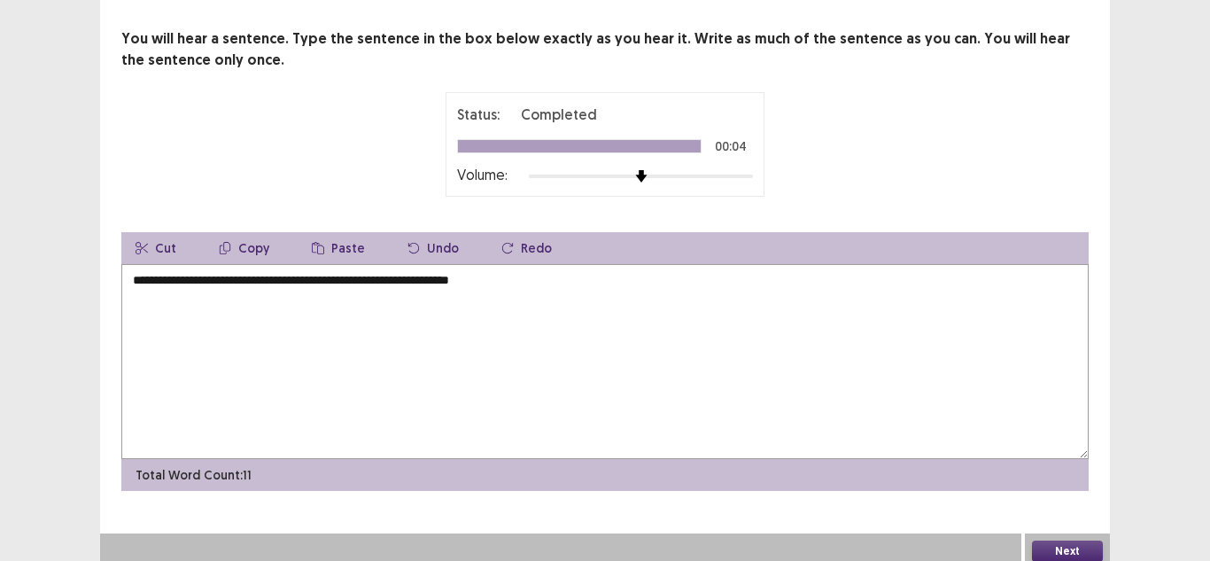
type textarea "**********"
click at [1052, 540] on button "Next" at bounding box center [1067, 550] width 71 height 21
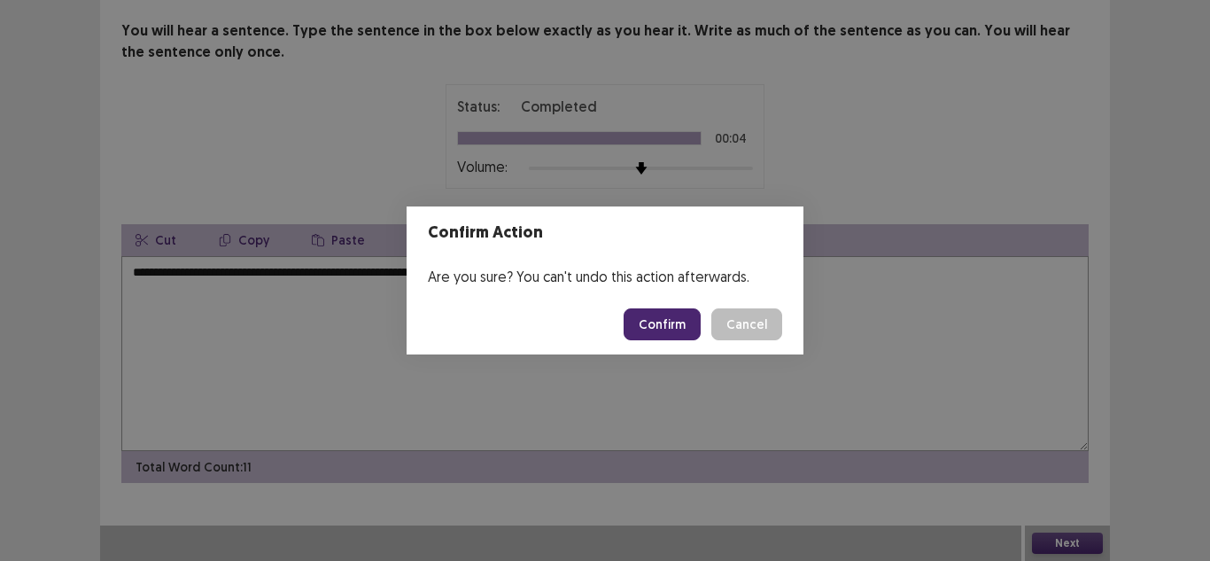
click at [661, 322] on button "Confirm" at bounding box center [661, 324] width 77 height 32
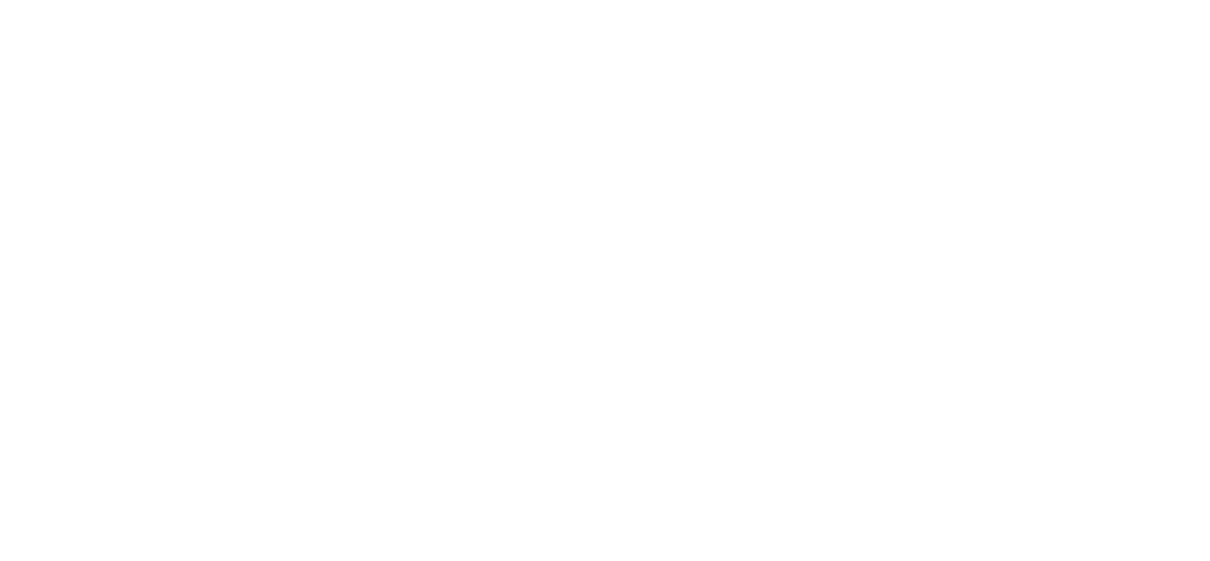
scroll to position [0, 0]
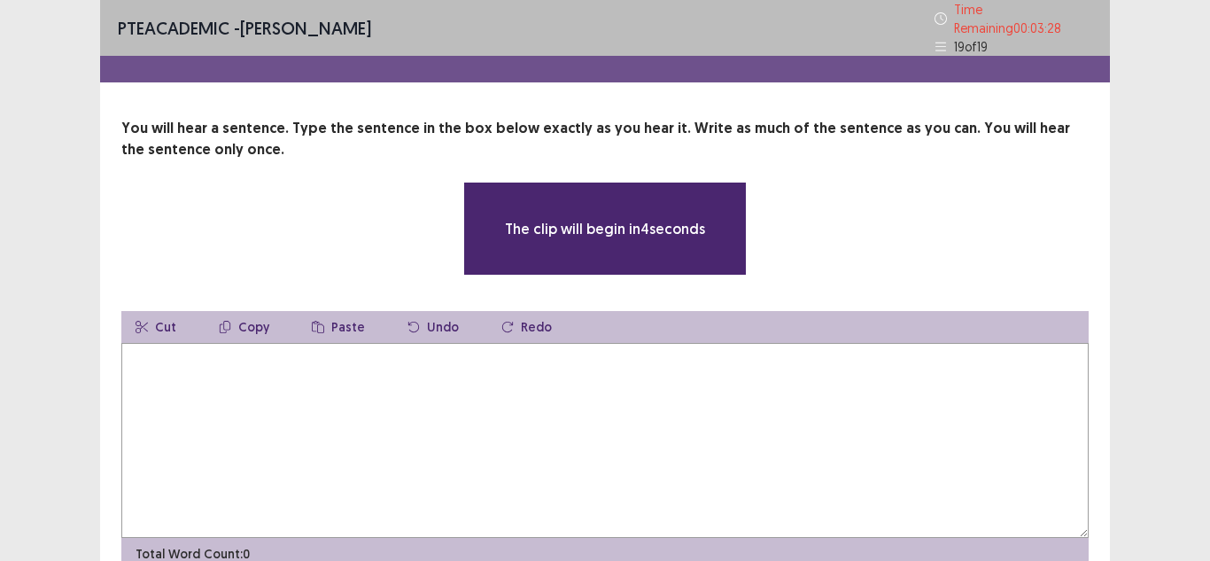
click at [365, 437] on textarea at bounding box center [604, 440] width 967 height 195
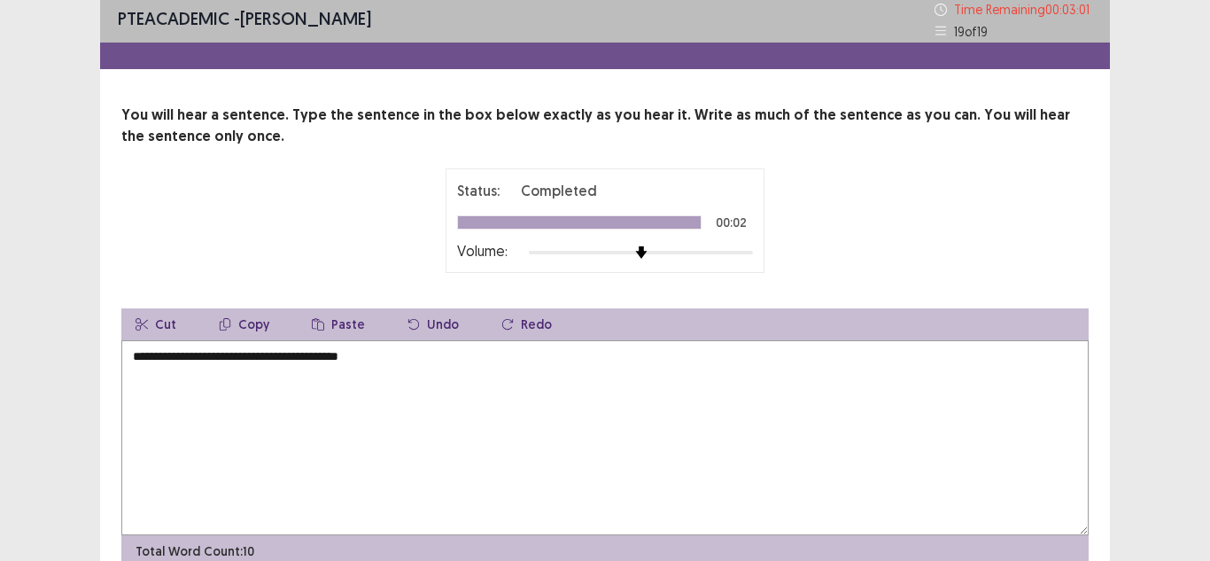
scroll to position [89, 0]
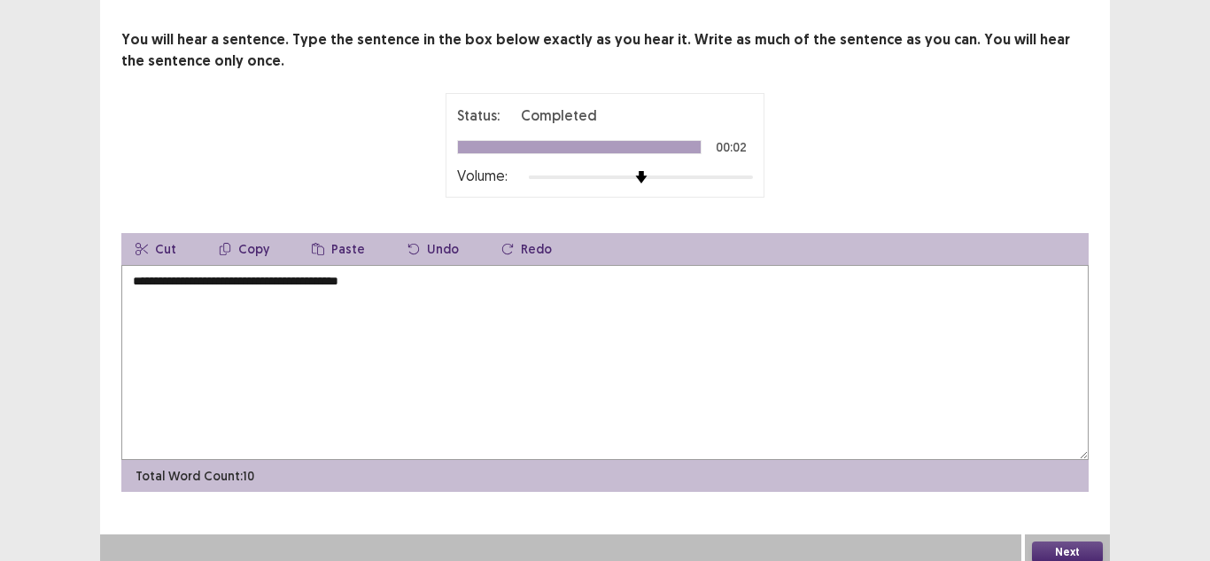
type textarea "**********"
click at [1087, 543] on button "Next" at bounding box center [1067, 551] width 71 height 21
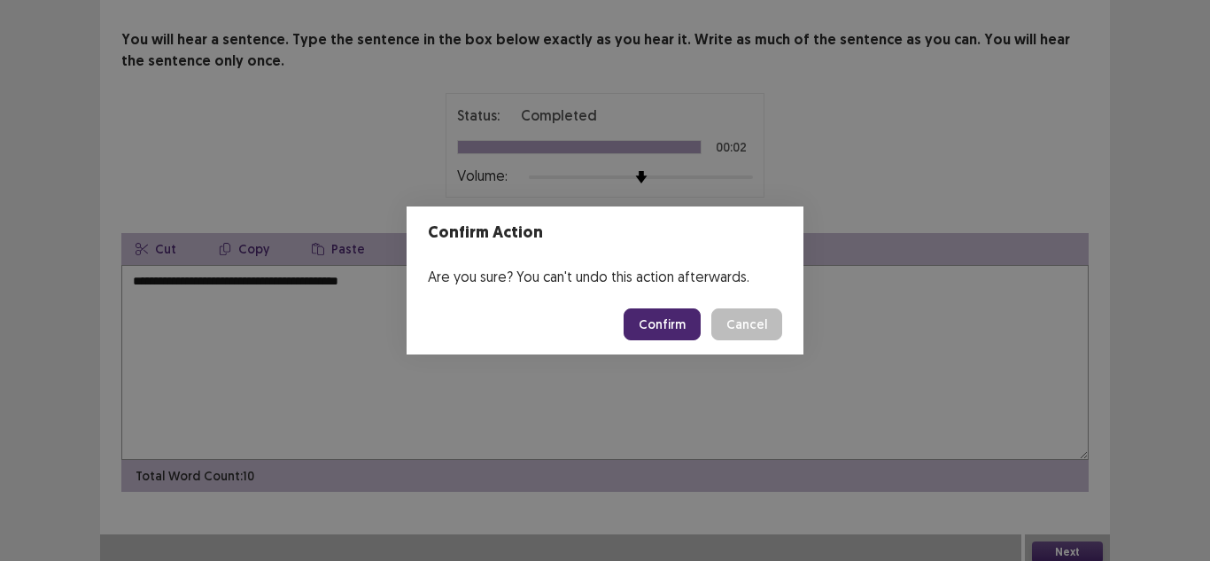
click at [638, 326] on button "Confirm" at bounding box center [661, 324] width 77 height 32
